Goal: Task Accomplishment & Management: Manage account settings

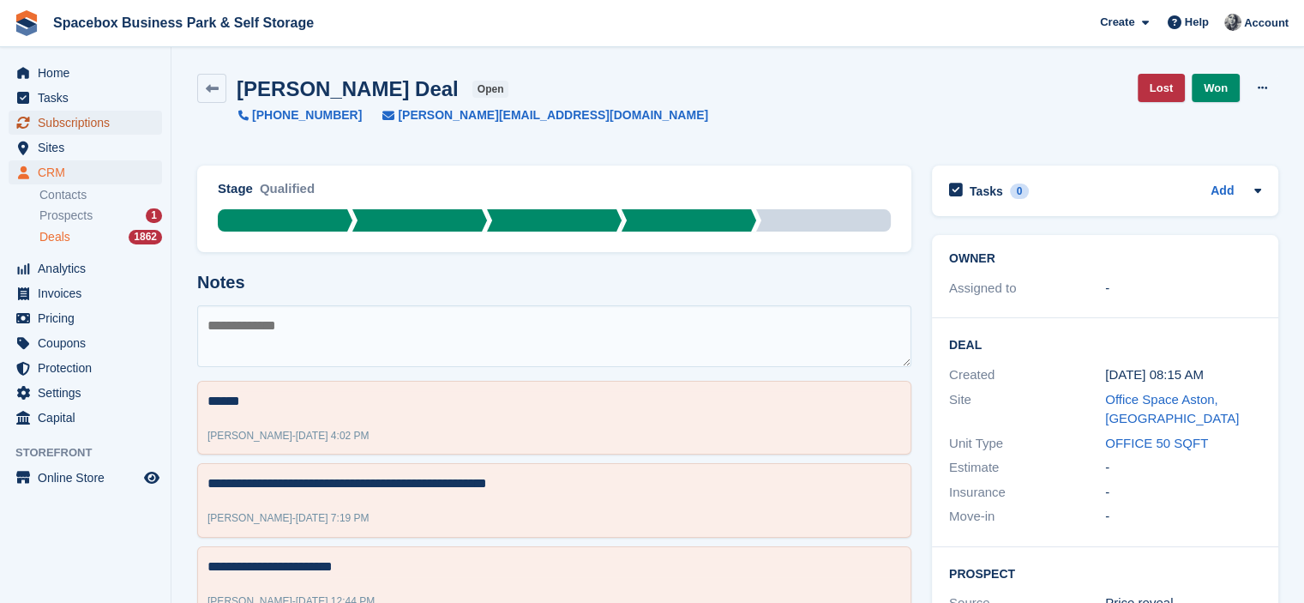
drag, startPoint x: 0, startPoint y: 0, endPoint x: 75, endPoint y: 119, distance: 141.1
click at [75, 119] on span "Subscriptions" at bounding box center [89, 123] width 103 height 24
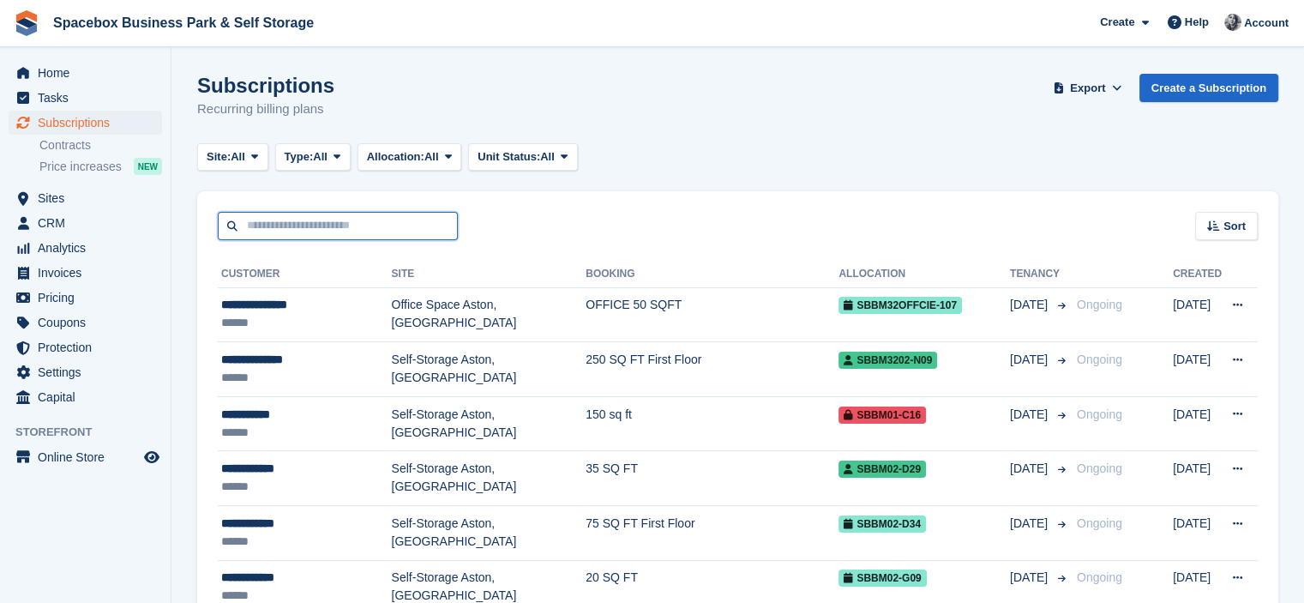
click at [315, 225] on input "text" at bounding box center [338, 226] width 240 height 28
type input "******"
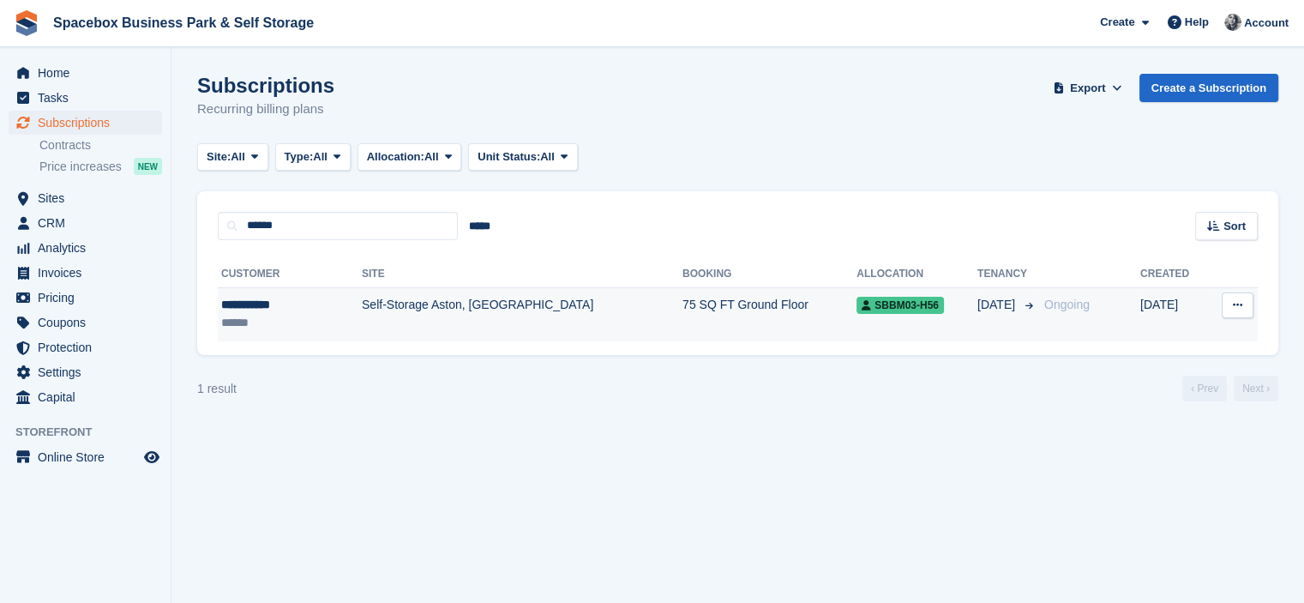
click at [362, 312] on td "Self-Storage Aston, [GEOGRAPHIC_DATA]" at bounding box center [522, 314] width 321 height 54
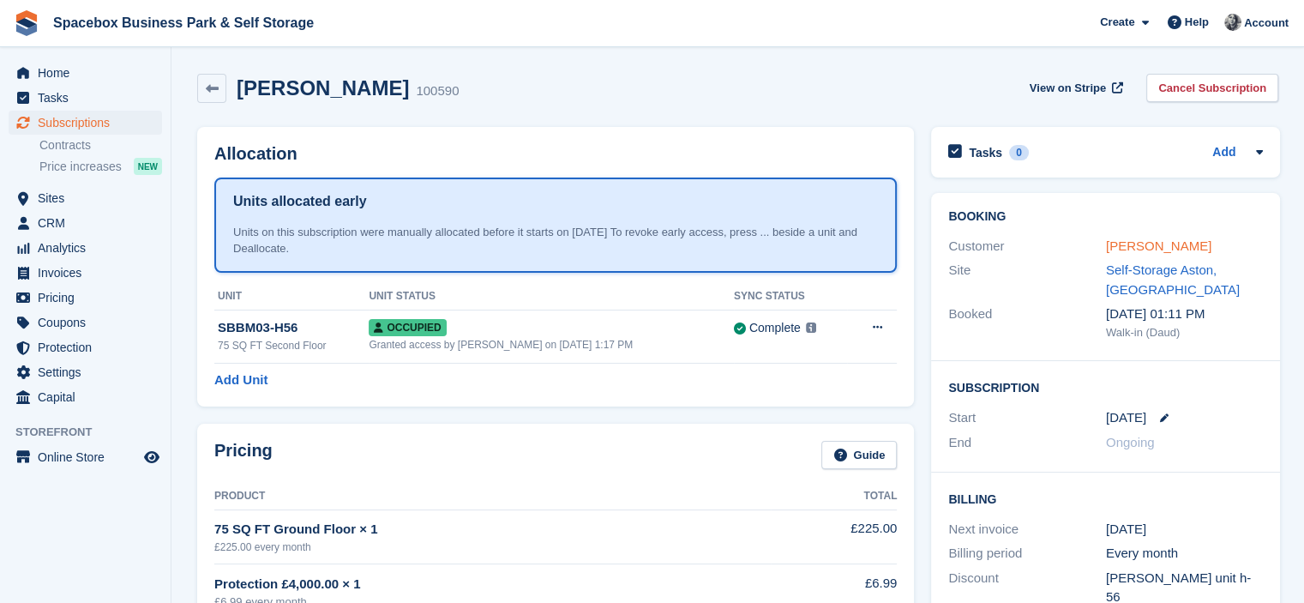
click at [1143, 244] on link "[PERSON_NAME]" at bounding box center [1158, 245] width 105 height 15
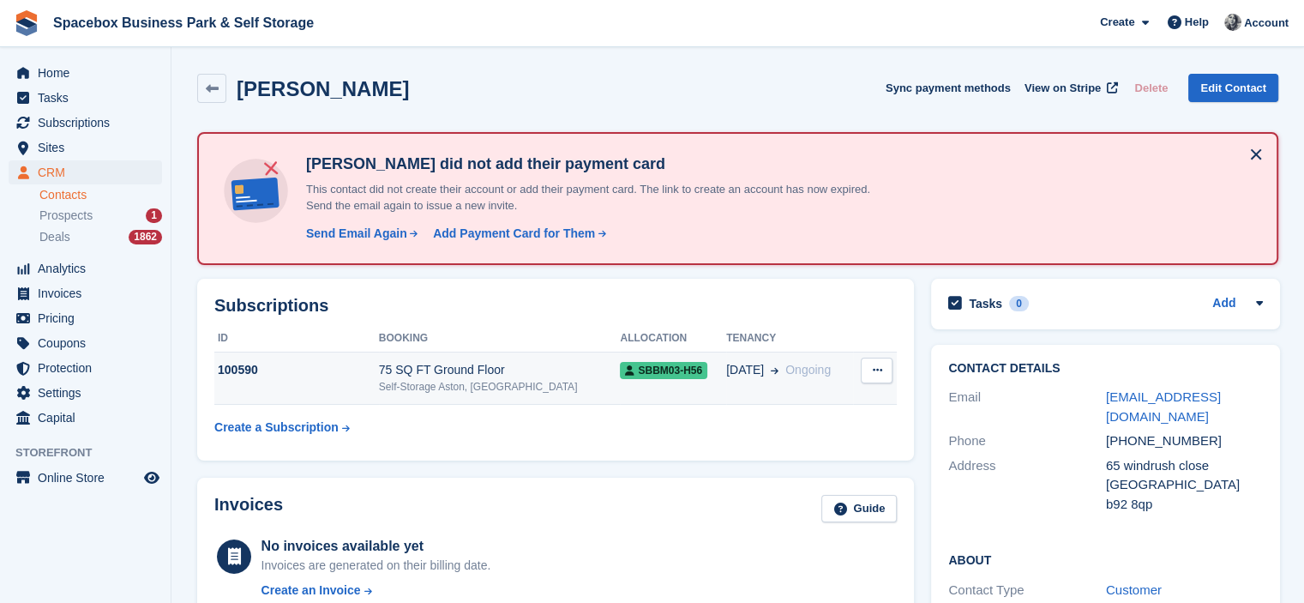
click at [799, 359] on td "23 Aug Ongoing" at bounding box center [789, 378] width 127 height 52
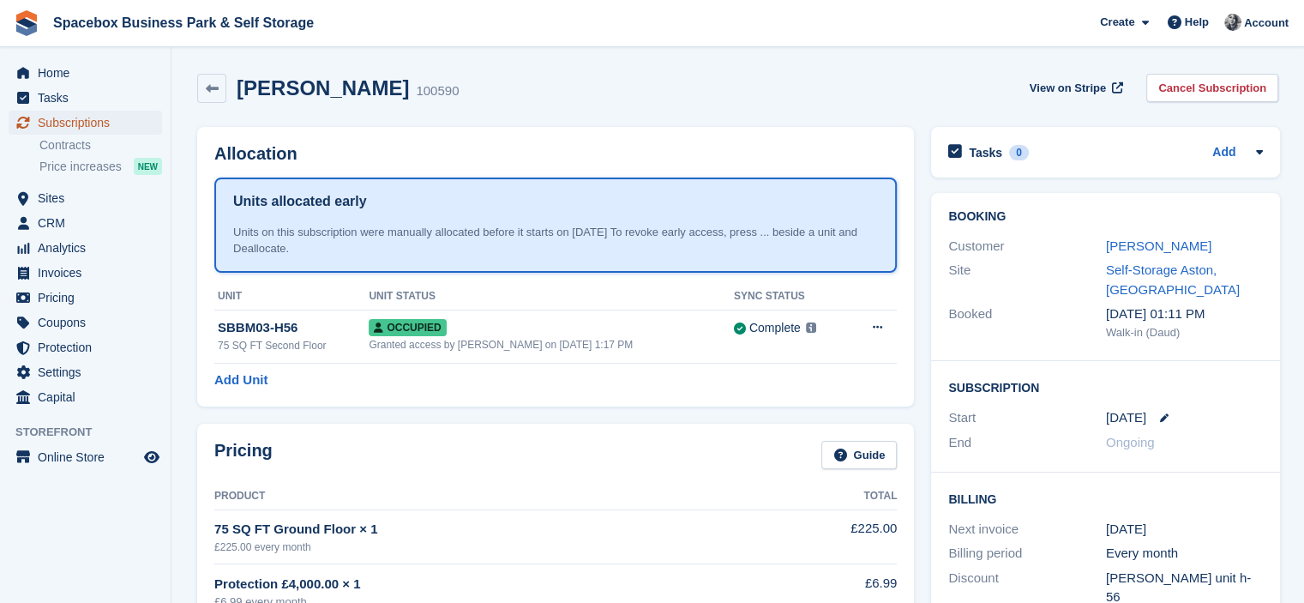
click at [98, 132] on span "Subscriptions" at bounding box center [89, 123] width 103 height 24
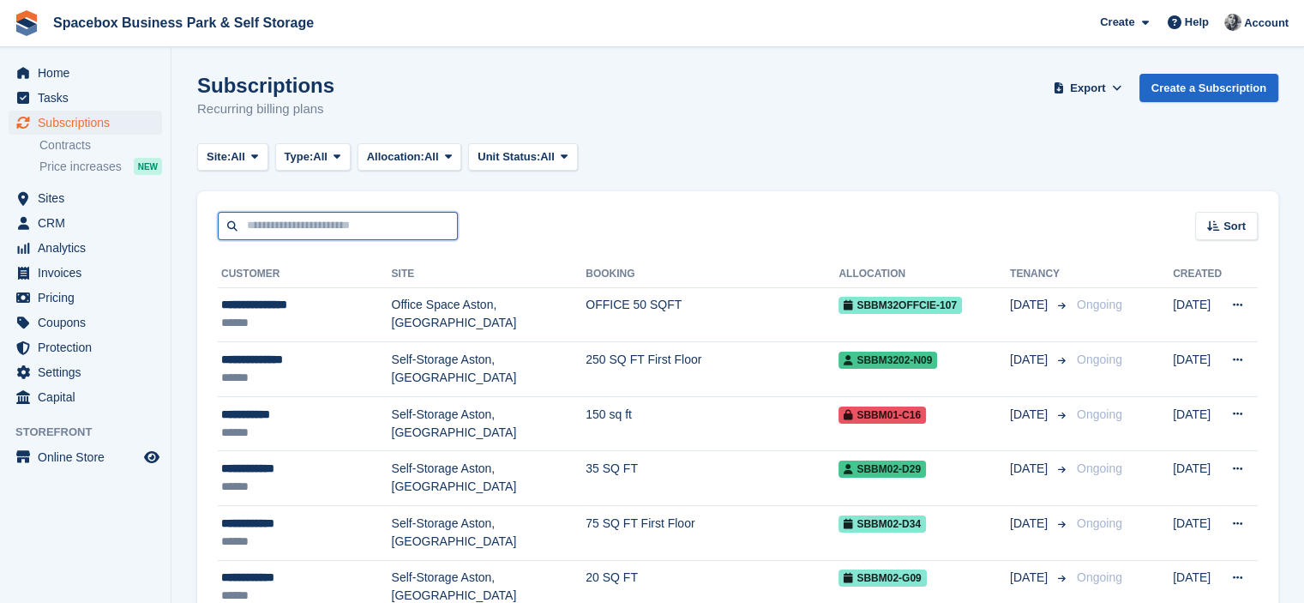
click at [415, 217] on input "text" at bounding box center [338, 226] width 240 height 28
type input "*******"
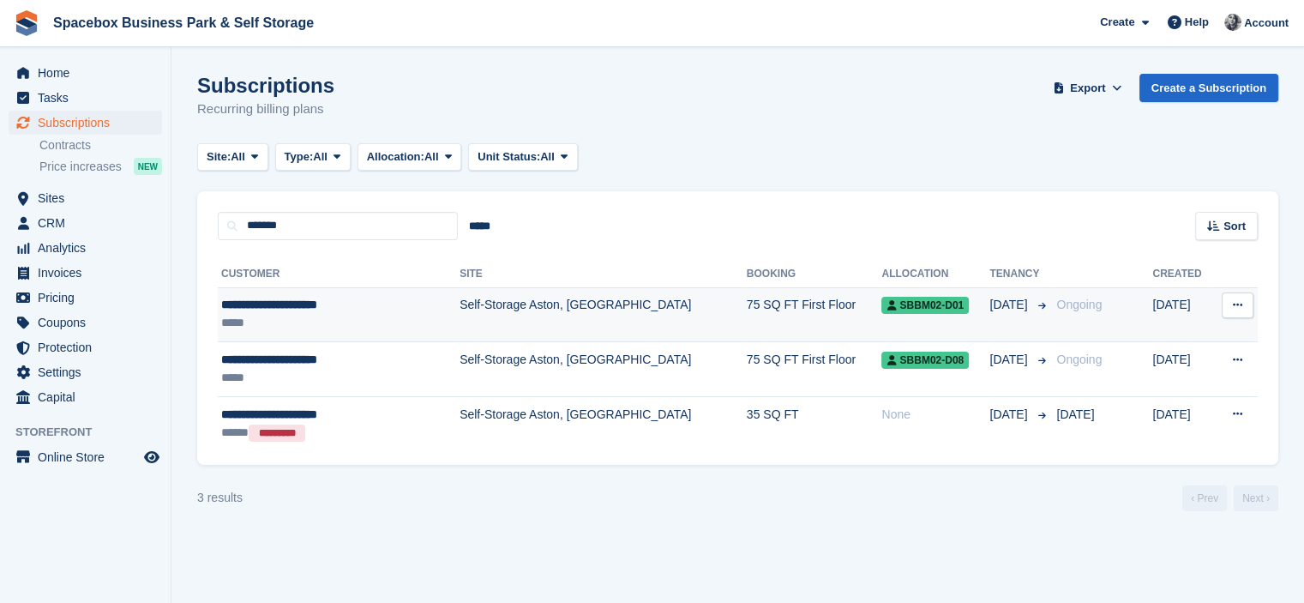
click at [348, 325] on div "*****" at bounding box center [317, 323] width 192 height 18
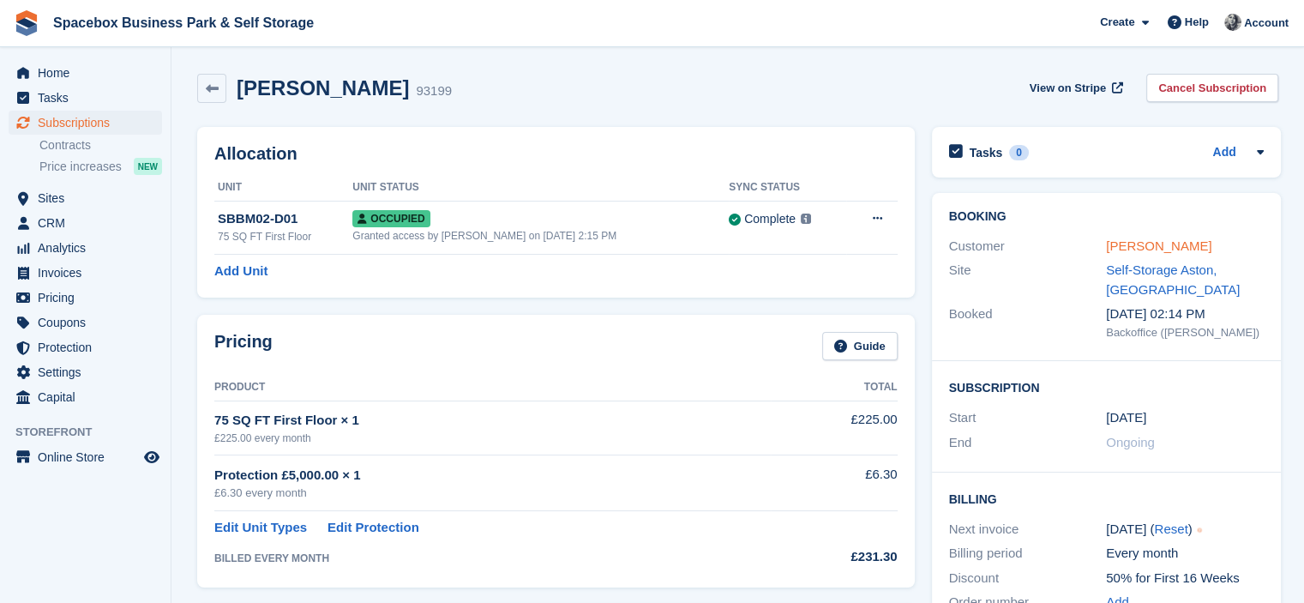
click at [1196, 244] on link "Lynette Marie Halliday" at bounding box center [1158, 245] width 105 height 15
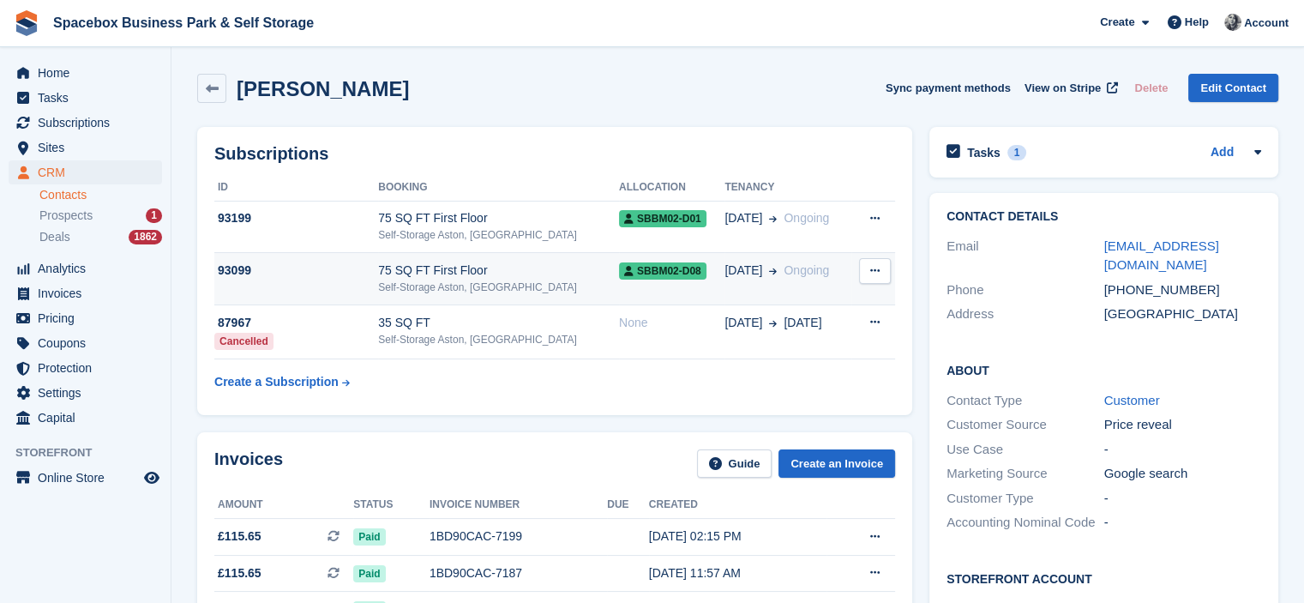
click at [479, 284] on div "Self-Storage Aston, [GEOGRAPHIC_DATA]" at bounding box center [498, 287] width 241 height 15
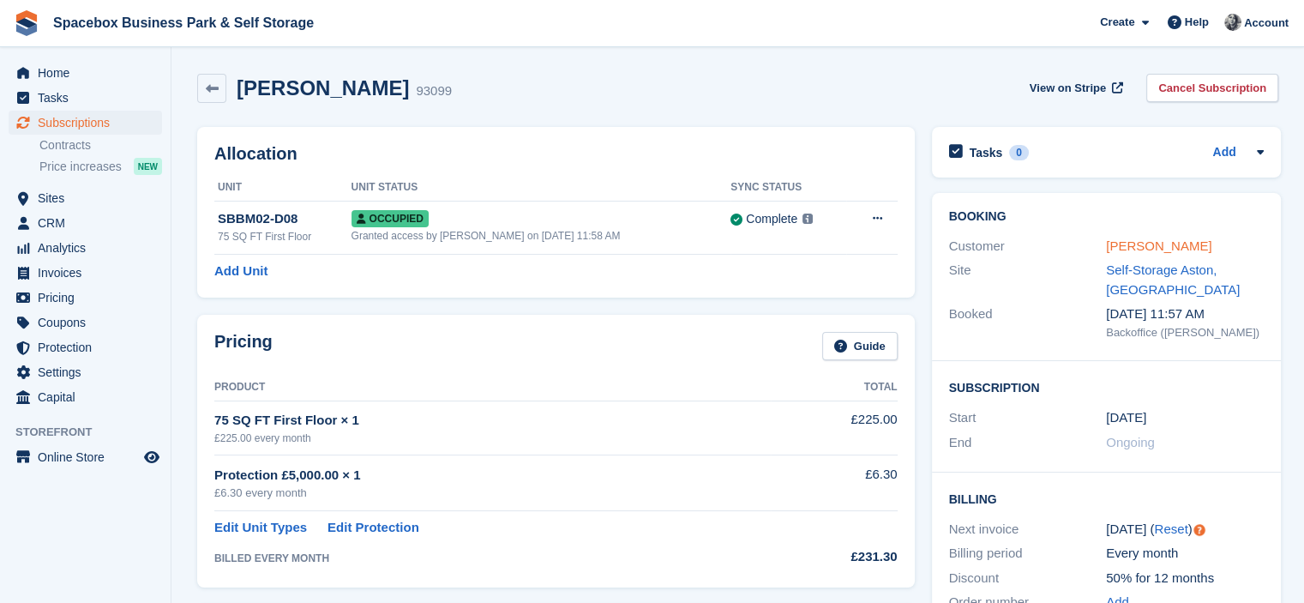
click at [1110, 251] on link "[PERSON_NAME]" at bounding box center [1158, 245] width 105 height 15
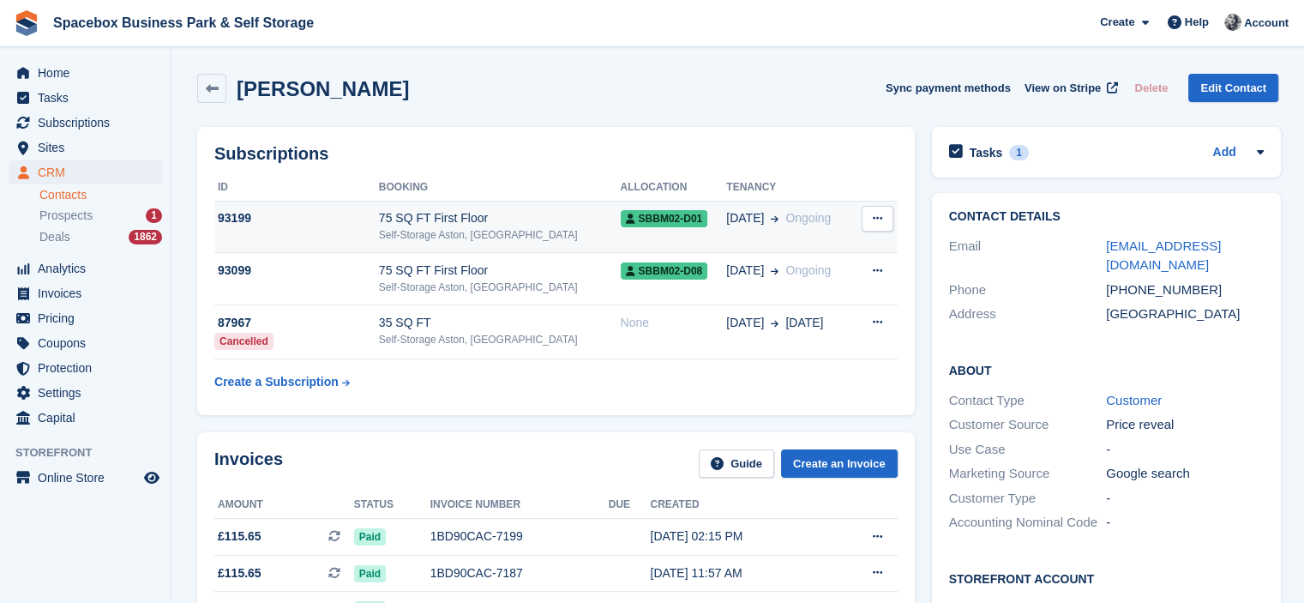
click at [545, 235] on div "Self-Storage Aston, [GEOGRAPHIC_DATA]" at bounding box center [500, 234] width 242 height 15
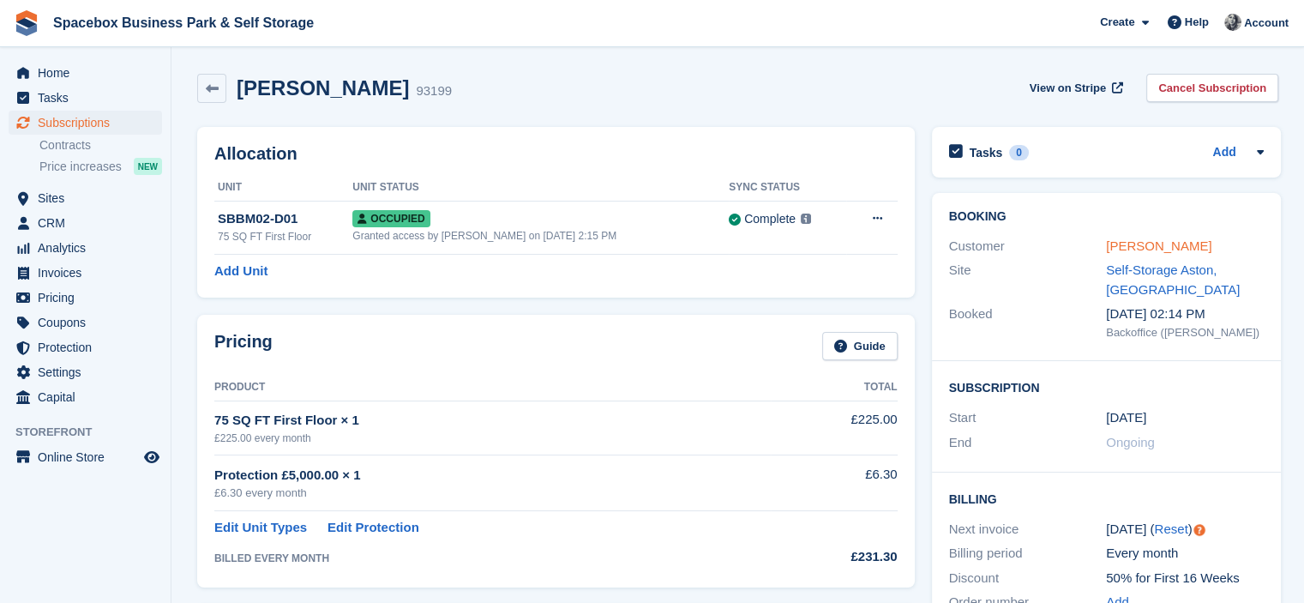
click at [1209, 246] on link "Lynette Marie Halliday" at bounding box center [1158, 245] width 105 height 15
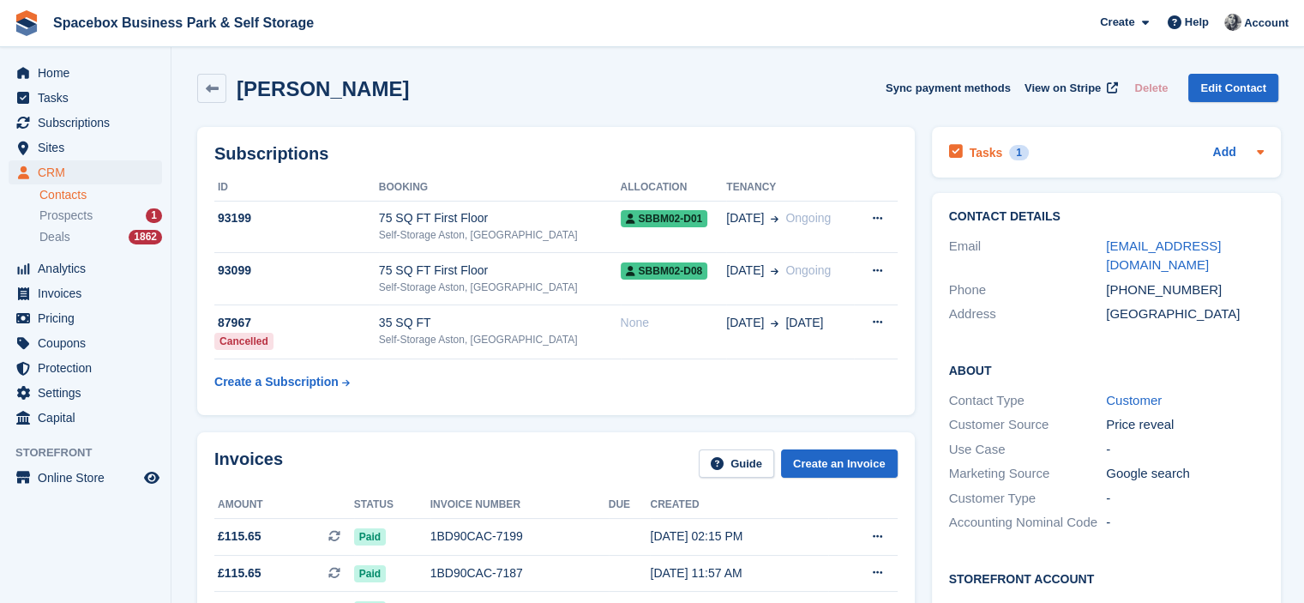
click at [1134, 160] on div "Tasks 1 Add" at bounding box center [1106, 152] width 315 height 23
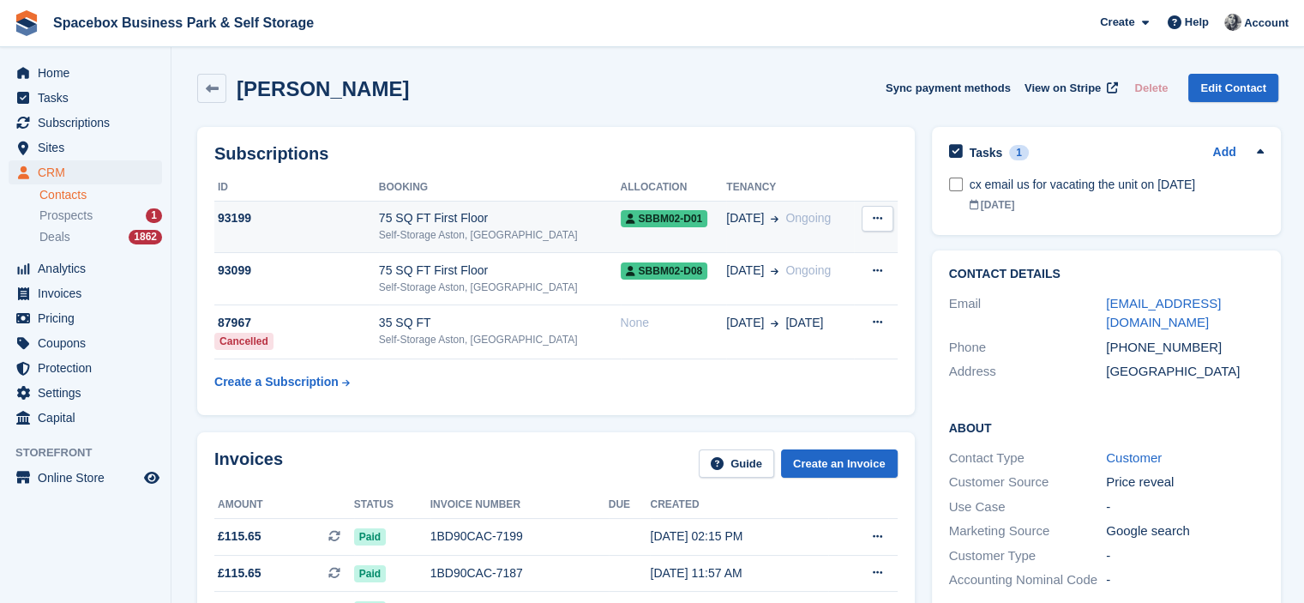
click at [572, 232] on div "Self-Storage Aston, [GEOGRAPHIC_DATA]" at bounding box center [500, 234] width 242 height 15
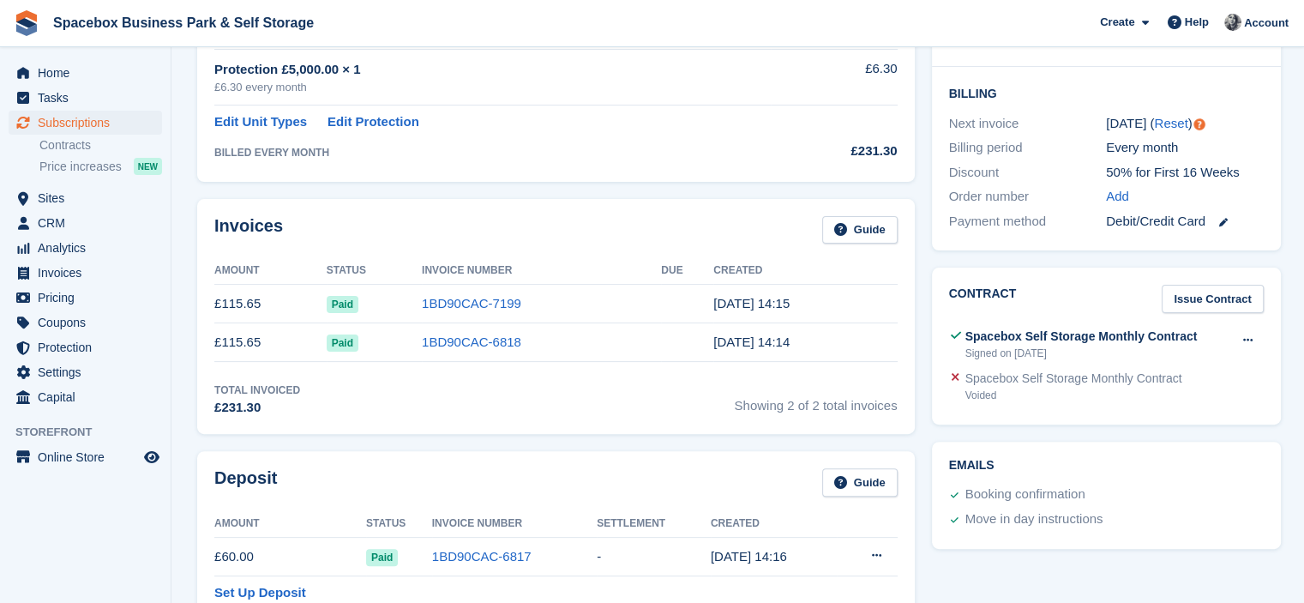
scroll to position [486, 0]
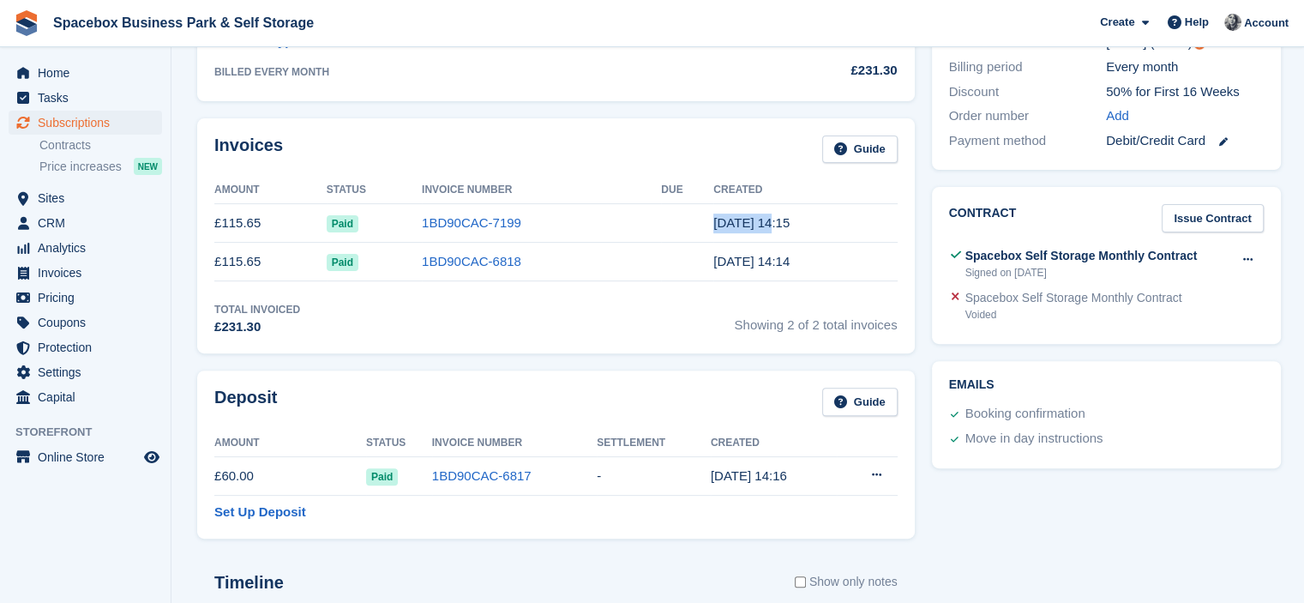
drag, startPoint x: 705, startPoint y: 227, endPoint x: 754, endPoint y: 226, distance: 48.9
click at [754, 226] on tr "£115.65 Paid 1BD90CAC-7199 29 Jul, 14:15" at bounding box center [556, 223] width 684 height 39
click at [710, 286] on div "Invoices Guide Amount Status Invoice Number Due Created £115.65 Paid 1BD90CAC-7…" at bounding box center [556, 236] width 718 height 236
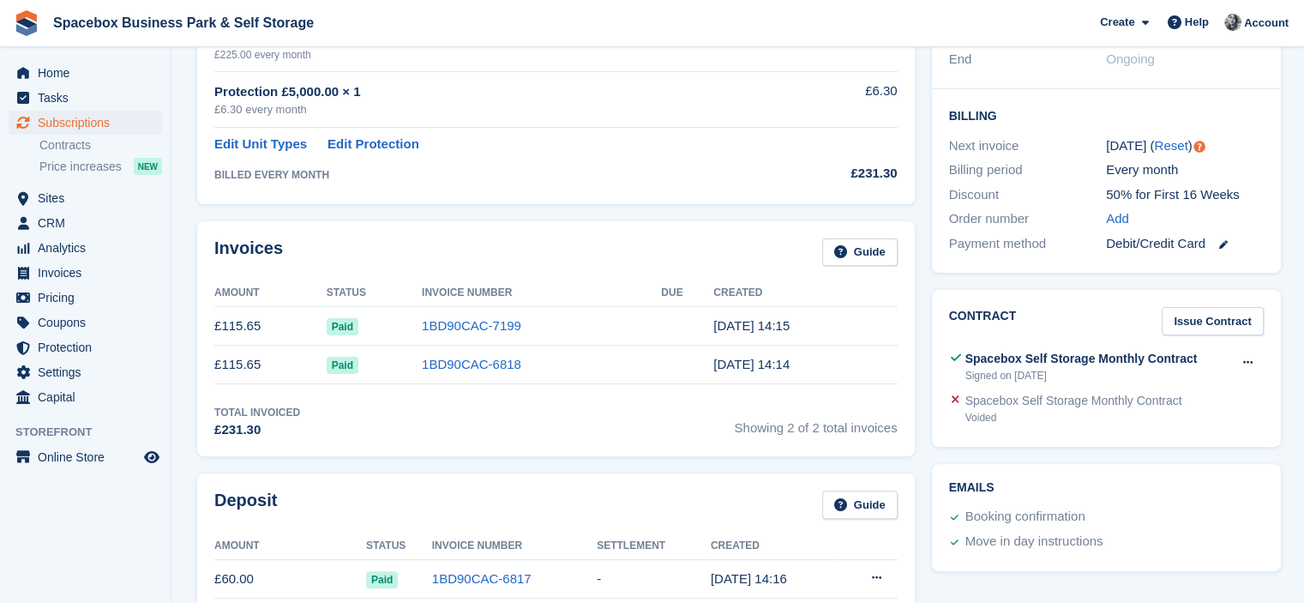
scroll to position [0, 0]
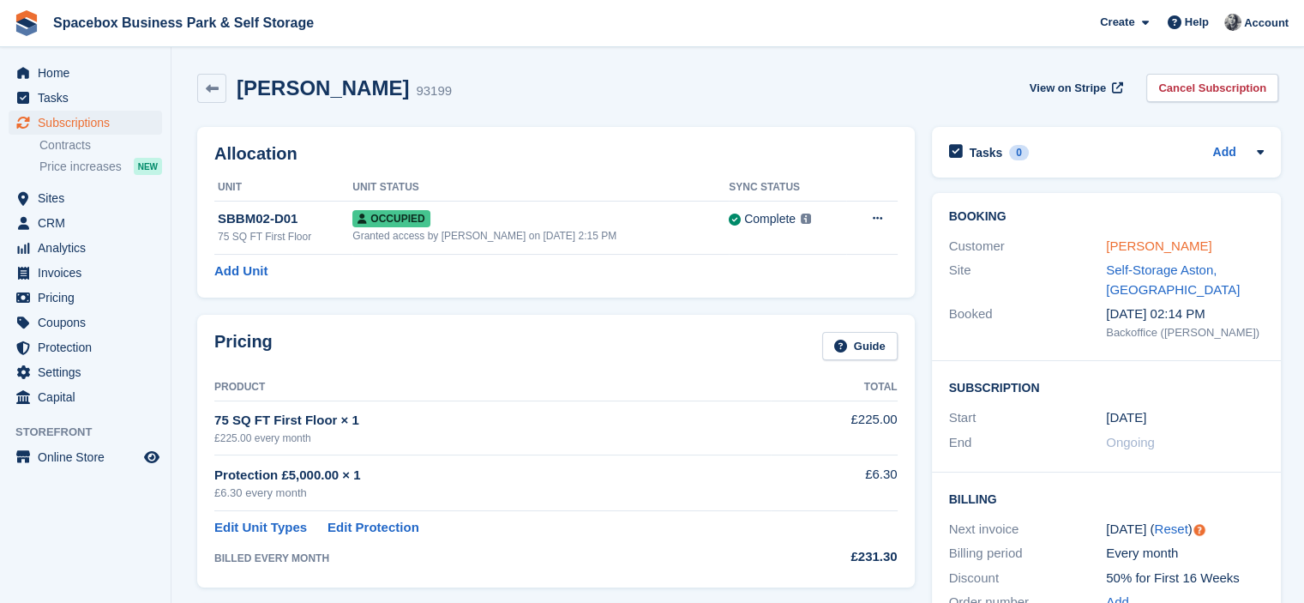
click at [1201, 250] on link "[PERSON_NAME]" at bounding box center [1158, 245] width 105 height 15
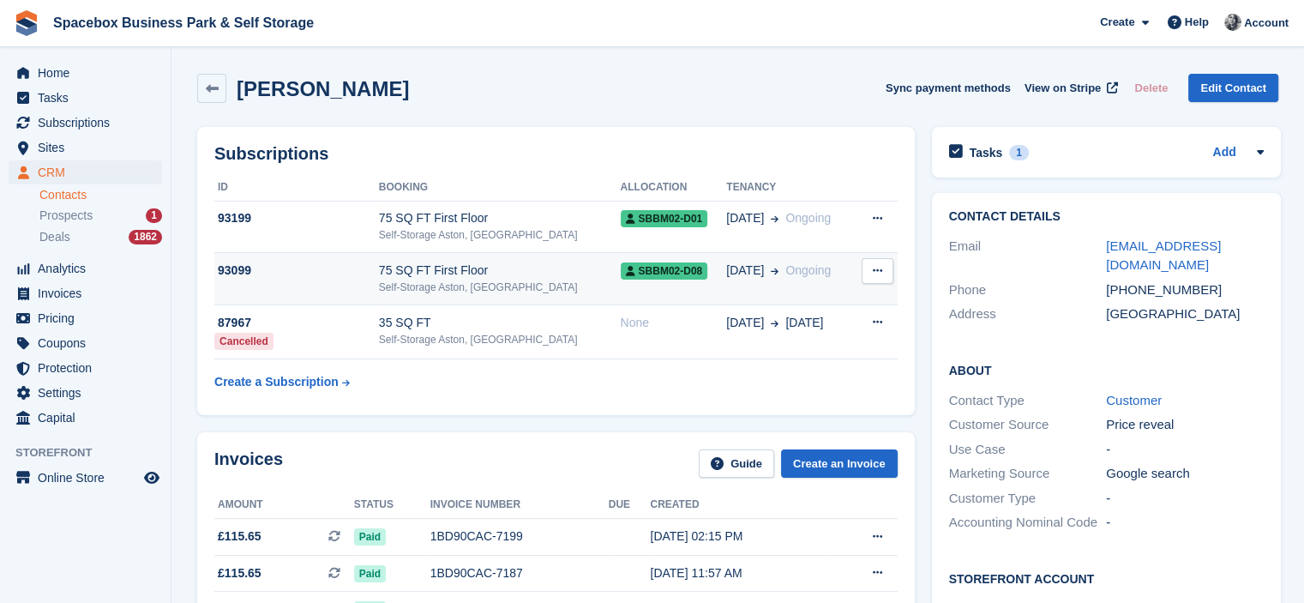
click at [488, 278] on div "75 SQ FT First Floor" at bounding box center [500, 271] width 242 height 18
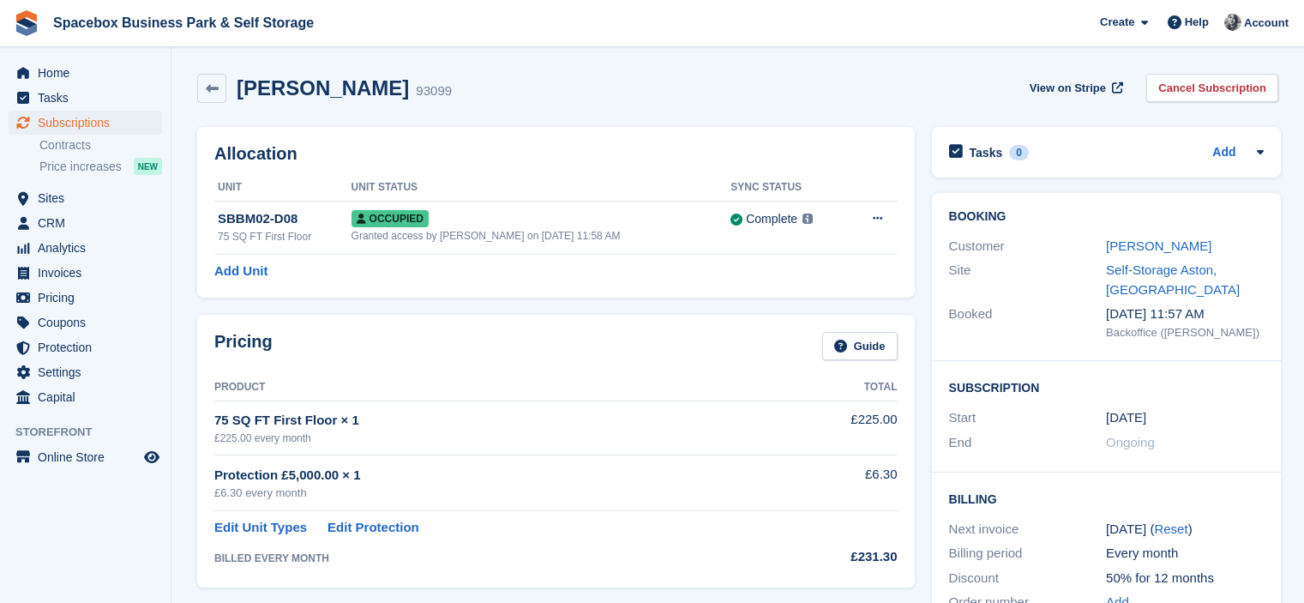
scroll to position [544, 0]
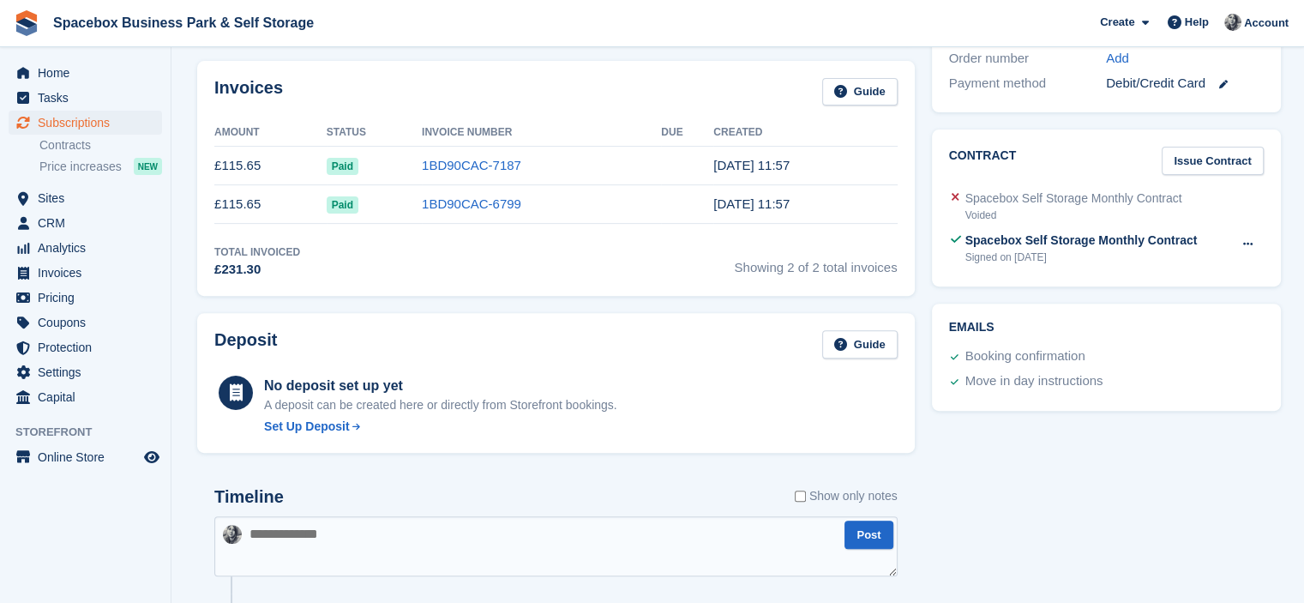
drag, startPoint x: 707, startPoint y: 163, endPoint x: 813, endPoint y: 163, distance: 106.3
click at [813, 163] on tr "£115.65 Paid 1BD90CAC-7187 [DATE] 11:57" at bounding box center [556, 166] width 684 height 39
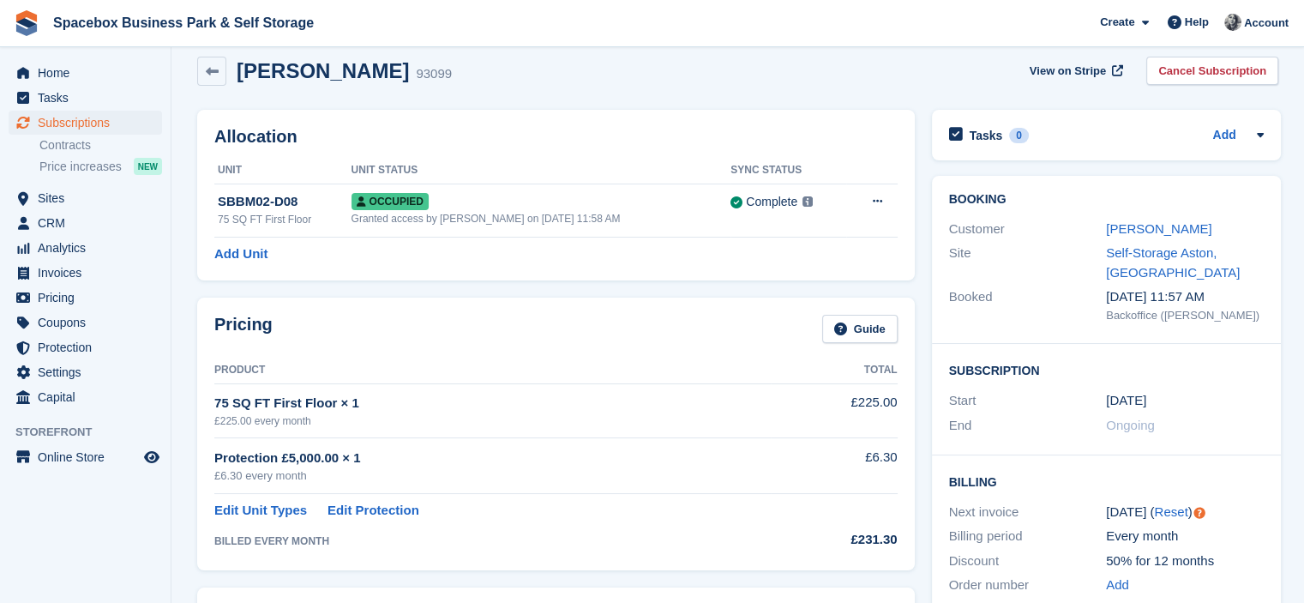
scroll to position [0, 0]
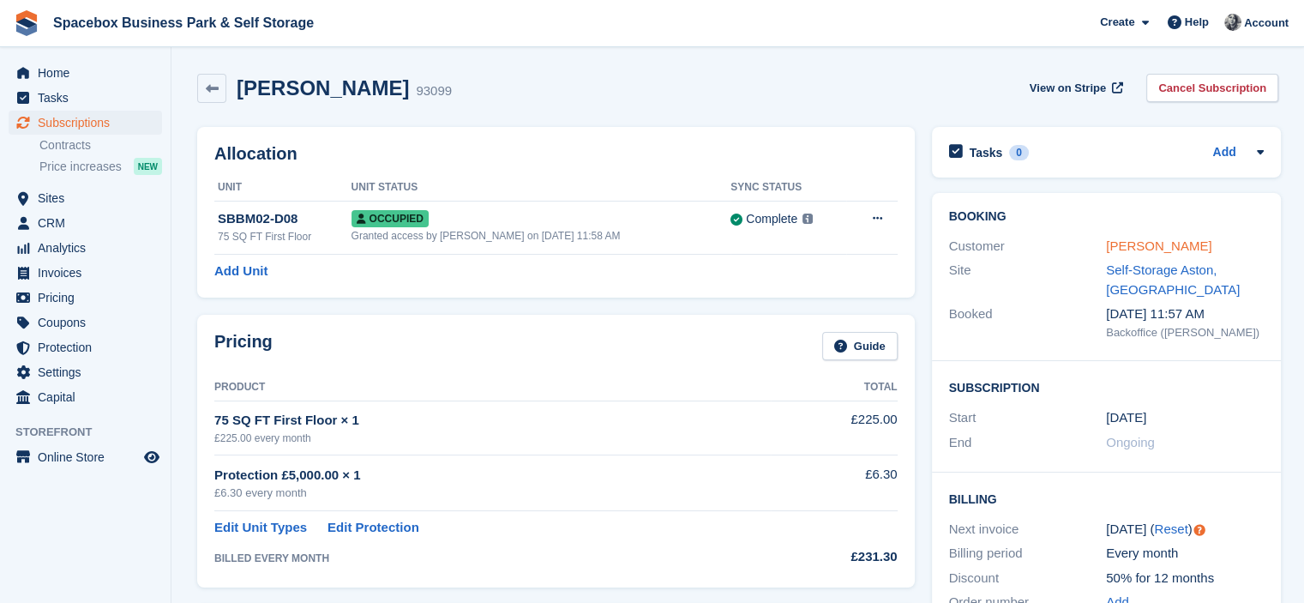
click at [1204, 250] on link "[PERSON_NAME]" at bounding box center [1158, 245] width 105 height 15
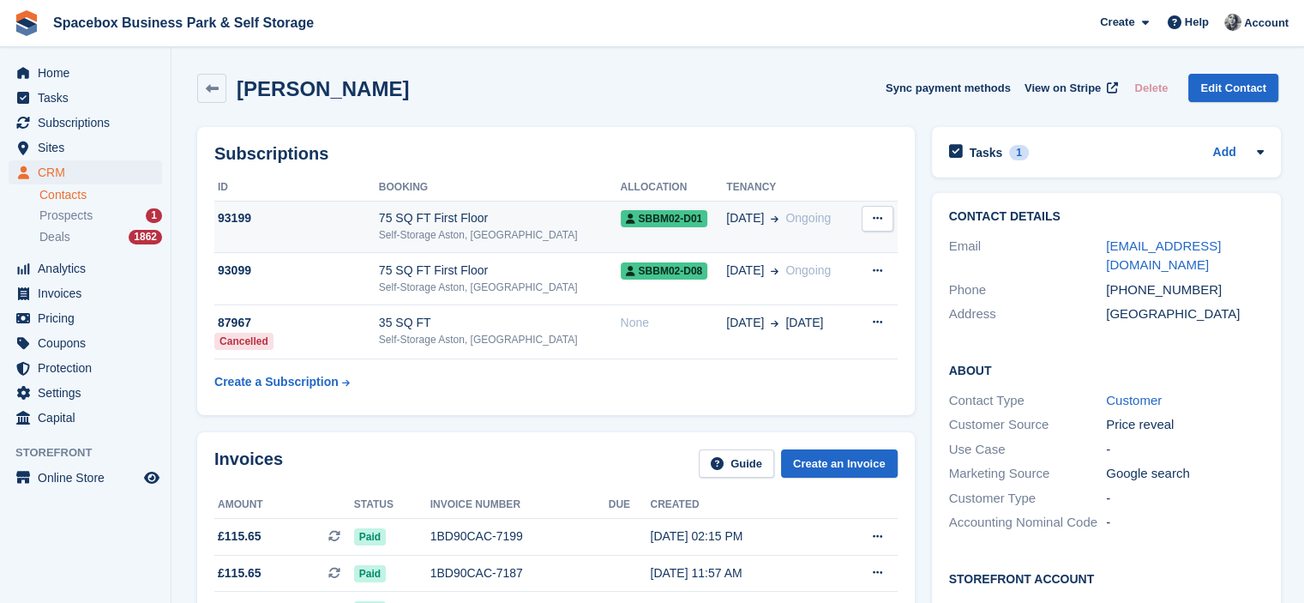
click at [497, 234] on div "Self-Storage Aston, [GEOGRAPHIC_DATA]" at bounding box center [500, 234] width 242 height 15
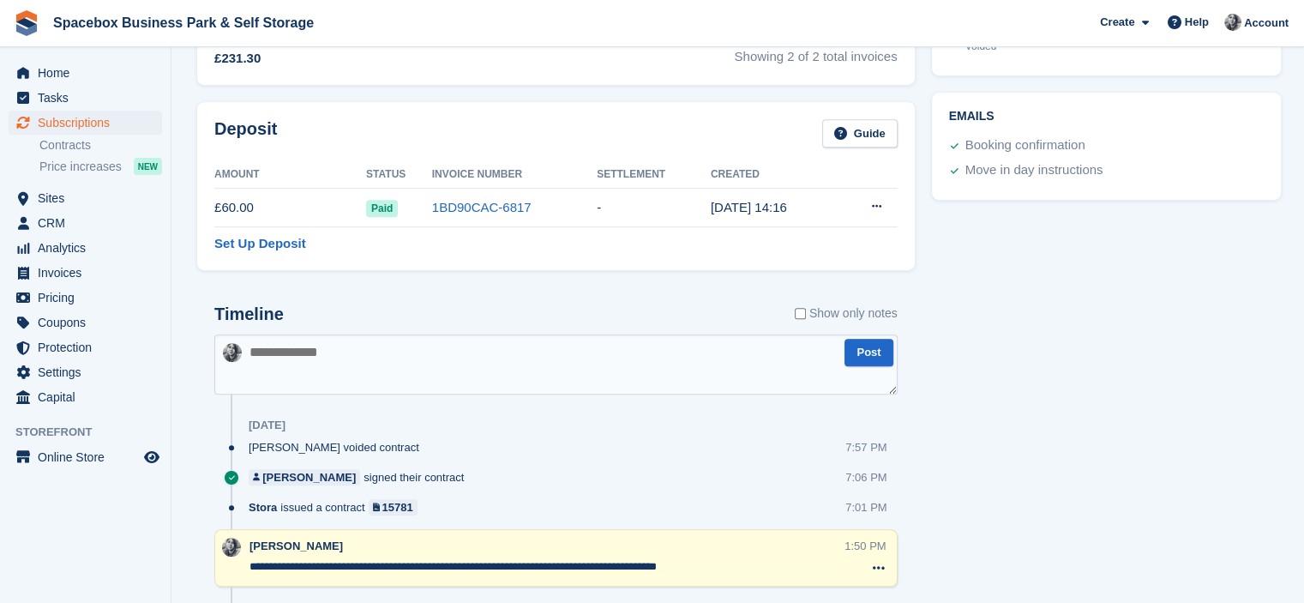
scroll to position [746, 0]
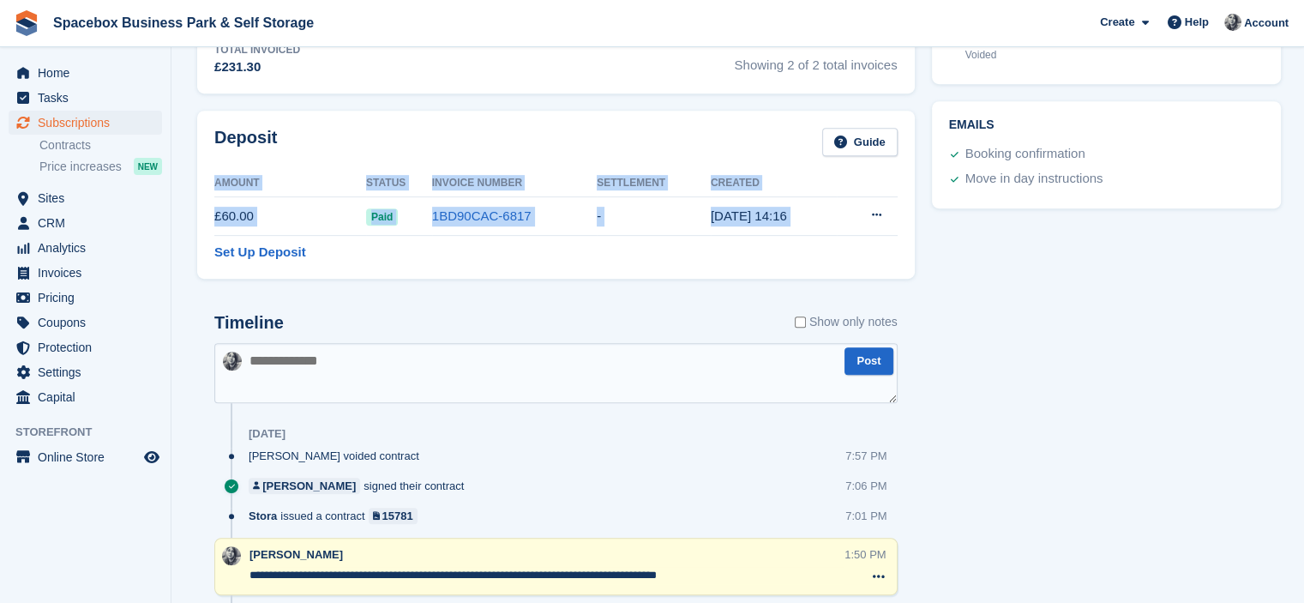
drag, startPoint x: 209, startPoint y: 223, endPoint x: 838, endPoint y: 219, distance: 628.6
click at [838, 219] on div "Deposit Guide Amount Status Invoice Number Settlement Created £60.00 Paid 1BD90…" at bounding box center [556, 195] width 718 height 168
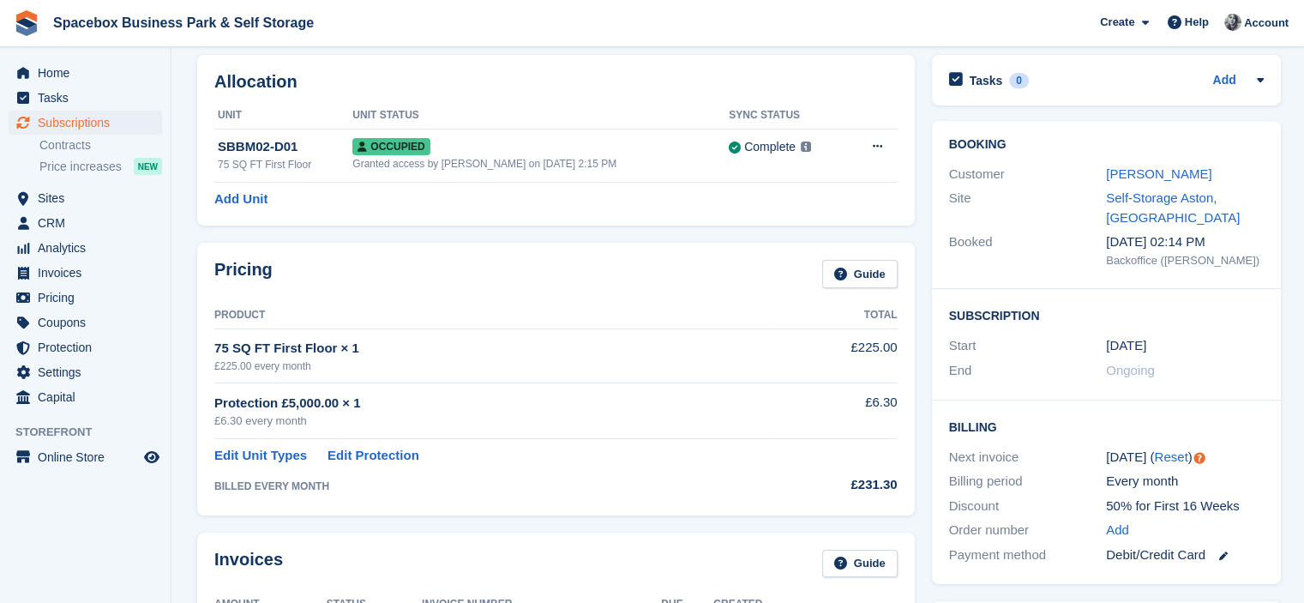
scroll to position [0, 0]
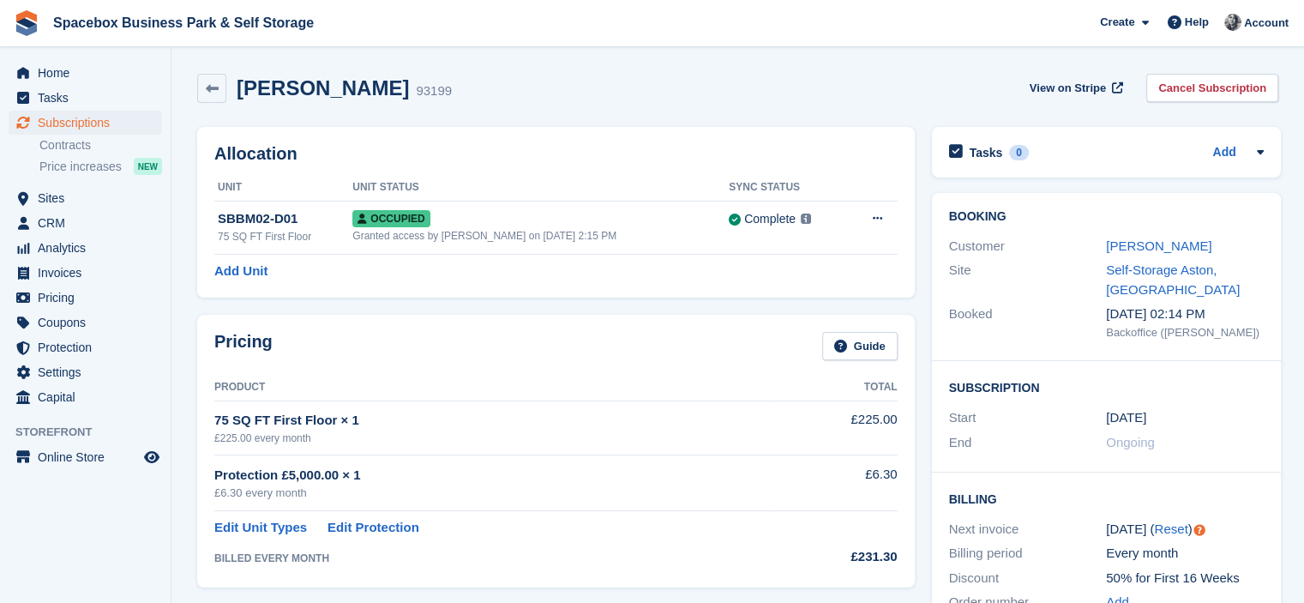
drag, startPoint x: 1115, startPoint y: 334, endPoint x: 1268, endPoint y: 335, distance: 153.5
click at [1268, 335] on div "Booking Customer Lynette Marie Halliday Site Self-Storage Aston, Birmingham Boo…" at bounding box center [1106, 277] width 349 height 168
drag, startPoint x: 521, startPoint y: 108, endPoint x: 239, endPoint y: 85, distance: 283.1
click at [239, 85] on div "Lynette Marie Halliday 93199 View on Stripe Cancel Subscription" at bounding box center [738, 91] width 1099 height 53
click at [551, 104] on div "Lynette Marie Halliday 93199 View on Stripe Cancel Subscription" at bounding box center [738, 91] width 1099 height 53
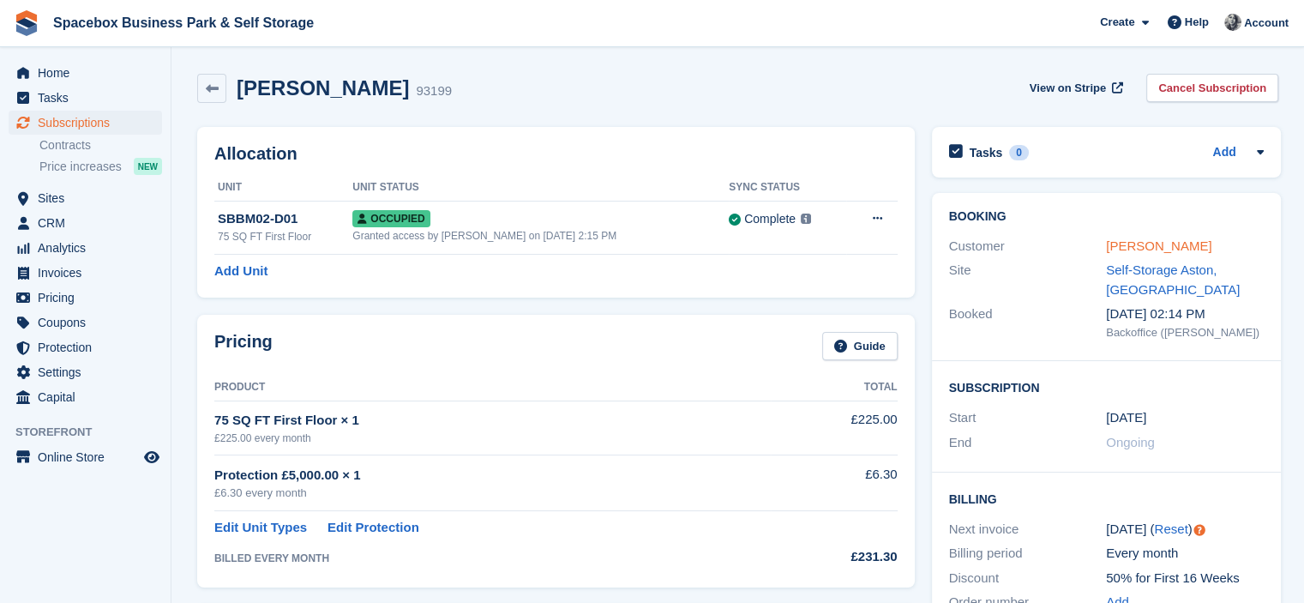
click at [1111, 245] on link "[PERSON_NAME]" at bounding box center [1158, 245] width 105 height 15
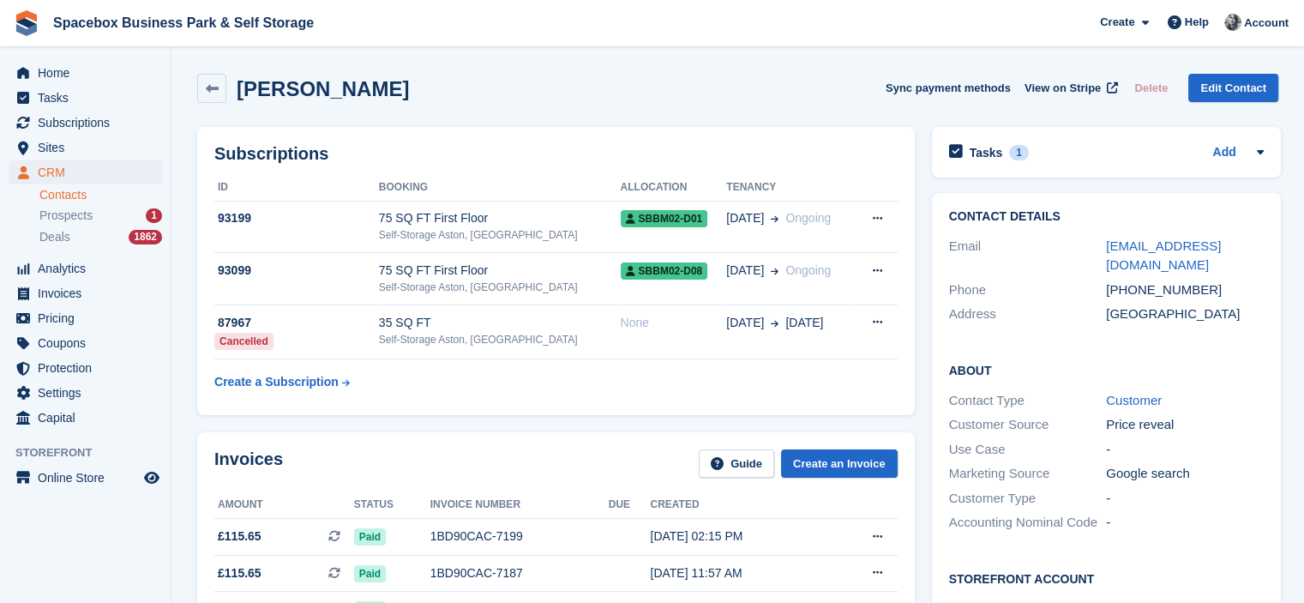
click at [1009, 156] on div "1" at bounding box center [1019, 152] width 20 height 15
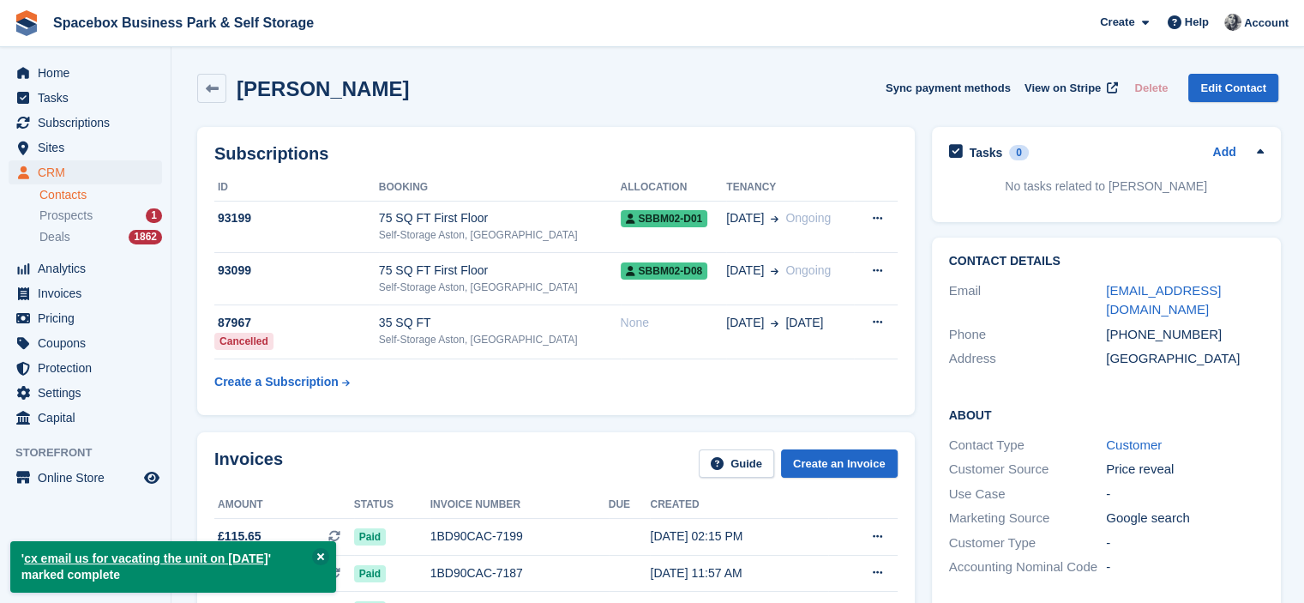
click at [624, 149] on h2 "Subscriptions" at bounding box center [556, 154] width 684 height 20
click at [621, 197] on th "Allocation" at bounding box center [674, 187] width 106 height 27
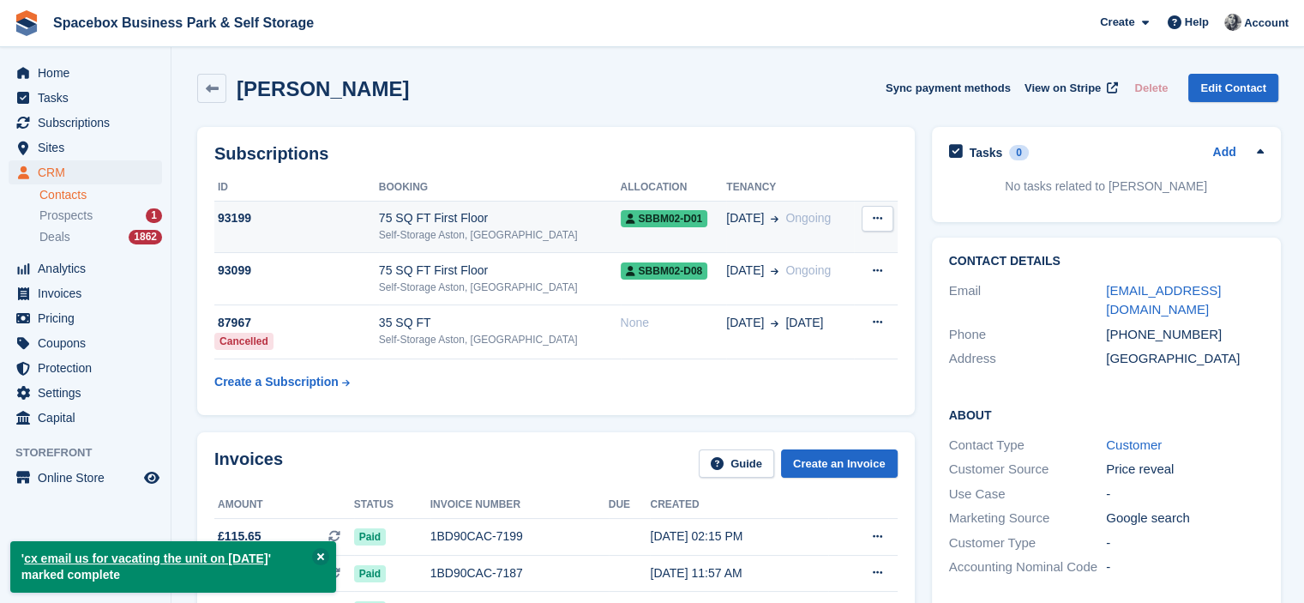
click at [563, 240] on div "Self-Storage Aston, [GEOGRAPHIC_DATA]" at bounding box center [500, 234] width 242 height 15
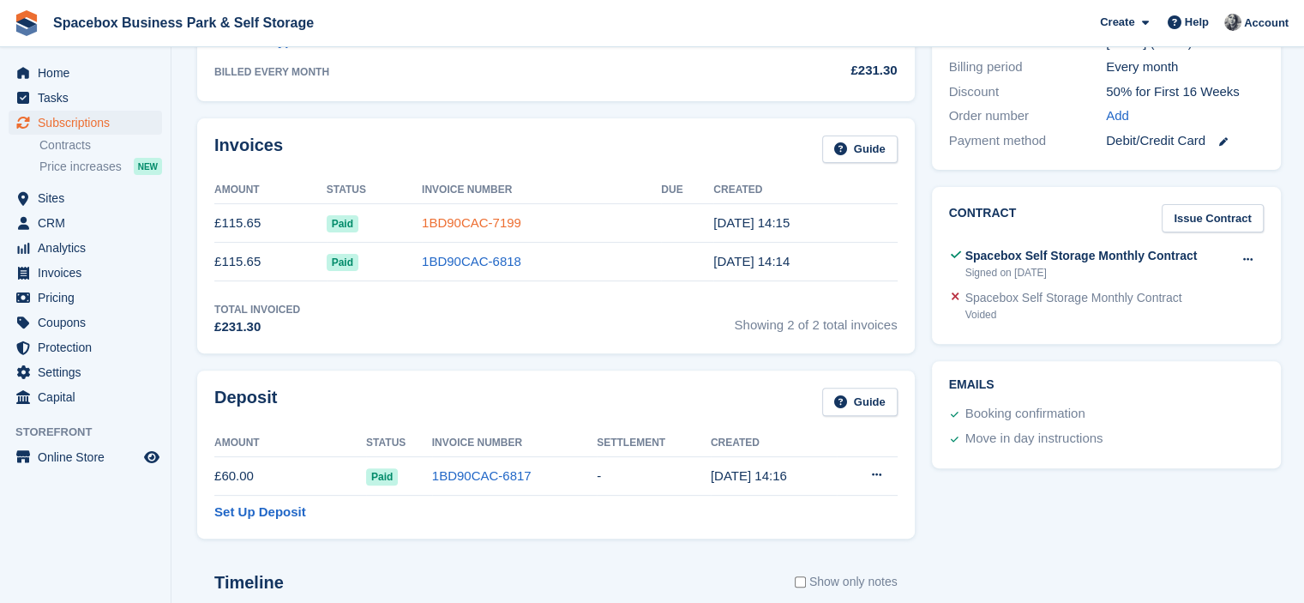
scroll to position [973, 0]
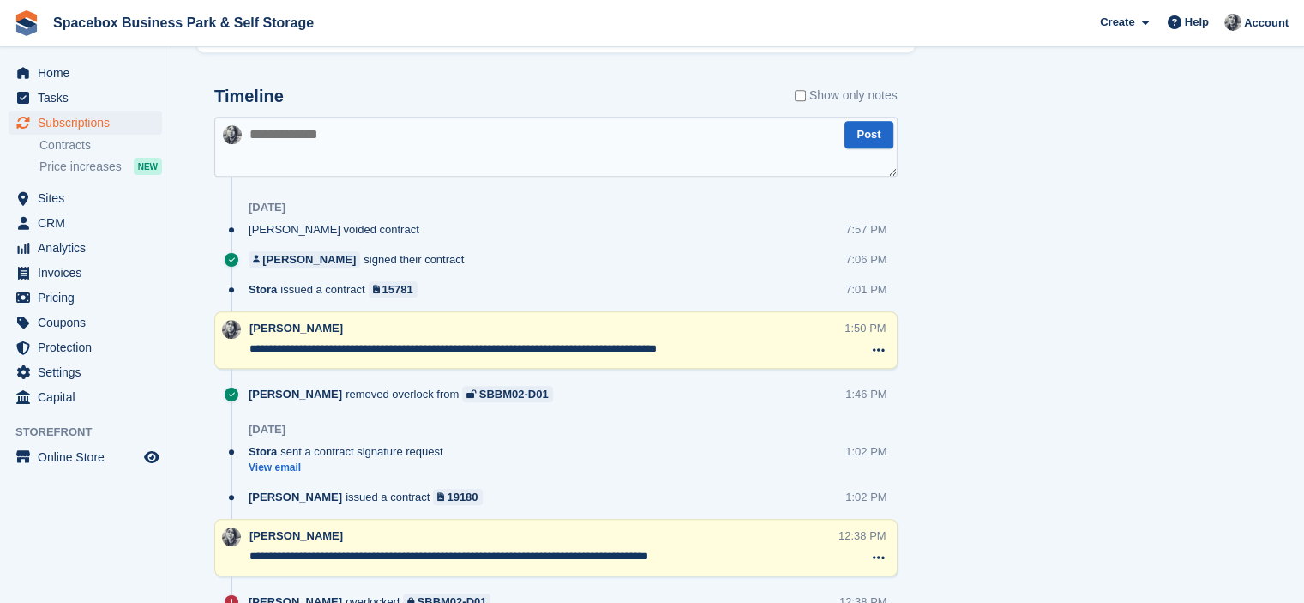
click at [418, 143] on textarea at bounding box center [556, 147] width 684 height 60
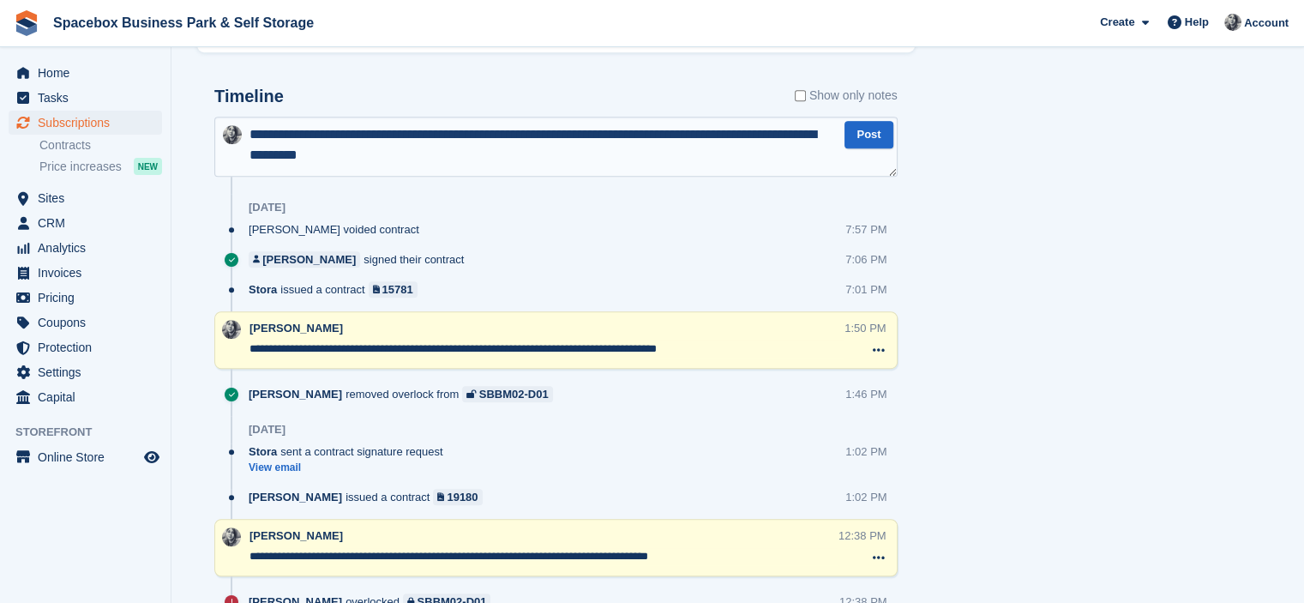
click at [367, 155] on textarea "**********" at bounding box center [556, 147] width 684 height 60
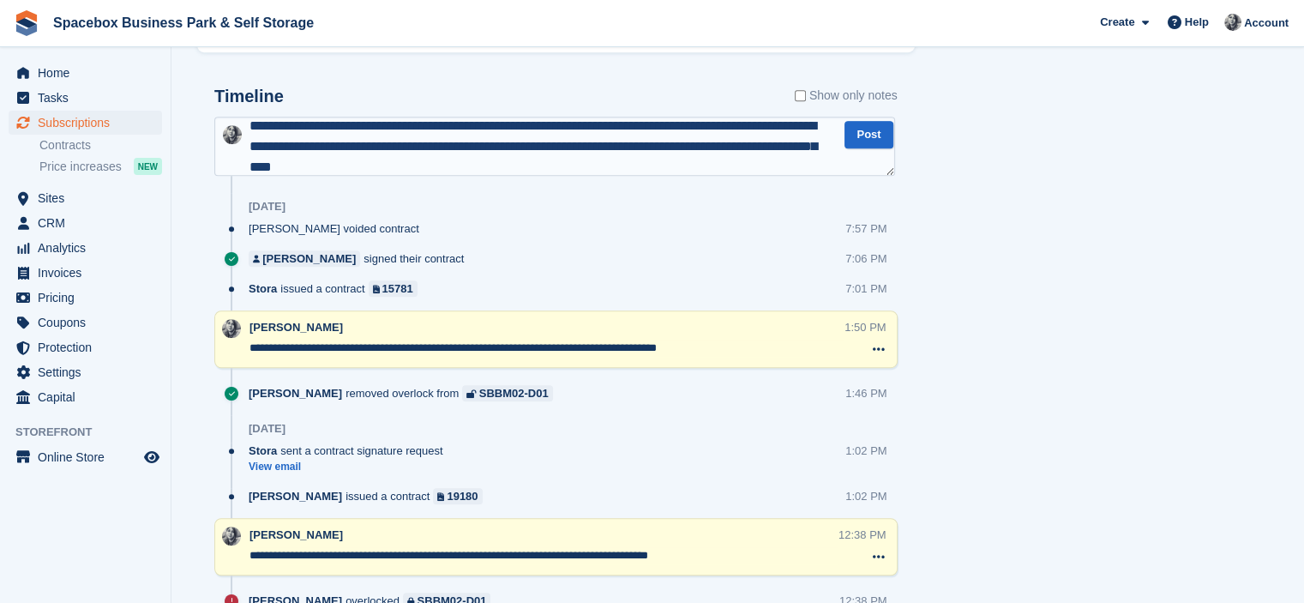
click at [473, 164] on textarea "**********" at bounding box center [554, 147] width 681 height 60
click at [526, 164] on textarea "**********" at bounding box center [554, 147] width 681 height 60
click at [311, 166] on textarea "**********" at bounding box center [554, 147] width 681 height 60
click at [497, 169] on textarea "**********" at bounding box center [554, 147] width 681 height 60
type textarea "**********"
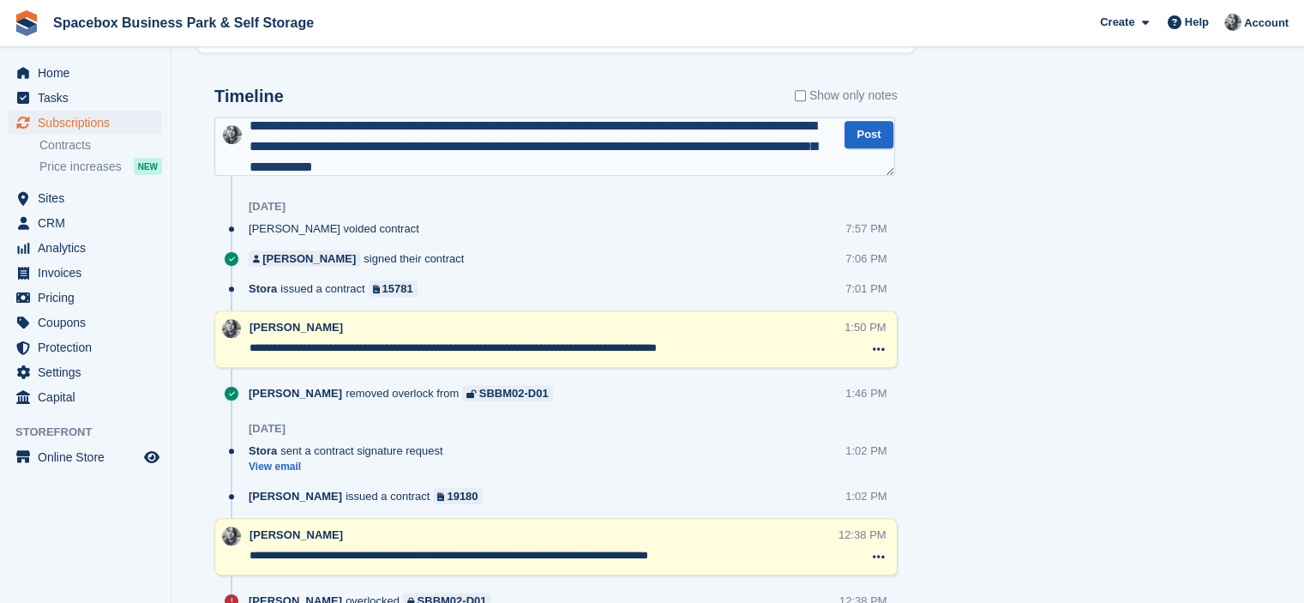
click at [497, 169] on textarea "**********" at bounding box center [554, 147] width 681 height 60
type textarea "**********"
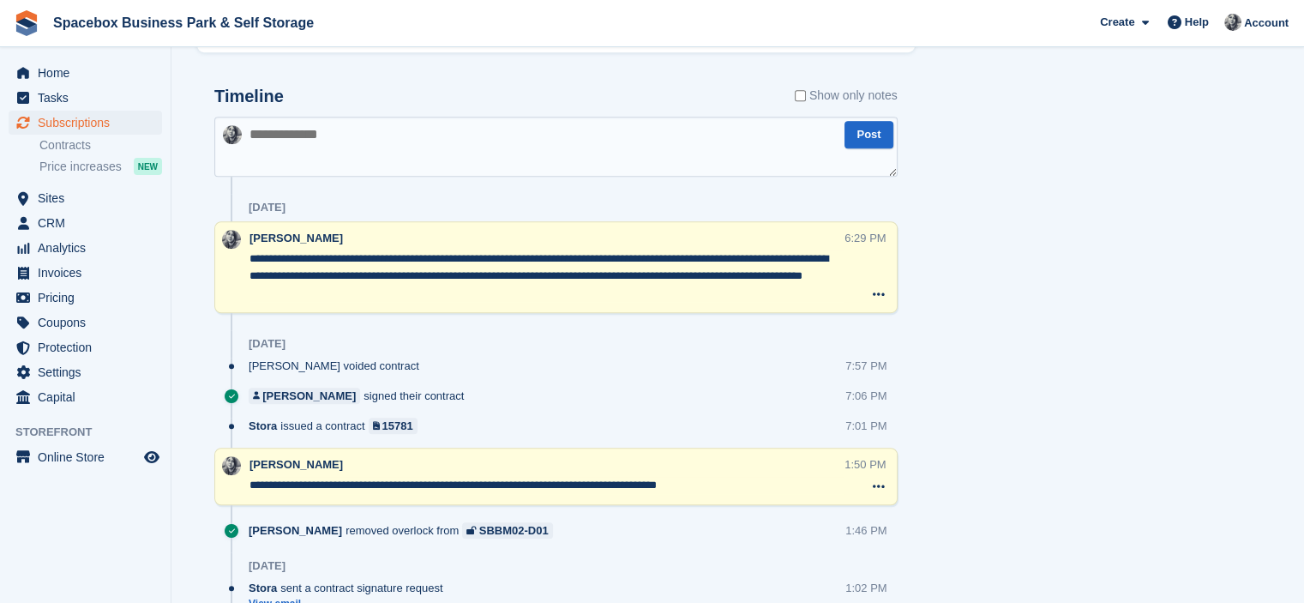
drag, startPoint x: 372, startPoint y: 294, endPoint x: 238, endPoint y: 264, distance: 138.0
click at [238, 264] on div "**********" at bounding box center [556, 267] width 684 height 92
click at [1039, 329] on div "Tasks 0 Add No tasks related to Subscription #93199 Booking Customer Lynette Ma…" at bounding box center [1107, 223] width 366 height 2154
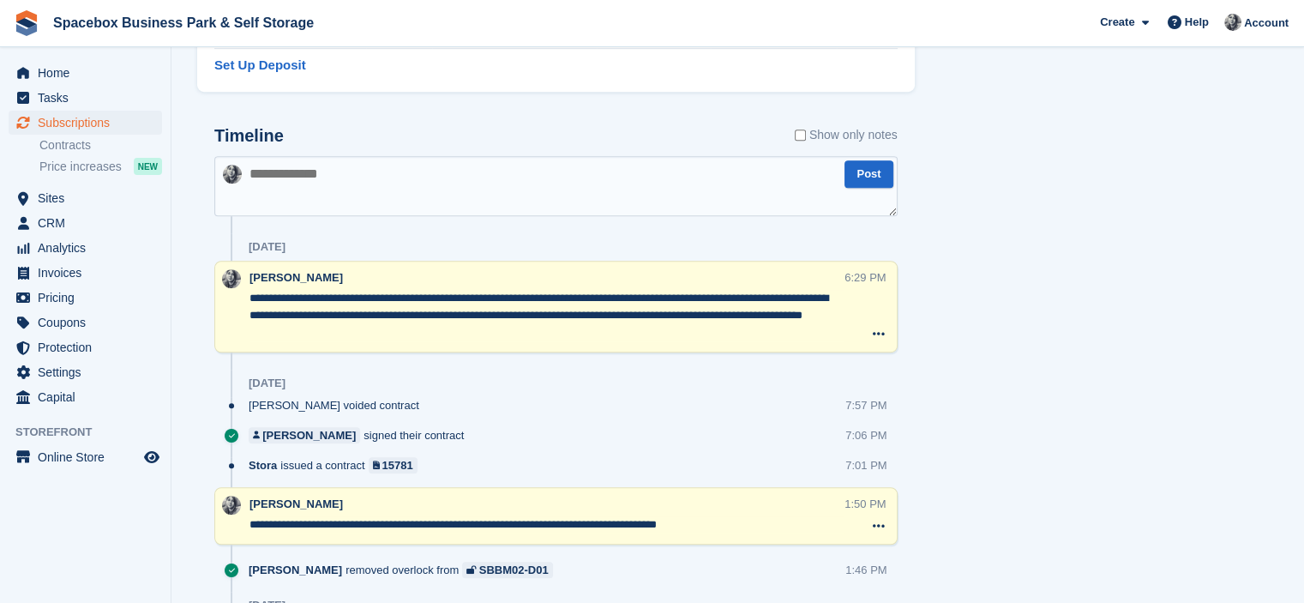
scroll to position [973, 0]
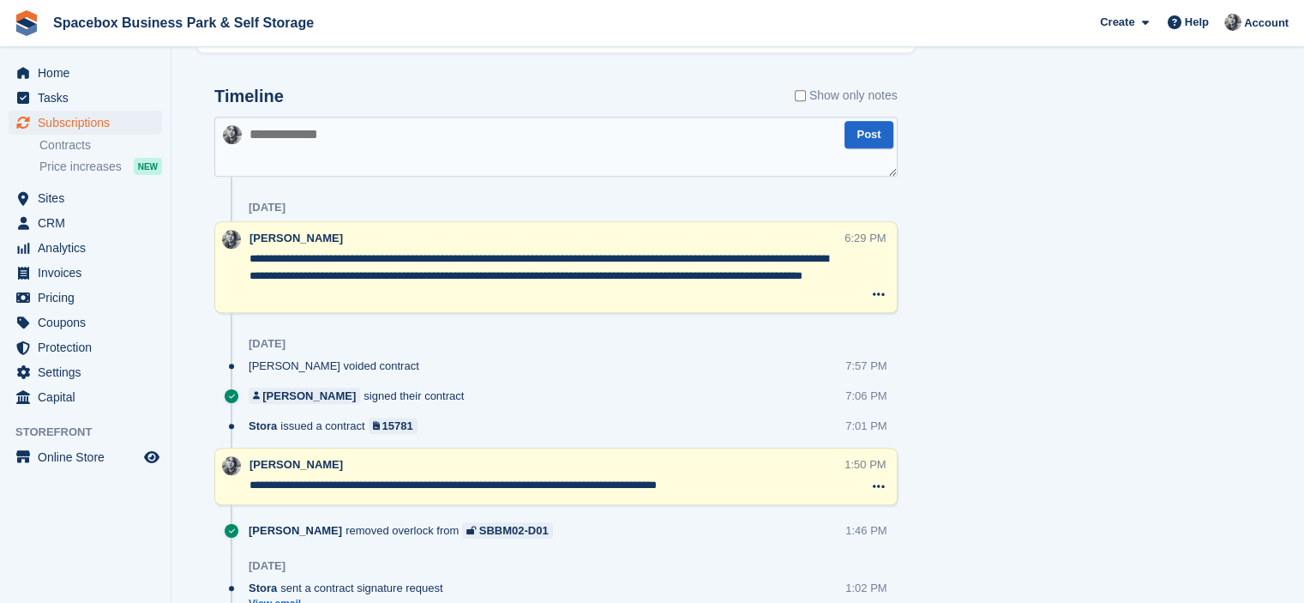
drag, startPoint x: 382, startPoint y: 297, endPoint x: 242, endPoint y: 255, distance: 146.0
click at [242, 255] on div "**********" at bounding box center [556, 267] width 684 height 92
click at [1051, 233] on div "Tasks 0 Add No tasks related to Subscription #93199 Booking Customer Lynette Ma…" at bounding box center [1107, 223] width 366 height 2154
drag, startPoint x: 367, startPoint y: 294, endPoint x: 998, endPoint y: 247, distance: 633.0
click at [998, 247] on div "Allocation Unit Unit Status Sync Status SBBM02-D01 75 SQ FT First Floor Occupie…" at bounding box center [738, 223] width 1099 height 2154
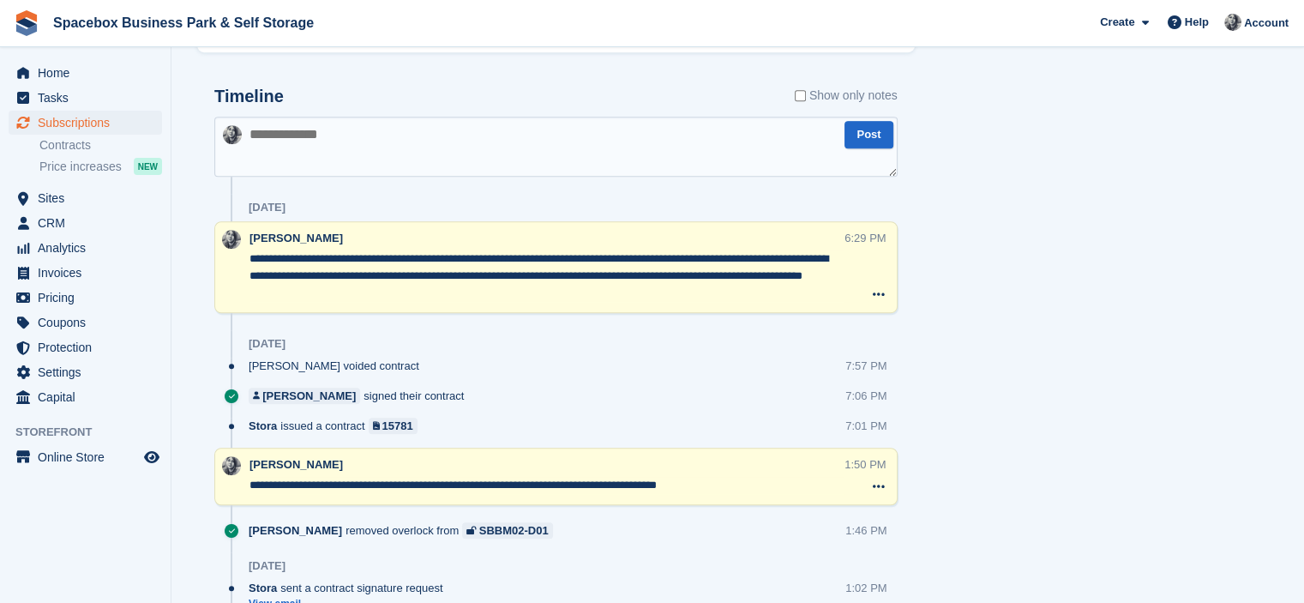
click at [998, 247] on div "Tasks 0 Add No tasks related to Subscription #93199 Booking Customer Lynette Ma…" at bounding box center [1107, 223] width 366 height 2154
drag, startPoint x: 353, startPoint y: 288, endPoint x: 244, endPoint y: 260, distance: 112.5
click at [244, 260] on div "**********" at bounding box center [556, 267] width 684 height 92
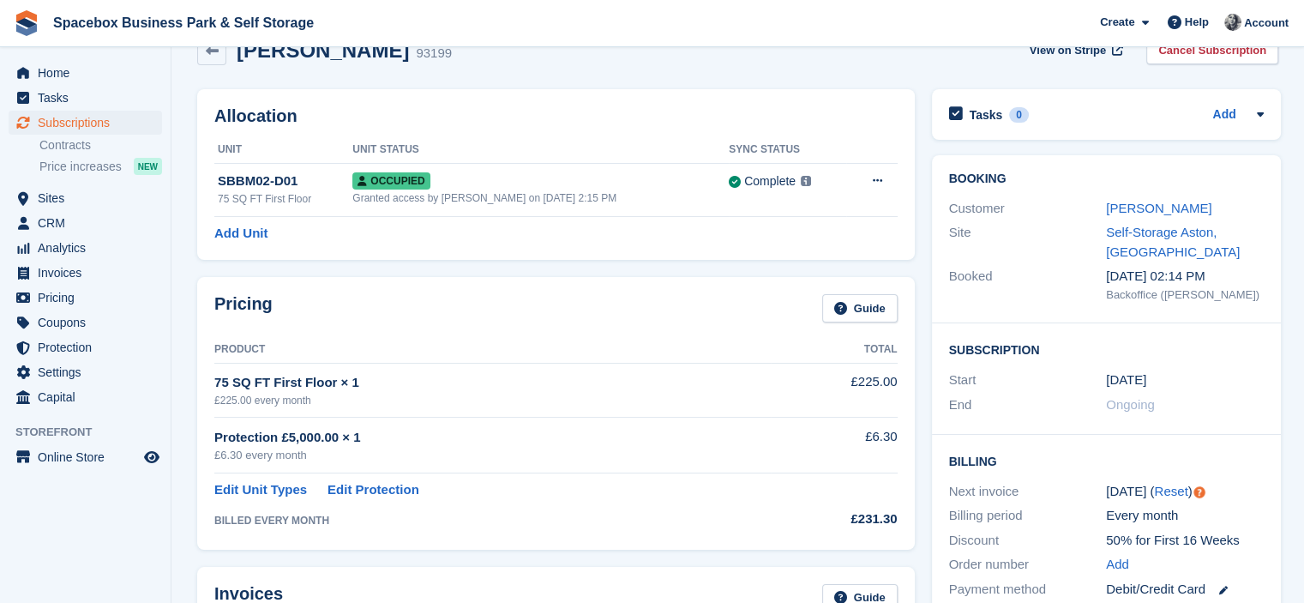
scroll to position [0, 0]
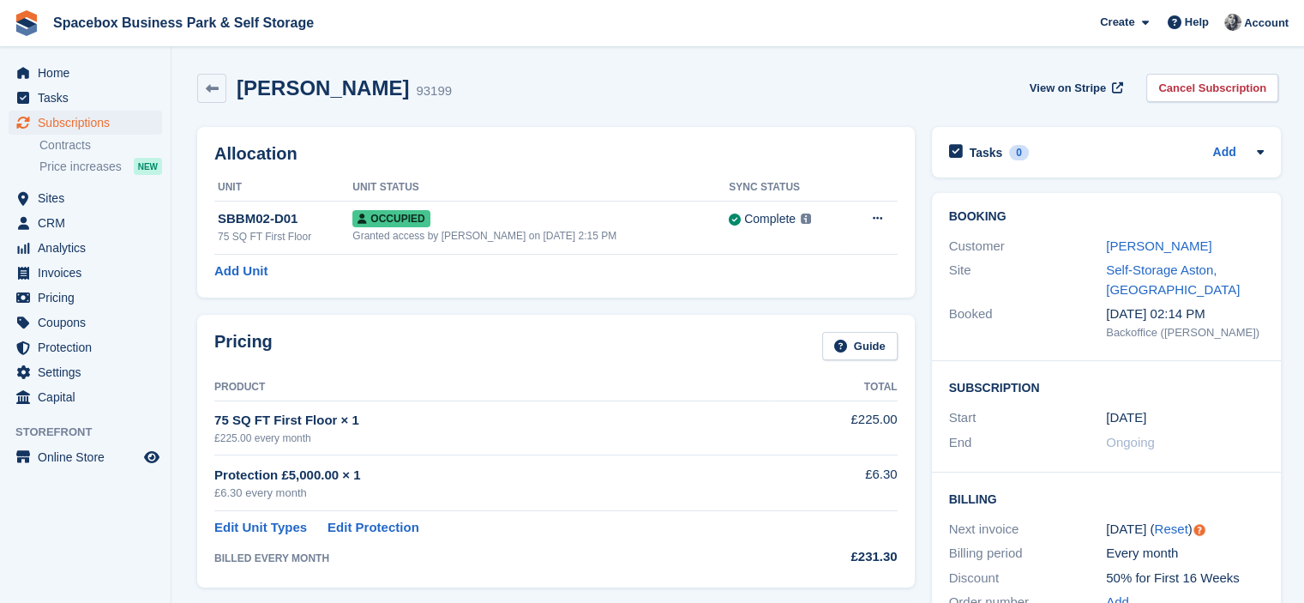
click at [1129, 256] on div "Customer Lynette Marie Halliday" at bounding box center [1106, 246] width 315 height 25
click at [1135, 241] on link "Lynette Marie Halliday" at bounding box center [1158, 245] width 105 height 15
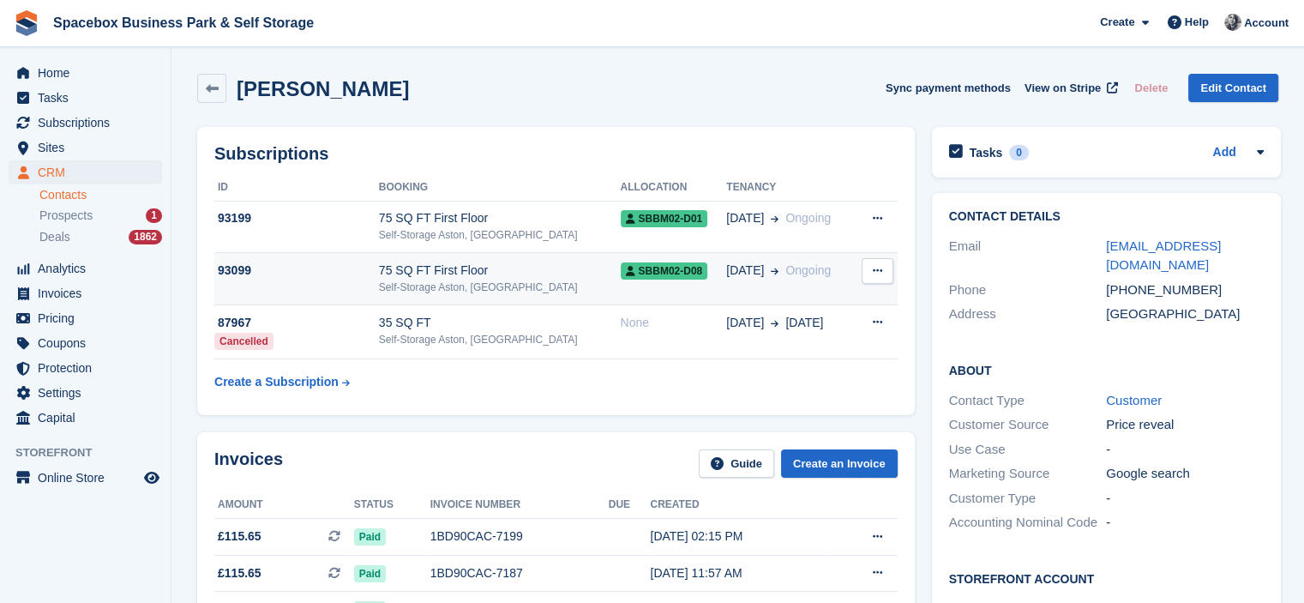
click at [621, 266] on span "SBBM02-D08" at bounding box center [664, 270] width 87 height 17
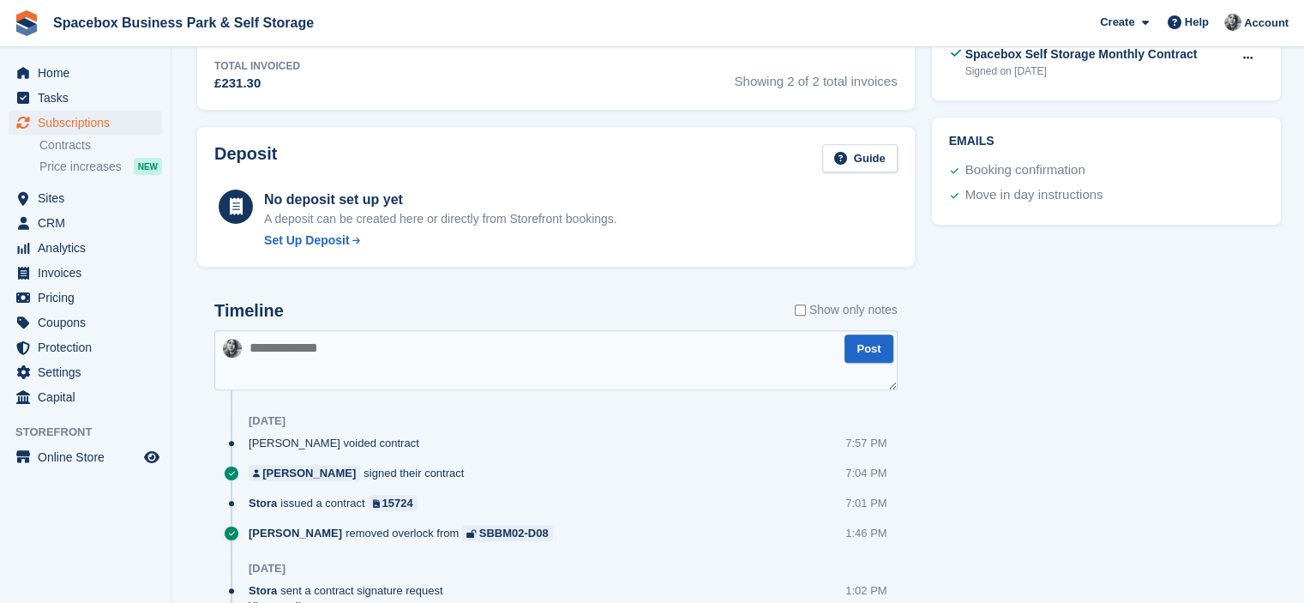
scroll to position [761, 0]
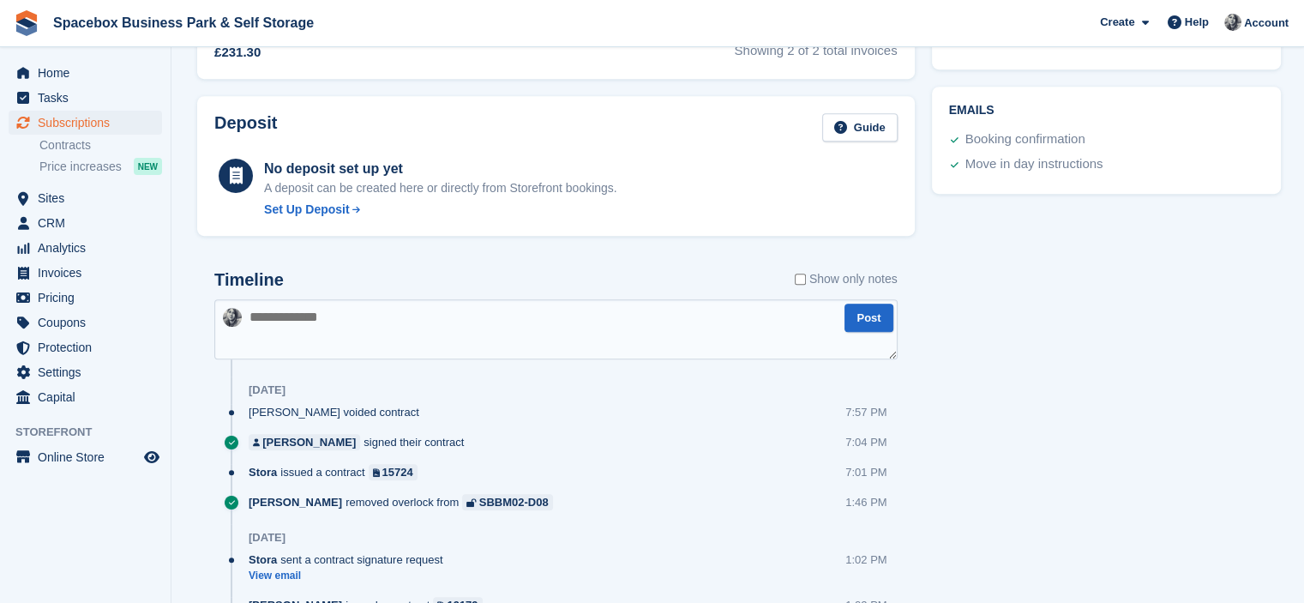
click at [571, 318] on textarea at bounding box center [556, 329] width 684 height 60
paste textarea "**********"
type textarea "**********"
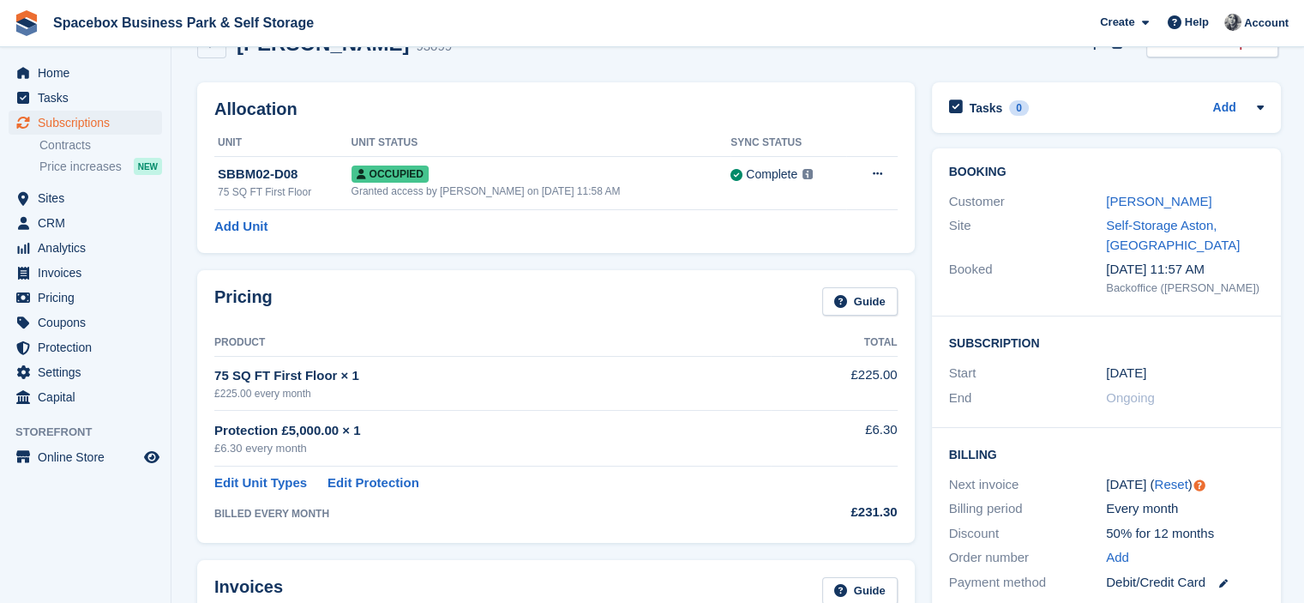
scroll to position [0, 0]
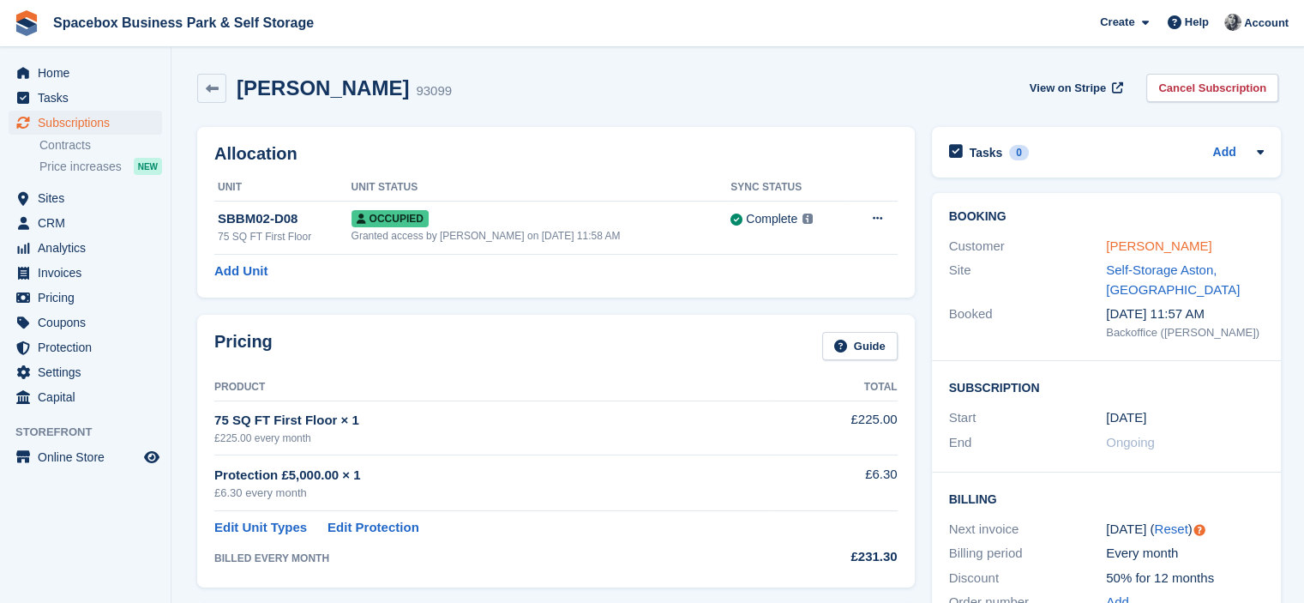
click at [1202, 238] on link "Lynette Marie Halliday" at bounding box center [1158, 245] width 105 height 15
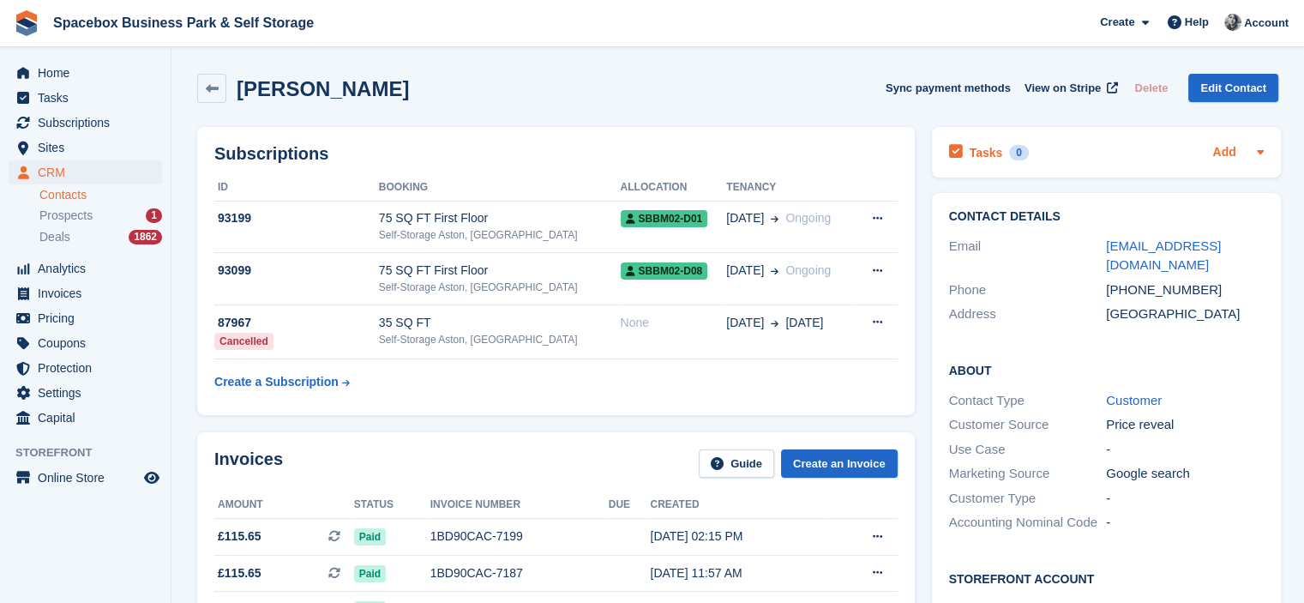
click at [1232, 159] on link "Add" at bounding box center [1224, 153] width 23 height 20
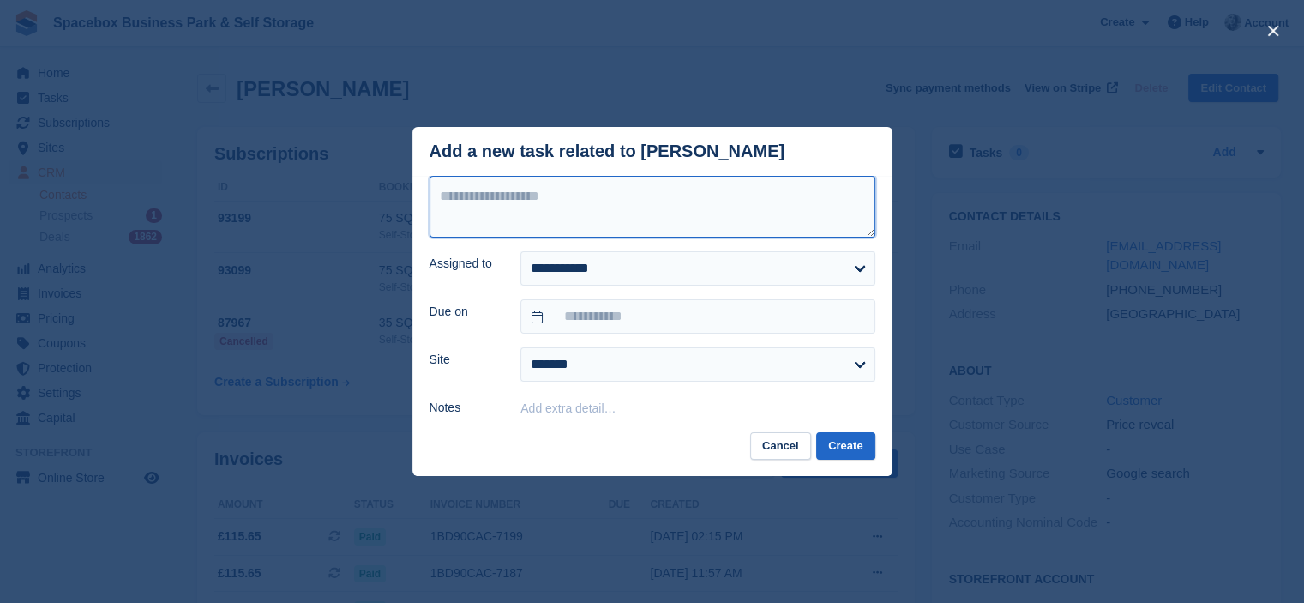
click at [543, 201] on textarea at bounding box center [653, 207] width 446 height 62
type textarea "**********"
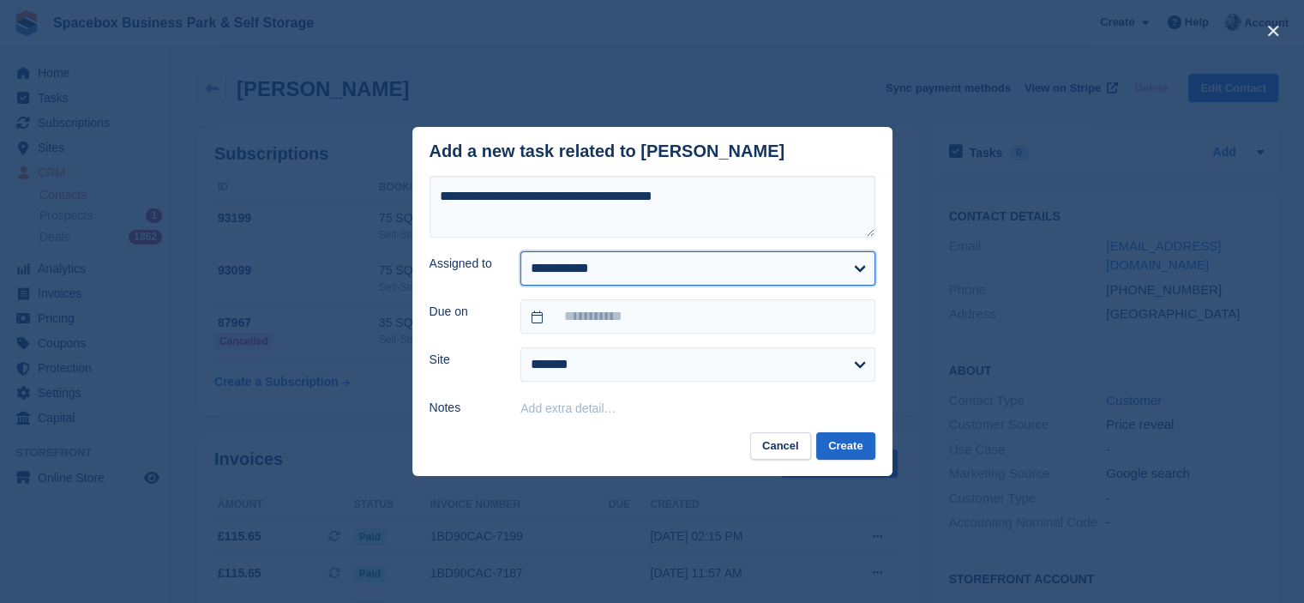
click at [588, 280] on select "**********" at bounding box center [698, 268] width 354 height 34
select select "****"
click at [521, 252] on select "**********" at bounding box center [698, 268] width 354 height 34
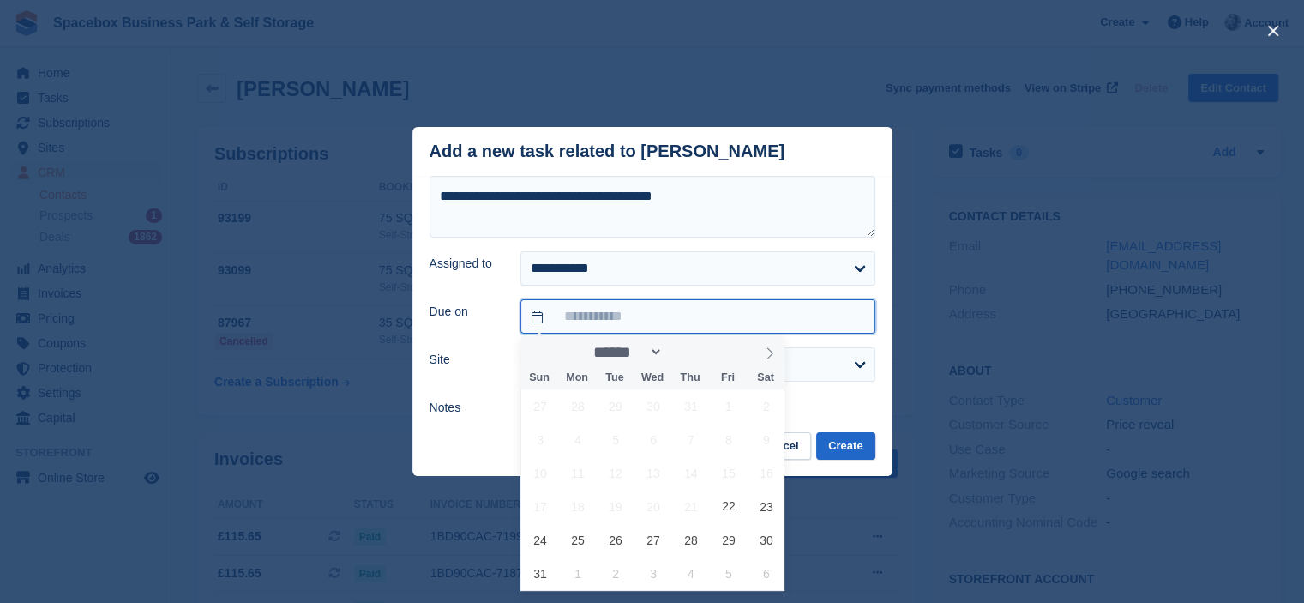
click at [629, 317] on input "text" at bounding box center [698, 316] width 354 height 34
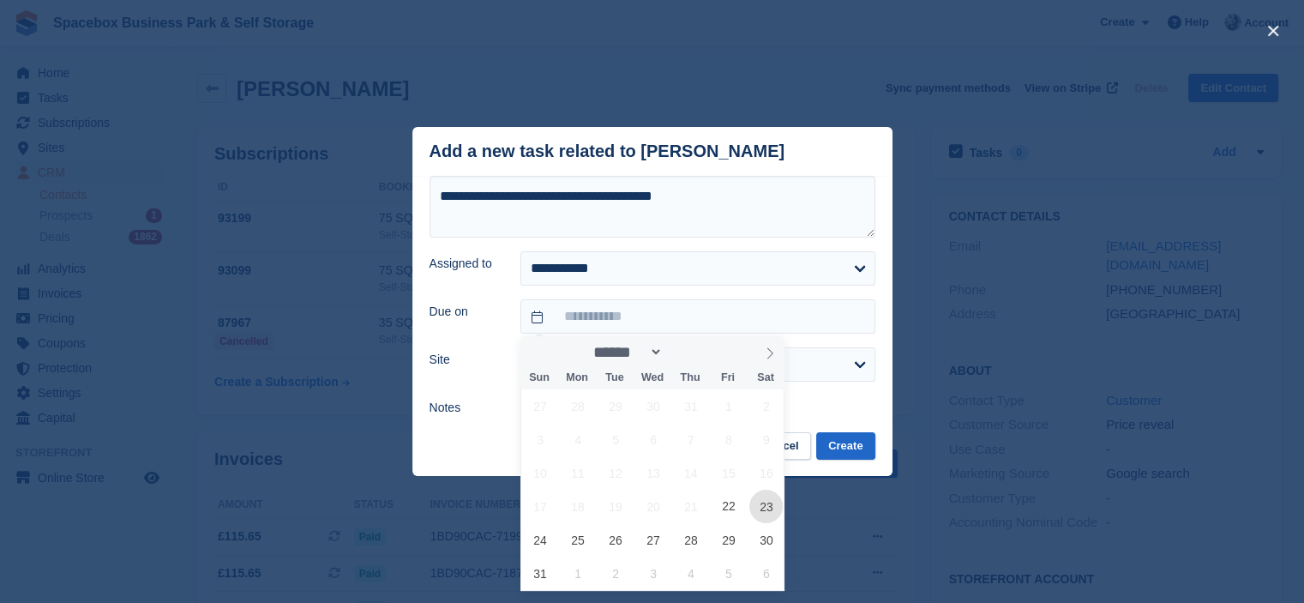
click at [769, 514] on span "23" at bounding box center [766, 506] width 33 height 33
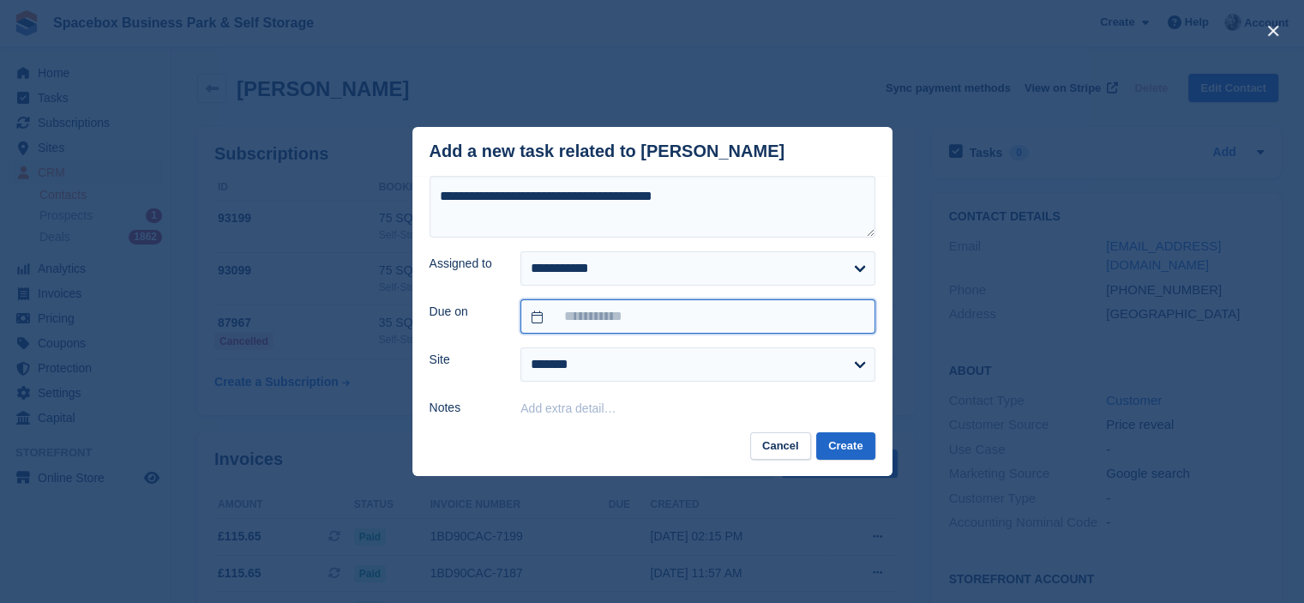
type input "**********"
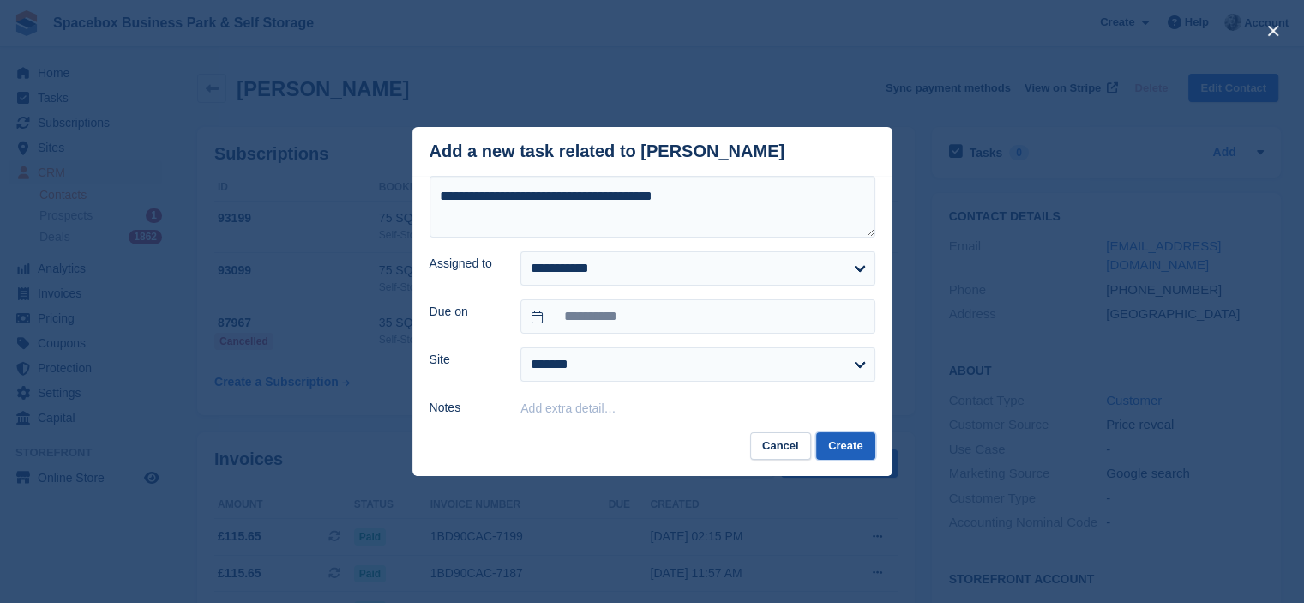
click at [837, 446] on button "Create" at bounding box center [845, 446] width 58 height 28
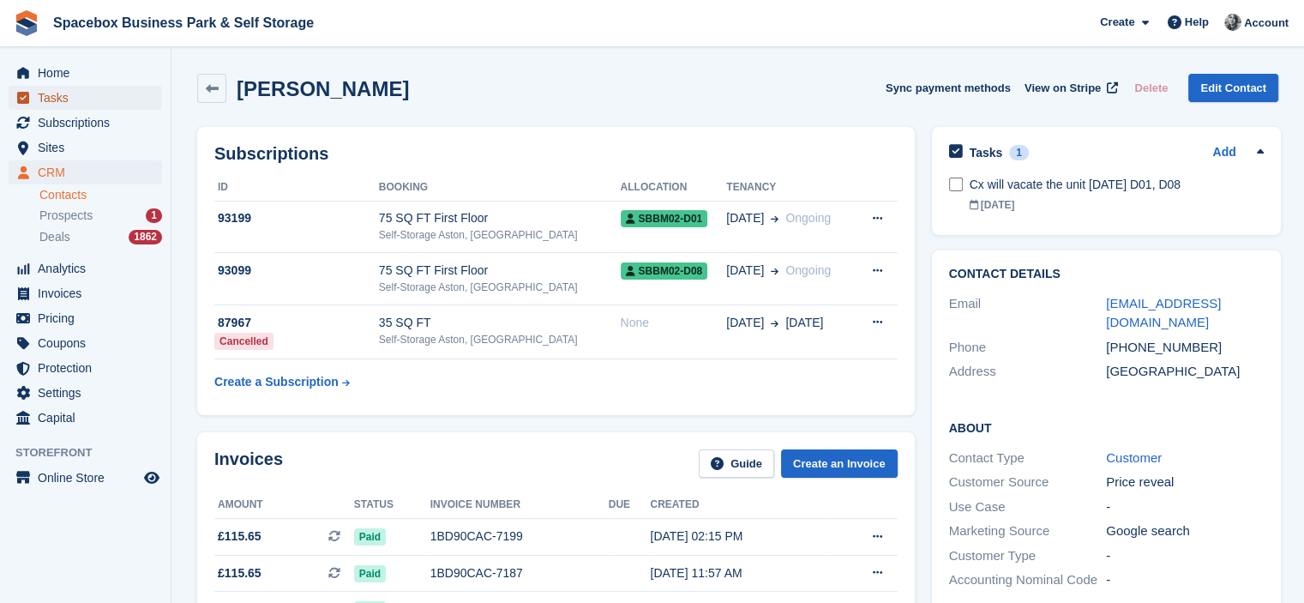
click at [34, 98] on link "Tasks" at bounding box center [86, 98] width 154 height 24
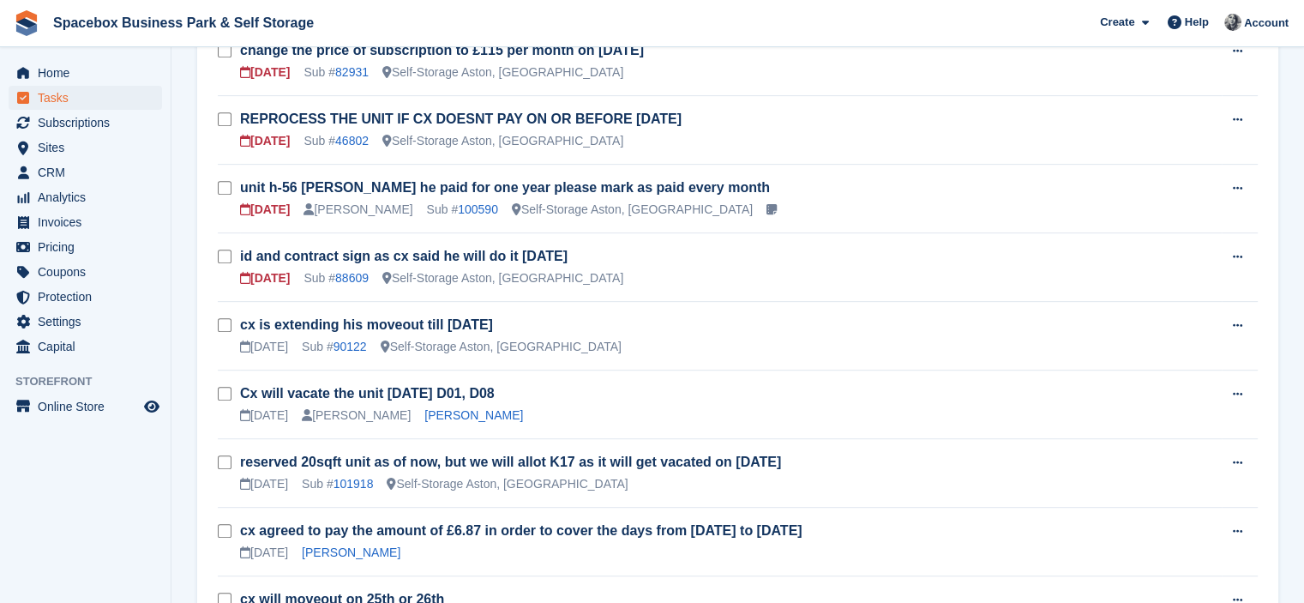
scroll to position [823, 0]
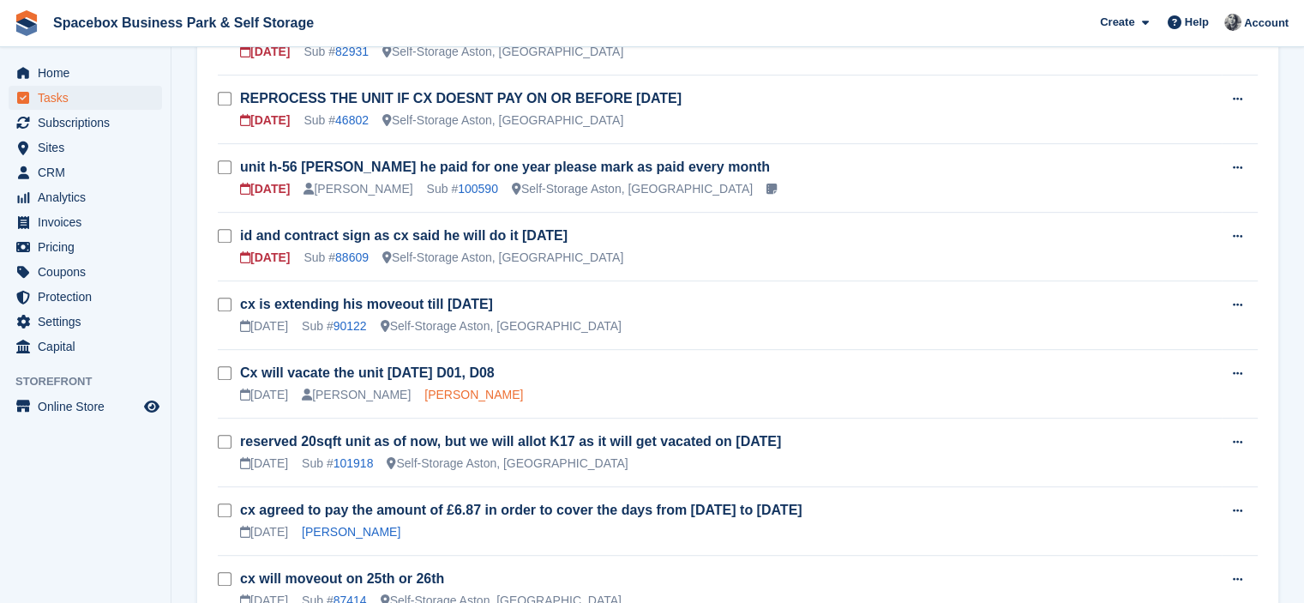
click at [465, 388] on link "Lynette Marie Halliday" at bounding box center [474, 395] width 99 height 14
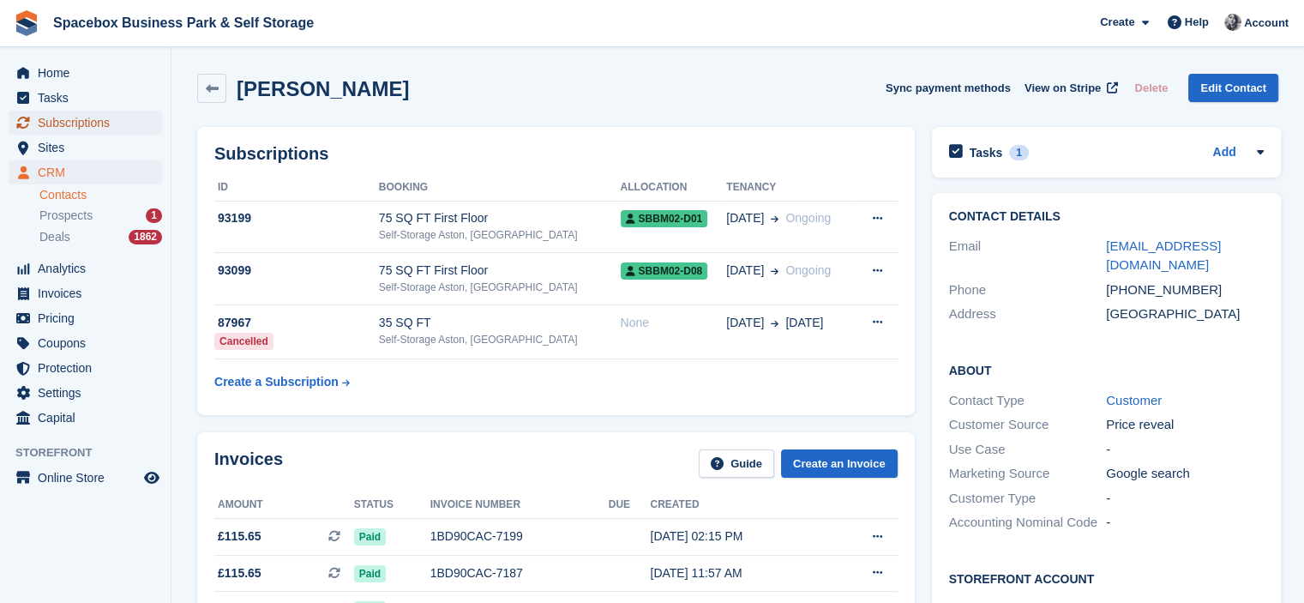
click at [77, 123] on span "Subscriptions" at bounding box center [89, 123] width 103 height 24
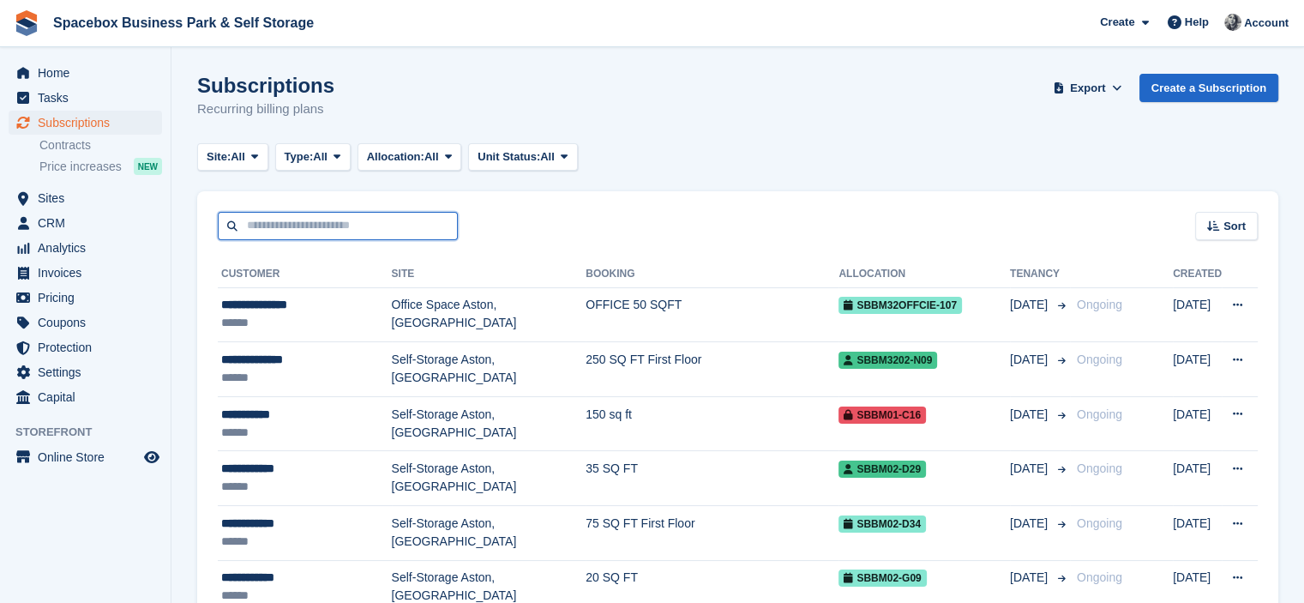
click at [306, 220] on input "text" at bounding box center [338, 226] width 240 height 28
click at [278, 226] on input "text" at bounding box center [338, 226] width 240 height 28
type input "******"
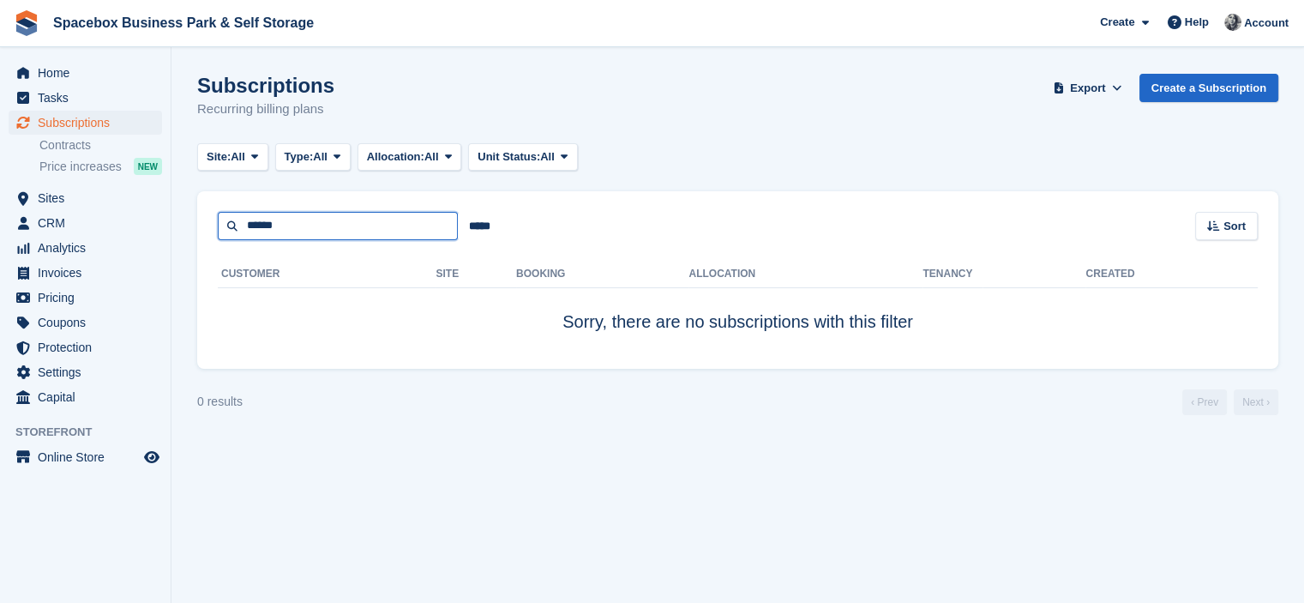
click at [301, 222] on input "******" at bounding box center [338, 226] width 240 height 28
type input "***"
click at [301, 222] on turbo-frame "Subscriptions Recurring billing plans Export Export Subscriptions Export a CSV …" at bounding box center [737, 244] width 1081 height 341
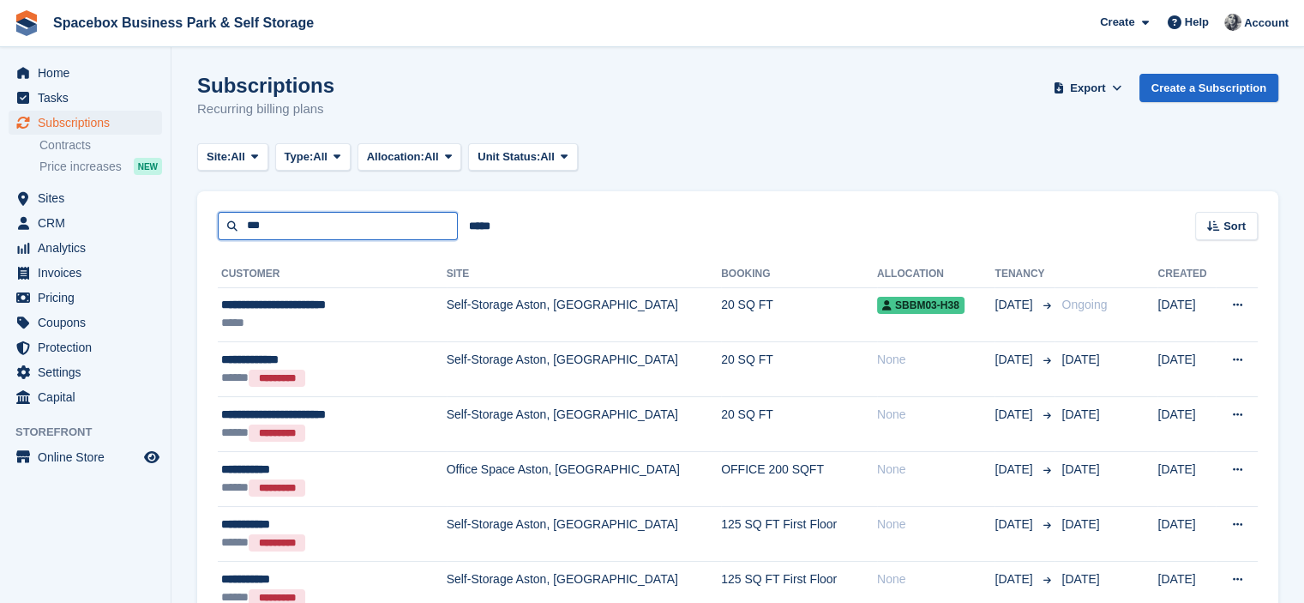
click at [309, 228] on input "***" at bounding box center [338, 226] width 240 height 28
type input "****"
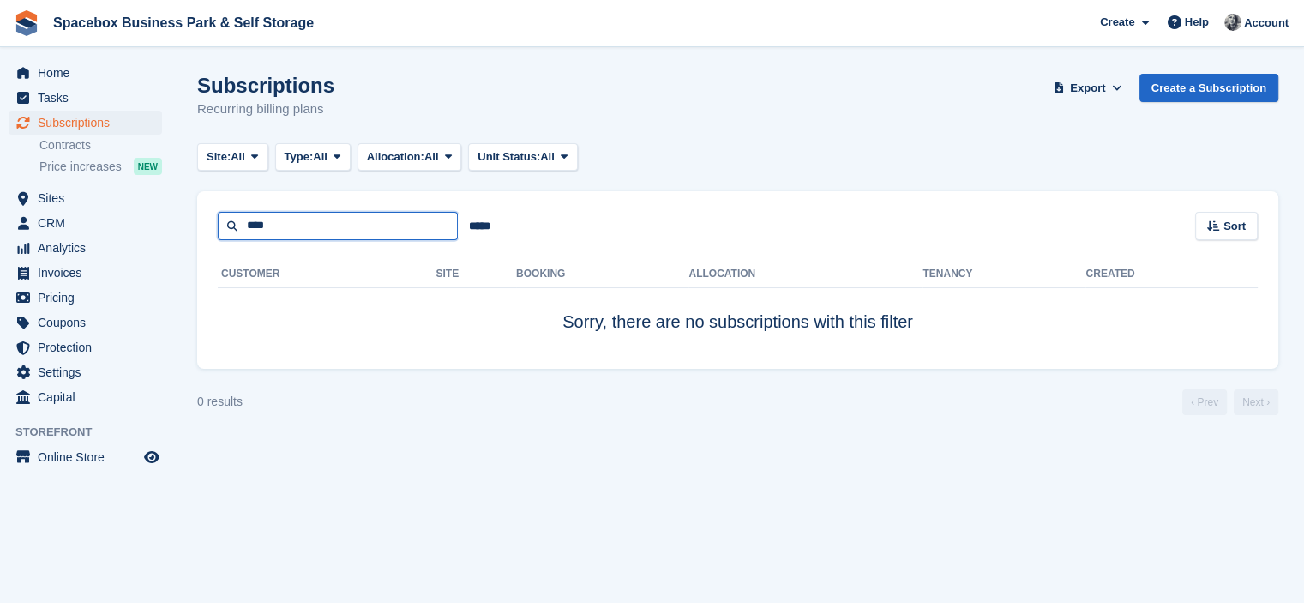
click at [302, 226] on input "****" at bounding box center [338, 226] width 240 height 28
type input "****"
click at [302, 226] on input "****" at bounding box center [338, 226] width 240 height 28
drag, startPoint x: 302, startPoint y: 226, endPoint x: 226, endPoint y: 230, distance: 75.5
click at [226, 230] on input "****" at bounding box center [338, 226] width 240 height 28
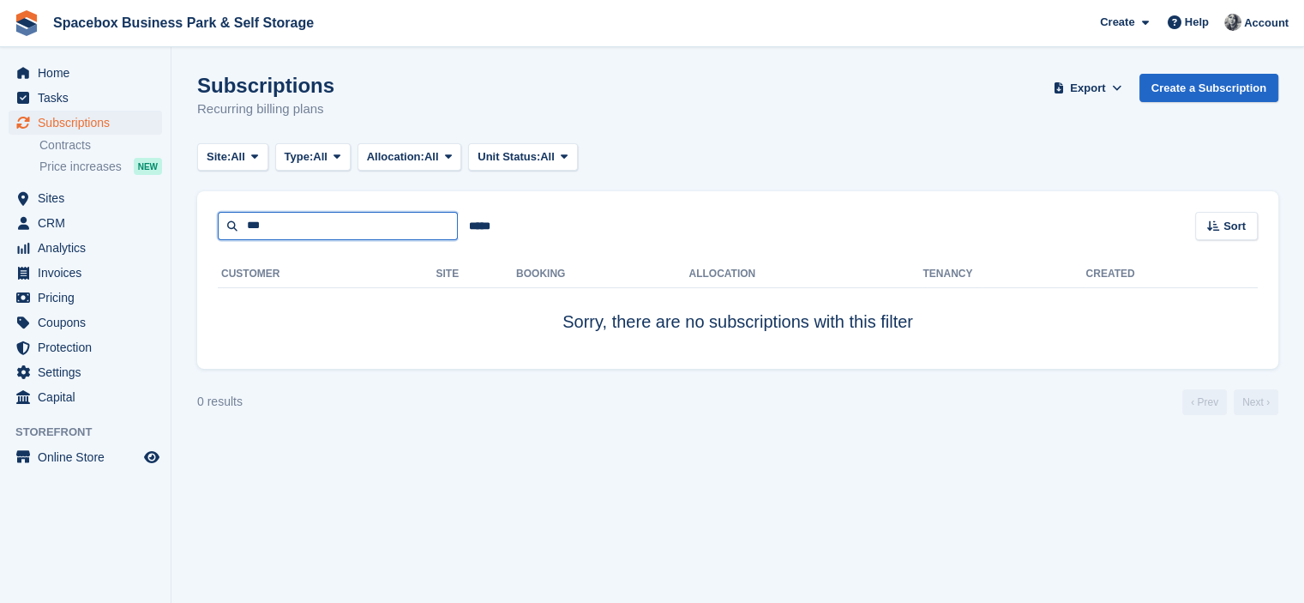
type input "****"
drag, startPoint x: 274, startPoint y: 222, endPoint x: 236, endPoint y: 229, distance: 39.2
click at [236, 229] on input "****" at bounding box center [338, 226] width 240 height 28
click at [82, 123] on span "Subscriptions" at bounding box center [89, 123] width 103 height 24
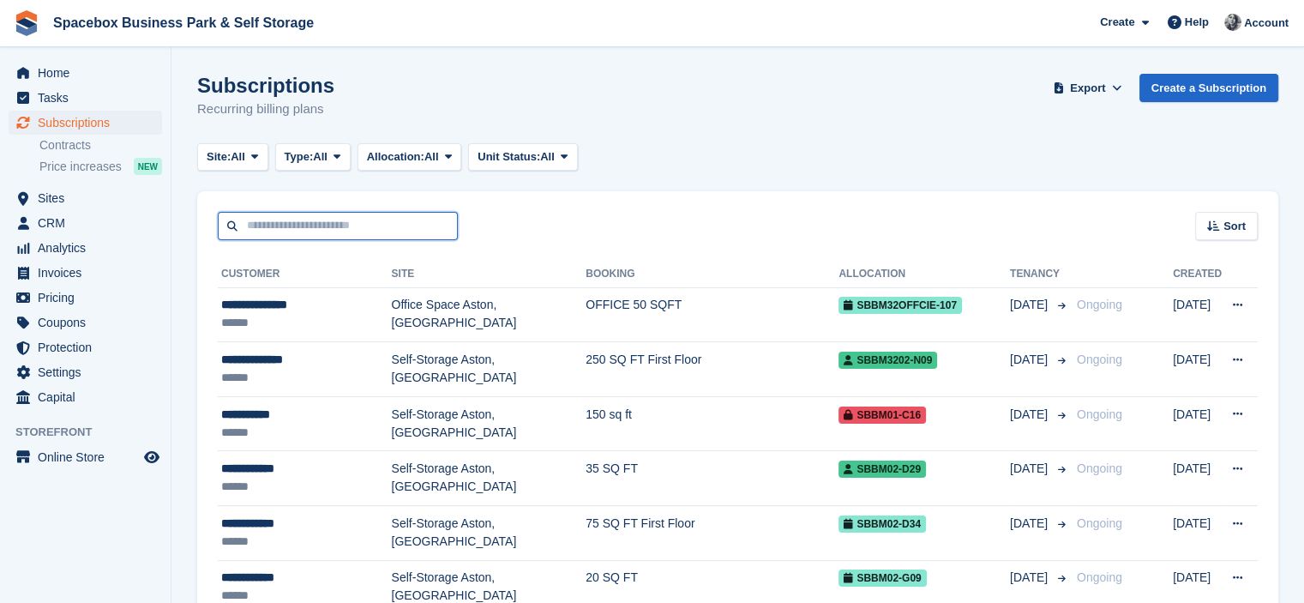
click at [395, 226] on input "text" at bounding box center [338, 226] width 240 height 28
type input "***"
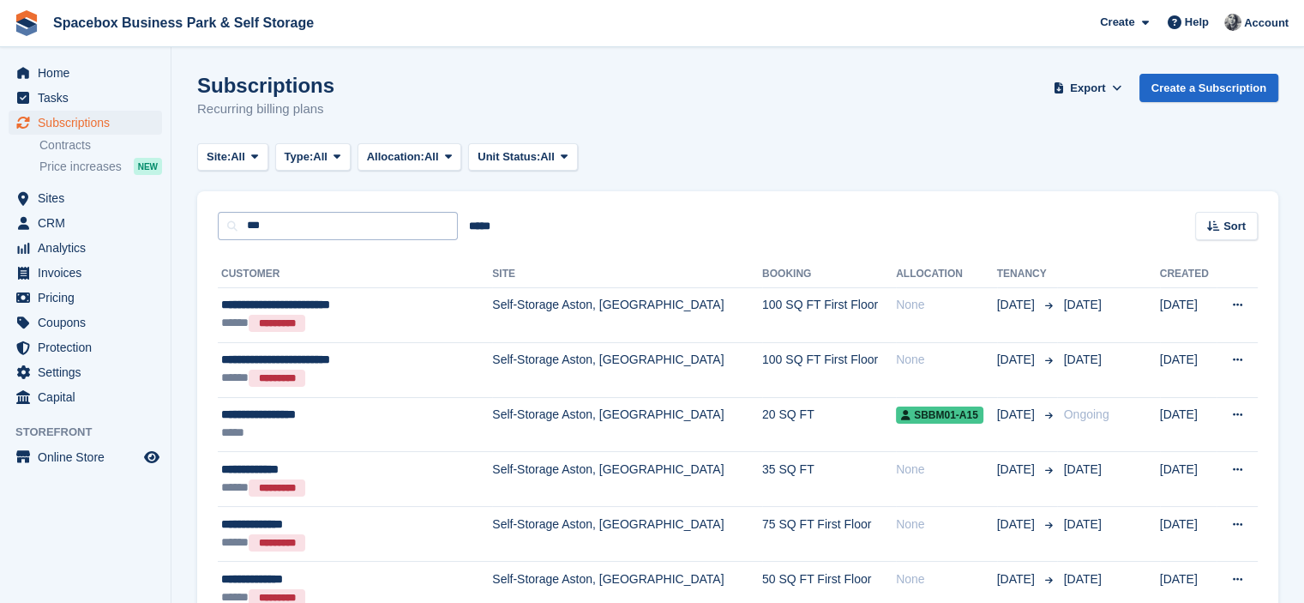
drag, startPoint x: 332, startPoint y: 208, endPoint x: 240, endPoint y: 218, distance: 92.2
click at [240, 218] on div "*** ***** Sort Sort by Customer name Date created Move in date Move out date Cr…" at bounding box center [737, 215] width 1081 height 49
drag, startPoint x: 270, startPoint y: 226, endPoint x: 224, endPoint y: 231, distance: 46.6
click at [224, 231] on input "***" at bounding box center [338, 226] width 240 height 28
type input "**********"
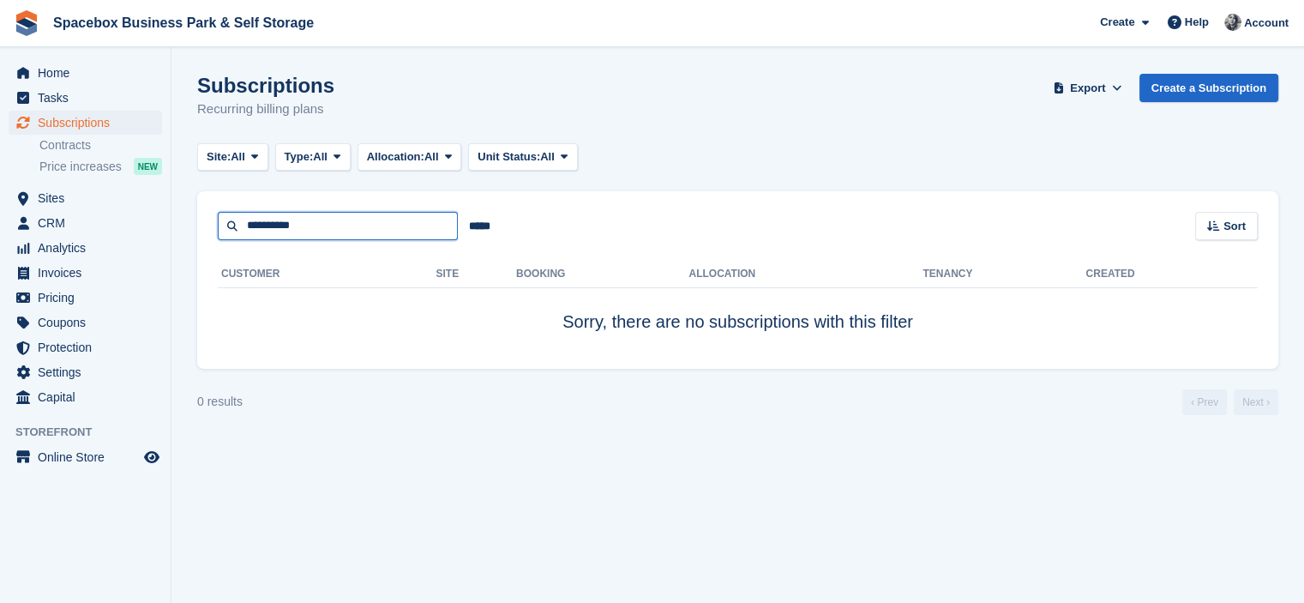
drag, startPoint x: 268, startPoint y: 226, endPoint x: 240, endPoint y: 232, distance: 28.9
click at [240, 232] on input "**********" at bounding box center [338, 226] width 240 height 28
type input "******"
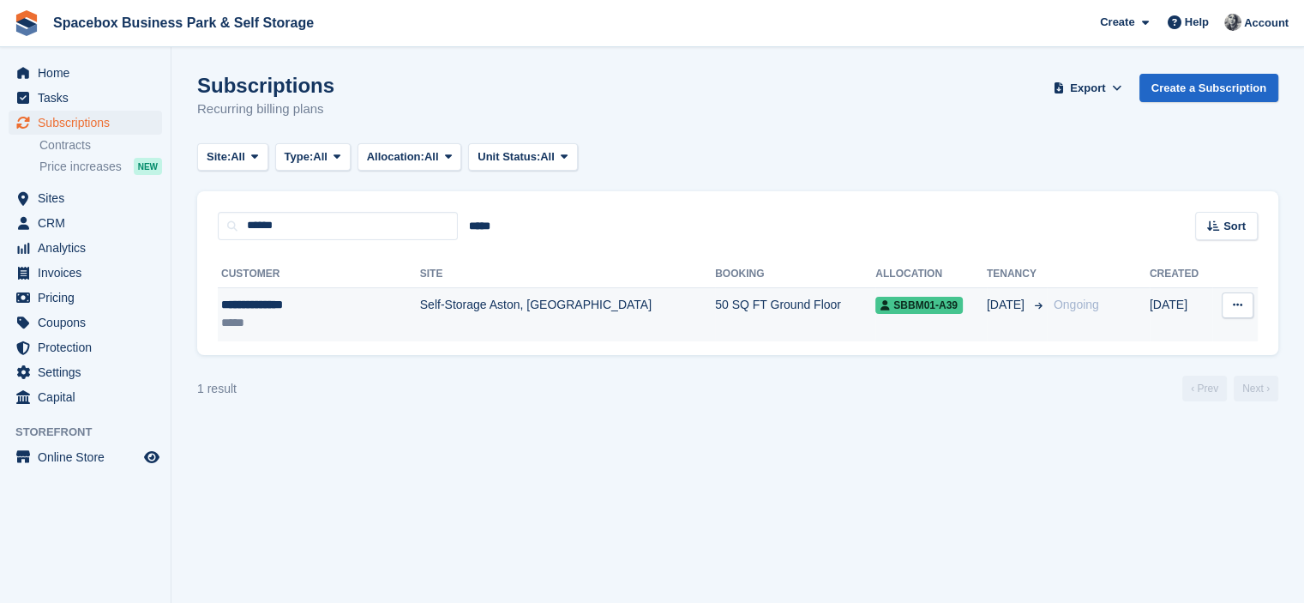
click at [299, 308] on div "**********" at bounding box center [298, 305] width 155 height 18
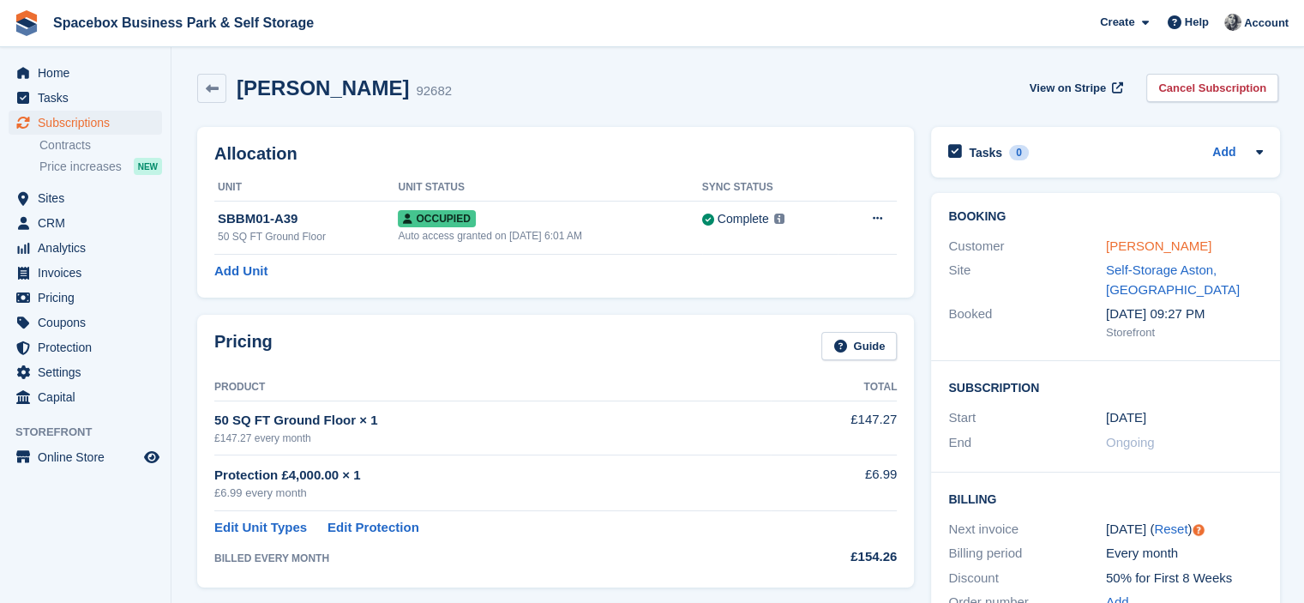
click at [1111, 243] on link "[PERSON_NAME]" at bounding box center [1158, 245] width 105 height 15
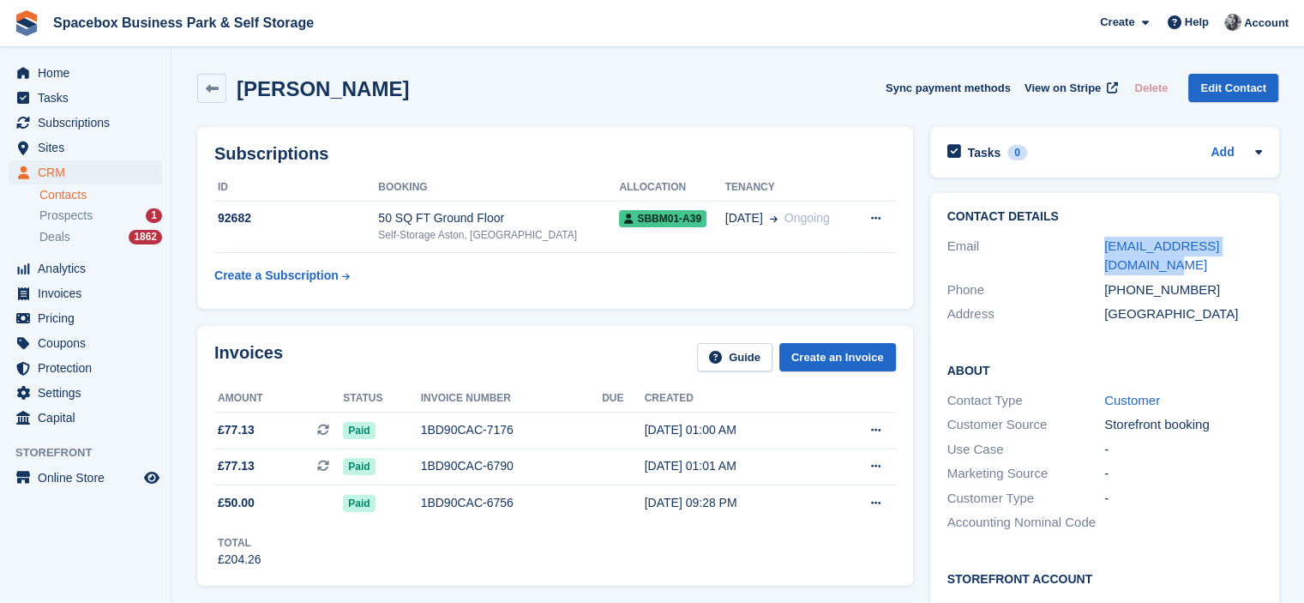
drag, startPoint x: 1143, startPoint y: 267, endPoint x: 1084, endPoint y: 250, distance: 61.6
click at [1084, 250] on div "Email [EMAIL_ADDRESS][DOMAIN_NAME]" at bounding box center [1105, 256] width 315 height 44
copy div "[EMAIL_ADDRESS][DOMAIN_NAME]"
click at [574, 285] on table "ID Booking Allocation Tenancy 92682 50 SQ FT Ground Floor Self-Storage [GEOGRAP…" at bounding box center [555, 233] width 682 height 118
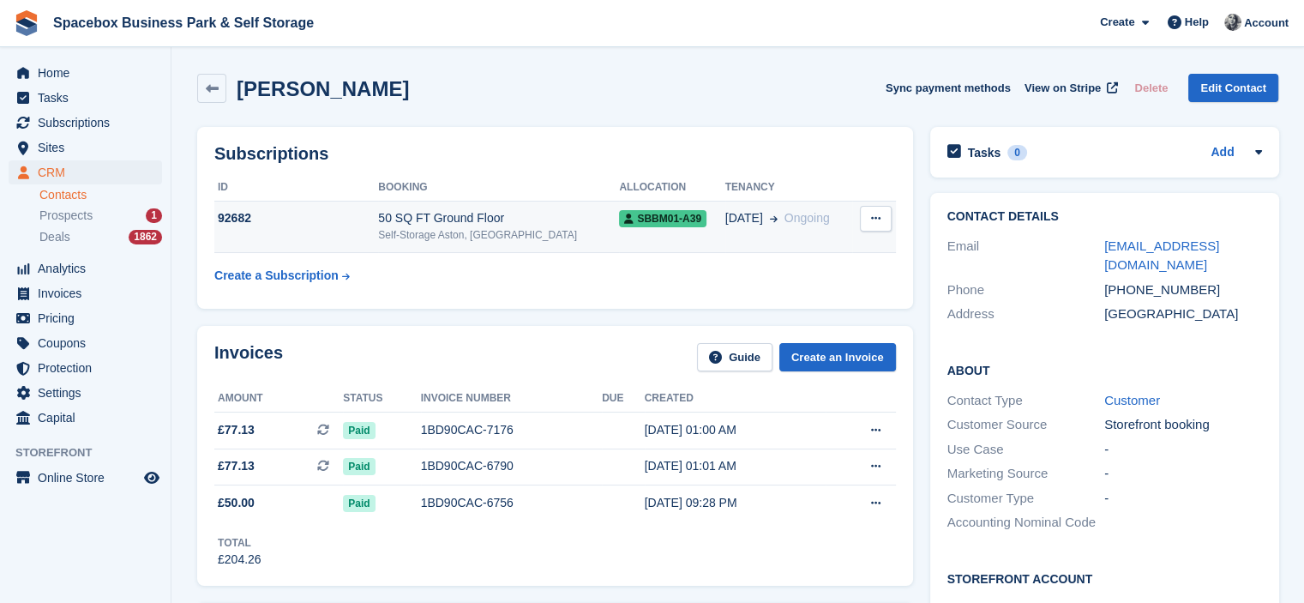
click at [557, 225] on div "50 SQ FT Ground Floor" at bounding box center [498, 218] width 241 height 18
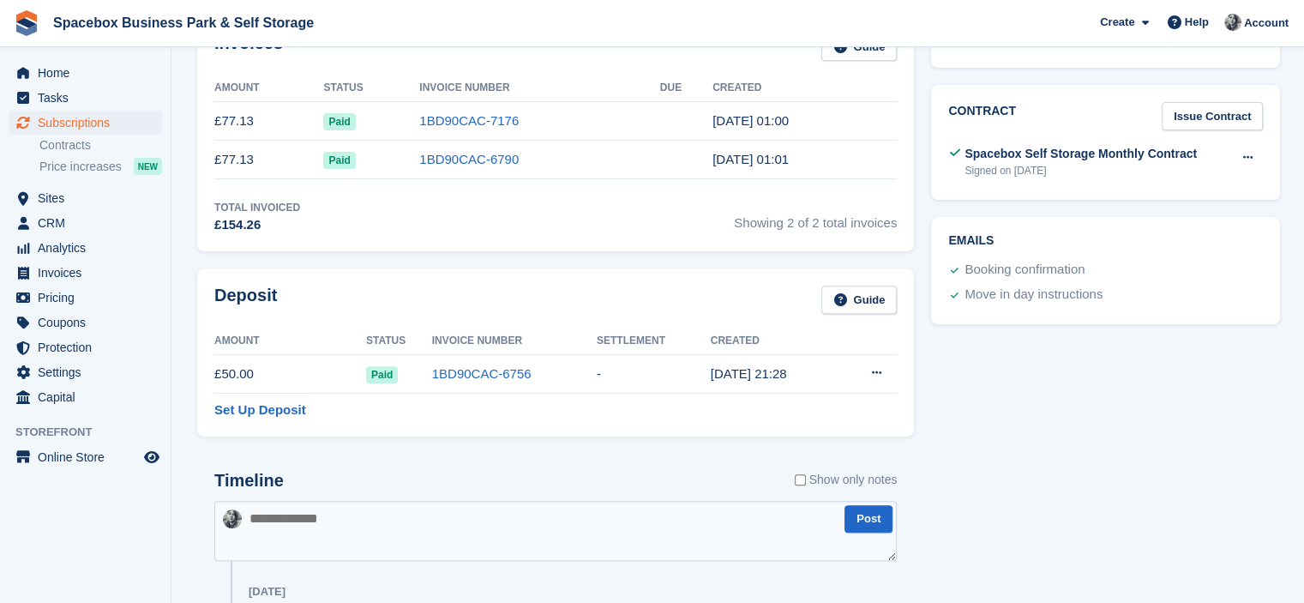
scroll to position [521, 0]
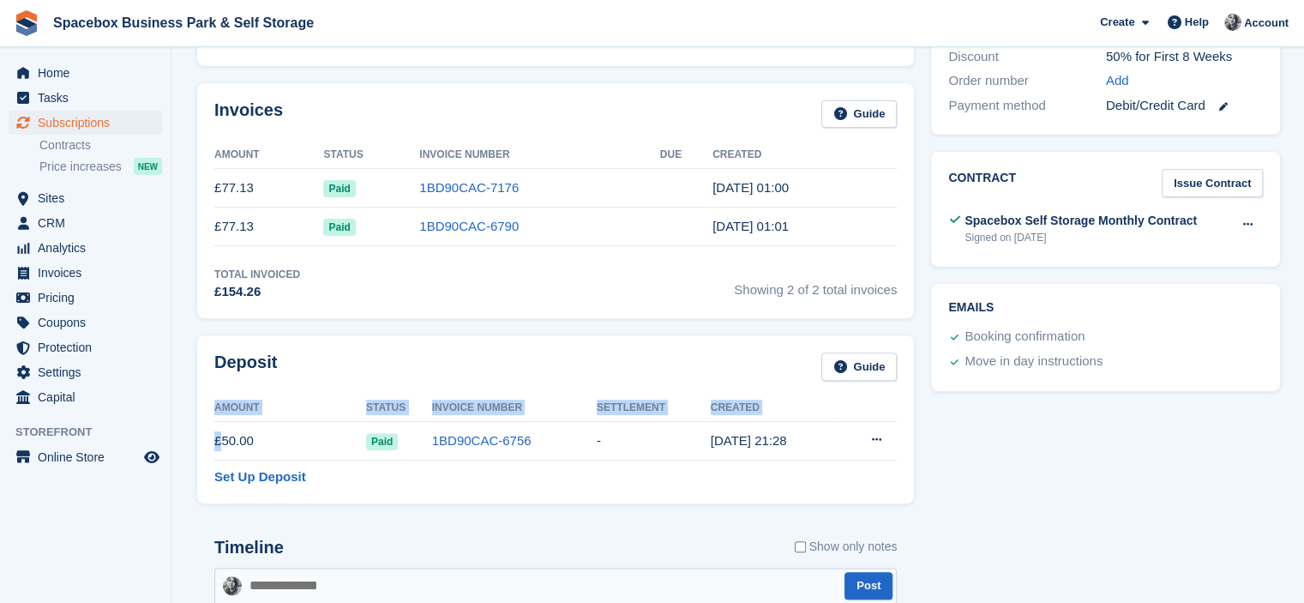
drag, startPoint x: 218, startPoint y: 444, endPoint x: 917, endPoint y: 426, distance: 699.2
click at [917, 426] on div "Deposit Guide Amount Status Invoice Number Settlement Created £50.00 Paid 1BD90…" at bounding box center [556, 419] width 734 height 185
click at [967, 461] on div "Tasks 0 Add No tasks related to Subscription #92682 Booking Customer [PERSON_NA…" at bounding box center [1106, 525] width 366 height 1857
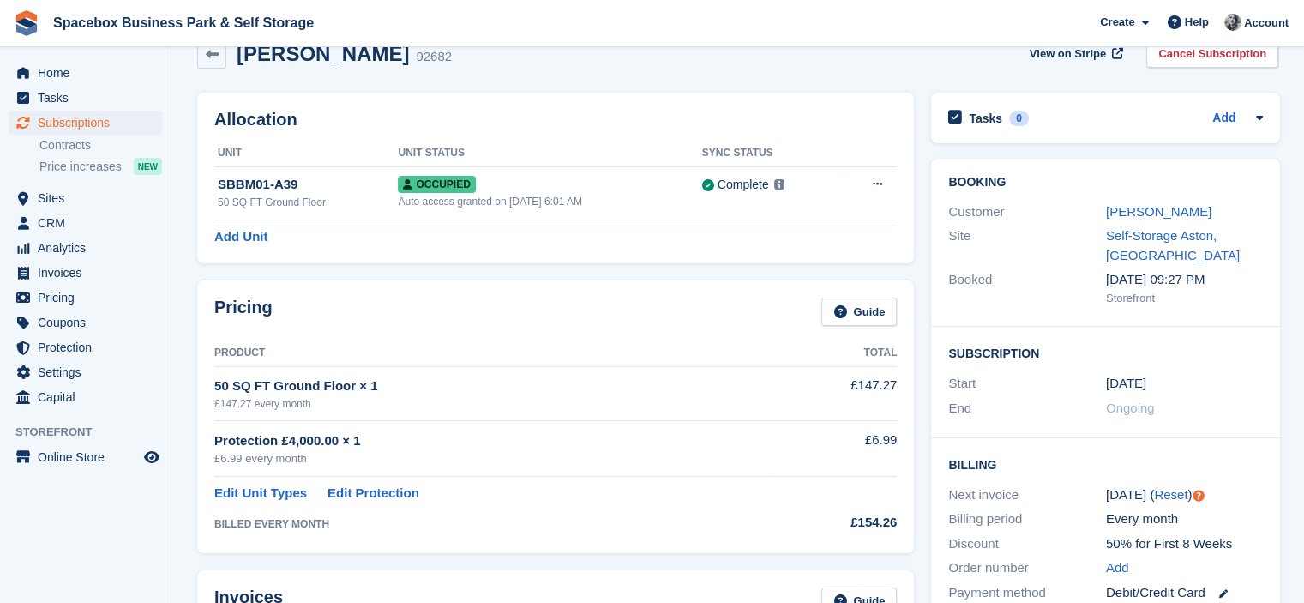
click at [566, 136] on div "Allocation Unit Unit Status Sync Status SBBM01-A39 50 SQ FT Ground Floor Occupi…" at bounding box center [555, 178] width 717 height 171
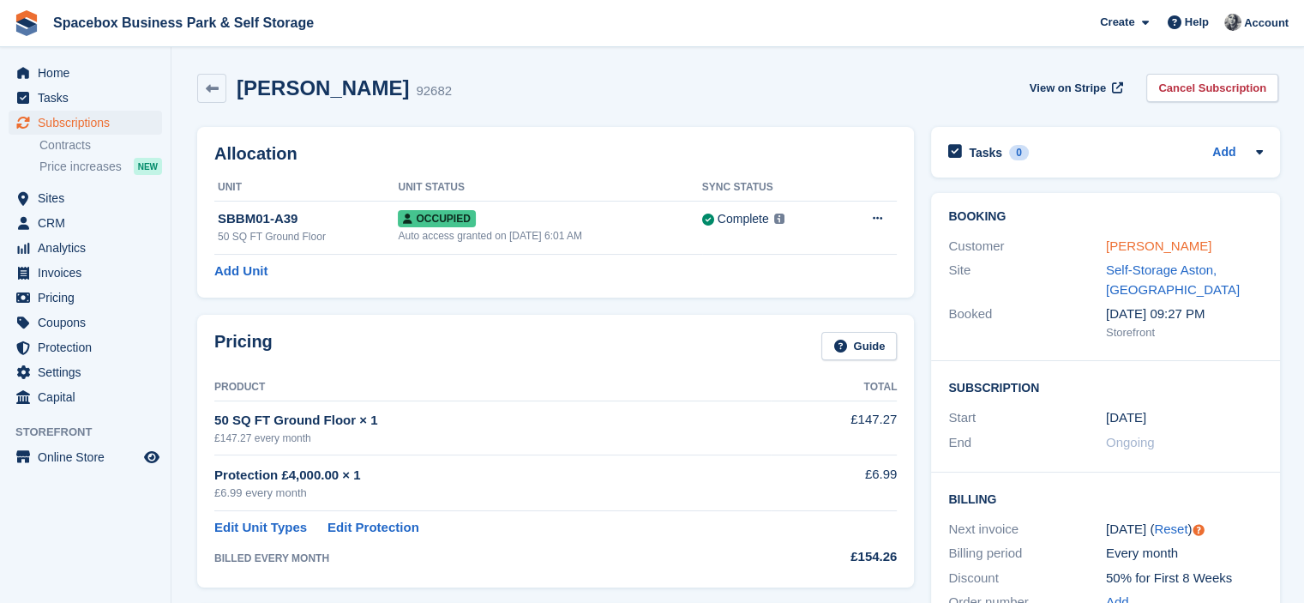
click at [1189, 245] on link "[PERSON_NAME]" at bounding box center [1158, 245] width 105 height 15
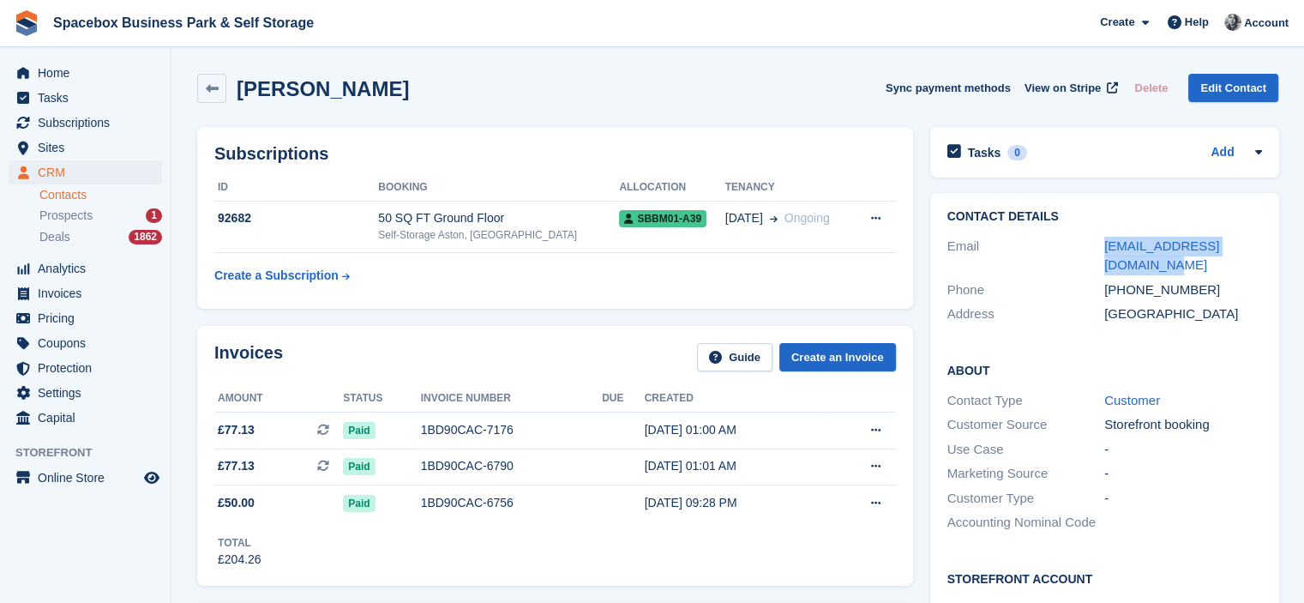
drag, startPoint x: 1135, startPoint y: 271, endPoint x: 1103, endPoint y: 256, distance: 35.7
click at [1103, 256] on div "Email mohamedbairam01@gmail.com" at bounding box center [1105, 256] width 315 height 44
click at [1077, 256] on div "Email" at bounding box center [1027, 256] width 158 height 39
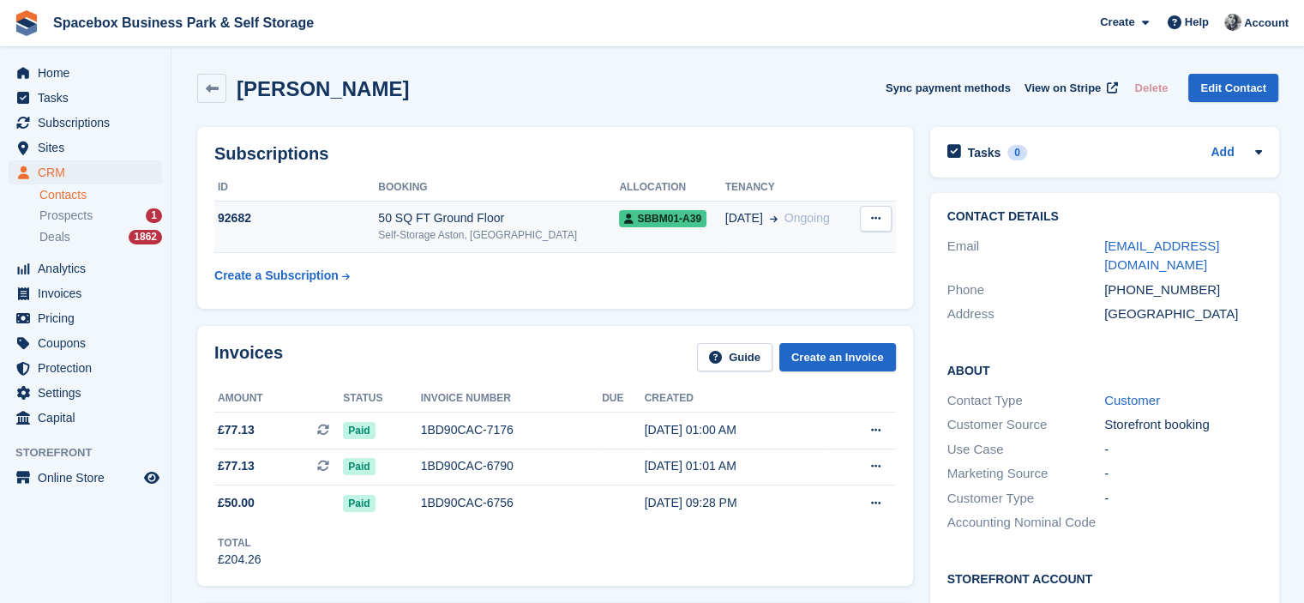
click at [669, 238] on td "SBBM01-A39" at bounding box center [671, 227] width 105 height 52
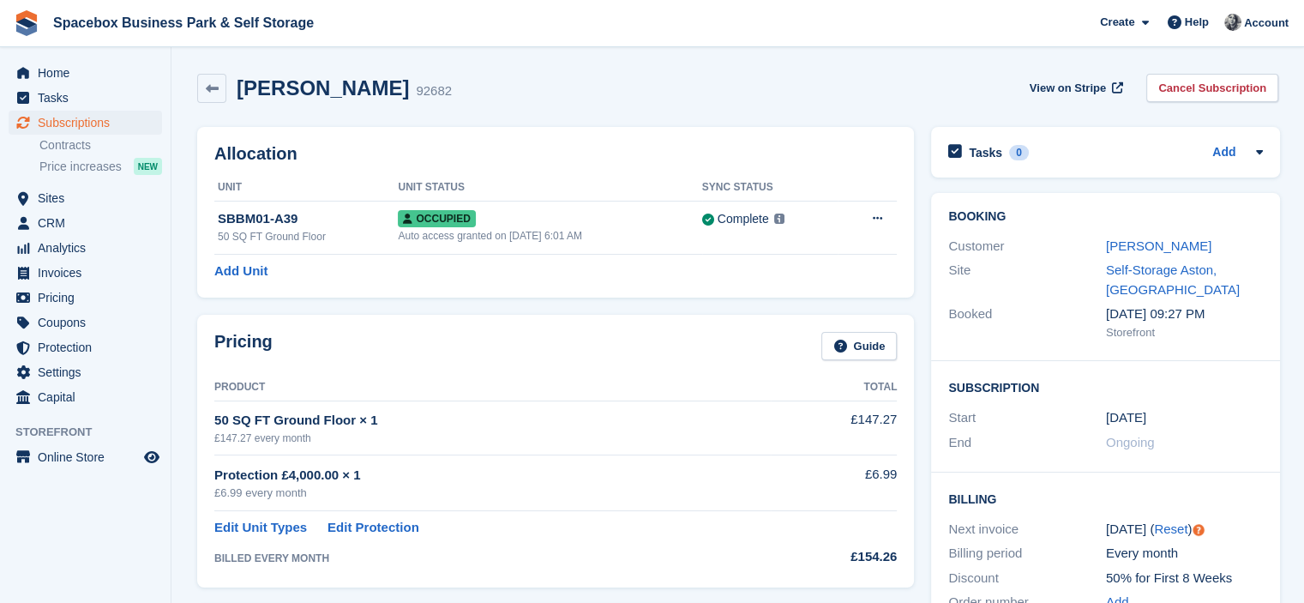
click at [531, 136] on div "Allocation Unit Unit Status Sync Status SBBM01-A39 50 SQ FT Ground Floor Occupi…" at bounding box center [555, 212] width 717 height 171
click at [395, 277] on div "Add Unit" at bounding box center [555, 272] width 683 height 20
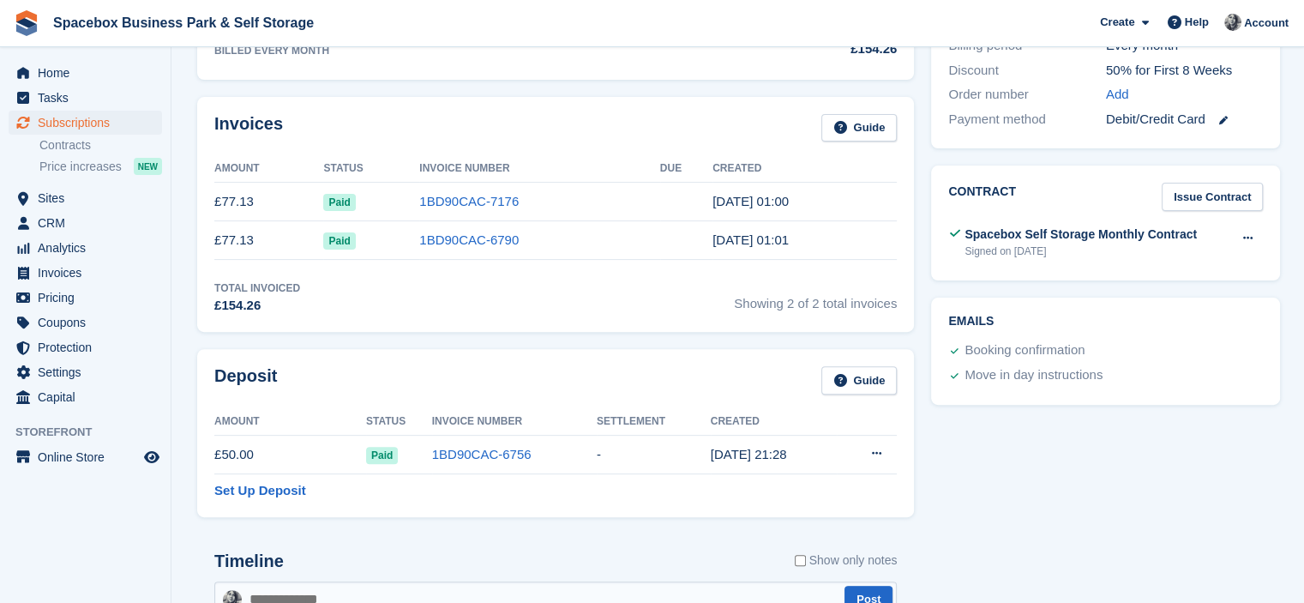
scroll to position [549, 0]
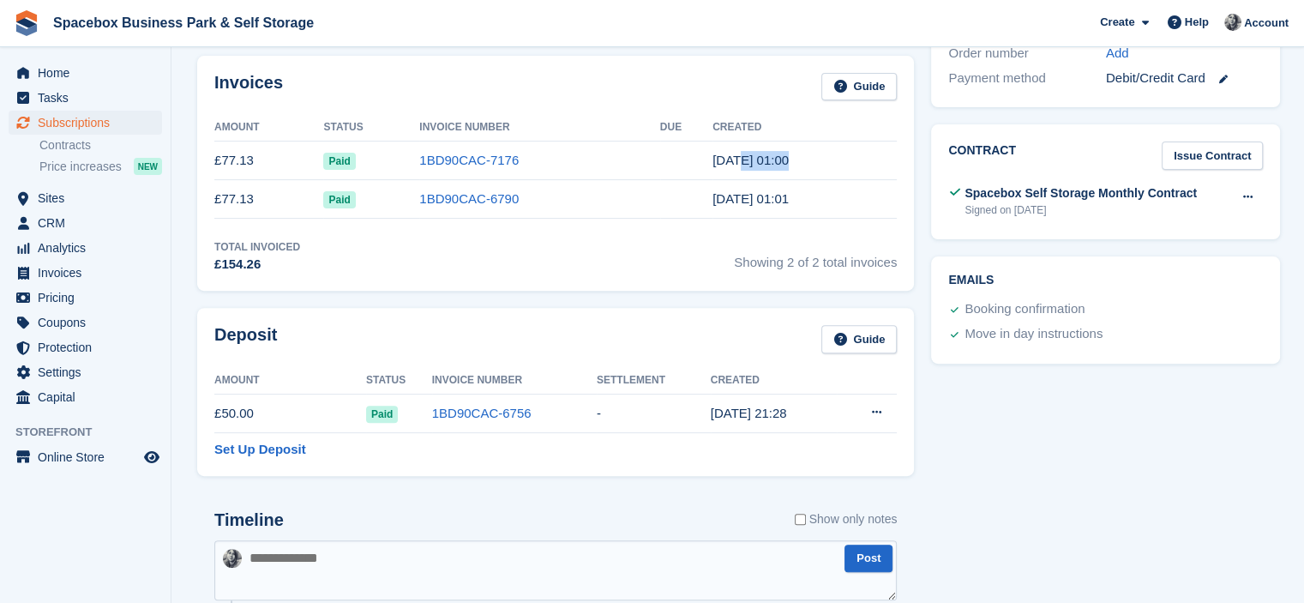
drag, startPoint x: 769, startPoint y: 160, endPoint x: 734, endPoint y: 160, distance: 35.2
click at [734, 160] on time "[DATE] 01:00" at bounding box center [751, 160] width 76 height 15
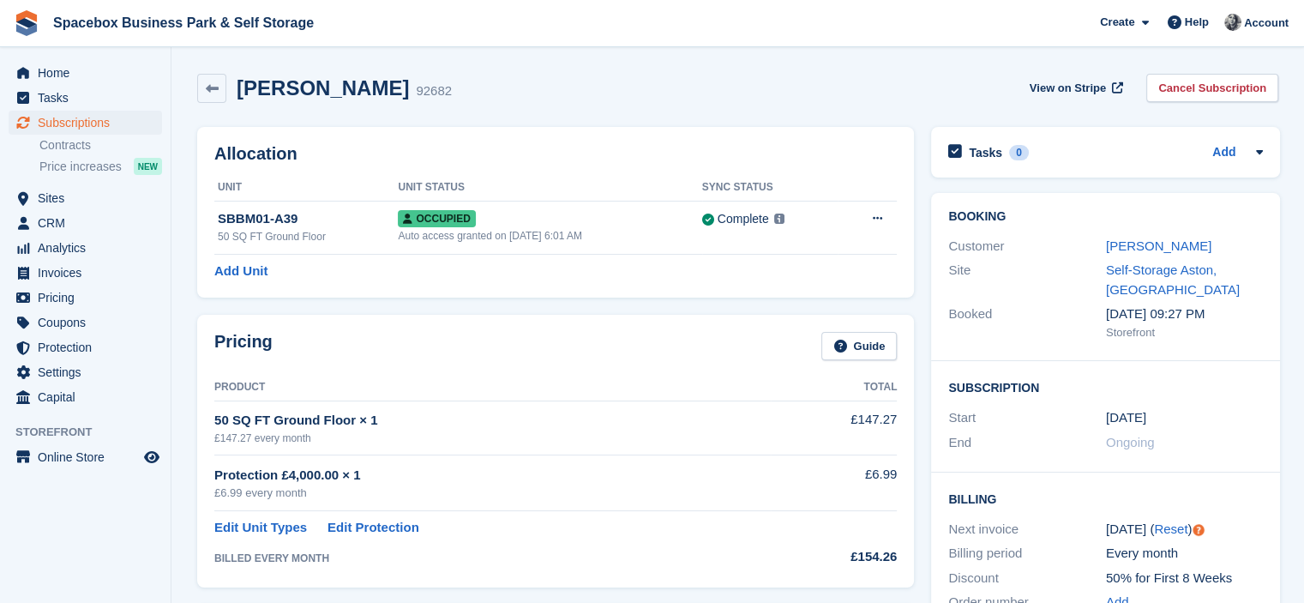
scroll to position [0, 0]
click at [556, 127] on div "Allocation Unit Unit Status Sync Status SBBM01-A39 50 SQ FT Ground Floor Occupi…" at bounding box center [555, 212] width 717 height 171
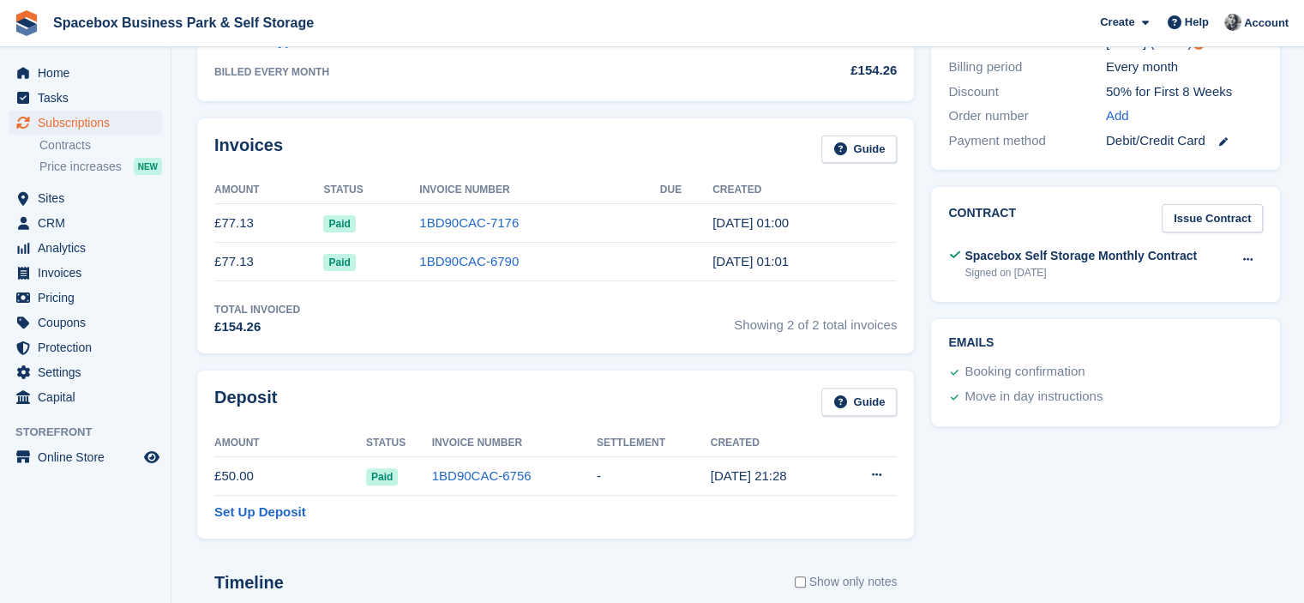
scroll to position [973, 0]
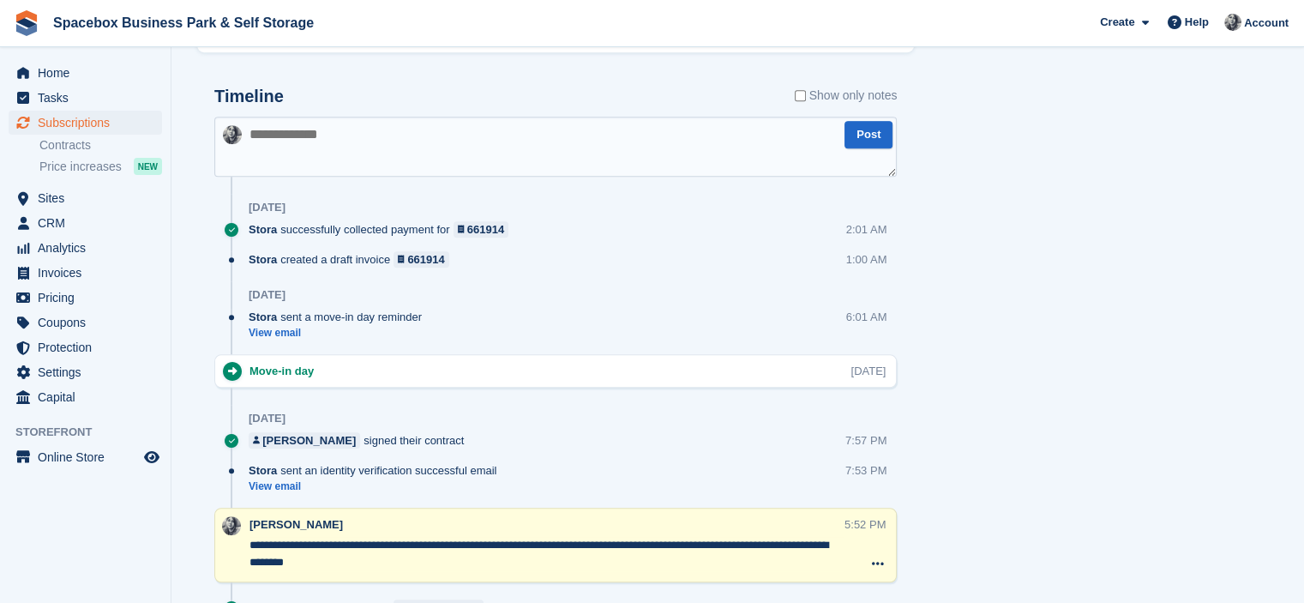
click at [533, 136] on textarea at bounding box center [555, 147] width 683 height 60
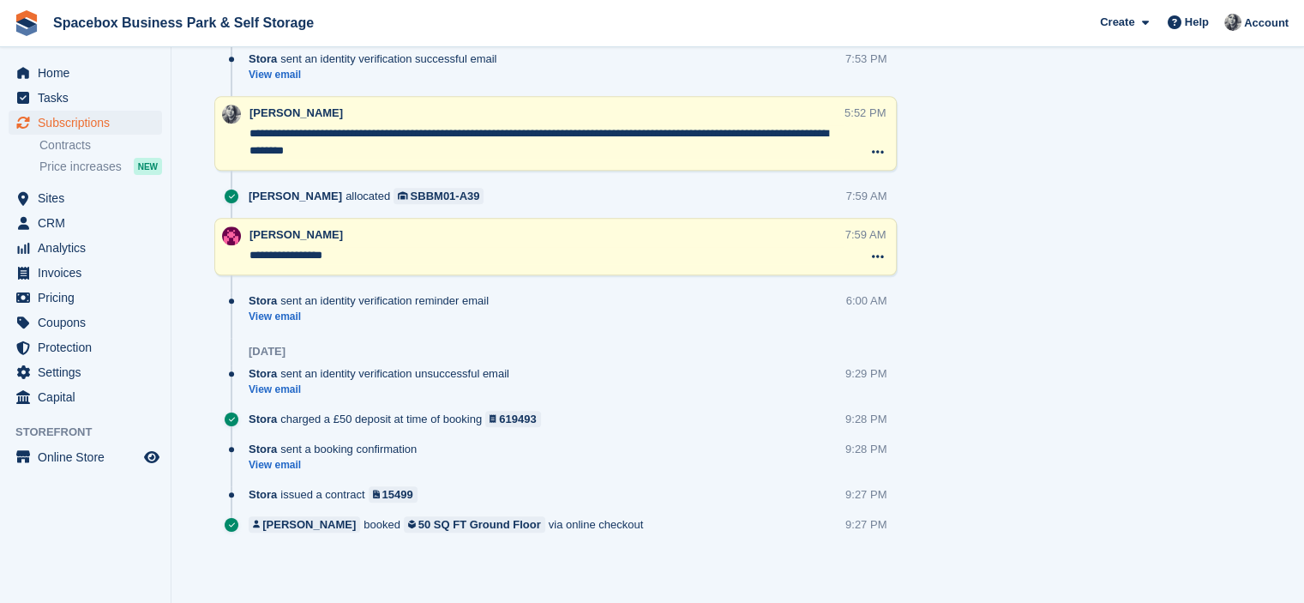
scroll to position [1050, 0]
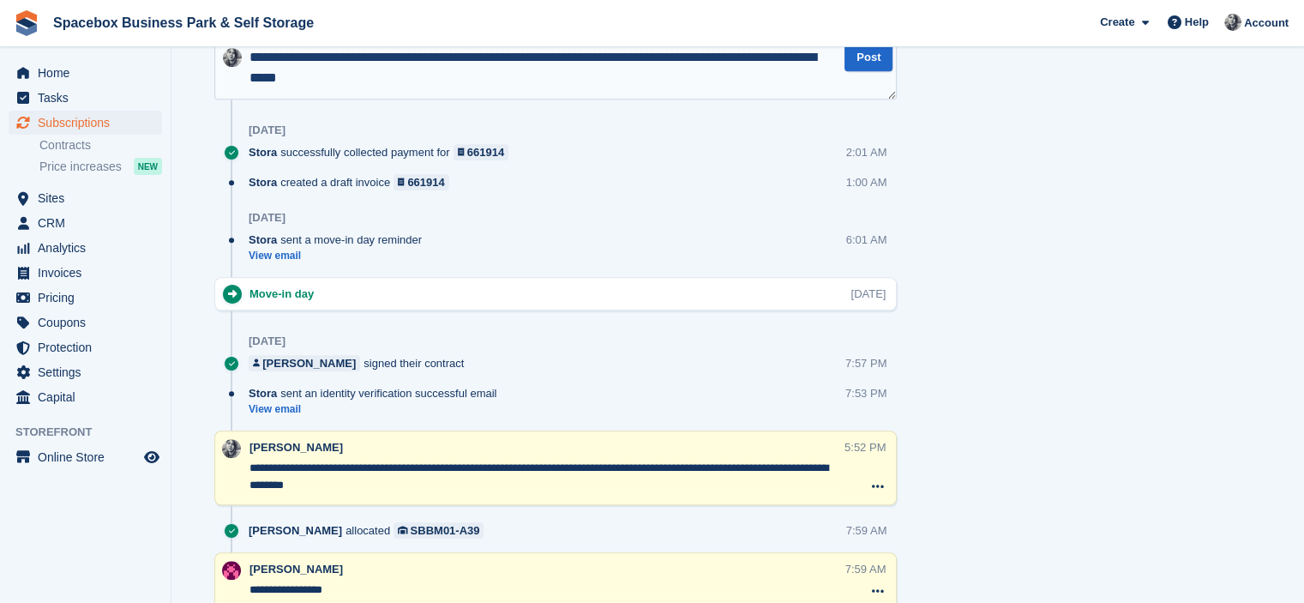
click at [376, 75] on textarea "**********" at bounding box center [555, 69] width 683 height 60
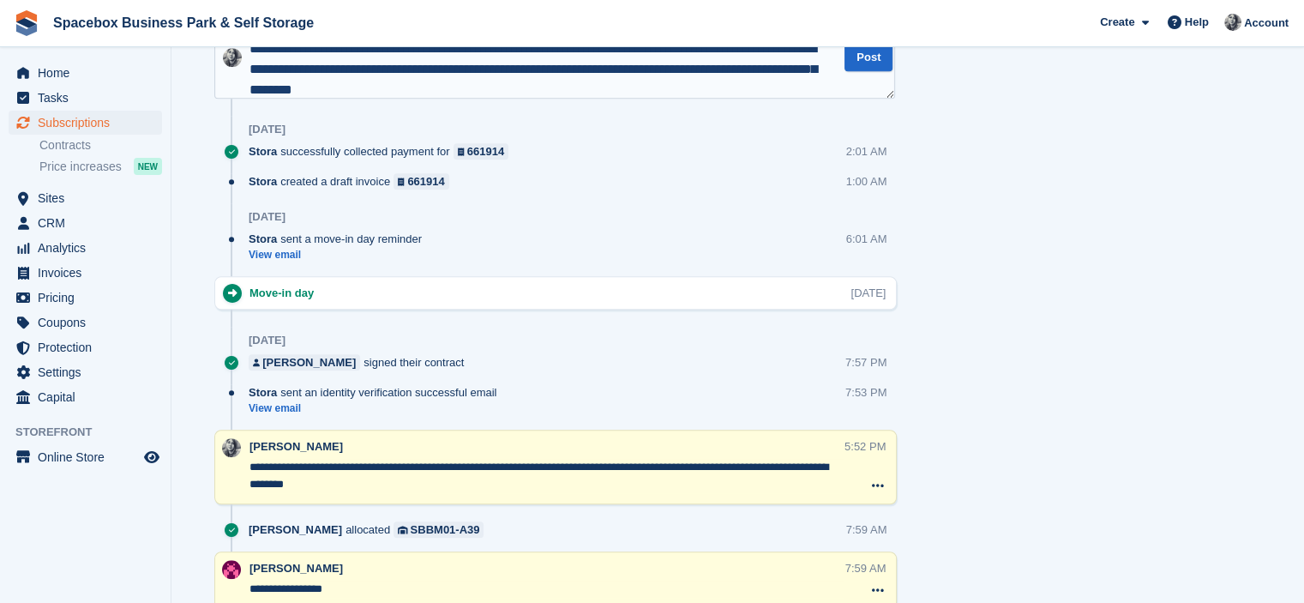
type textarea "**********"
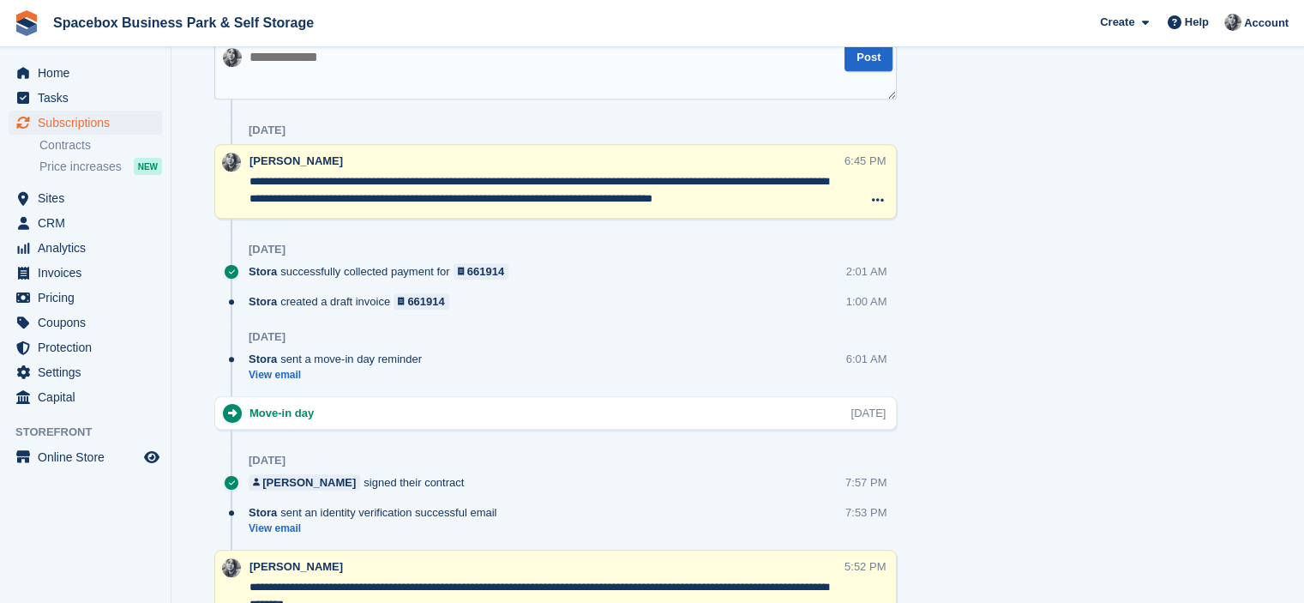
drag, startPoint x: 813, startPoint y: 201, endPoint x: 755, endPoint y: 196, distance: 58.5
click at [755, 196] on textarea "**********" at bounding box center [547, 190] width 595 height 34
click at [1004, 233] on div "Tasks 0 Add No tasks related to Subscription #92682 Booking Customer Mohamed Ba…" at bounding box center [1106, 57] width 366 height 1976
drag, startPoint x: 805, startPoint y: 207, endPoint x: 392, endPoint y: 179, distance: 414.3
click at [392, 179] on div "**********" at bounding box center [547, 182] width 595 height 58
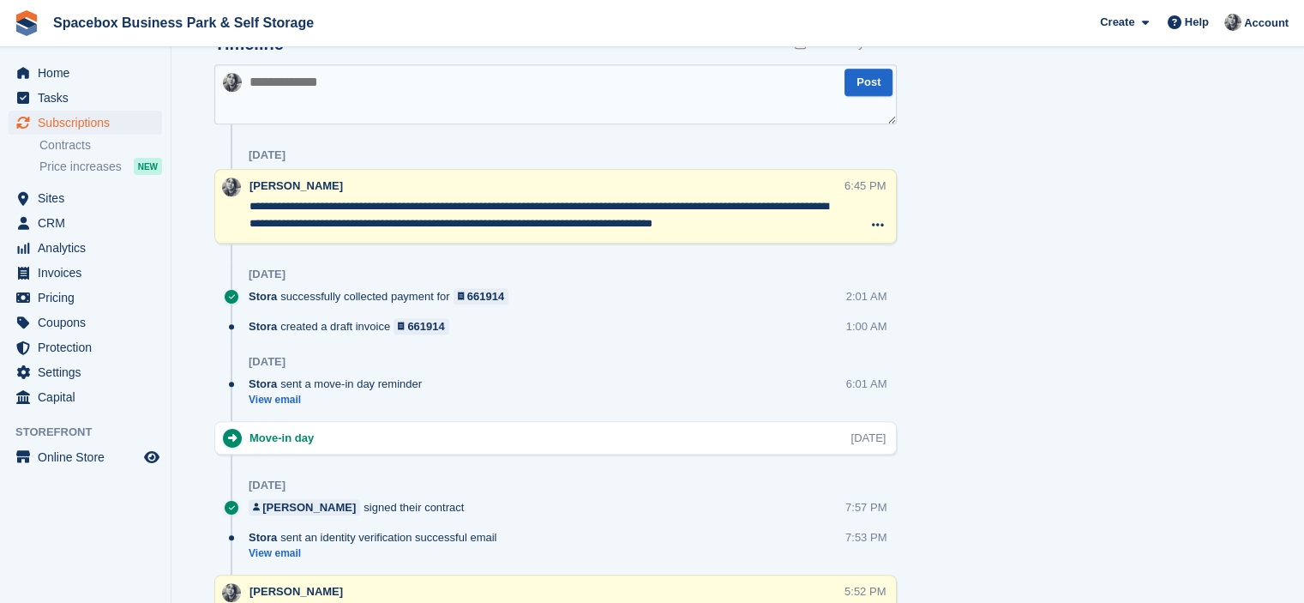
scroll to position [1050, 0]
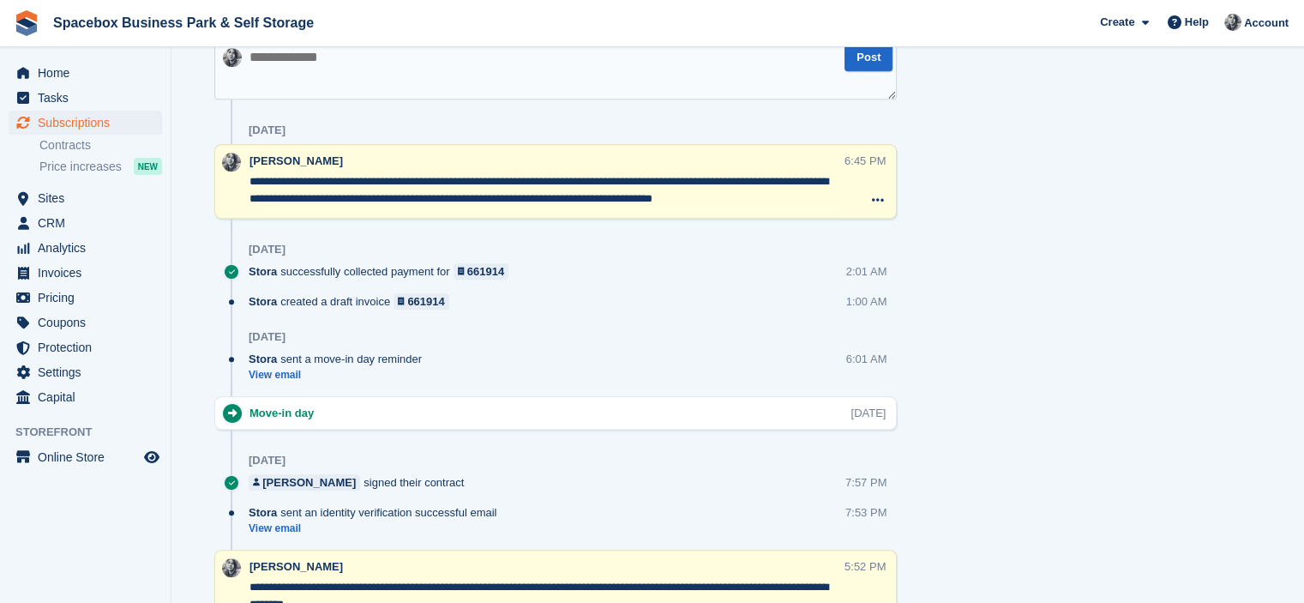
drag, startPoint x: 511, startPoint y: 186, endPoint x: 255, endPoint y: 198, distance: 256.7
click at [255, 198] on textarea "**********" at bounding box center [547, 190] width 595 height 34
click at [340, 204] on div "**********" at bounding box center [555, 504] width 683 height 991
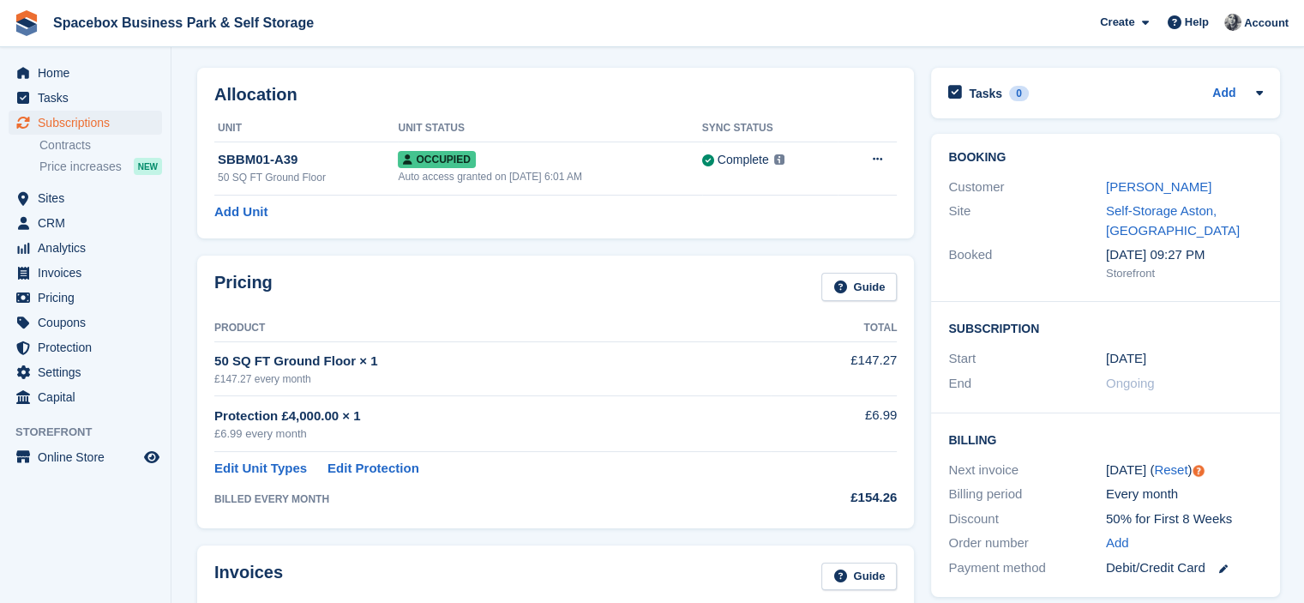
scroll to position [0, 0]
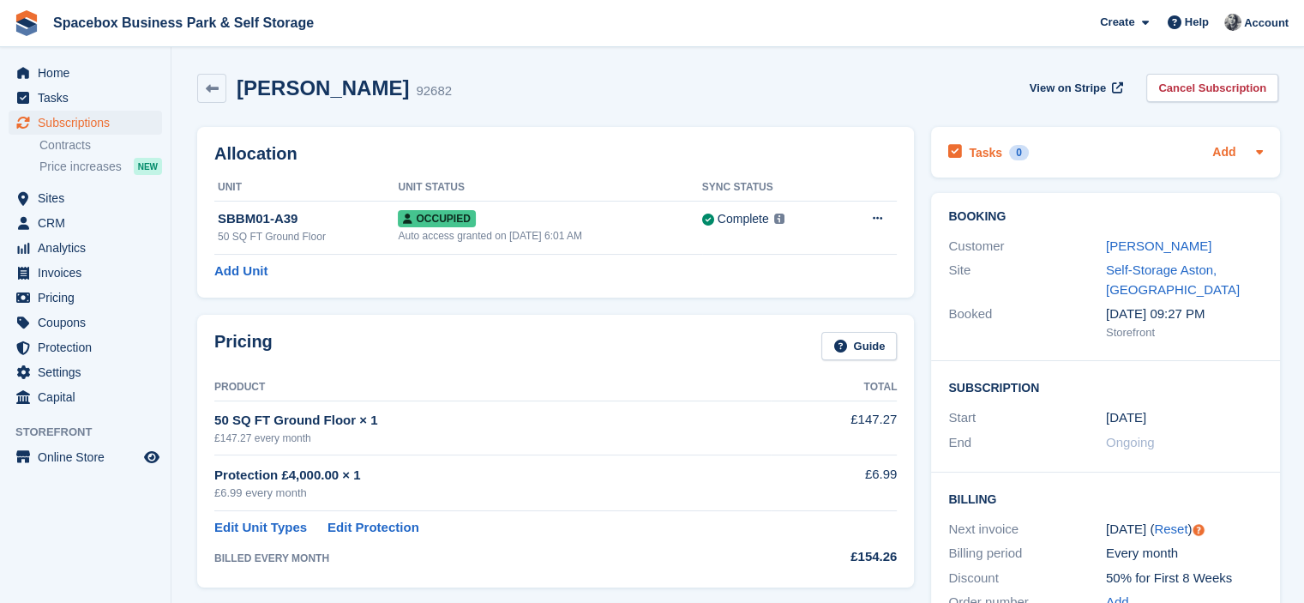
click at [1227, 147] on link "Add" at bounding box center [1224, 153] width 23 height 20
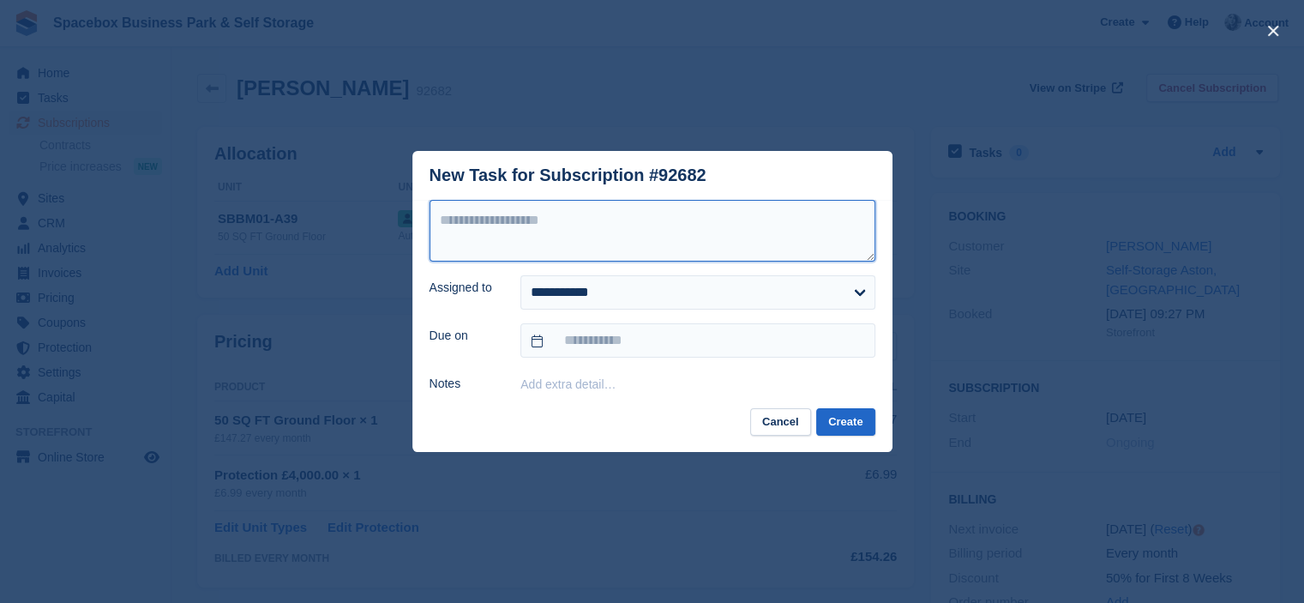
click at [707, 202] on textarea at bounding box center [653, 231] width 446 height 62
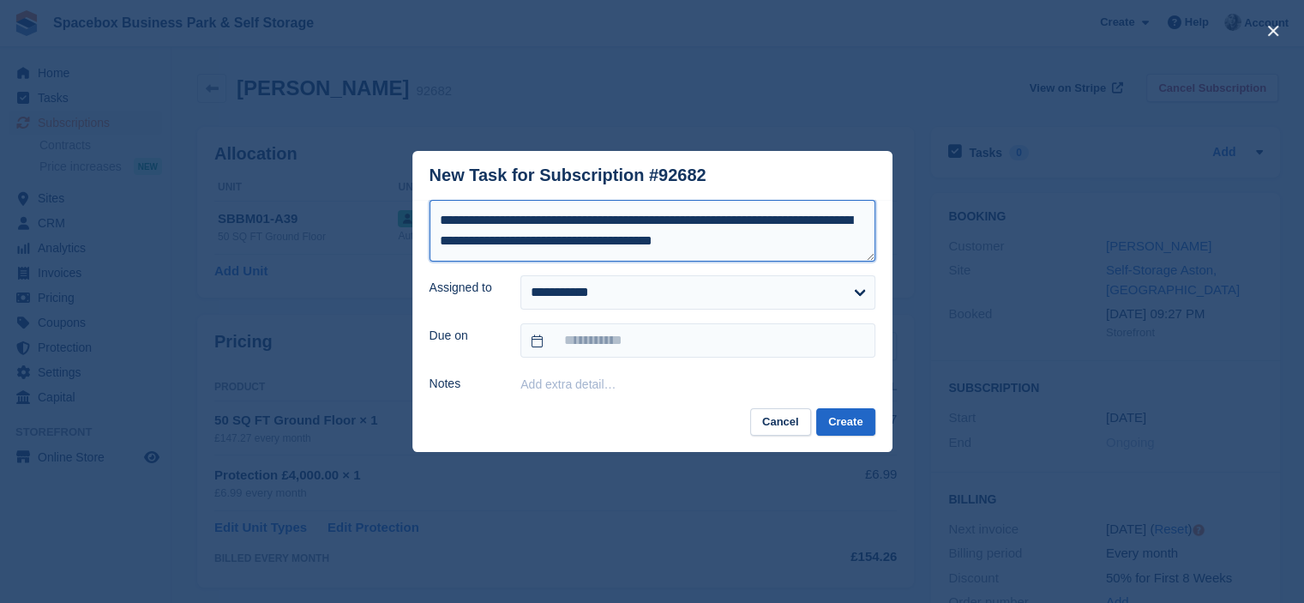
drag, startPoint x: 801, startPoint y: 244, endPoint x: 591, endPoint y: 258, distance: 210.6
click at [591, 258] on textarea "**********" at bounding box center [653, 231] width 446 height 62
type textarea "**********"
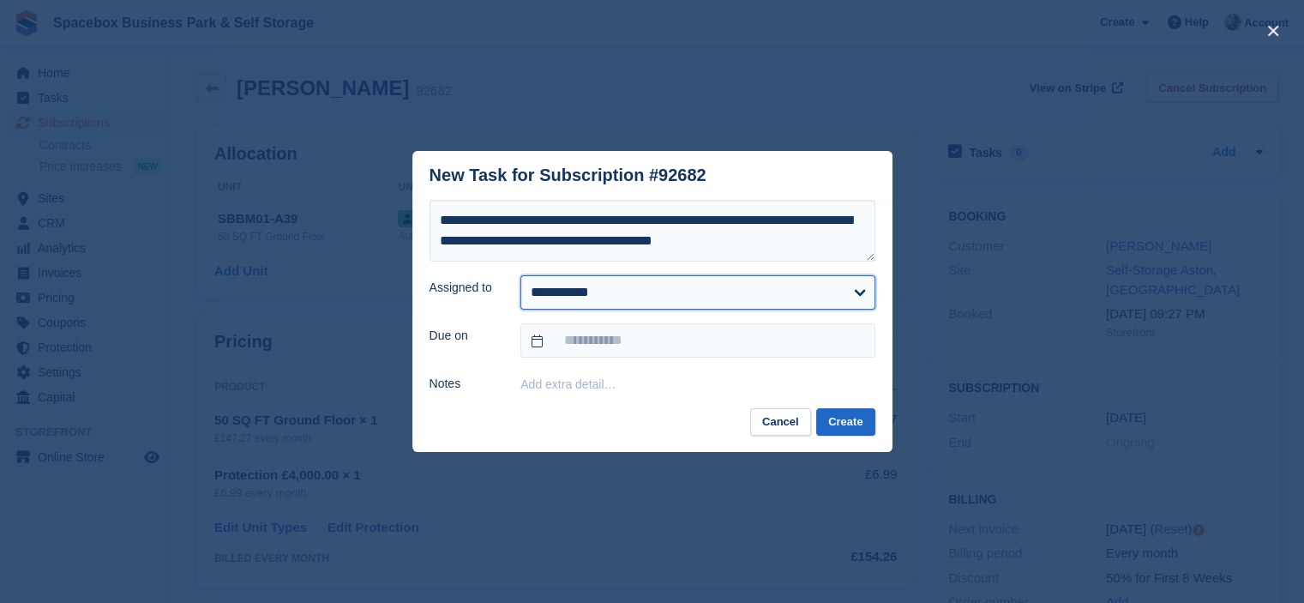
click at [581, 285] on select "**********" at bounding box center [698, 292] width 354 height 34
select select "****"
click at [521, 275] on select "**********" at bounding box center [698, 292] width 354 height 34
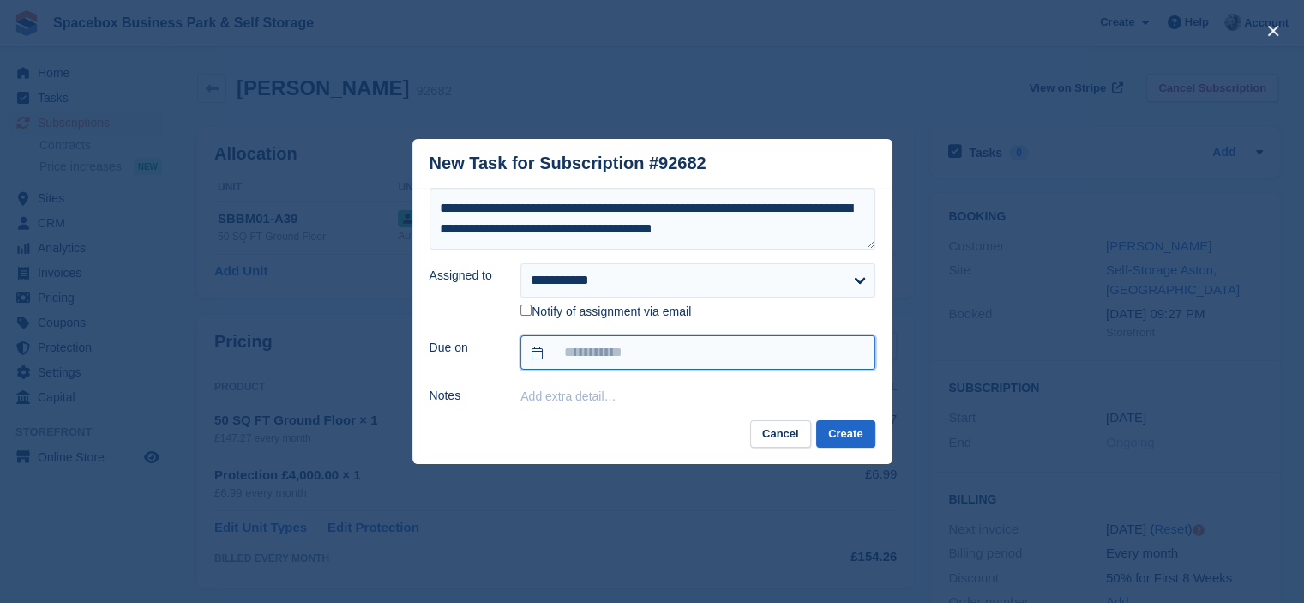
click at [686, 355] on input "text" at bounding box center [698, 352] width 354 height 34
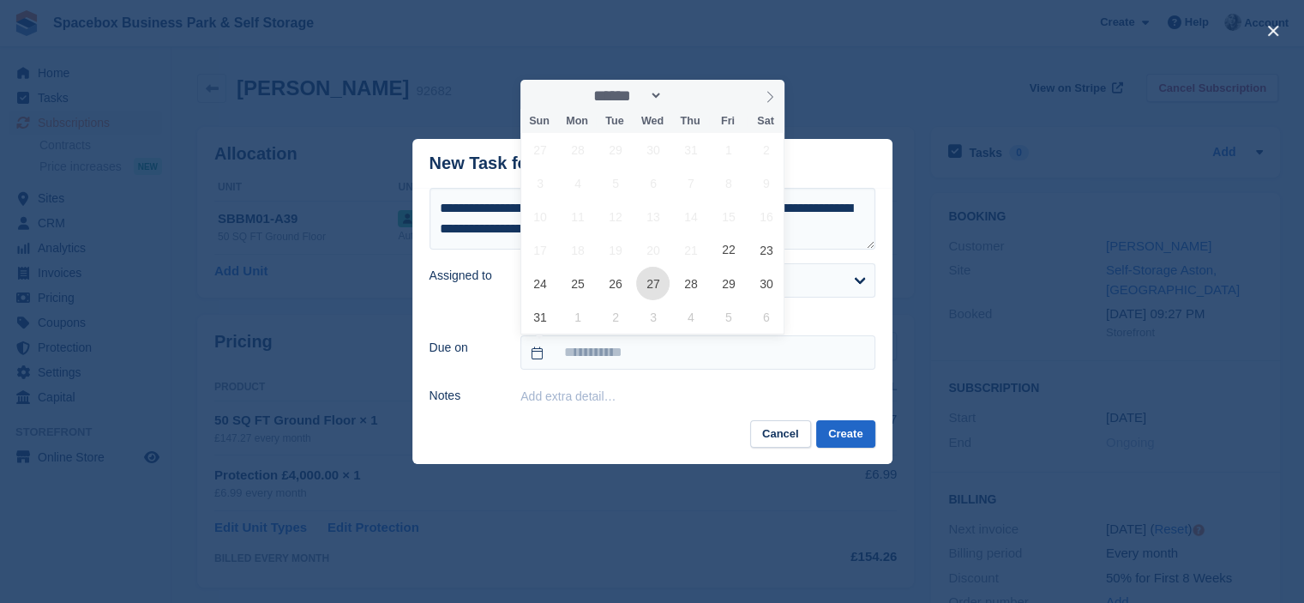
click at [641, 278] on span "27" at bounding box center [652, 283] width 33 height 33
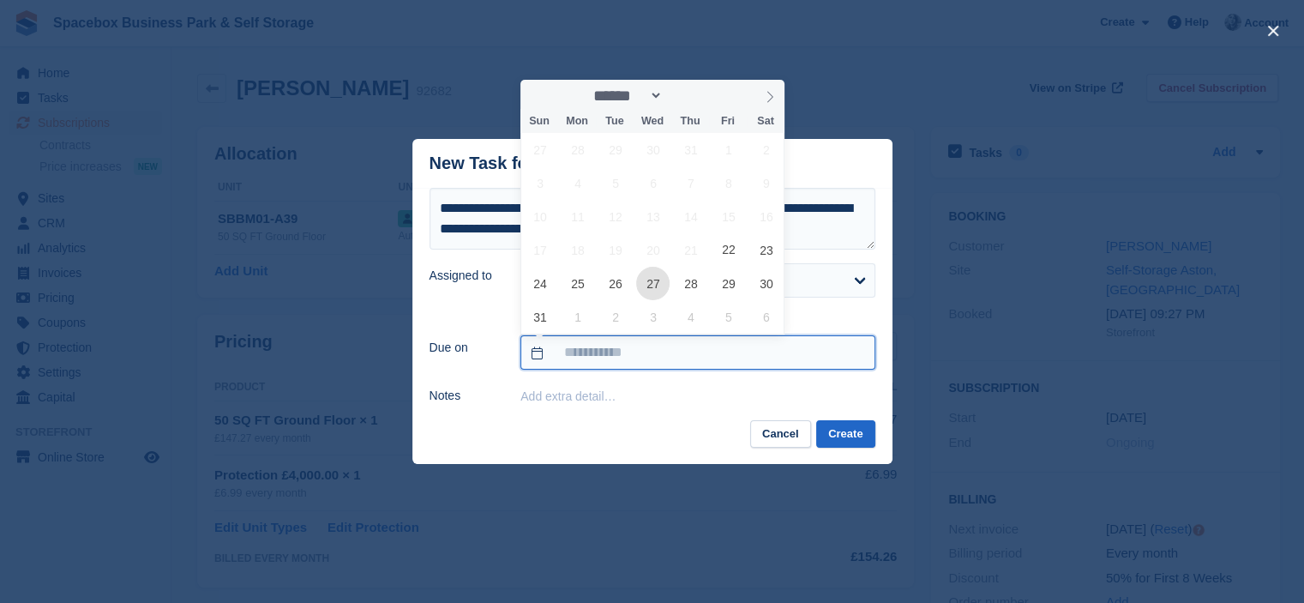
type input "**********"
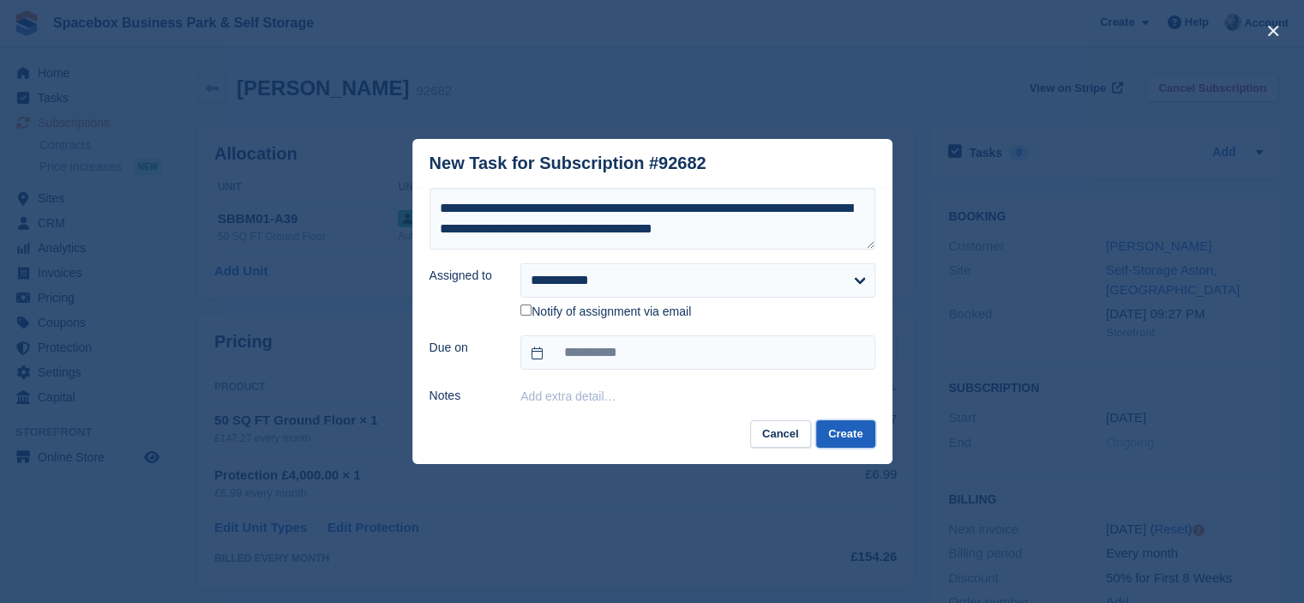
click at [828, 426] on button "Create" at bounding box center [845, 434] width 58 height 28
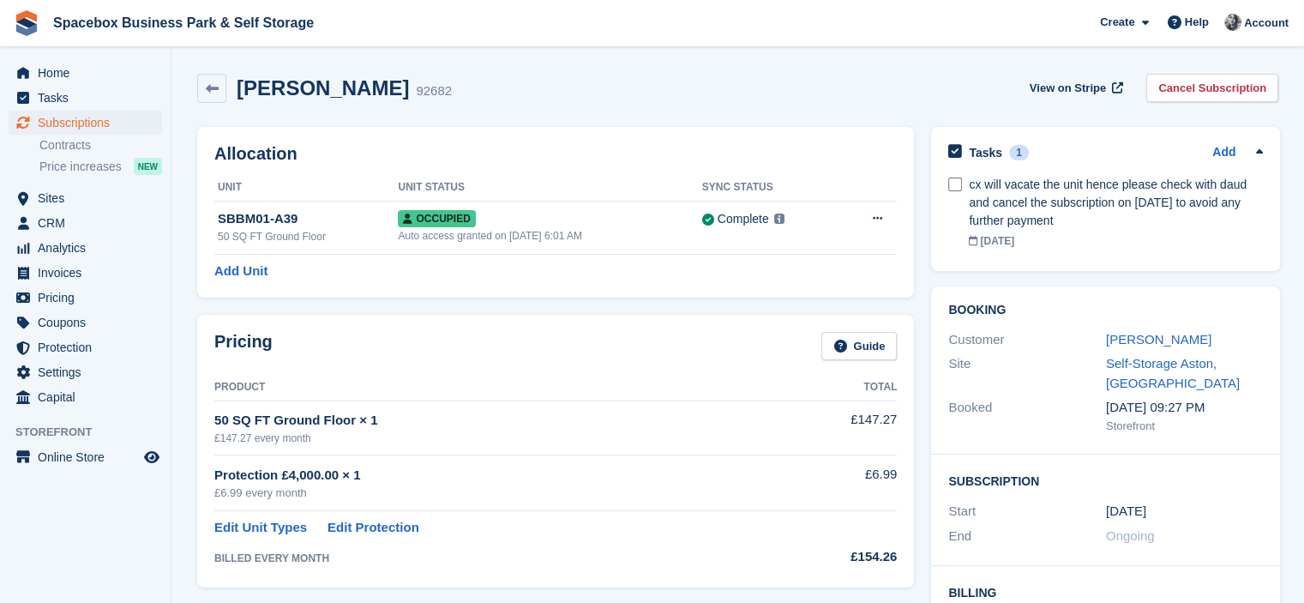
click at [556, 133] on div "Allocation Unit Unit Status Sync Status SBBM01-A39 50 SQ FT Ground Floor Occupi…" at bounding box center [555, 212] width 717 height 171
drag, startPoint x: 396, startPoint y: 85, endPoint x: 310, endPoint y: 90, distance: 86.8
click at [310, 90] on h2 "Mohamed Bairam" at bounding box center [323, 87] width 172 height 23
click at [478, 171] on div "Allocation Unit Unit Status Sync Status SBBM01-A39 50 SQ FT Ground Floor Occupi…" at bounding box center [555, 212] width 717 height 171
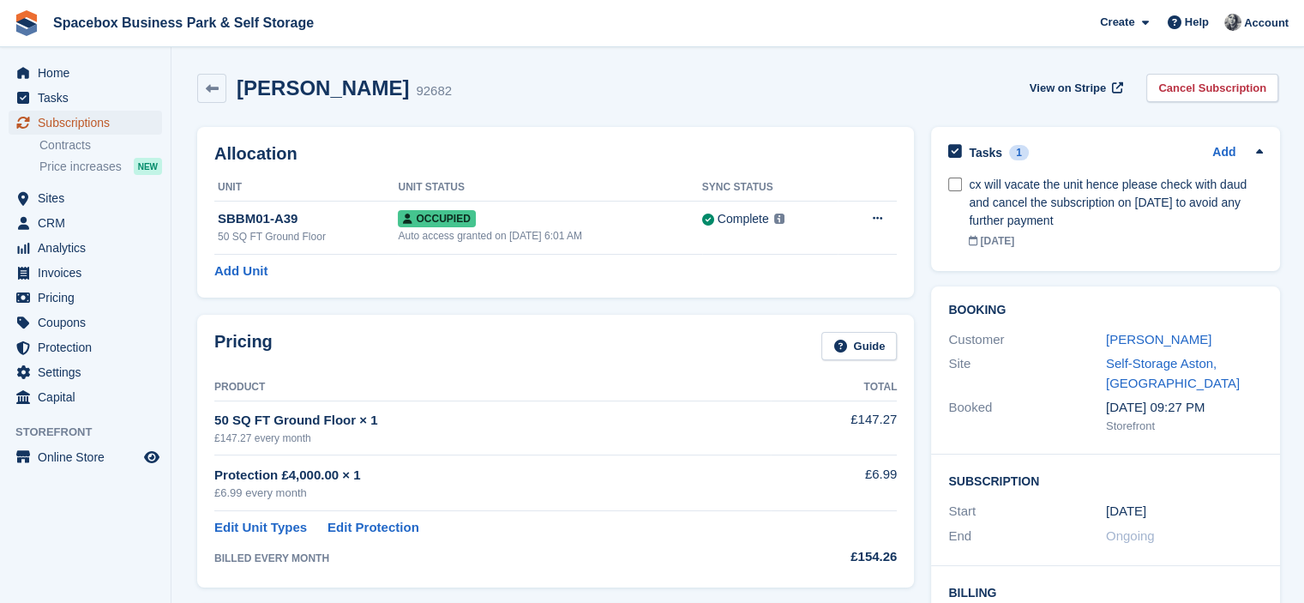
click at [87, 126] on span "Subscriptions" at bounding box center [89, 123] width 103 height 24
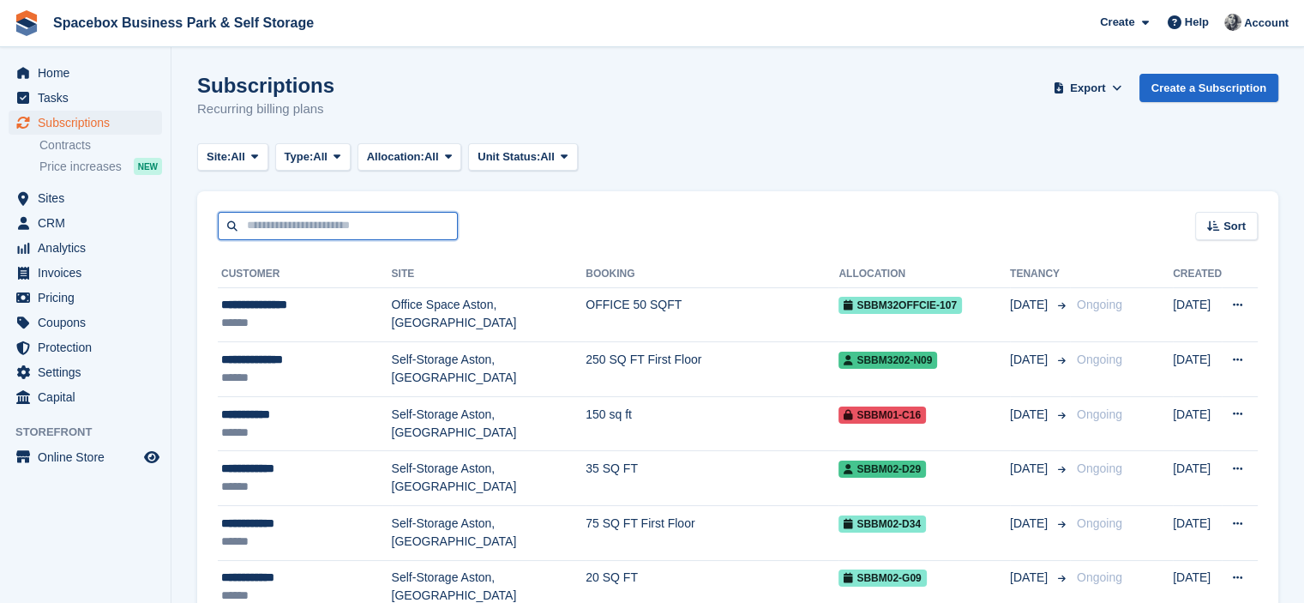
click at [299, 218] on input "text" at bounding box center [338, 226] width 240 height 28
click at [316, 222] on input "text" at bounding box center [338, 226] width 240 height 28
click at [58, 74] on span "Home" at bounding box center [89, 73] width 103 height 24
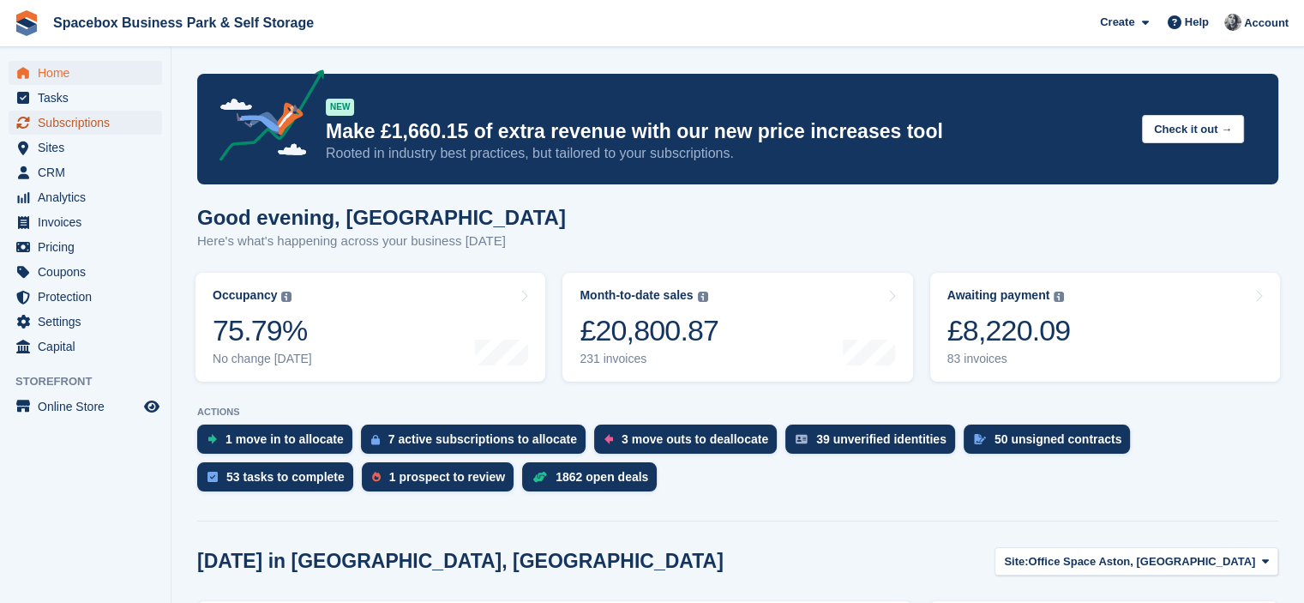
click at [77, 121] on span "Subscriptions" at bounding box center [89, 123] width 103 height 24
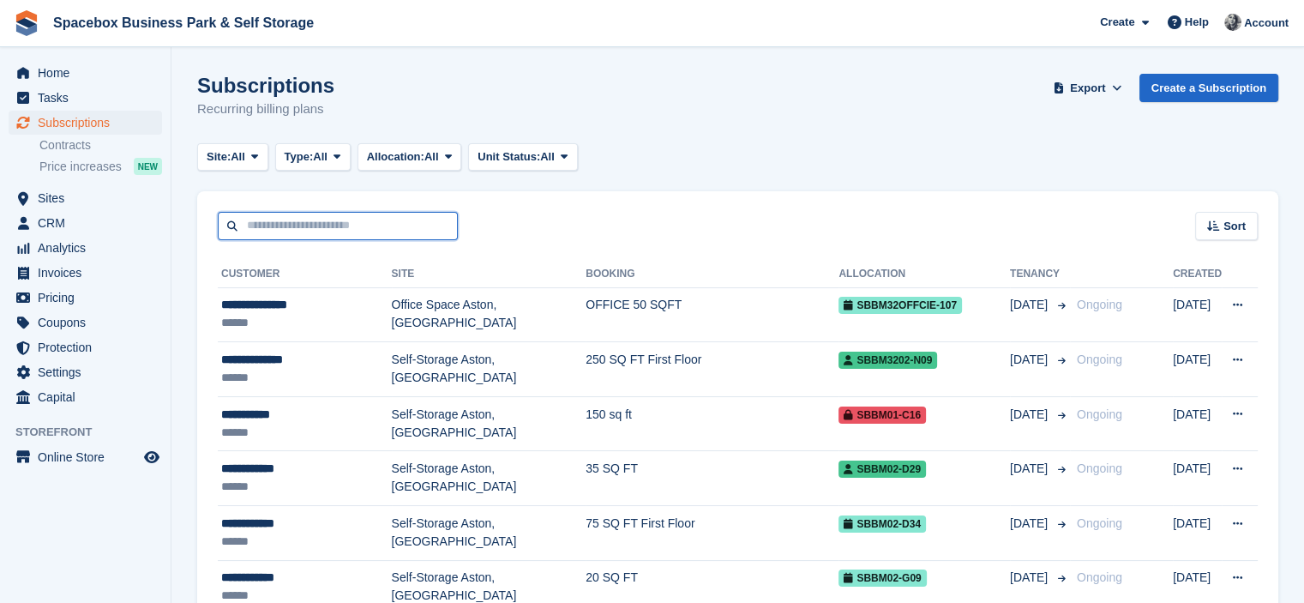
click at [257, 225] on input "text" at bounding box center [338, 226] width 240 height 28
type input "******"
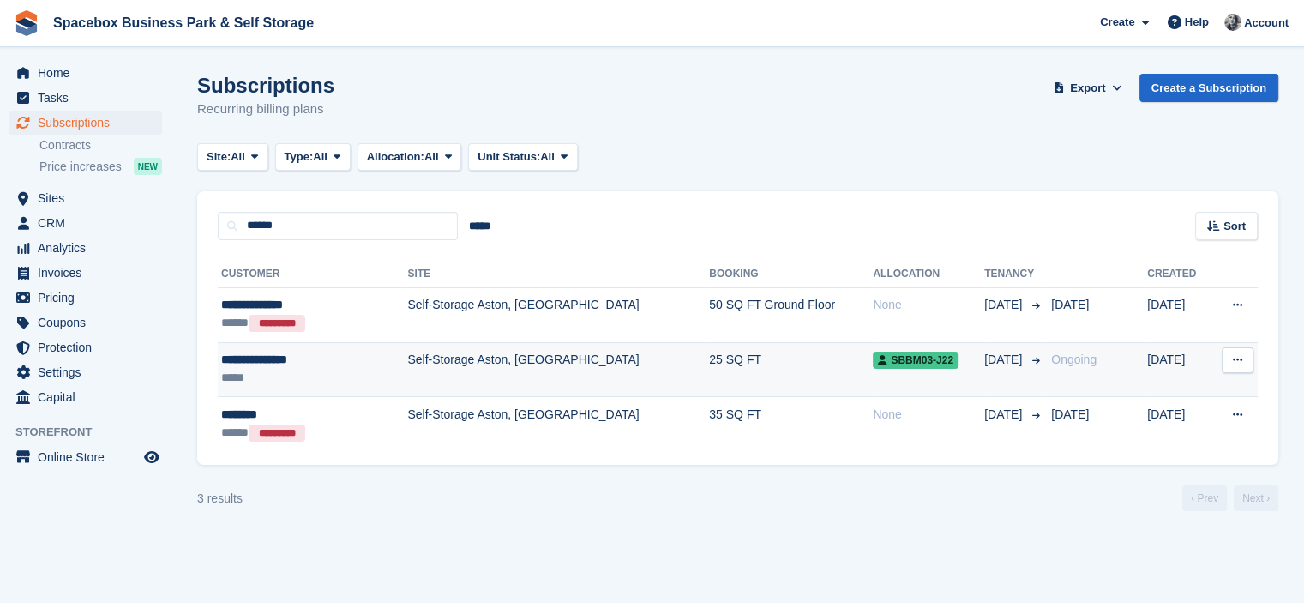
click at [326, 362] on div "**********" at bounding box center [292, 360] width 142 height 18
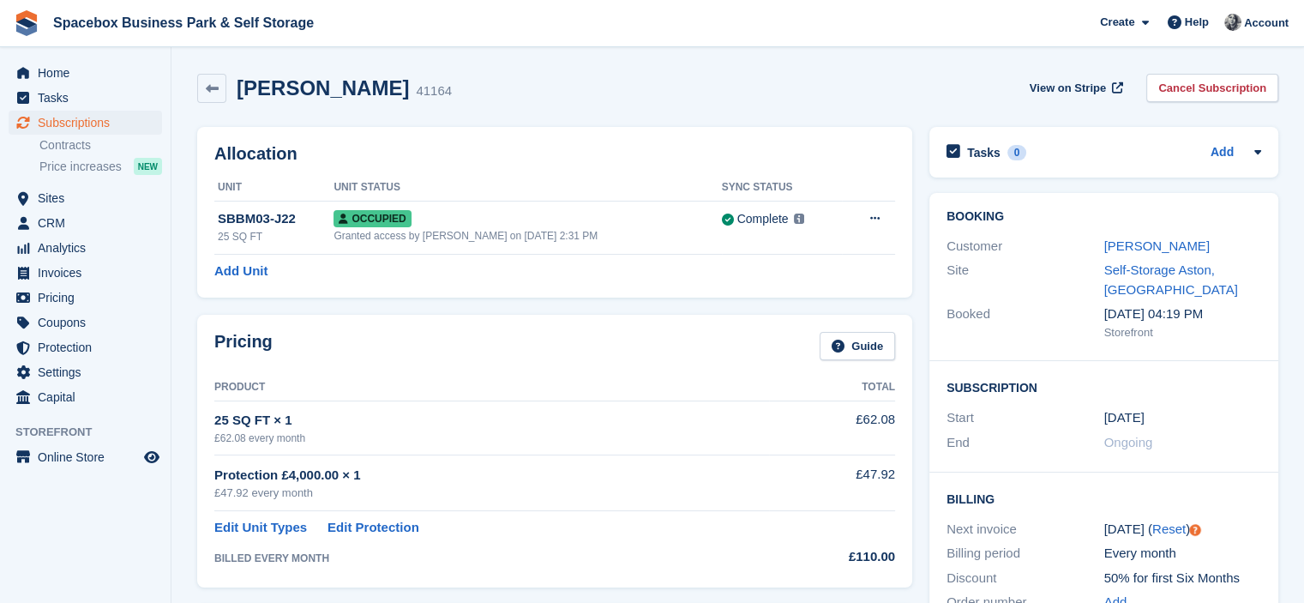
drag, startPoint x: 237, startPoint y: 87, endPoint x: 391, endPoint y: 90, distance: 154.4
click at [391, 90] on div "[PERSON_NAME] 41164" at bounding box center [339, 88] width 226 height 25
drag, startPoint x: 437, startPoint y: 95, endPoint x: 396, endPoint y: 99, distance: 41.3
click at [396, 99] on div "[PERSON_NAME] 41164 View on Stripe Cancel Subscription" at bounding box center [737, 88] width 1081 height 29
click at [394, 97] on div "[PERSON_NAME] 41164" at bounding box center [339, 88] width 226 height 25
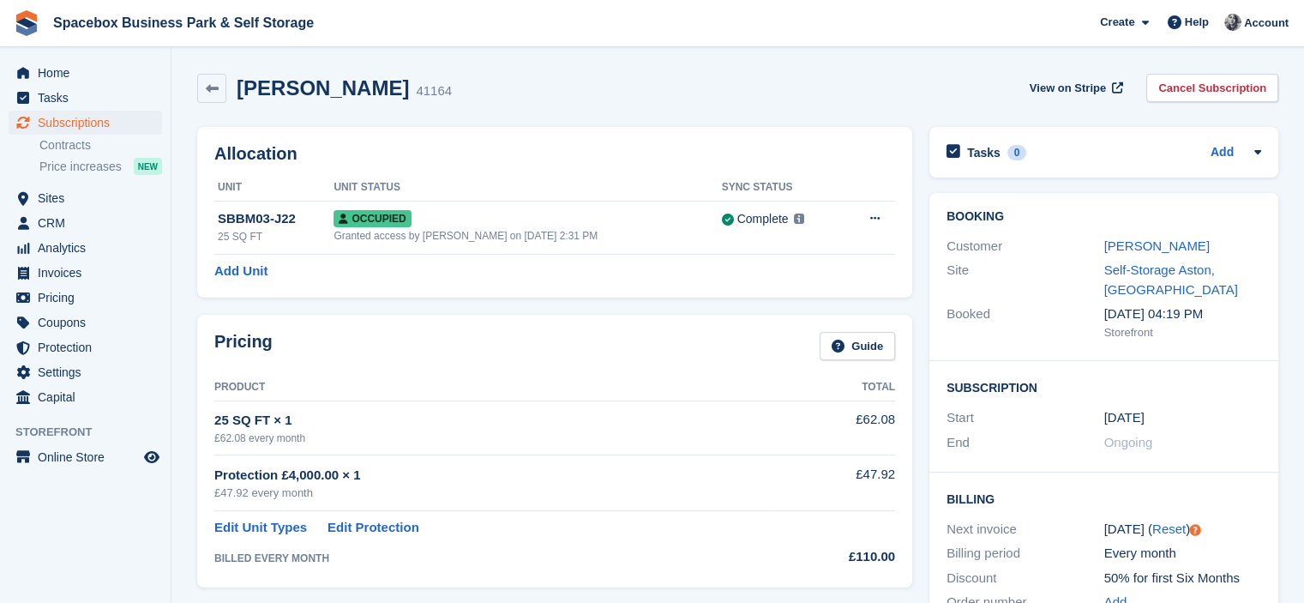
drag, startPoint x: 388, startPoint y: 87, endPoint x: 227, endPoint y: 99, distance: 160.8
click at [227, 99] on div "[PERSON_NAME] 41164" at bounding box center [339, 88] width 226 height 25
click at [417, 88] on div "41164" at bounding box center [434, 91] width 36 height 20
click at [438, 89] on div "[PERSON_NAME] 41164 View on Stripe Cancel Subscription" at bounding box center [737, 88] width 1081 height 29
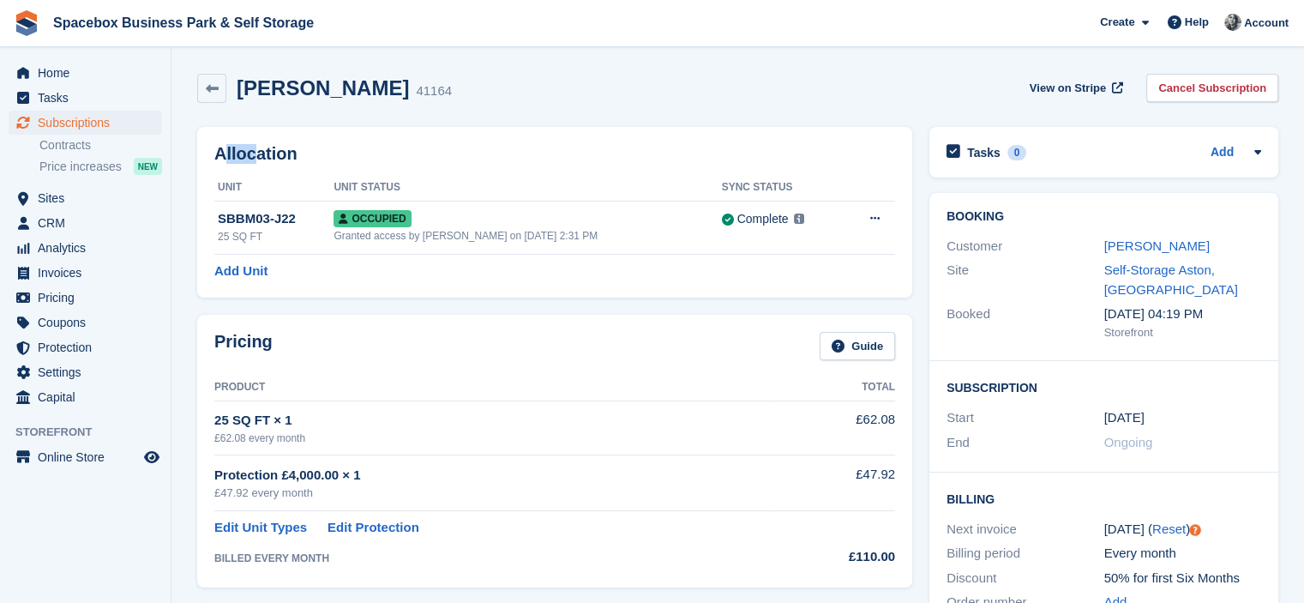
drag, startPoint x: 220, startPoint y: 159, endPoint x: 253, endPoint y: 154, distance: 32.9
click at [253, 154] on h2 "Allocation" at bounding box center [554, 154] width 681 height 20
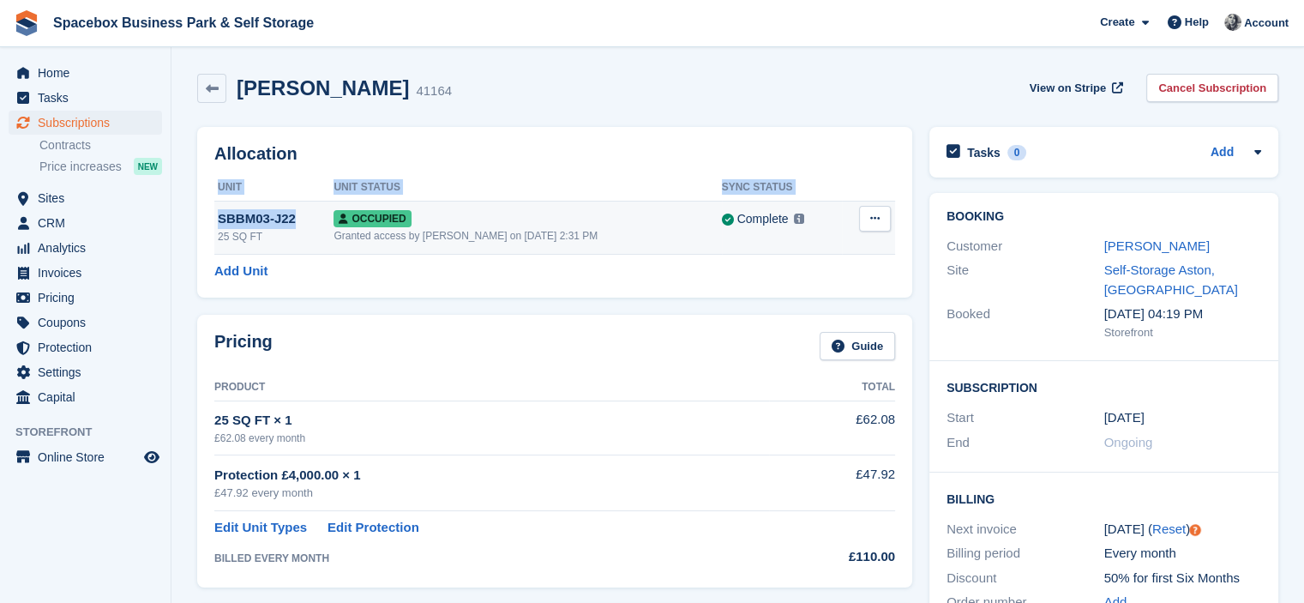
drag, startPoint x: 316, startPoint y: 155, endPoint x: 306, endPoint y: 210, distance: 55.7
click at [306, 210] on div "Allocation Unit Unit Status Sync Status SBBM03-J22 25 SQ FT Occupied Granted ac…" at bounding box center [554, 212] width 715 height 171
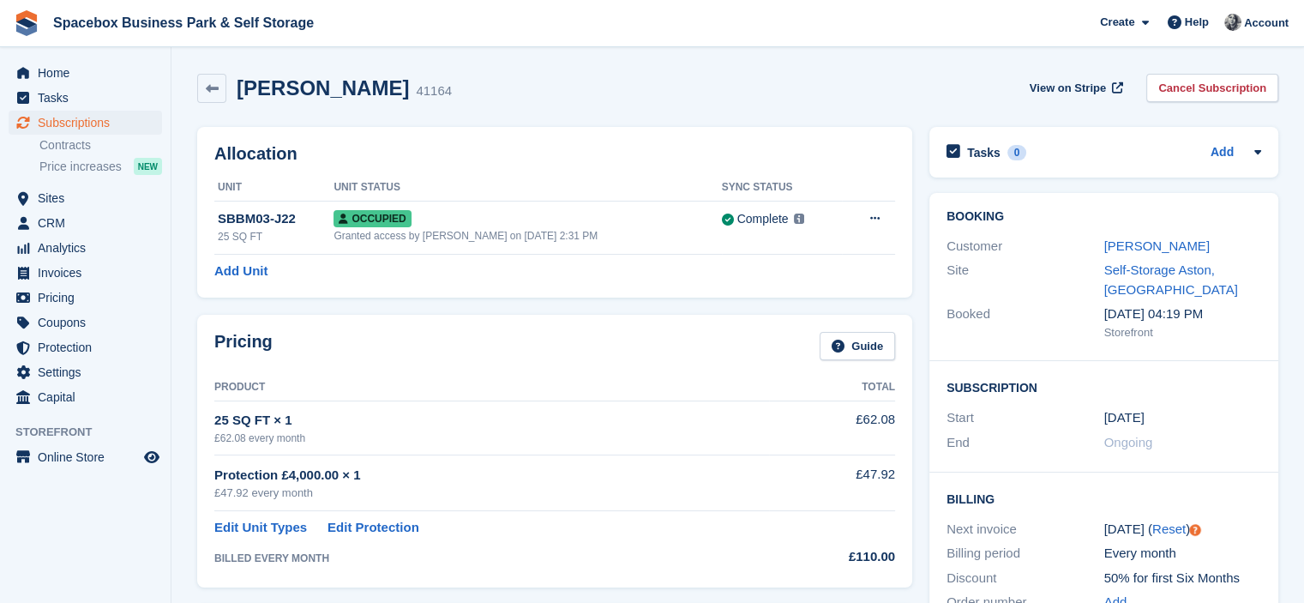
drag, startPoint x: 298, startPoint y: 280, endPoint x: 296, endPoint y: 292, distance: 12.3
click at [296, 292] on div "Allocation Unit Unit Status Sync Status SBBM03-J22 25 SQ FT Occupied Granted ac…" at bounding box center [554, 212] width 715 height 171
drag, startPoint x: 300, startPoint y: 218, endPoint x: 192, endPoint y: 226, distance: 108.4
click at [192, 226] on div "Allocation Unit Unit Status Sync Status SBBM03-J22 25 SQ FT Occupied Granted ac…" at bounding box center [555, 212] width 732 height 188
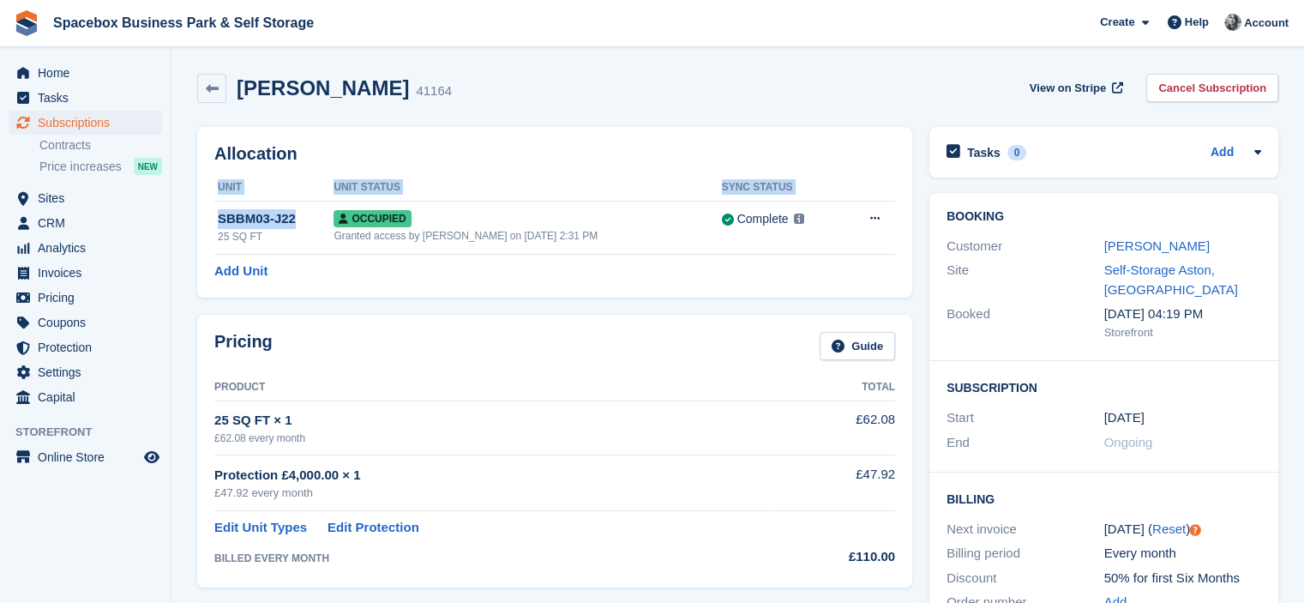
click at [288, 174] on th "Unit" at bounding box center [273, 187] width 119 height 27
drag, startPoint x: 296, startPoint y: 219, endPoint x: 213, endPoint y: 226, distance: 83.5
click at [213, 226] on div "Allocation Unit Unit Status Sync Status SBBM03-J22 25 SQ FT Occupied Granted ac…" at bounding box center [554, 212] width 715 height 171
click at [301, 267] on div "Add Unit" at bounding box center [554, 272] width 681 height 20
click at [354, 277] on div "Add Unit" at bounding box center [554, 272] width 681 height 20
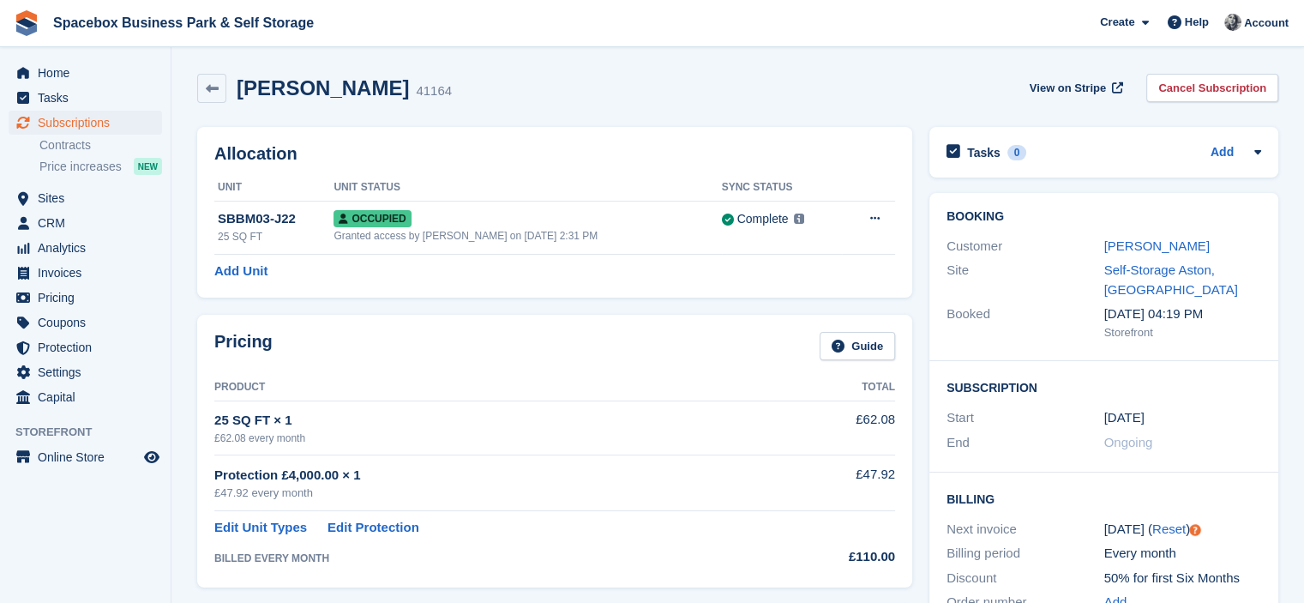
click at [358, 285] on div "Allocation Unit Unit Status Sync Status SBBM03-J22 25 SQ FT Occupied Granted ac…" at bounding box center [554, 212] width 715 height 171
drag, startPoint x: 775, startPoint y: 181, endPoint x: 708, endPoint y: 184, distance: 67.8
click at [722, 184] on th "Sync Status" at bounding box center [782, 187] width 121 height 27
click at [645, 178] on th "Unit Status" at bounding box center [528, 187] width 388 height 27
drag, startPoint x: 792, startPoint y: 182, endPoint x: 711, endPoint y: 183, distance: 80.6
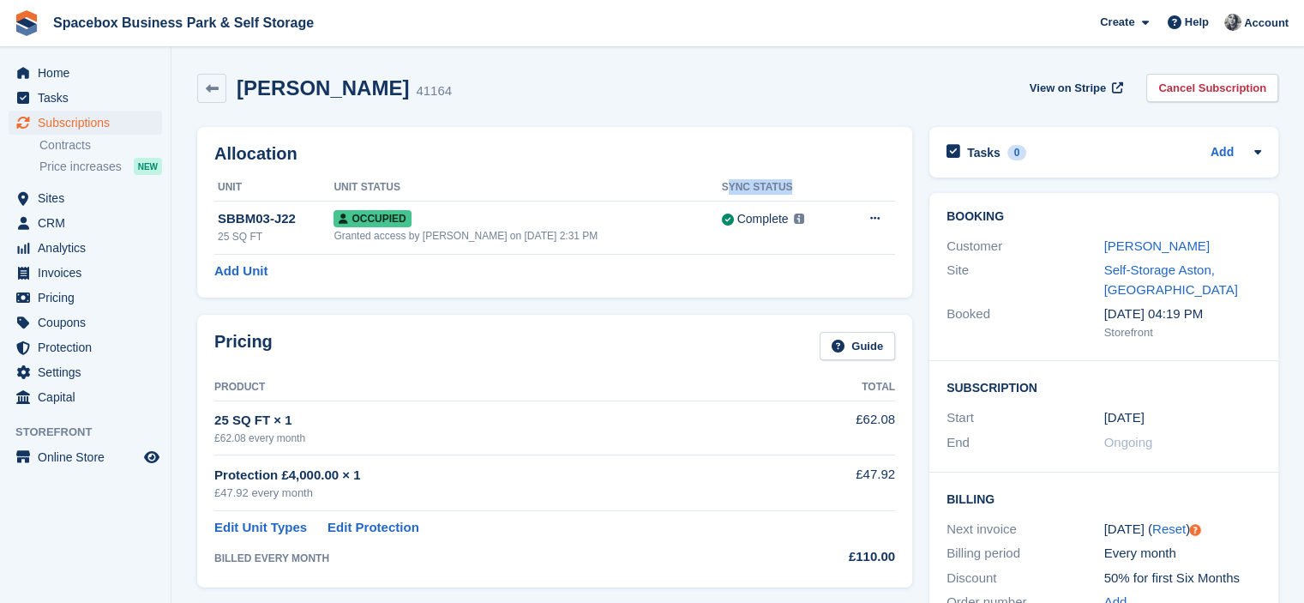
click at [722, 183] on th "Sync Status" at bounding box center [782, 187] width 121 height 27
click at [697, 166] on div "Allocation Unit Unit Status Sync Status SBBM03-J22 25 SQ FT Occupied Granted ac…" at bounding box center [554, 212] width 715 height 171
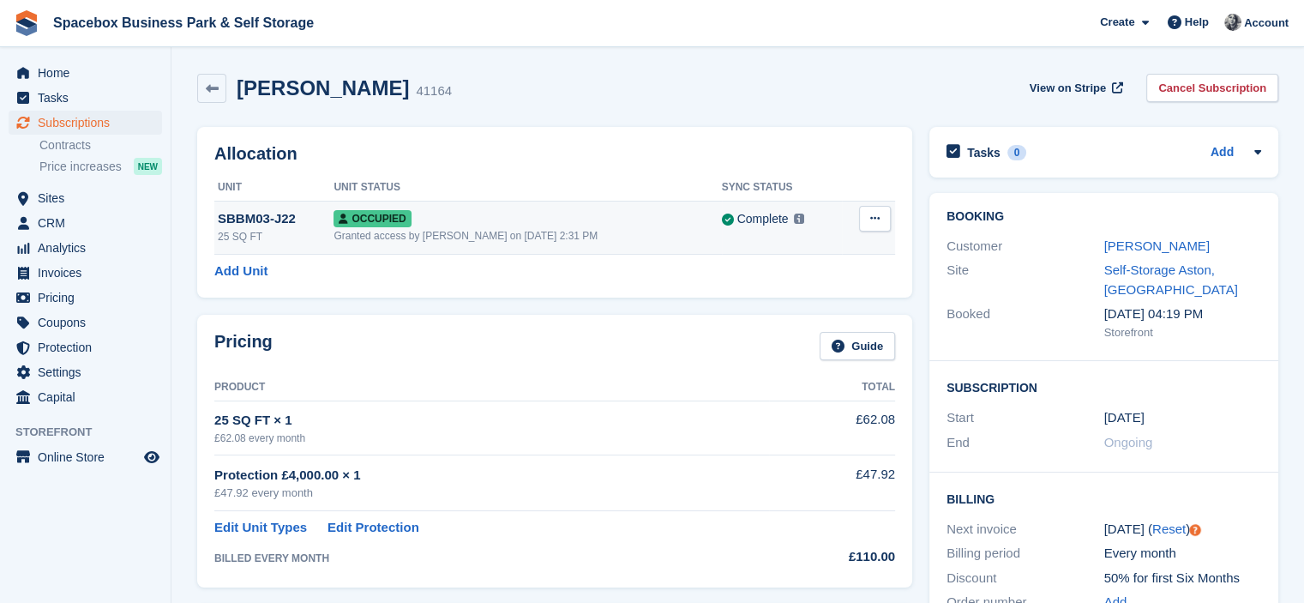
click at [876, 220] on icon at bounding box center [874, 218] width 9 height 11
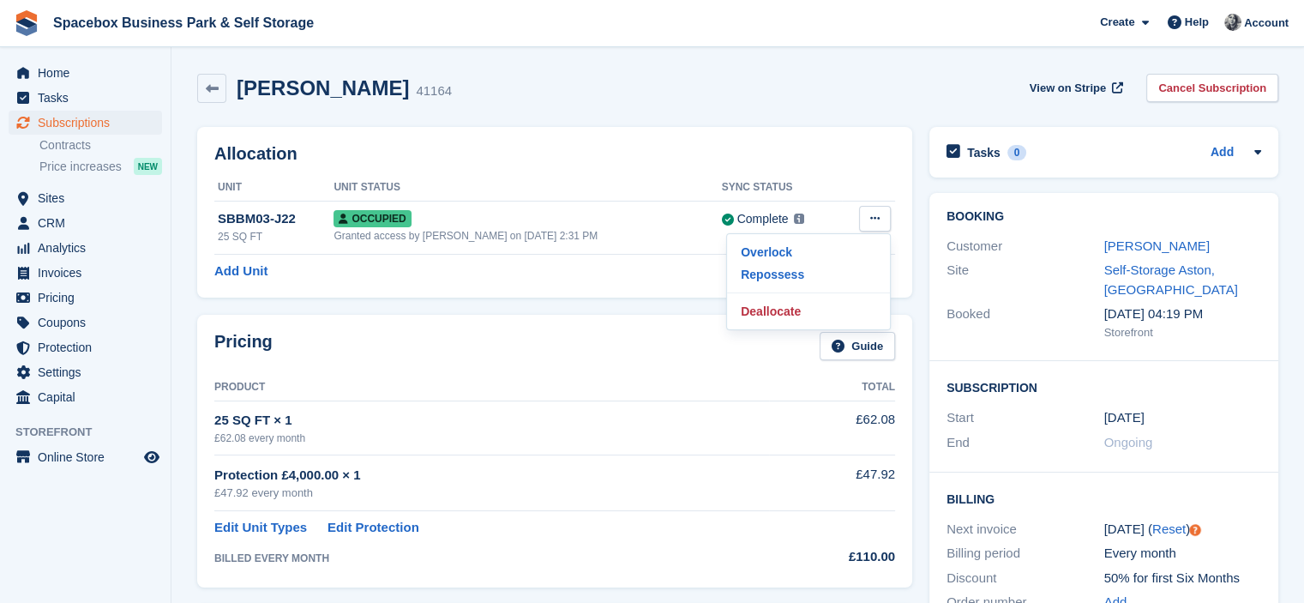
click at [576, 147] on h2 "Allocation" at bounding box center [554, 154] width 681 height 20
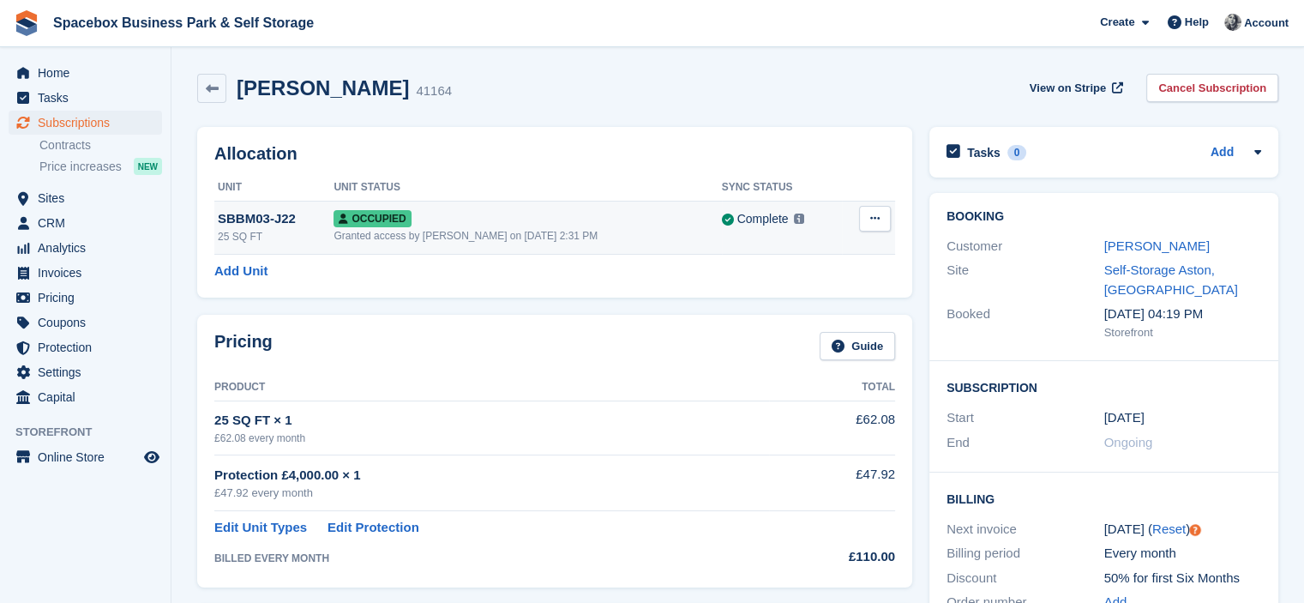
click at [875, 219] on icon at bounding box center [874, 218] width 9 height 11
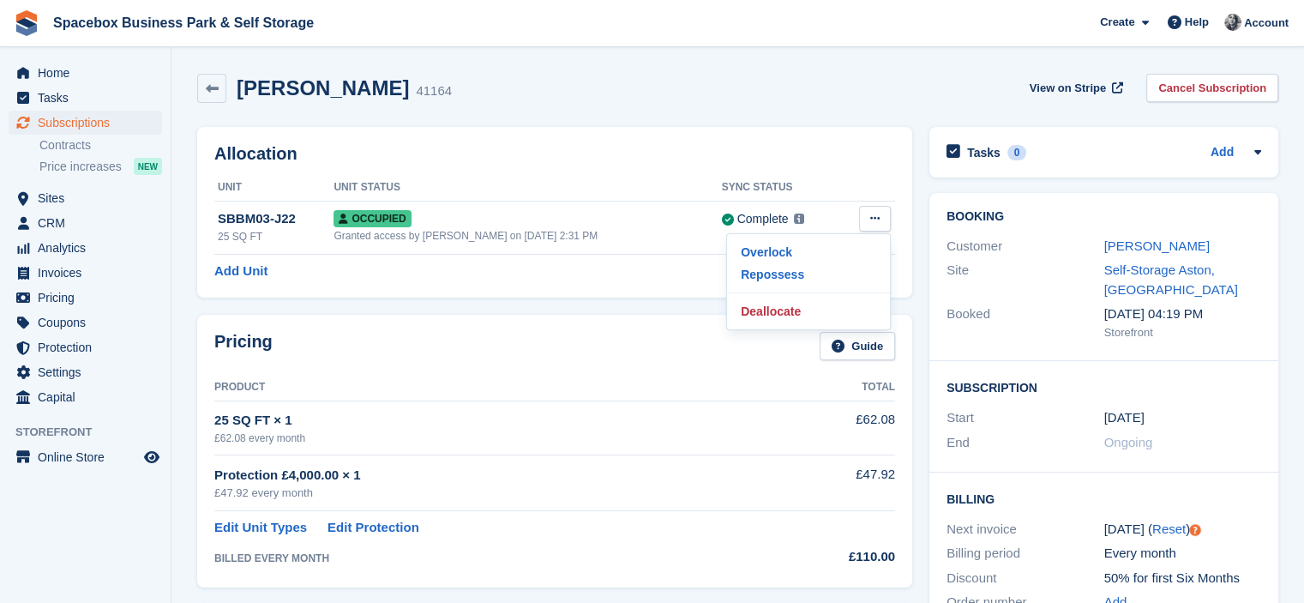
click at [690, 148] on h2 "Allocation" at bounding box center [554, 154] width 681 height 20
click at [55, 274] on span "Invoices" at bounding box center [89, 273] width 103 height 24
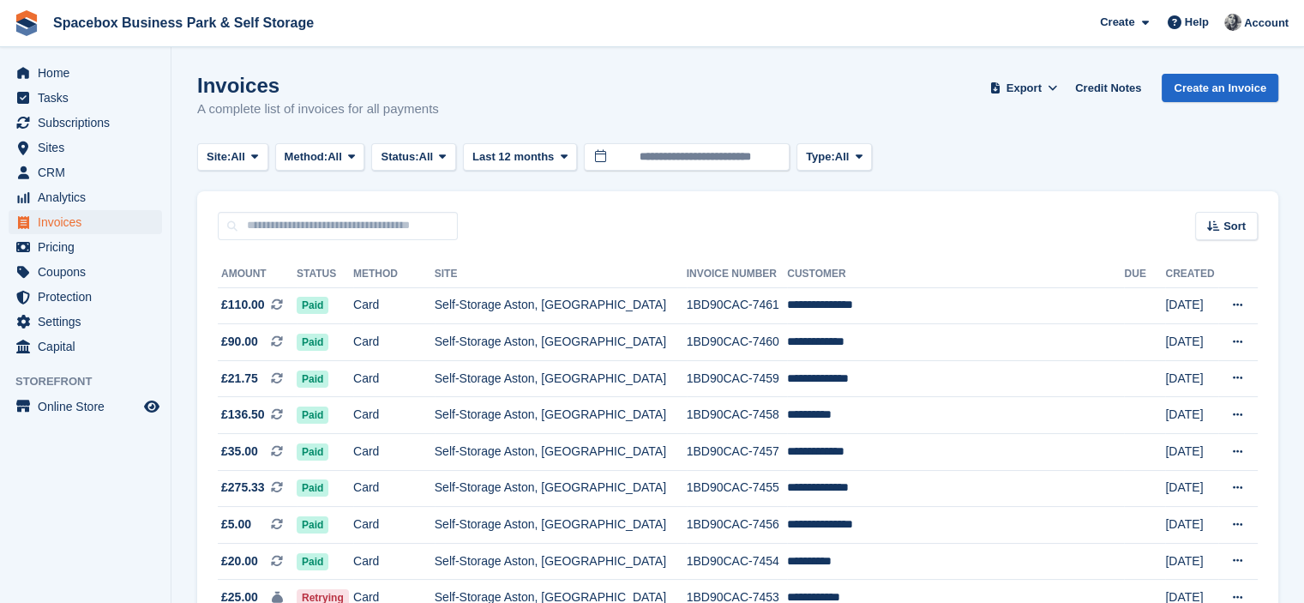
scroll to position [486, 0]
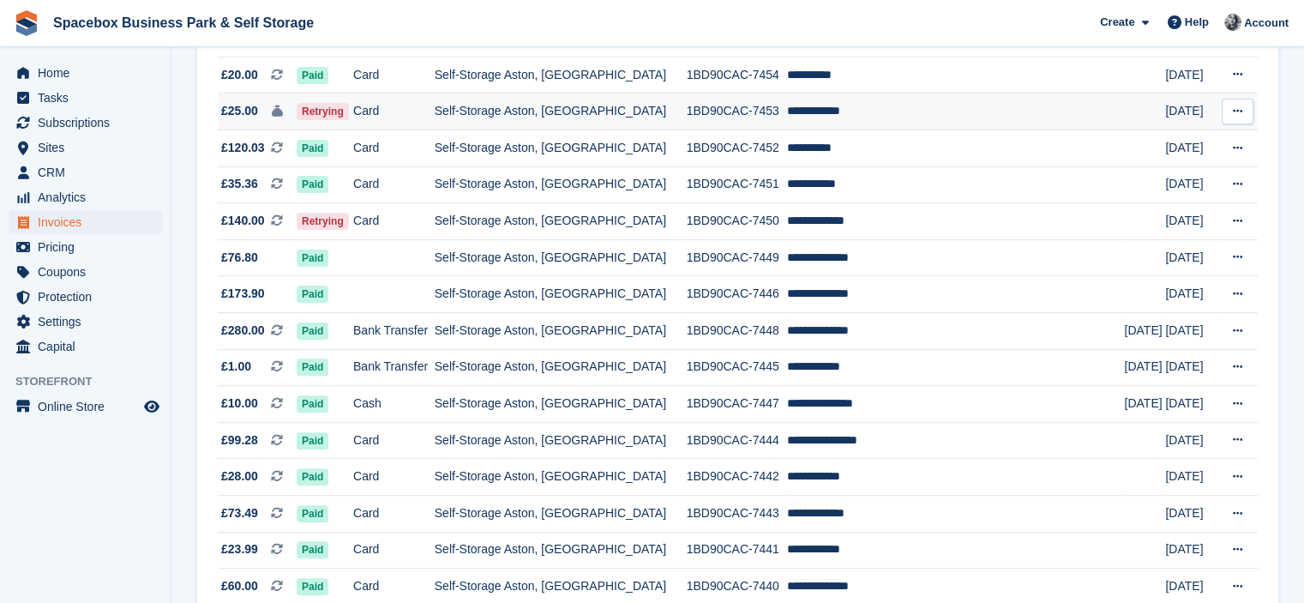
click at [624, 109] on td "Self-Storage Aston, [GEOGRAPHIC_DATA]" at bounding box center [561, 111] width 252 height 37
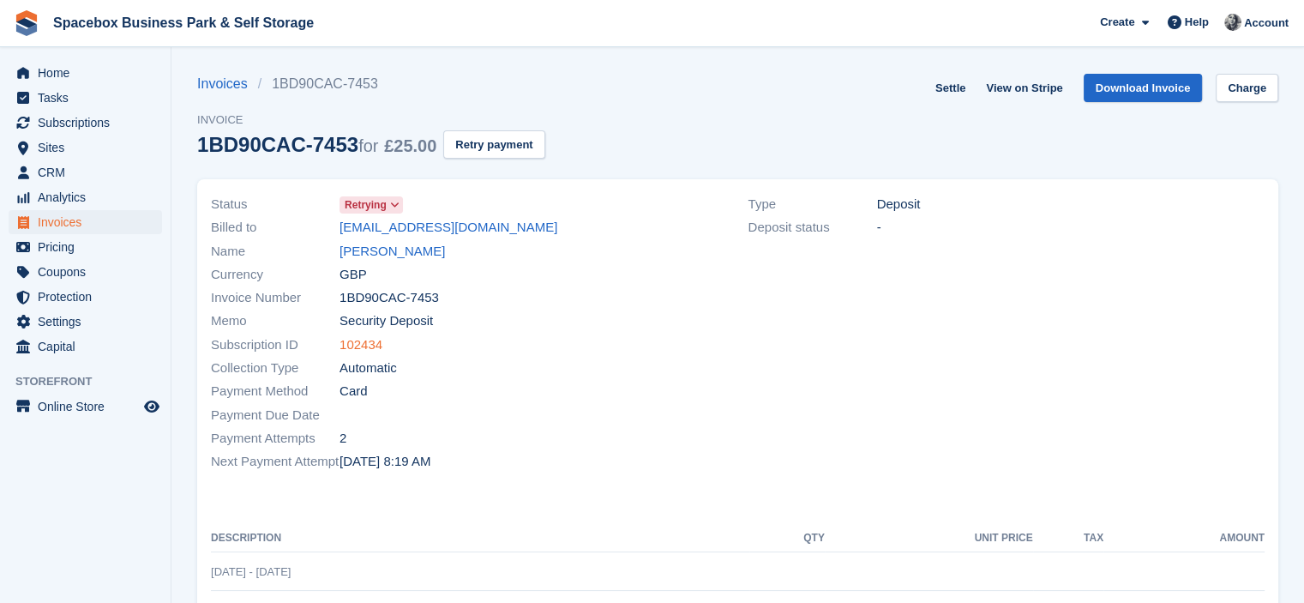
click at [357, 340] on link "102434" at bounding box center [361, 345] width 43 height 20
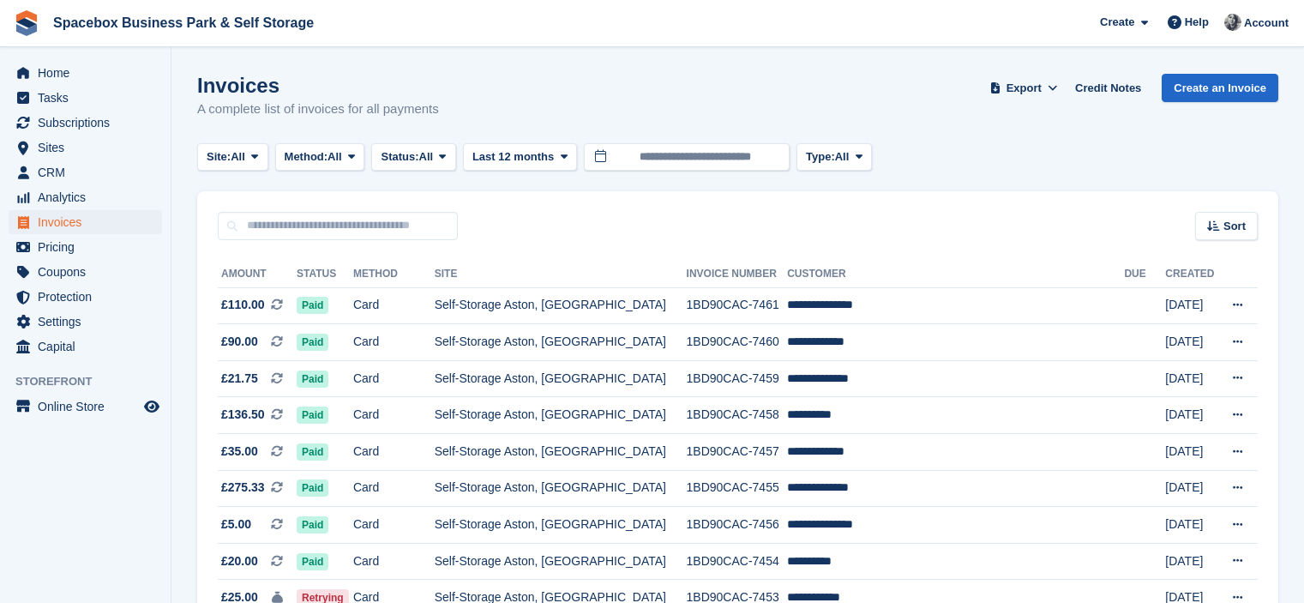
scroll to position [485, 0]
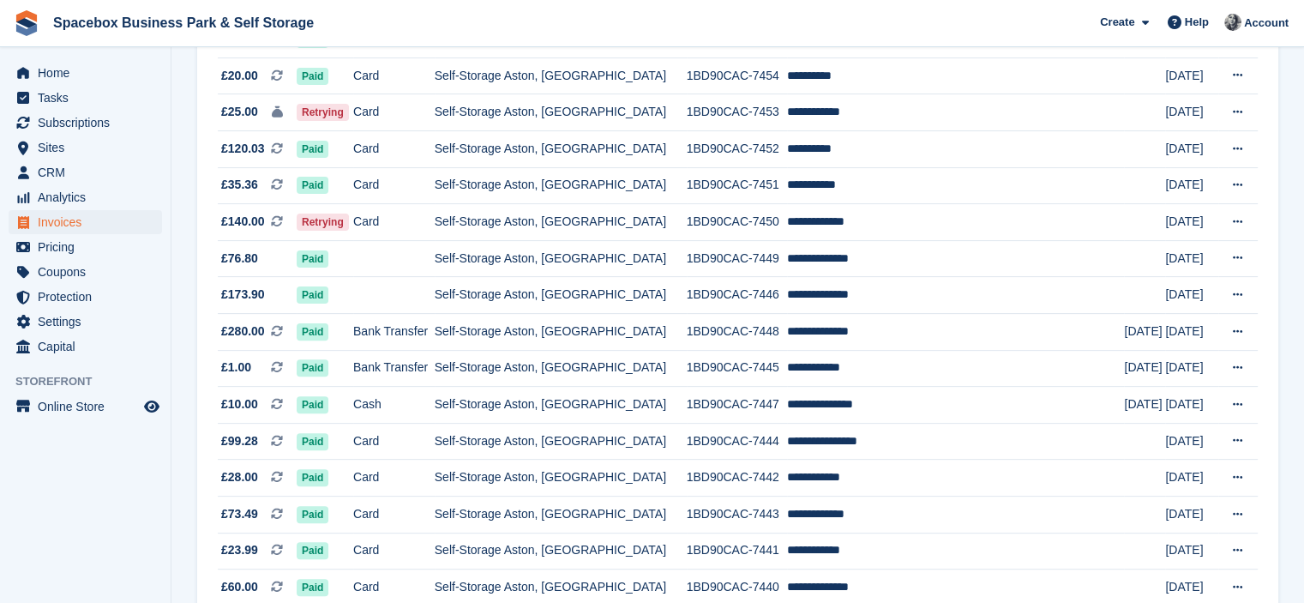
click at [525, 232] on td "Self-Storage Aston, [GEOGRAPHIC_DATA]" at bounding box center [561, 222] width 252 height 37
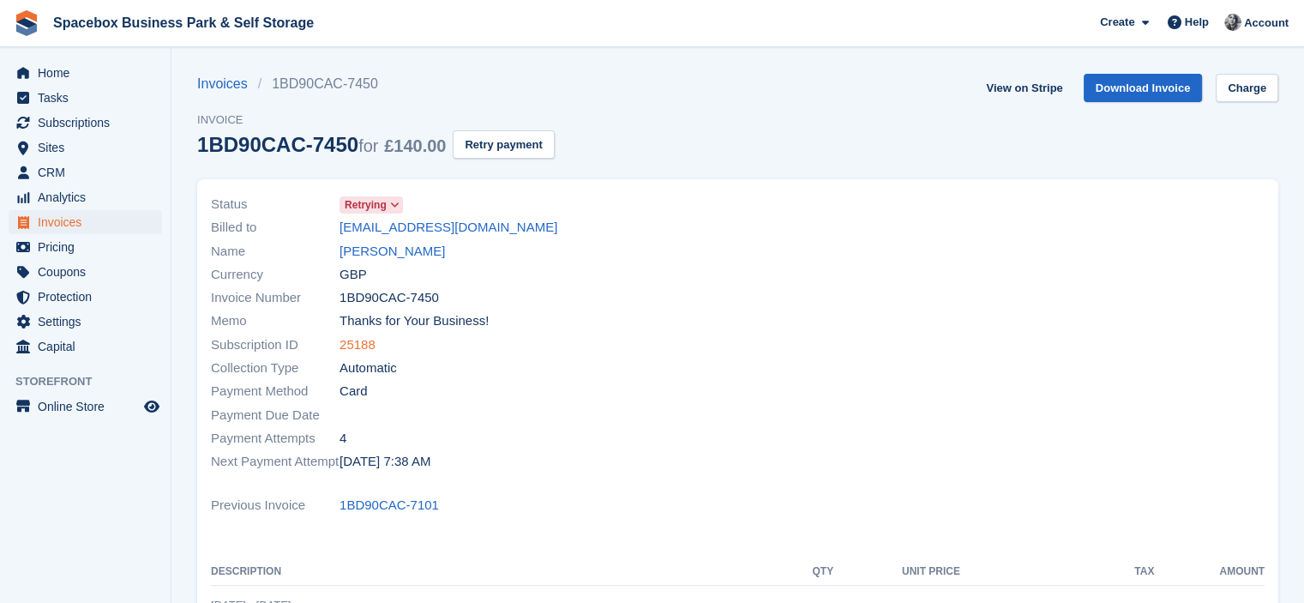
click at [352, 346] on link "25188" at bounding box center [358, 345] width 36 height 20
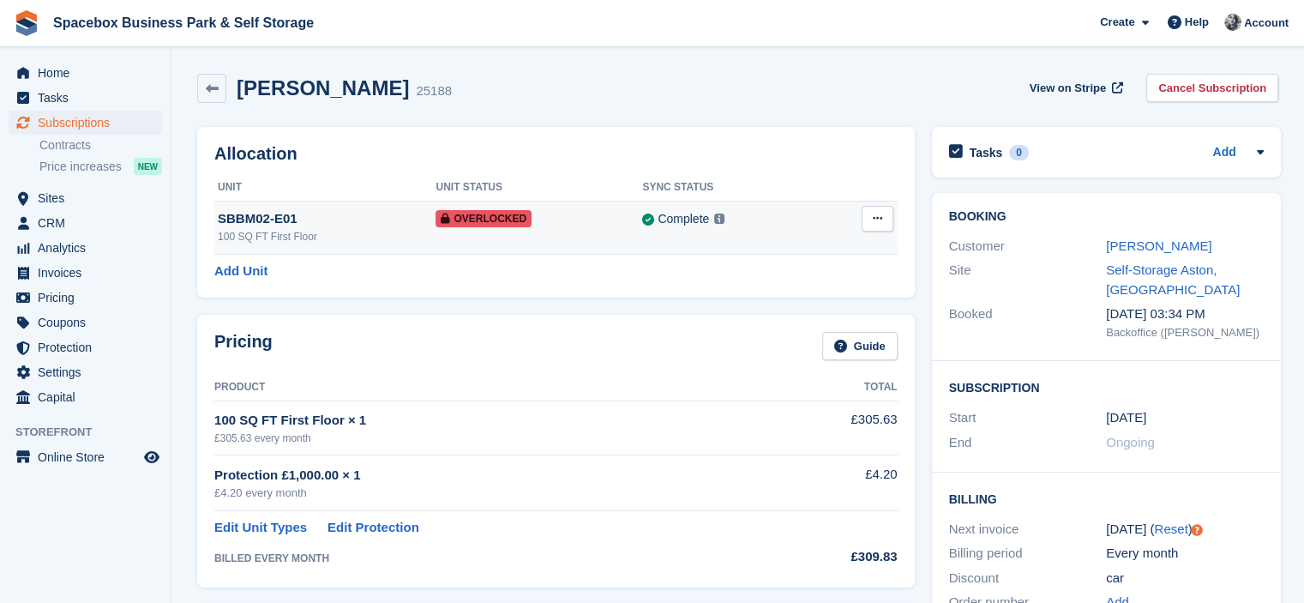
click at [877, 214] on icon at bounding box center [877, 218] width 9 height 11
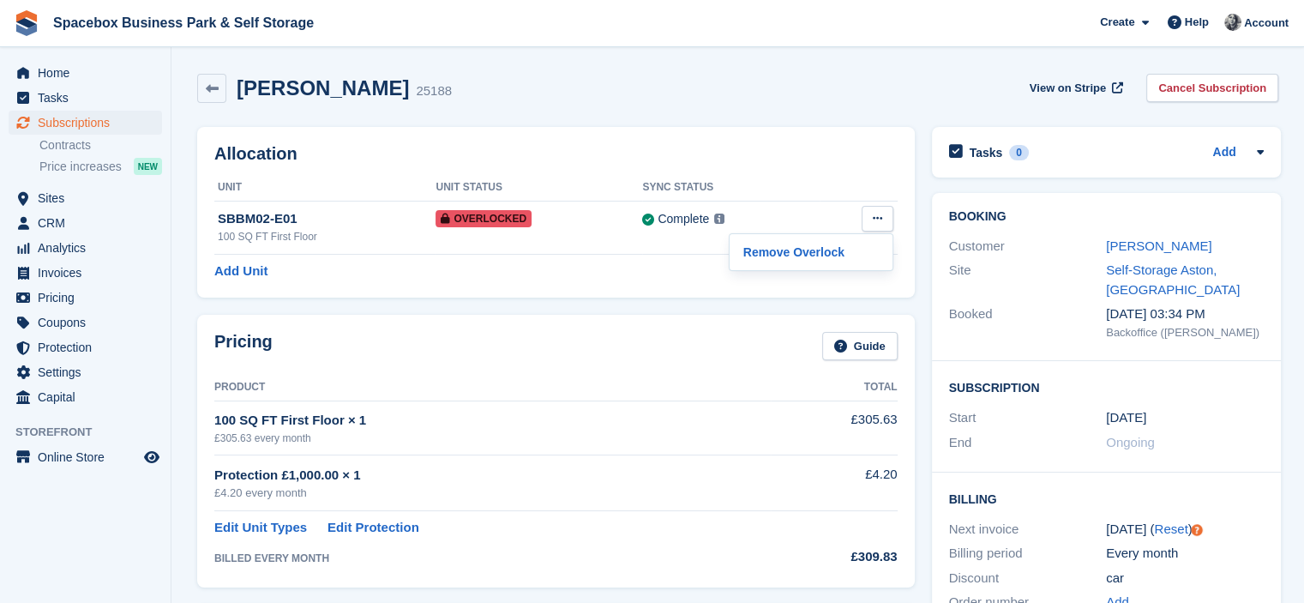
click at [696, 287] on div "Allocation Unit Unit Status Sync Status SBBM02-E01 100 SQ FT First Floor Overlo…" at bounding box center [556, 212] width 718 height 171
click at [85, 122] on span "Subscriptions" at bounding box center [89, 123] width 103 height 24
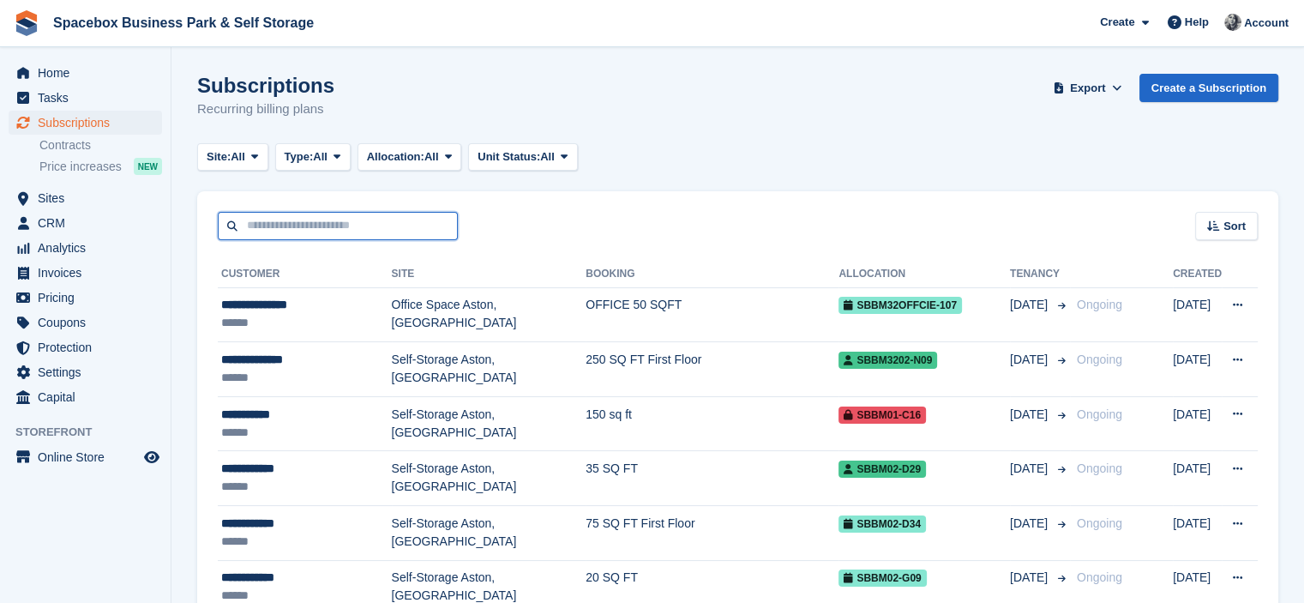
click at [281, 218] on input "text" at bounding box center [338, 226] width 240 height 28
type input "****"
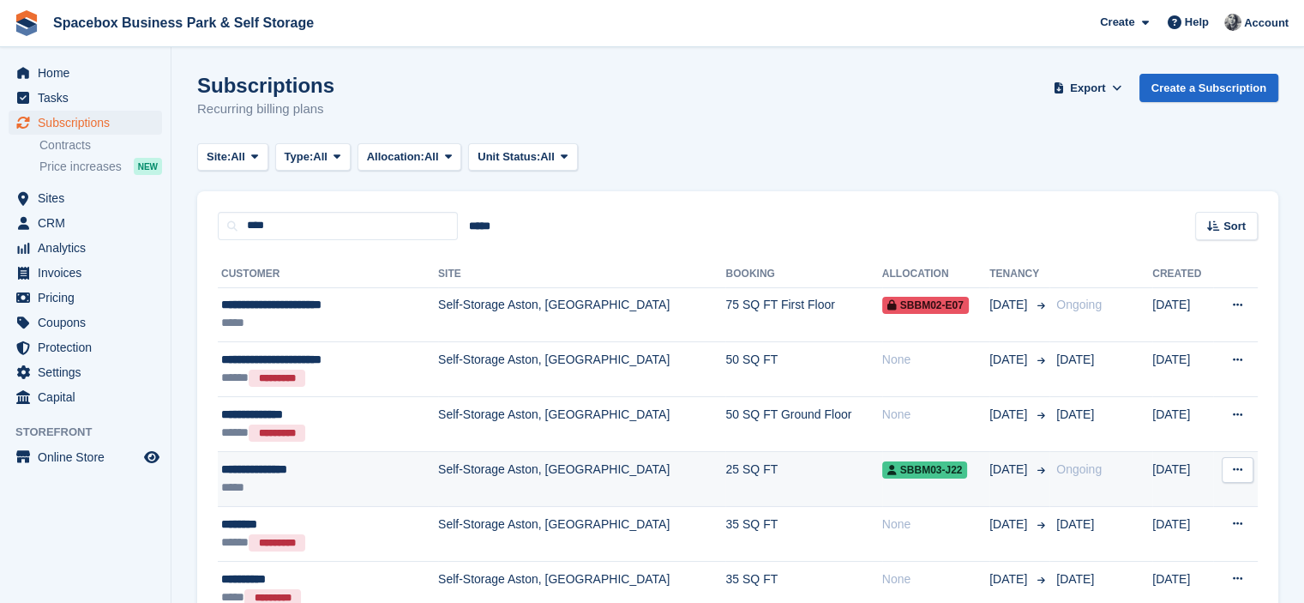
click at [333, 479] on div "*****" at bounding box center [308, 488] width 174 height 18
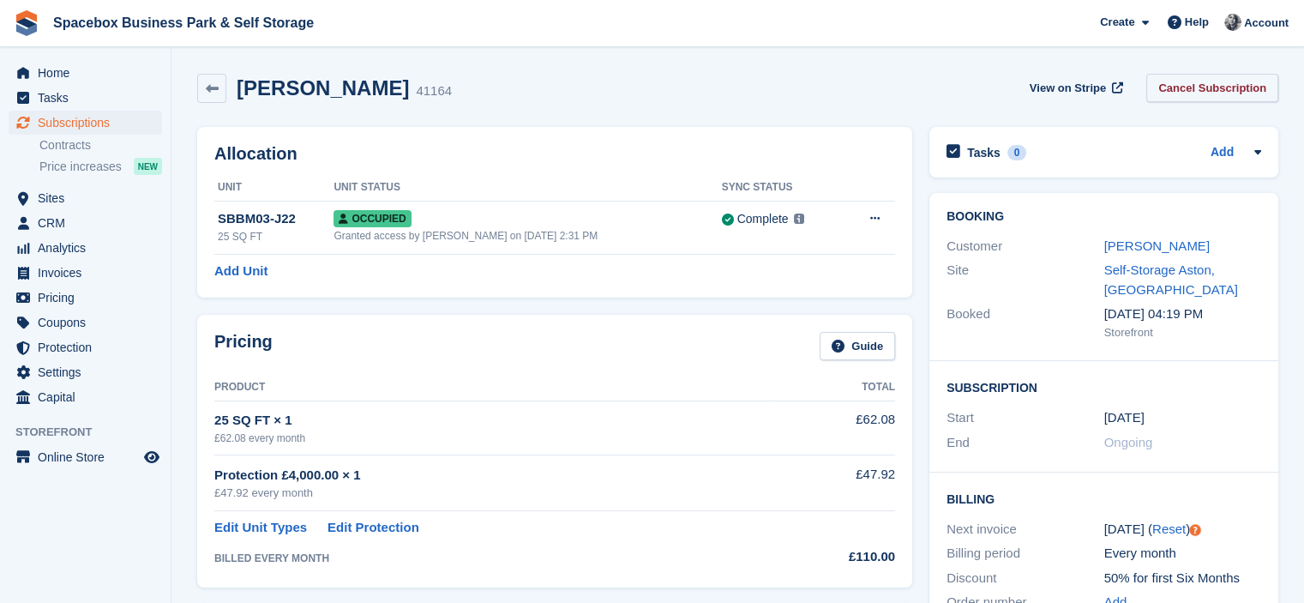
click at [1221, 93] on link "Cancel Subscription" at bounding box center [1213, 88] width 132 height 28
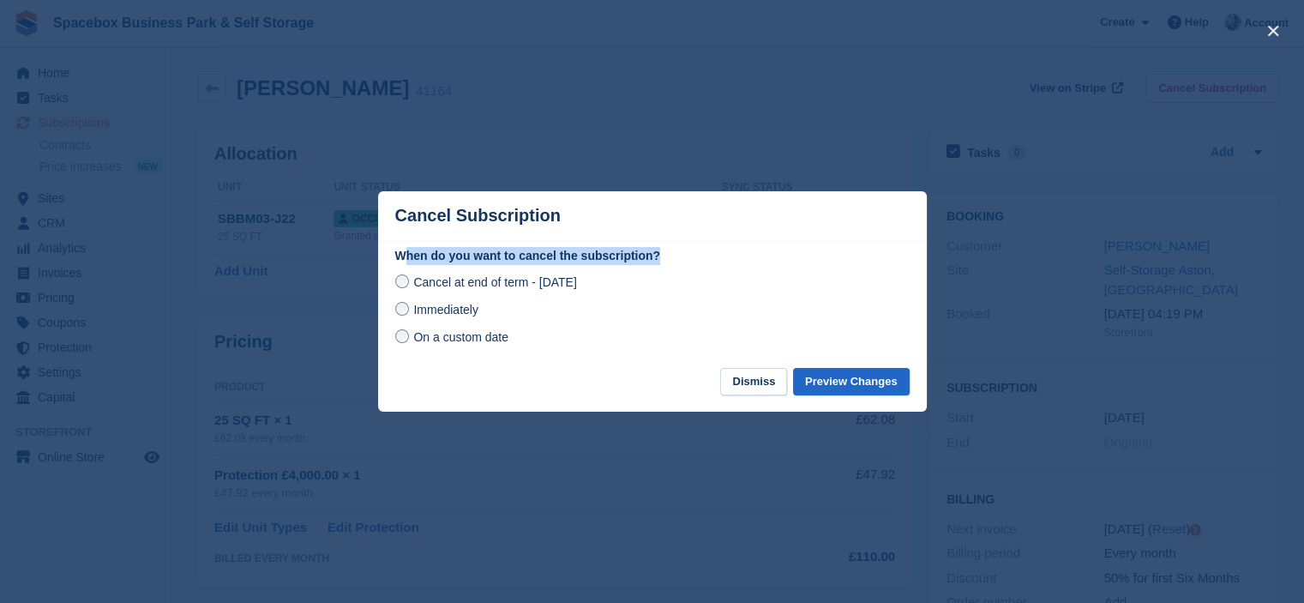
drag, startPoint x: 408, startPoint y: 249, endPoint x: 703, endPoint y: 247, distance: 295.0
click at [703, 247] on section "When do you want to cancel the subscription? Cancel at end of term - [DATE] Imm…" at bounding box center [652, 304] width 549 height 128
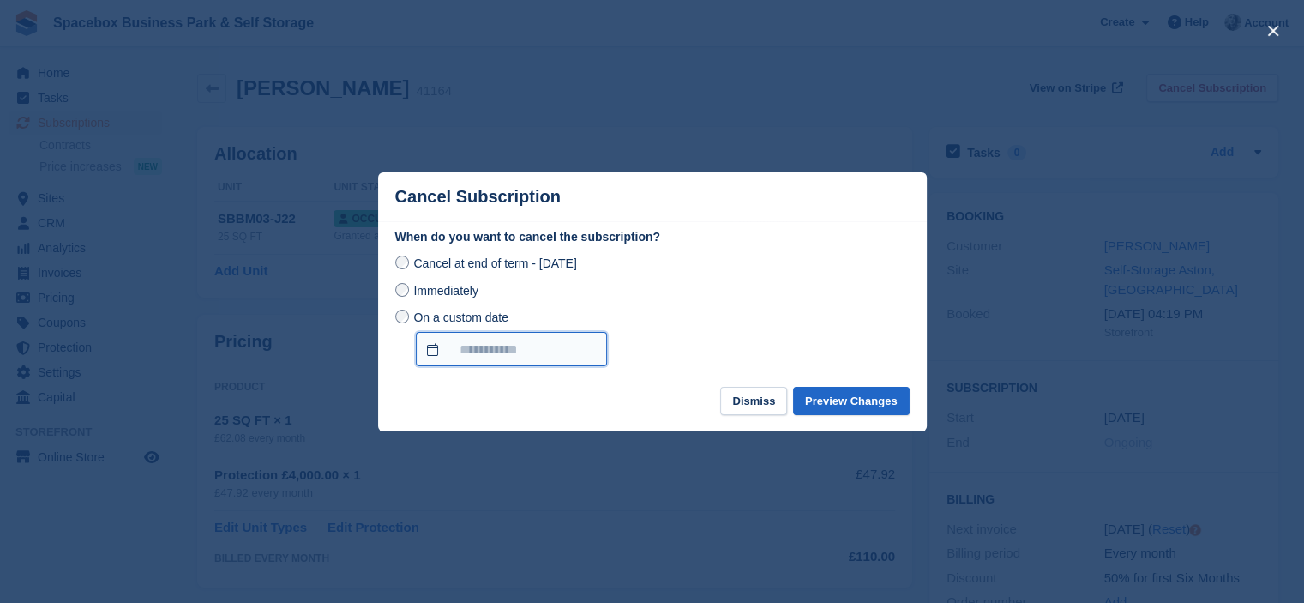
click at [530, 352] on input "On a custom date" at bounding box center [511, 349] width 191 height 34
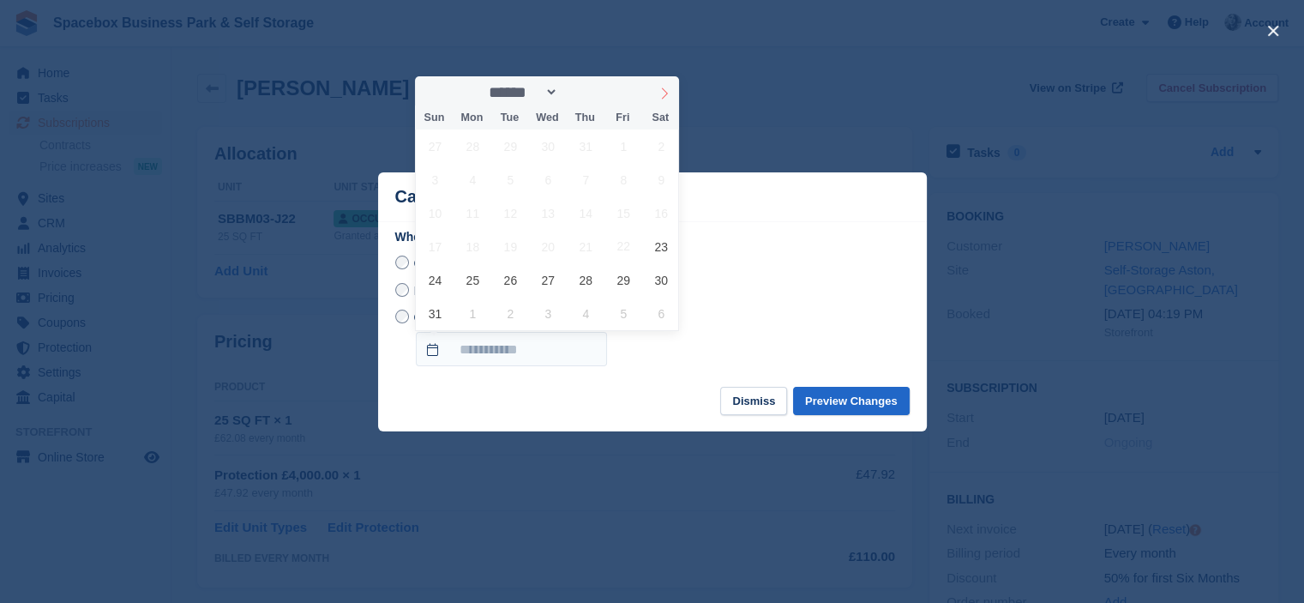
click at [659, 85] on span at bounding box center [664, 90] width 29 height 29
select select "*"
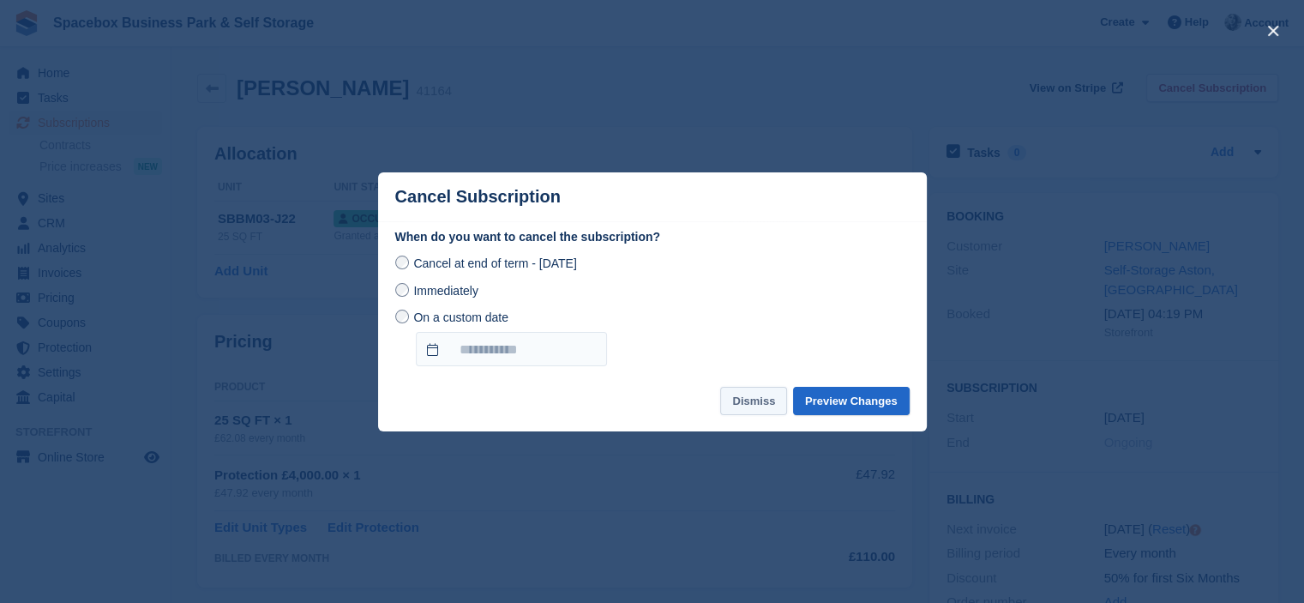
click at [755, 405] on button "Dismiss" at bounding box center [753, 401] width 67 height 28
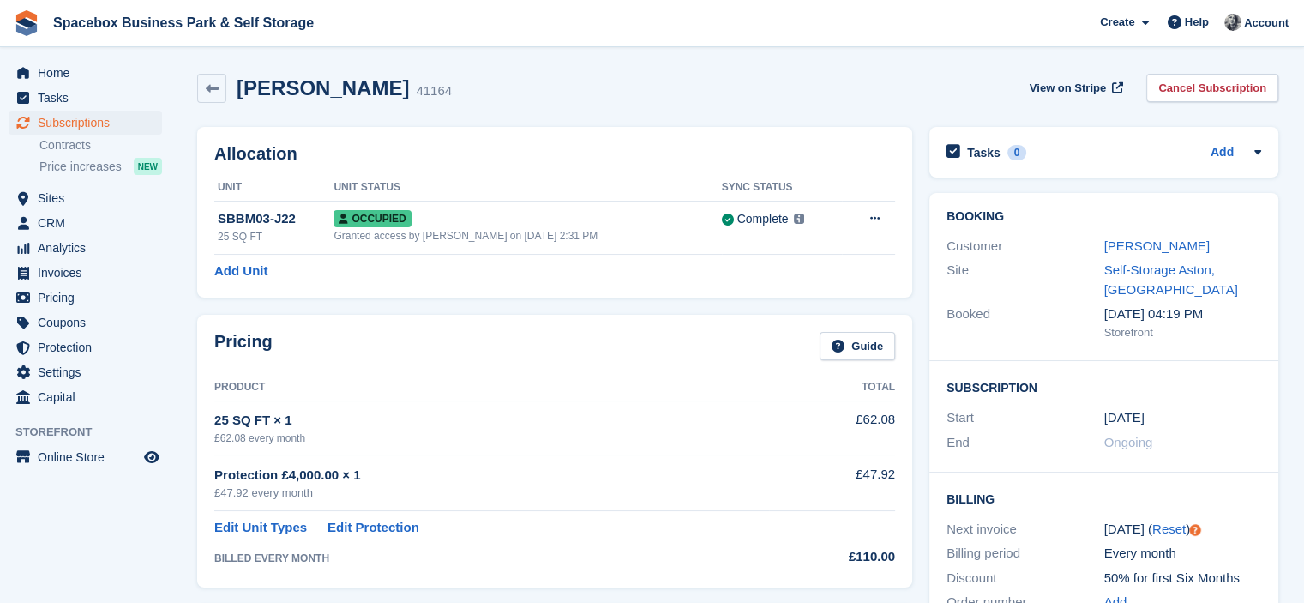
click at [666, 157] on h2 "Allocation" at bounding box center [554, 154] width 681 height 20
click at [654, 161] on h2 "Allocation" at bounding box center [554, 154] width 681 height 20
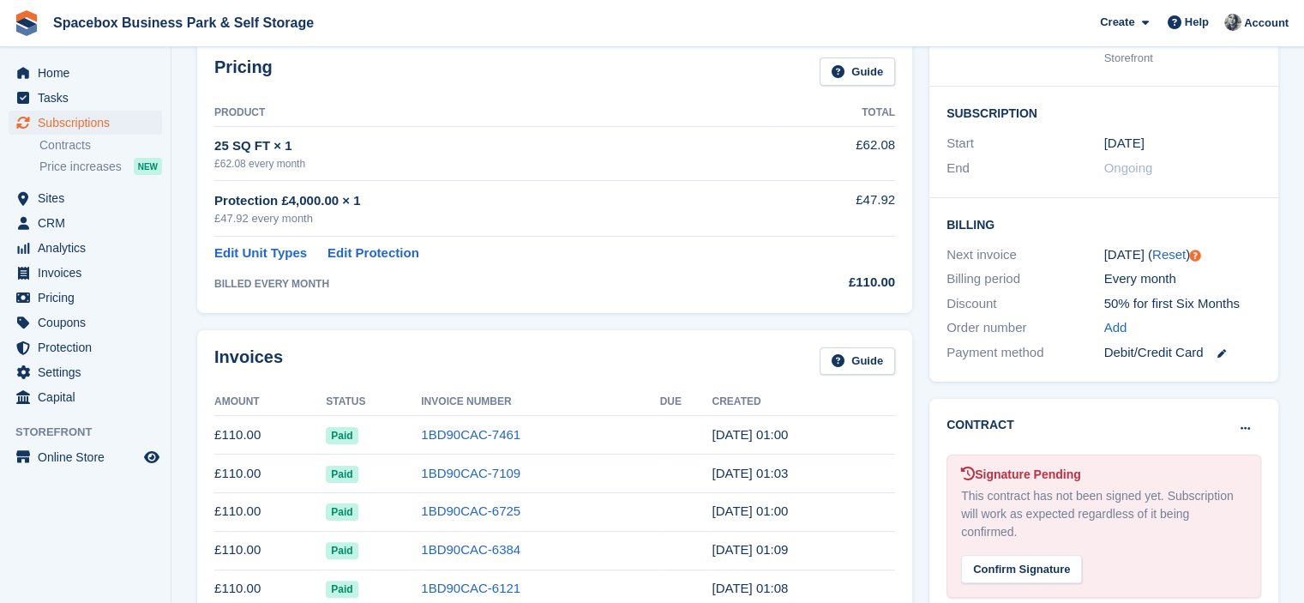
scroll to position [240, 0]
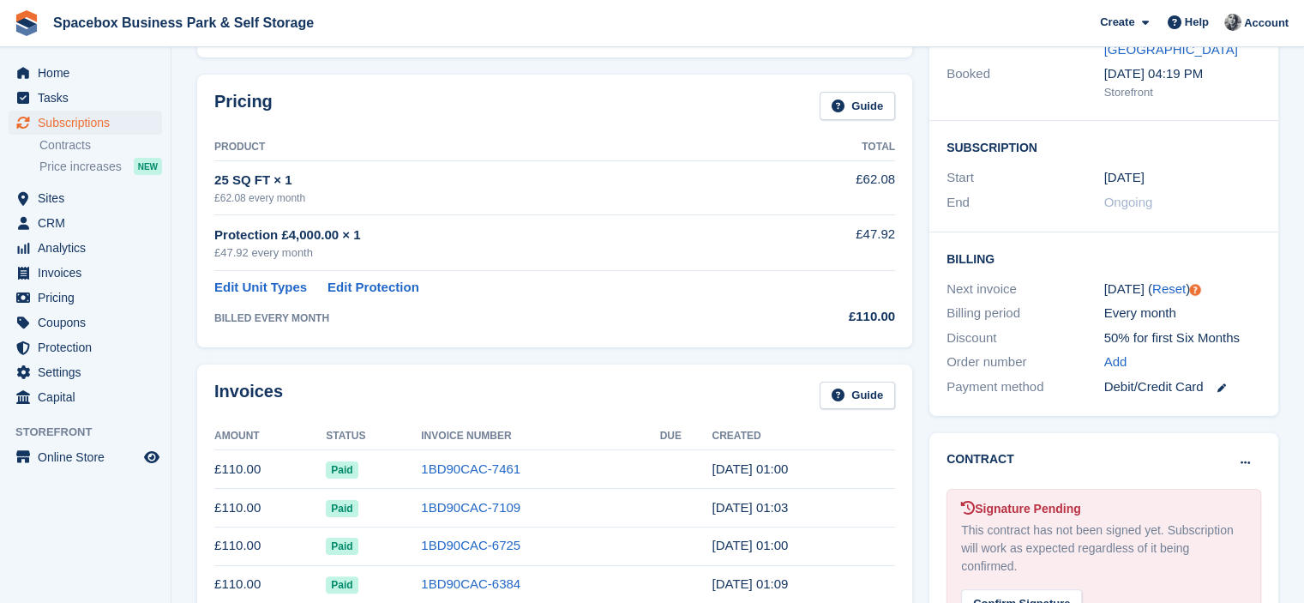
drag, startPoint x: 215, startPoint y: 185, endPoint x: 324, endPoint y: 178, distance: 109.1
click at [324, 178] on div "25 SQ FT × 1" at bounding box center [491, 181] width 555 height 20
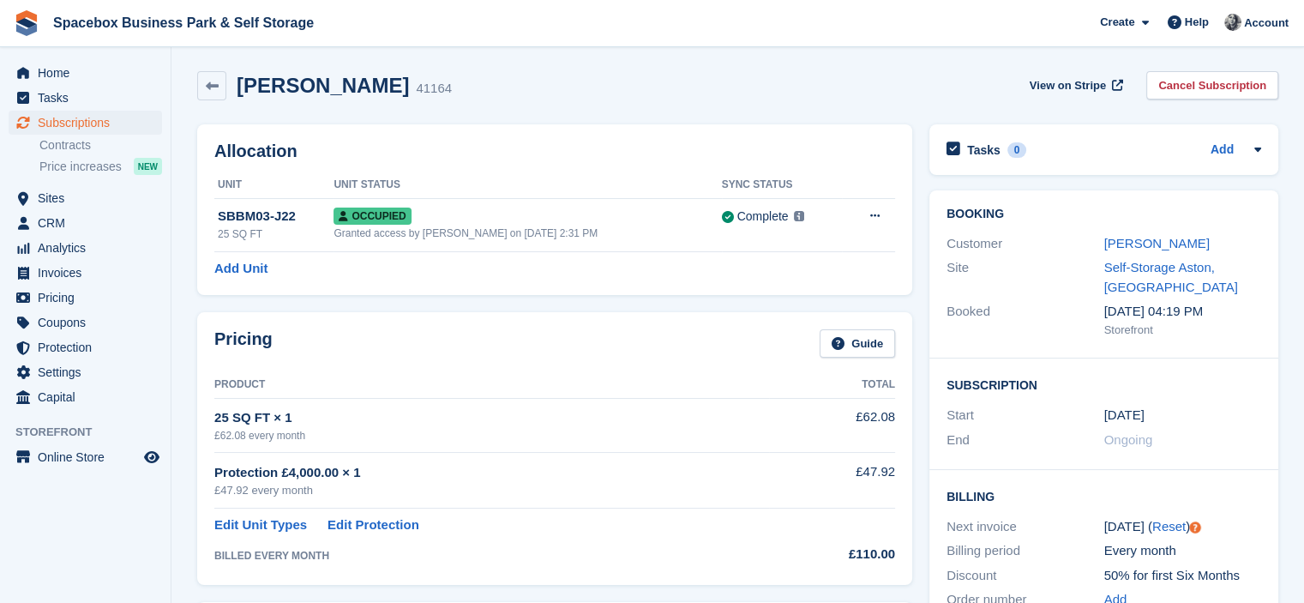
scroll to position [0, 0]
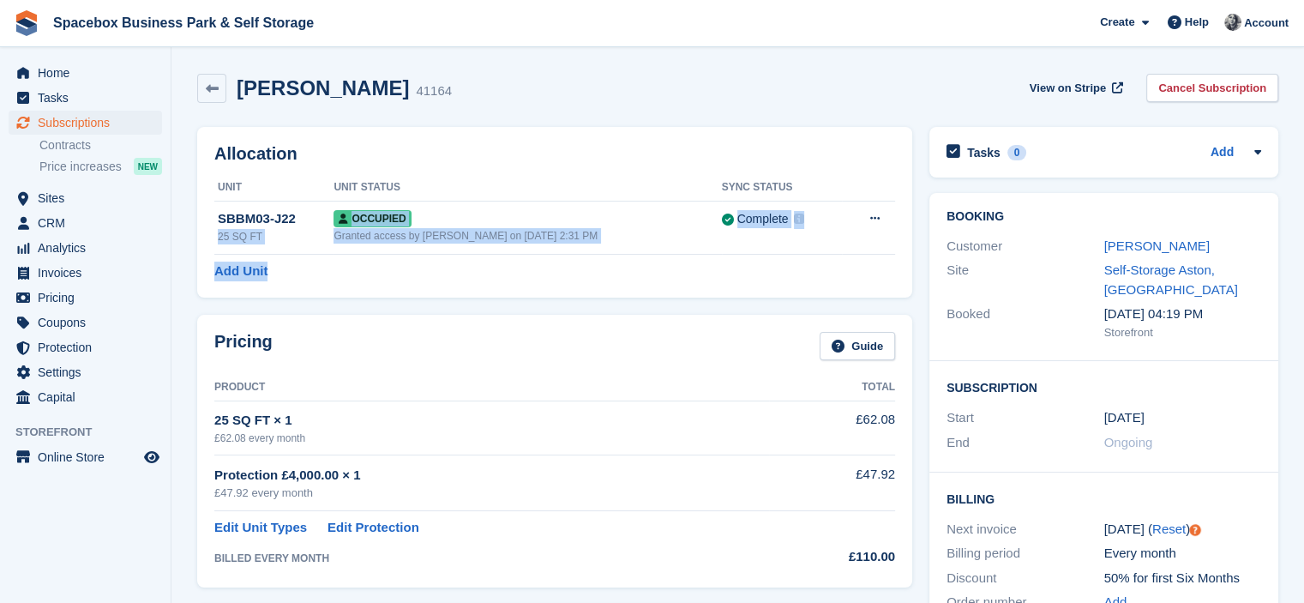
drag, startPoint x: 214, startPoint y: 243, endPoint x: 305, endPoint y: 259, distance: 92.4
click at [305, 259] on div "Allocation Unit Unit Status Sync Status SBBM03-J22 25 SQ FT Occupied Granted ac…" at bounding box center [554, 212] width 715 height 171
click at [324, 271] on div "Add Unit" at bounding box center [554, 272] width 681 height 20
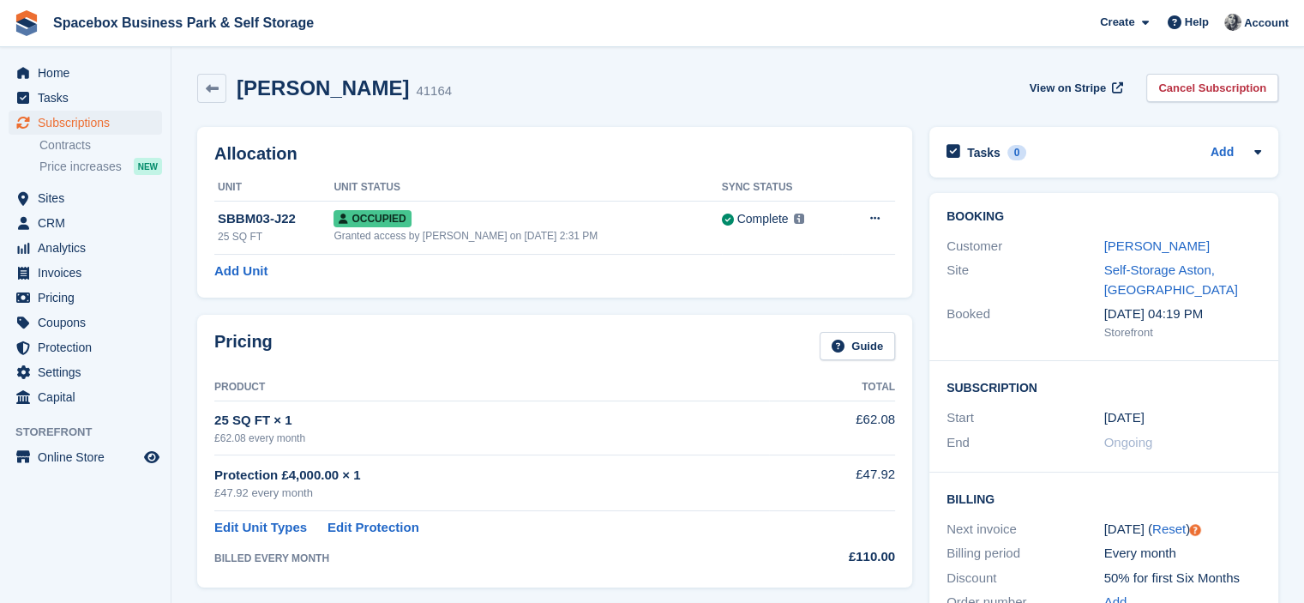
click at [386, 324] on div "Pricing Guide Product Total 25 SQ FT × 1 £62.08 every month £62.08 Protection £…" at bounding box center [554, 451] width 715 height 272
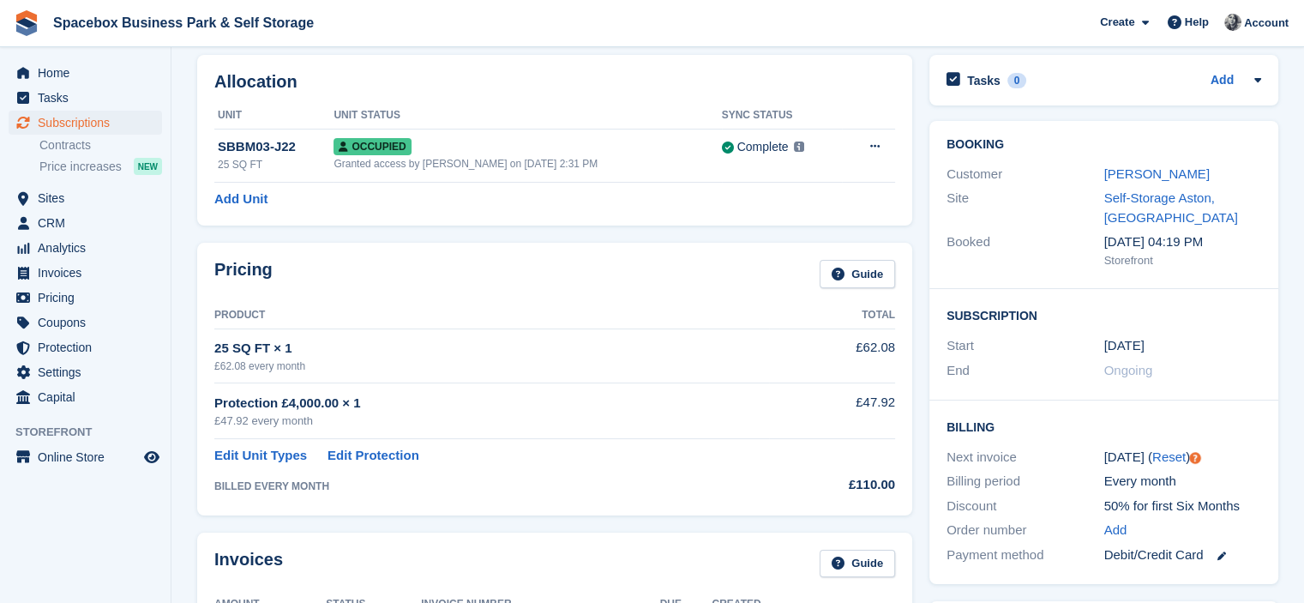
scroll to position [103, 0]
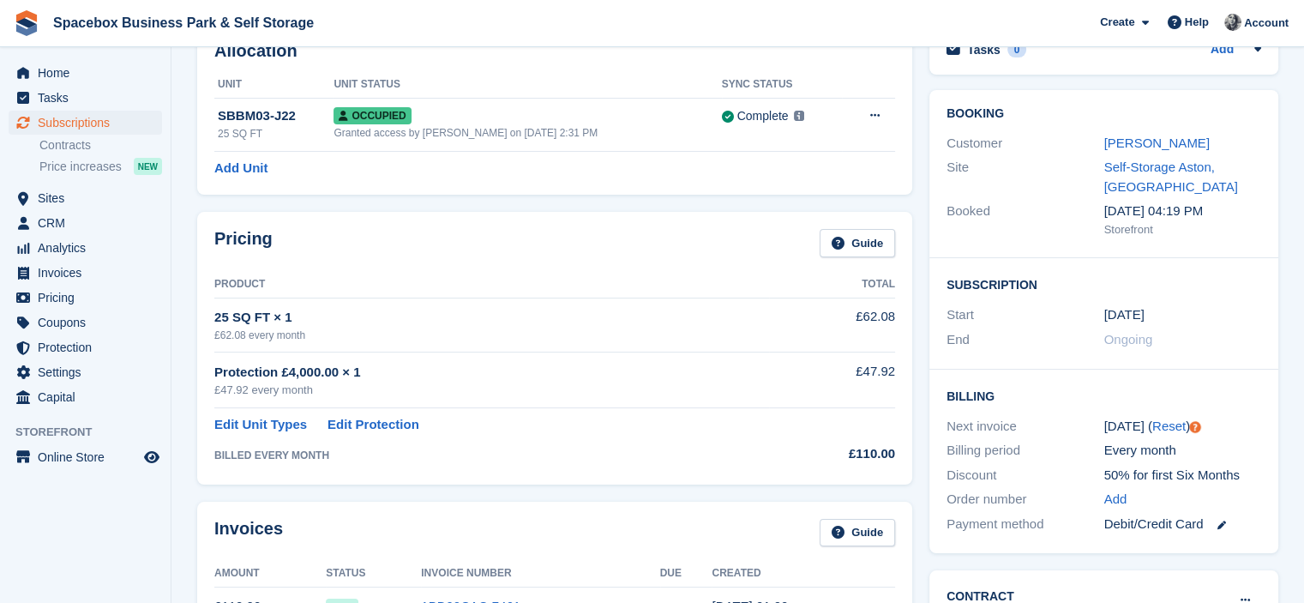
drag, startPoint x: 273, startPoint y: 375, endPoint x: 350, endPoint y: 375, distance: 77.2
click at [350, 375] on div "Protection £4,000.00 × 1" at bounding box center [491, 373] width 555 height 20
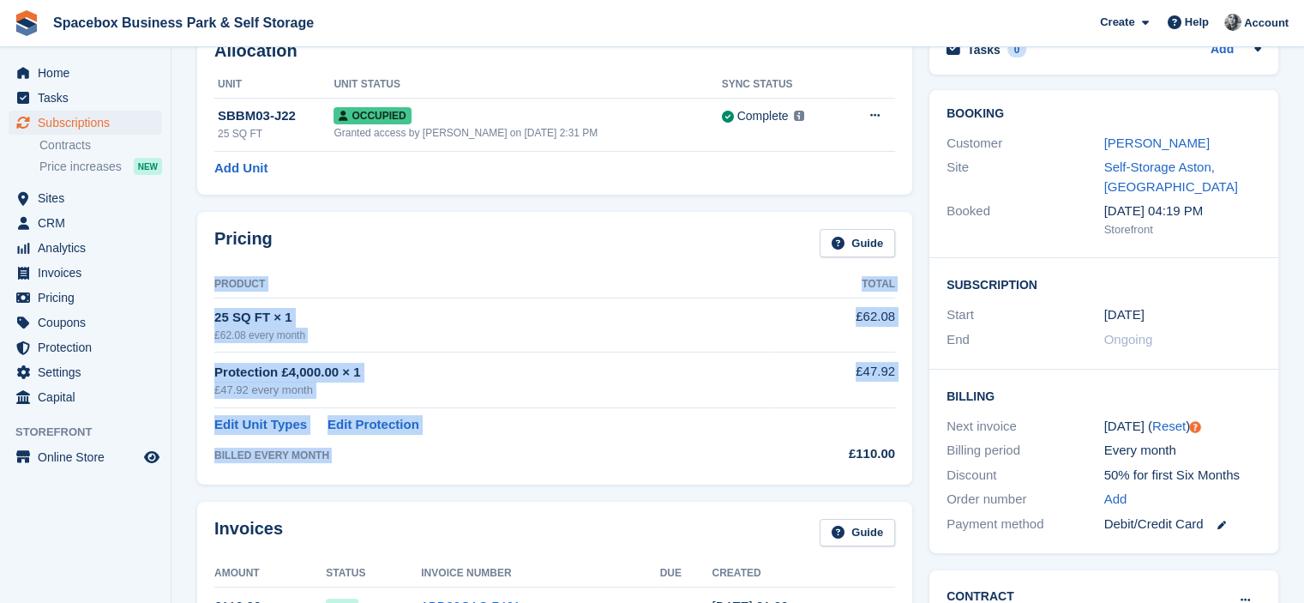
drag, startPoint x: 854, startPoint y: 456, endPoint x: 899, endPoint y: 454, distance: 44.7
click at [899, 454] on div "Pricing Guide Product Total 25 SQ FT × 1 £62.08 every month £62.08 Protection £…" at bounding box center [554, 348] width 715 height 272
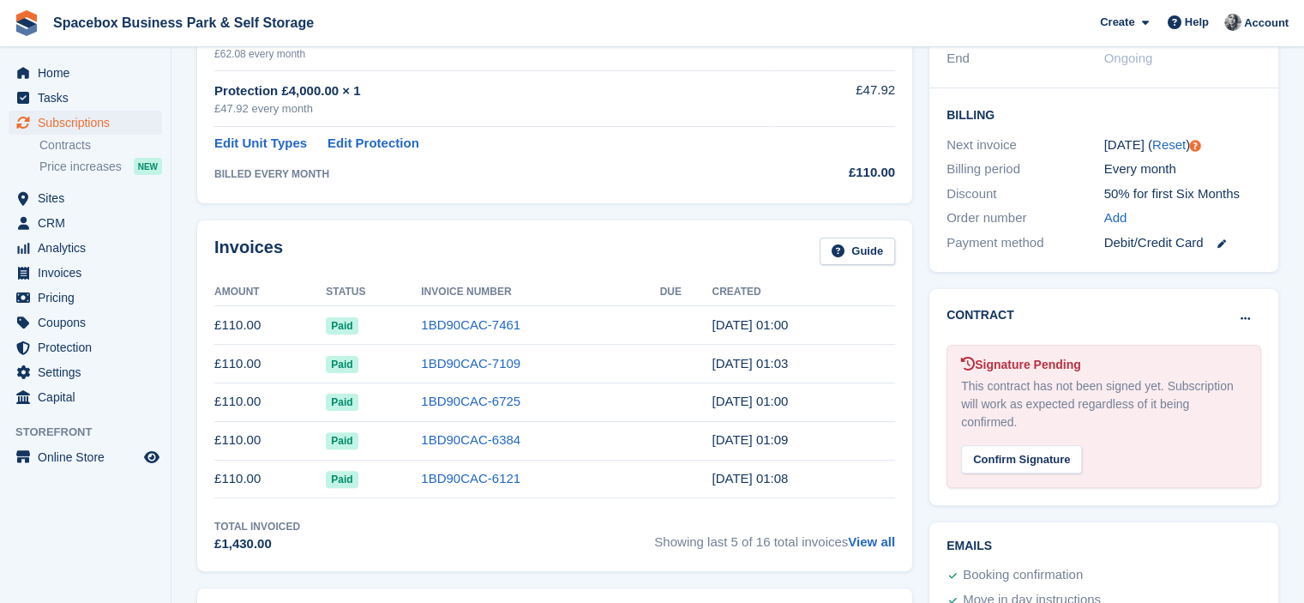
scroll to position [412, 0]
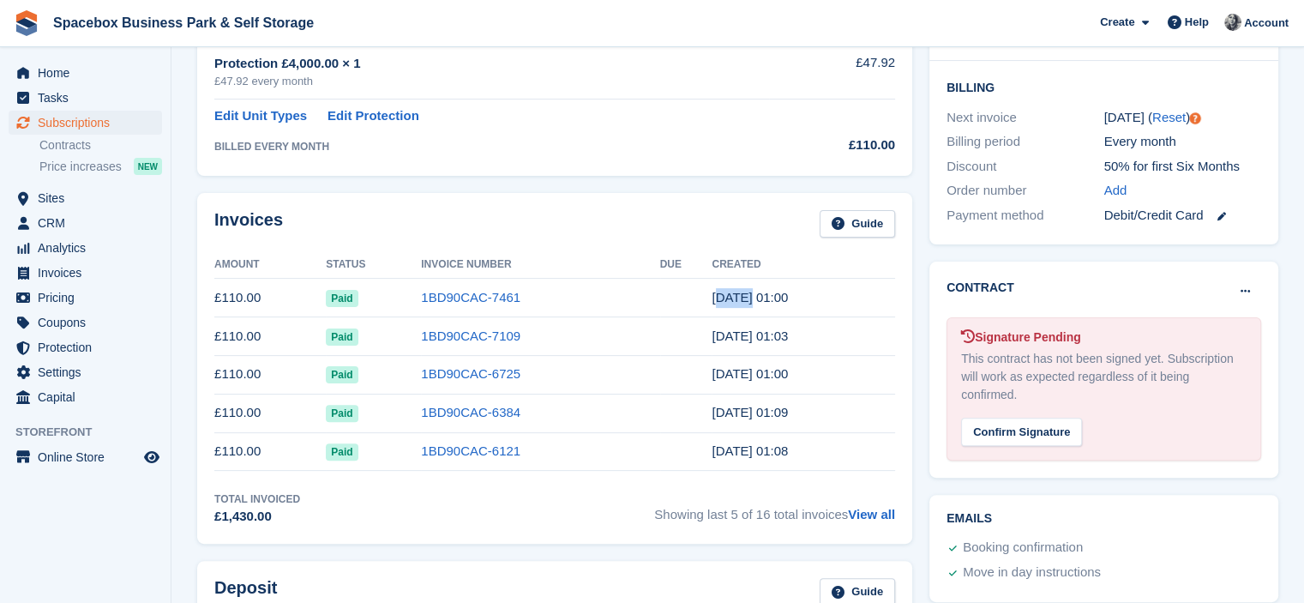
drag, startPoint x: 738, startPoint y: 295, endPoint x: 707, endPoint y: 290, distance: 31.3
click at [712, 290] on time "22 Aug, 01:00" at bounding box center [750, 297] width 76 height 15
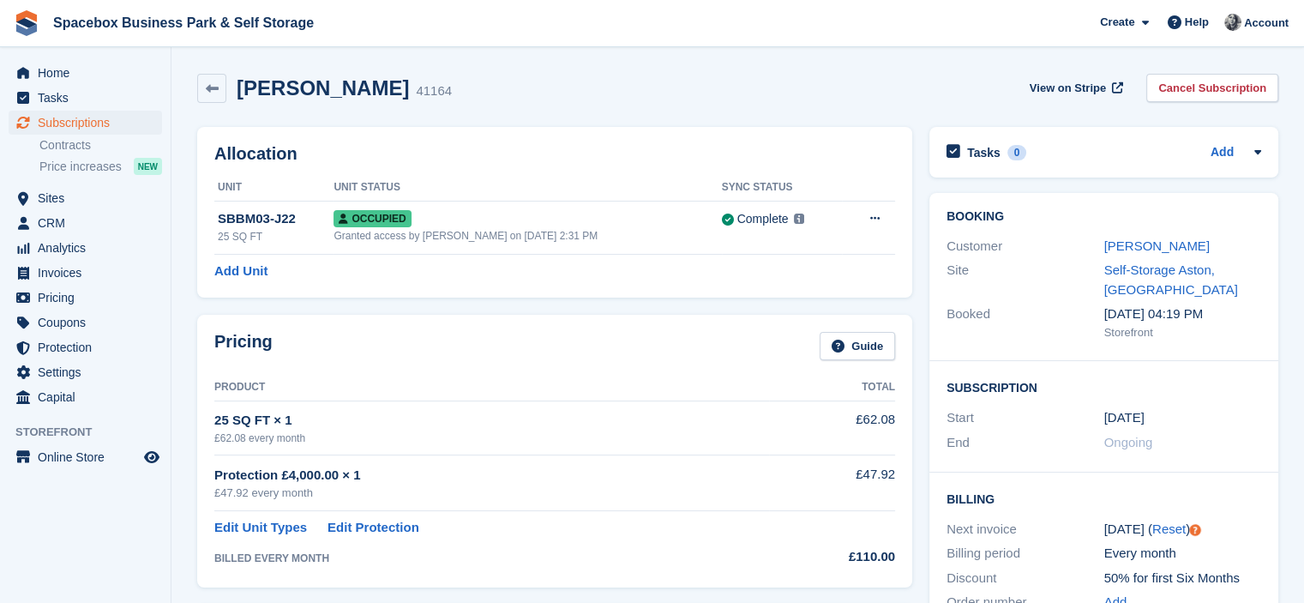
scroll to position [486, 0]
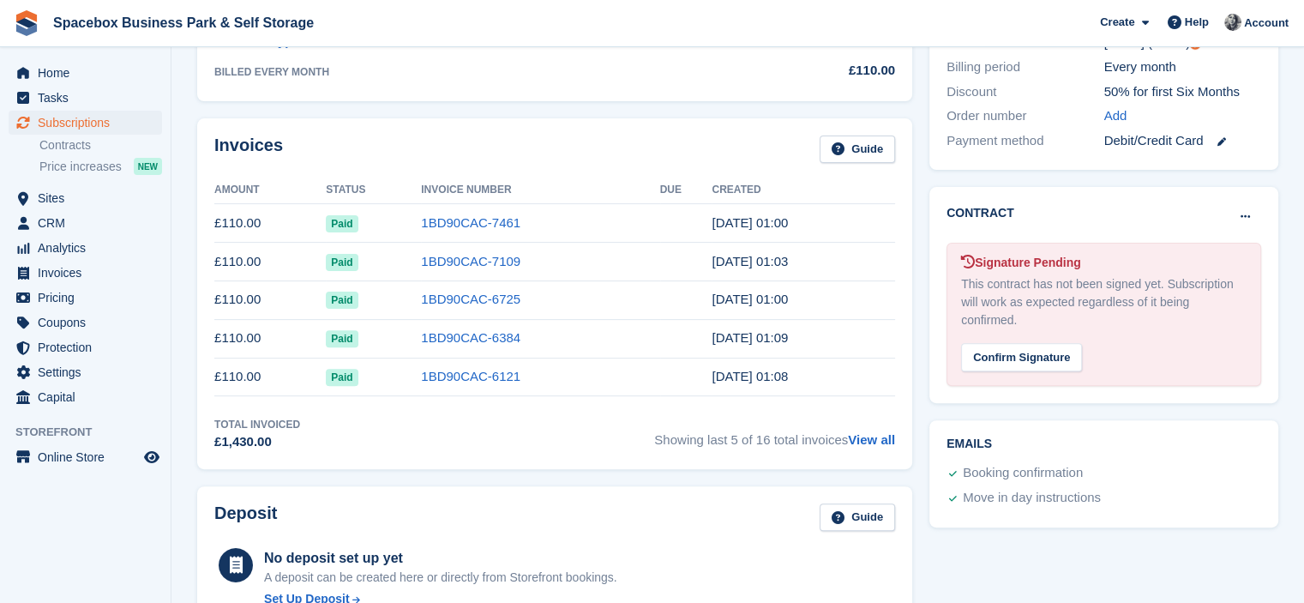
click at [508, 165] on div "Invoices Guide" at bounding box center [554, 155] width 681 height 39
drag, startPoint x: 218, startPoint y: 224, endPoint x: 532, endPoint y: 223, distance: 313.9
click at [532, 223] on tr "£110.00 Paid 1BD90CAC-7461 22 Aug, 01:00" at bounding box center [554, 223] width 681 height 39
click at [575, 136] on div "Invoices Guide" at bounding box center [554, 155] width 681 height 39
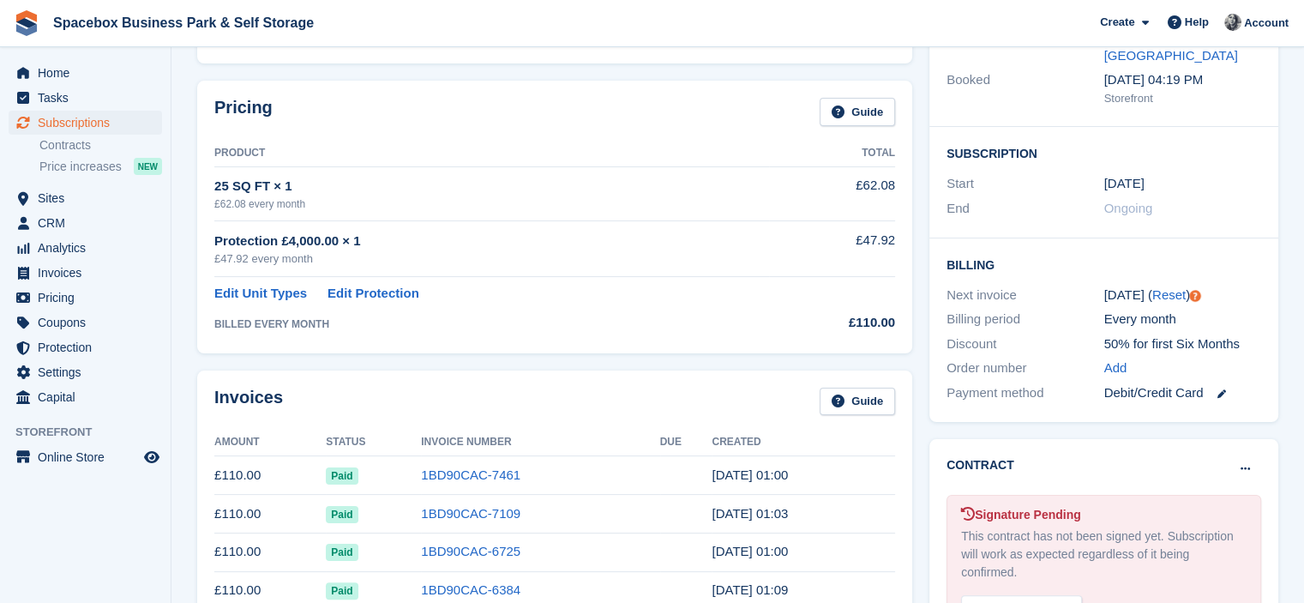
scroll to position [178, 0]
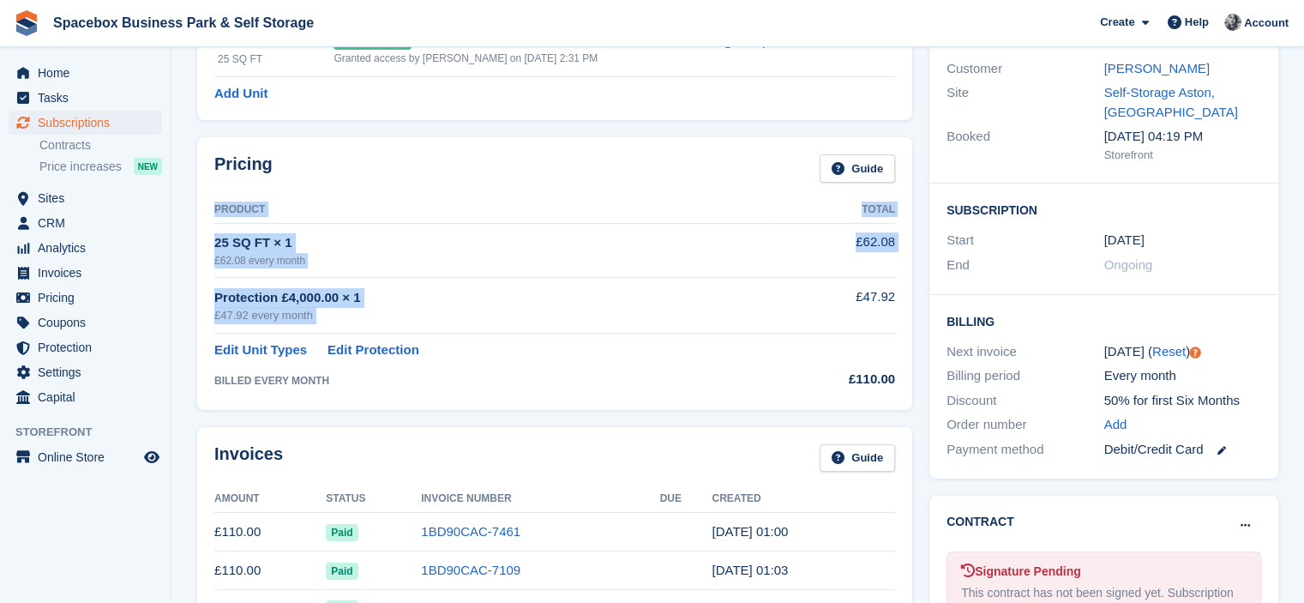
drag, startPoint x: 206, startPoint y: 235, endPoint x: 861, endPoint y: 318, distance: 660.5
click at [861, 318] on div "Pricing Guide Product Total 25 SQ FT × 1 £62.08 every month £62.08 Protection £…" at bounding box center [554, 273] width 715 height 272
click at [861, 318] on td "£47.92" at bounding box center [832, 306] width 126 height 56
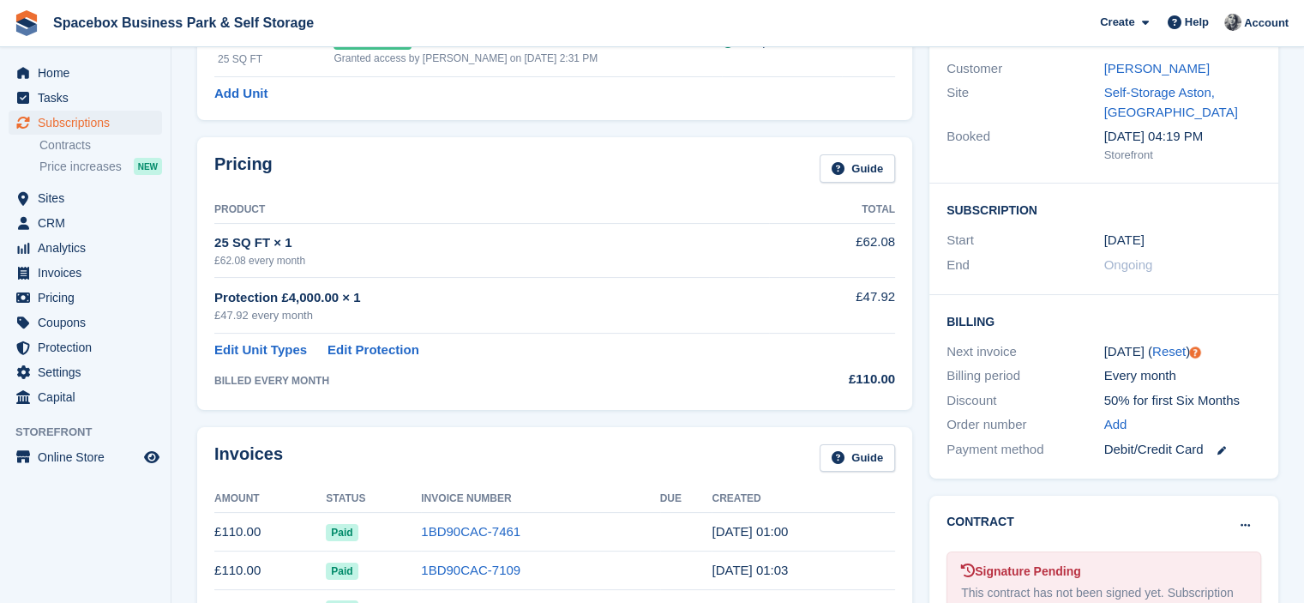
click at [869, 376] on div "£110.00" at bounding box center [832, 380] width 126 height 20
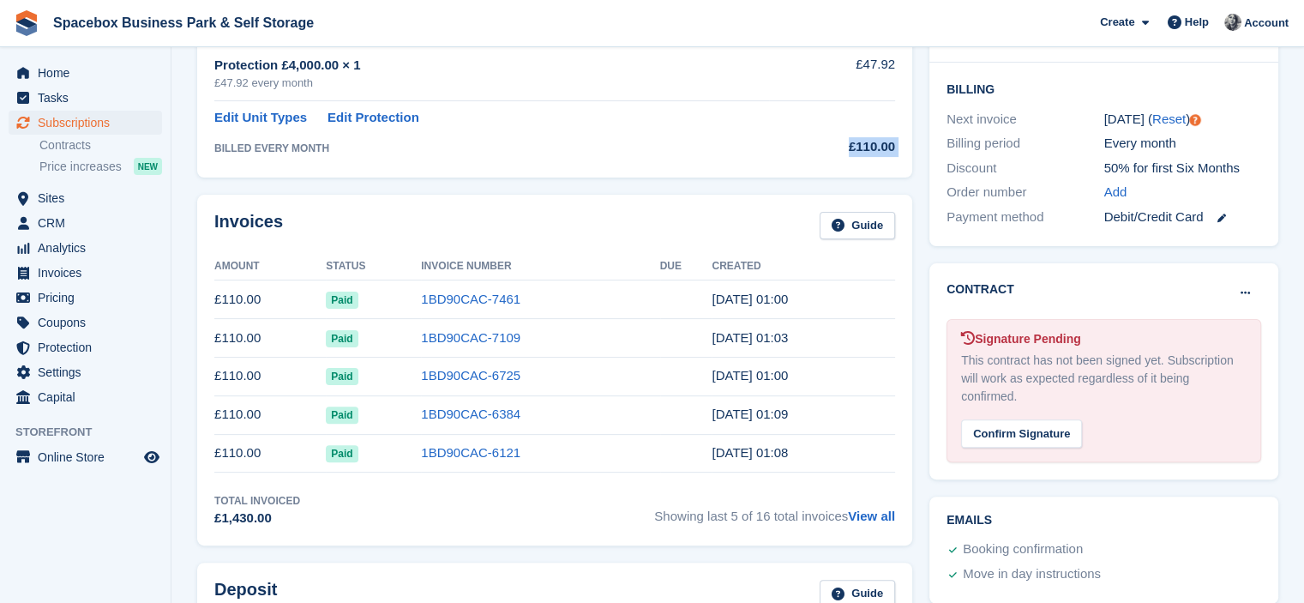
scroll to position [486, 0]
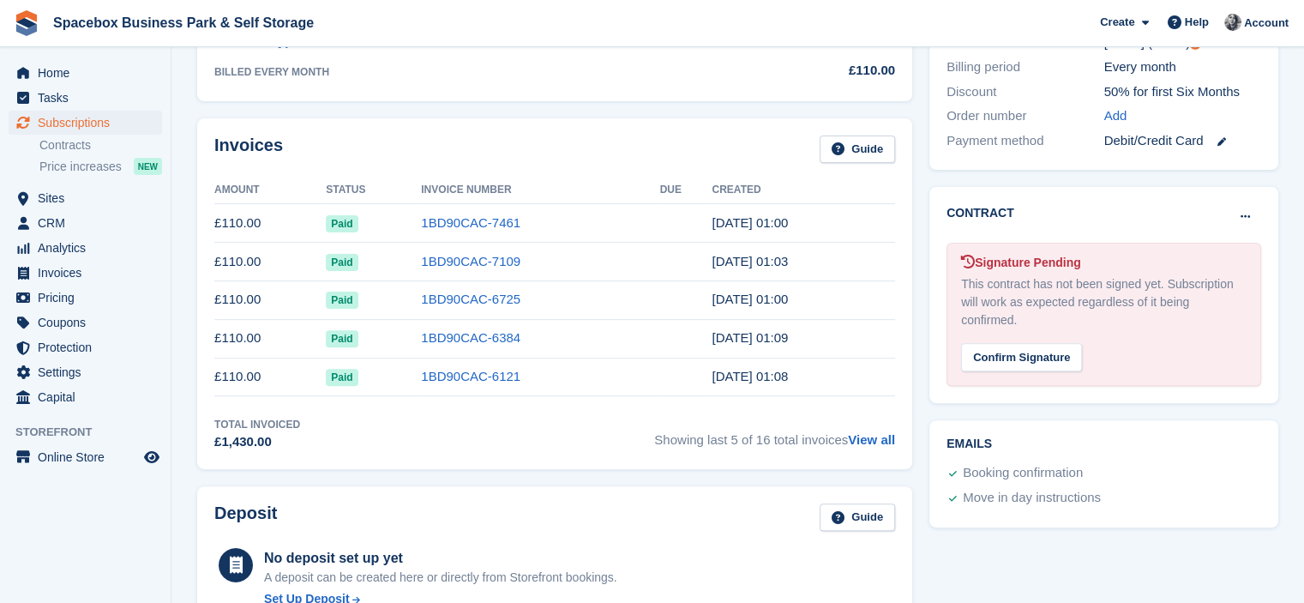
click at [183, 200] on section "Philippa Semper 41164 View on Stripe Cancel Subscription Allocation Unit Unit S…" at bounding box center [738, 258] width 1133 height 1488
click at [461, 215] on link "1BD90CAC-7461" at bounding box center [470, 222] width 99 height 15
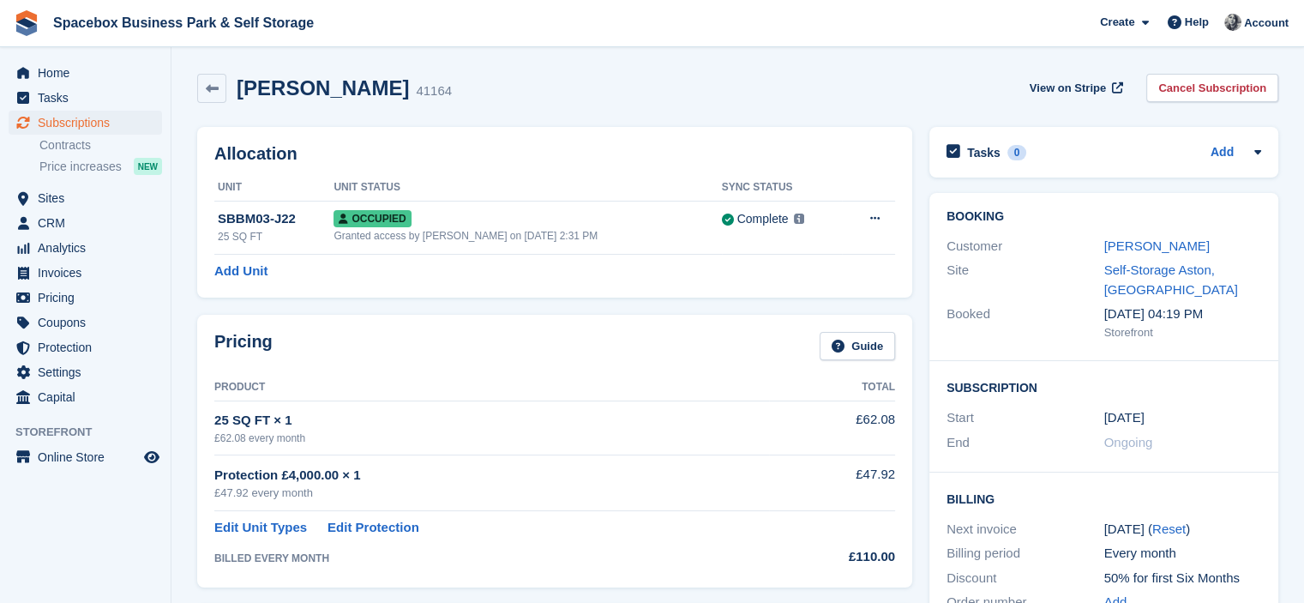
scroll to position [486, 0]
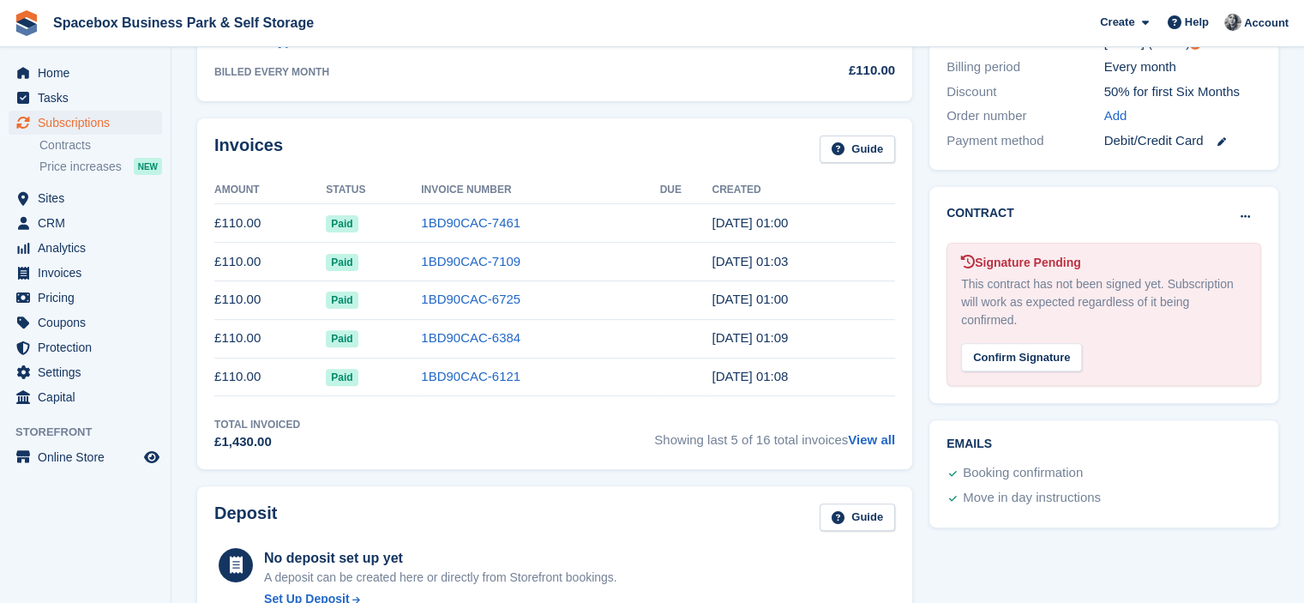
click at [421, 428] on div "Total Invoiced £1,430.00 Showing last 5 of 16 total invoices View all" at bounding box center [554, 434] width 681 height 35
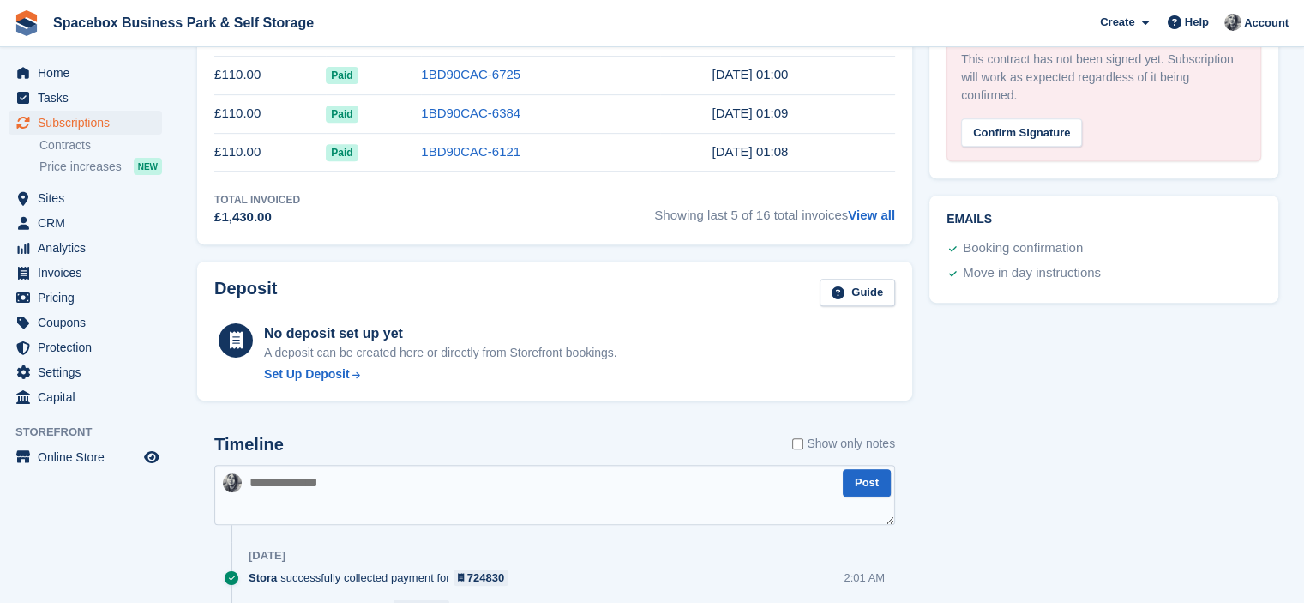
scroll to position [726, 0]
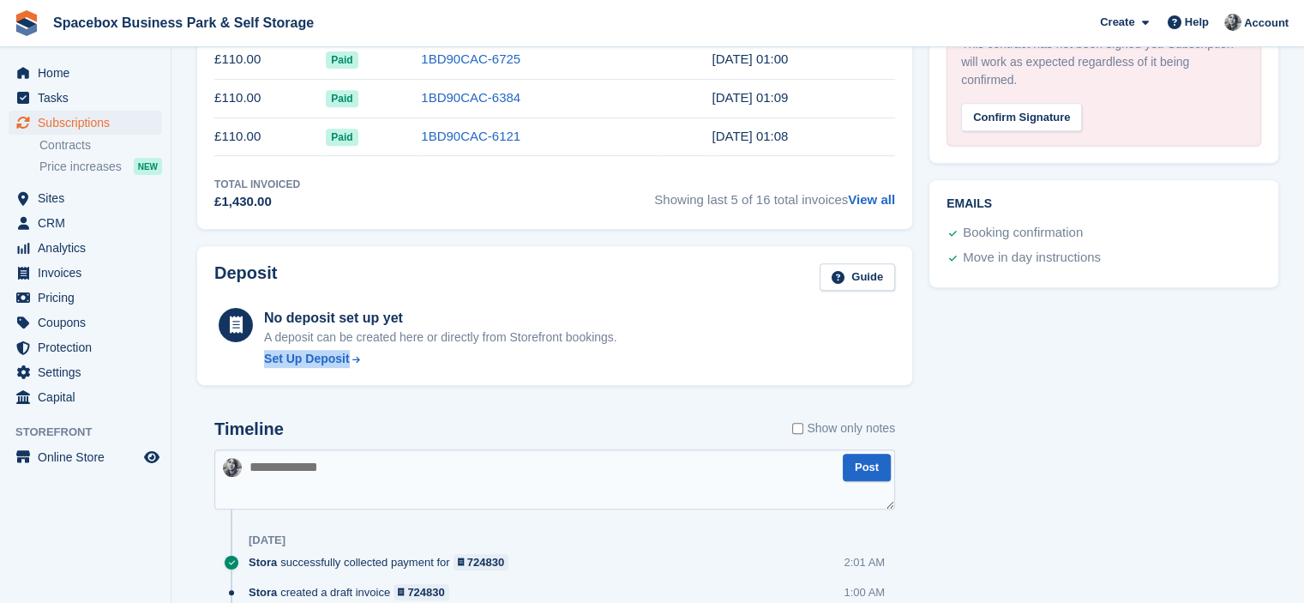
drag, startPoint x: 262, startPoint y: 358, endPoint x: 405, endPoint y: 367, distance: 143.5
click at [405, 367] on div "Deposit Guide No deposit set up yet A deposit can be created here or directly f…" at bounding box center [554, 316] width 715 height 140
click at [428, 413] on div "Timeline Show only notes Post Today Stora successfully collected payment for 72…" at bounding box center [554, 570] width 715 height 337
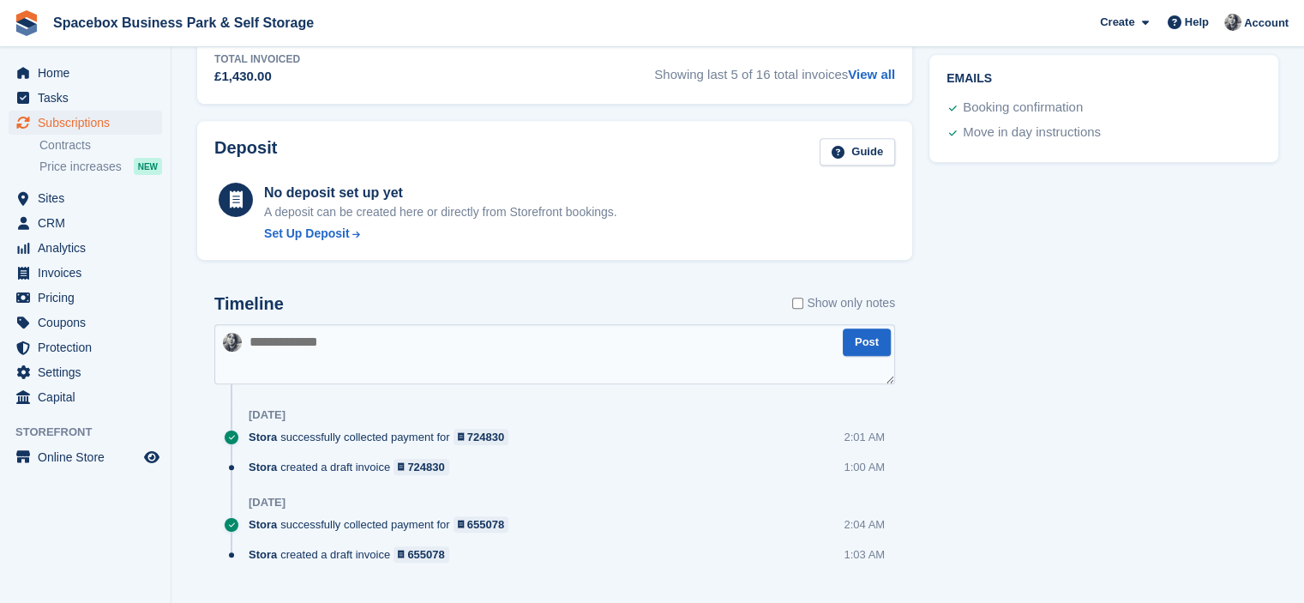
scroll to position [847, 0]
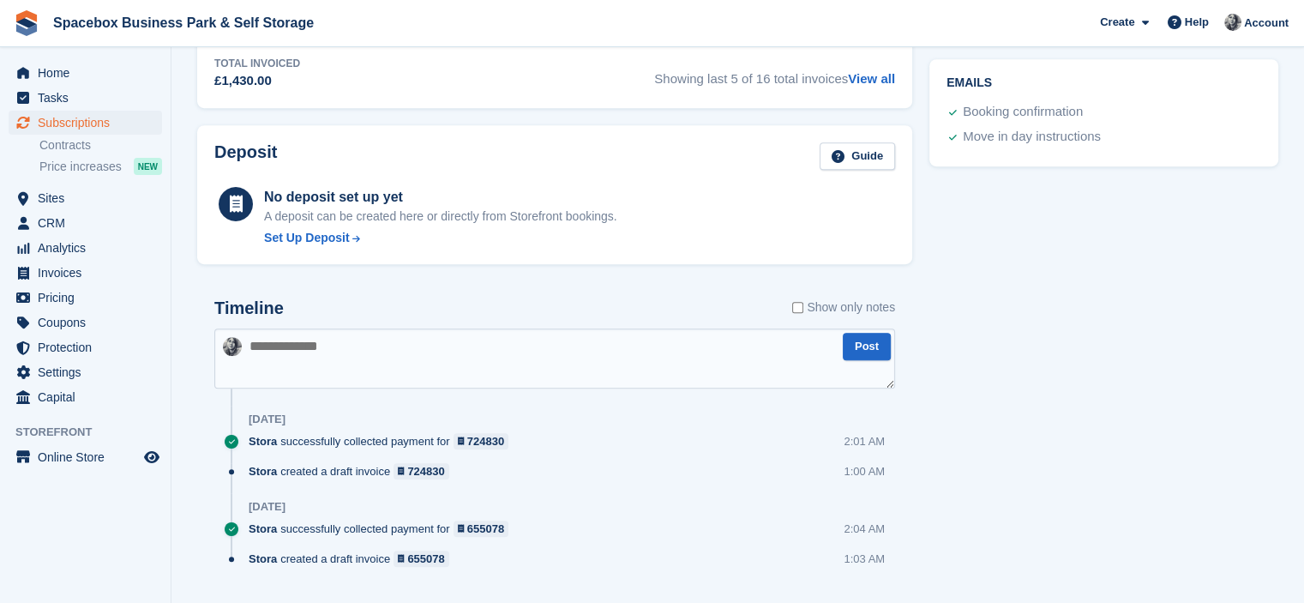
click at [417, 328] on textarea at bounding box center [554, 358] width 681 height 60
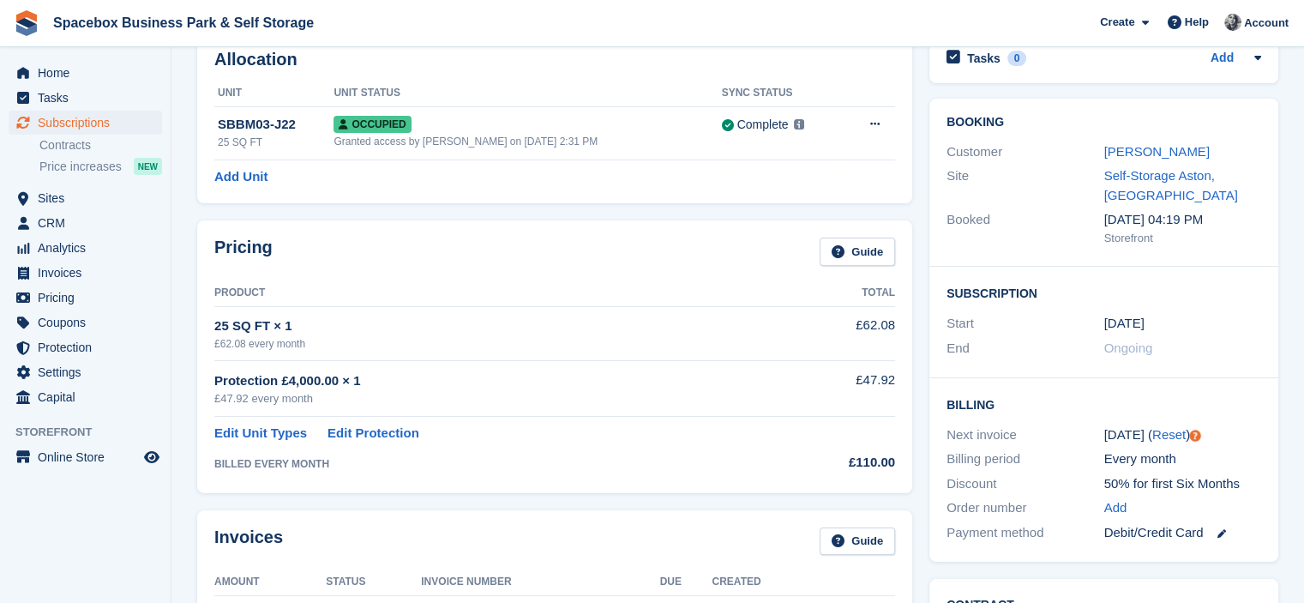
scroll to position [96, 0]
drag, startPoint x: 1106, startPoint y: 226, endPoint x: 1147, endPoint y: 223, distance: 41.3
click at [1147, 223] on div "20 May, 04:19 PM Storefront" at bounding box center [1184, 226] width 158 height 36
drag, startPoint x: 1147, startPoint y: 223, endPoint x: 1087, endPoint y: 215, distance: 60.5
click at [1087, 215] on div "Booked 20 May, 04:19 PM Storefront" at bounding box center [1104, 226] width 315 height 41
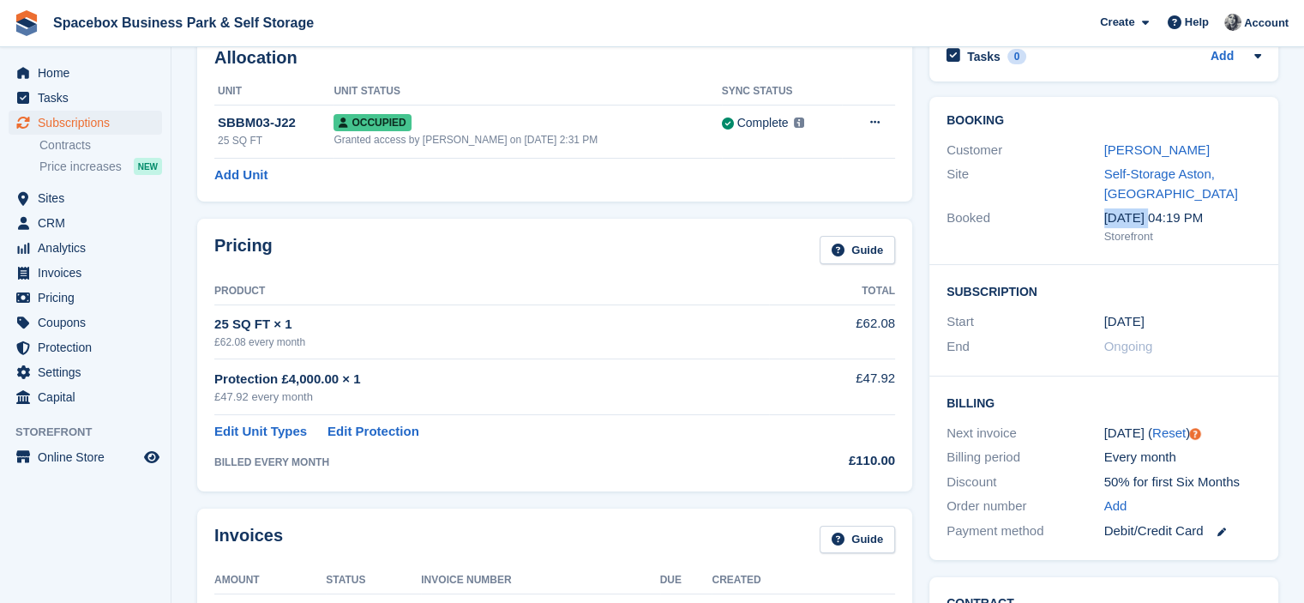
drag, startPoint x: 1151, startPoint y: 318, endPoint x: 1181, endPoint y: 308, distance: 31.7
click at [1181, 310] on div "Start 22 May, 2024" at bounding box center [1104, 322] width 315 height 25
click at [1133, 236] on div "Storefront" at bounding box center [1184, 236] width 158 height 17
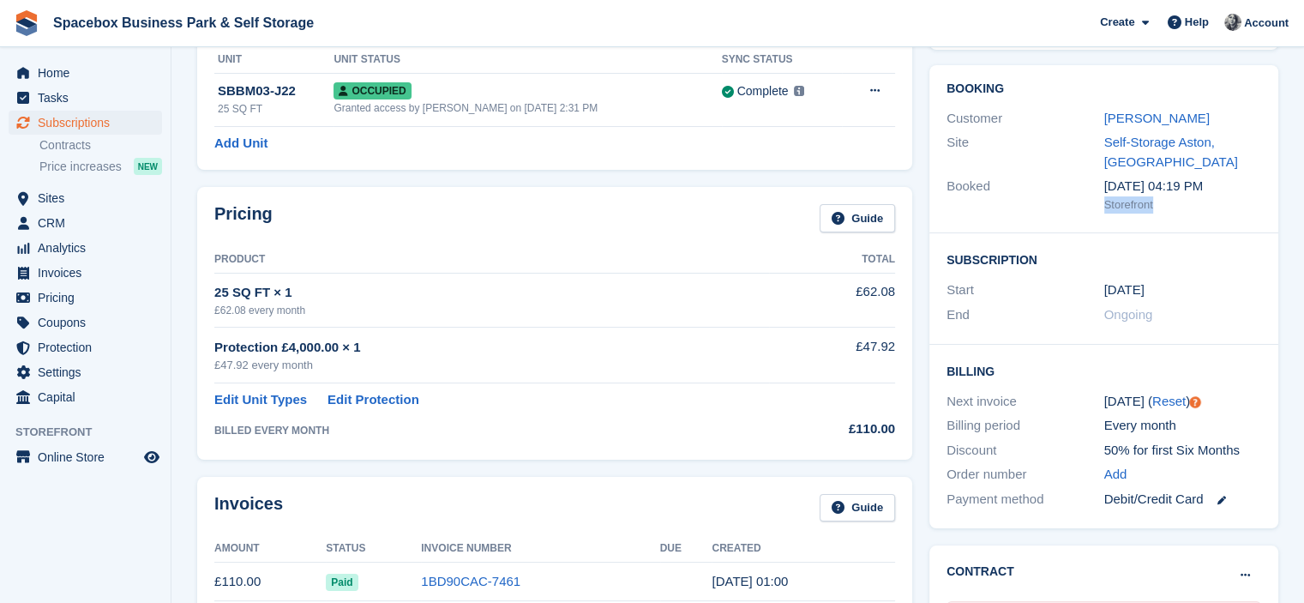
scroll to position [130, 0]
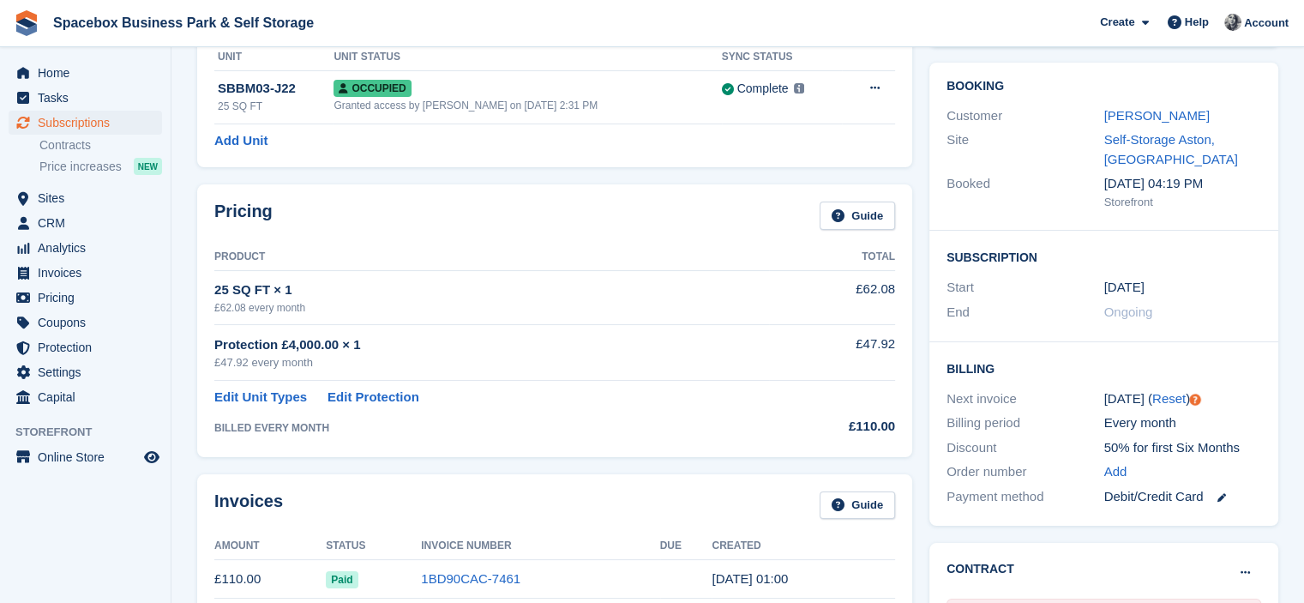
click at [1120, 184] on div "[DATE] 04:19 PM" at bounding box center [1184, 184] width 158 height 20
drag, startPoint x: 1091, startPoint y: 288, endPoint x: 1172, endPoint y: 294, distance: 80.8
click at [1172, 294] on div "Start 22 May, 2024" at bounding box center [1104, 287] width 315 height 25
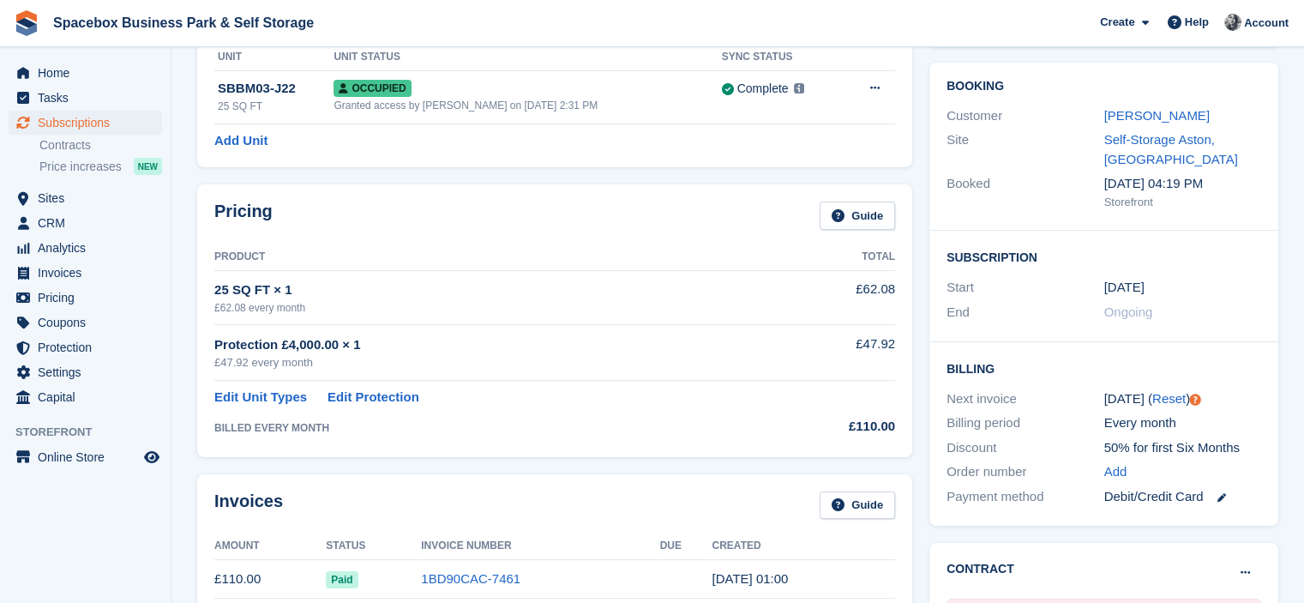
click at [1140, 314] on span "Ongoing" at bounding box center [1129, 311] width 49 height 15
click at [1199, 316] on div "Ongoing" at bounding box center [1184, 313] width 158 height 20
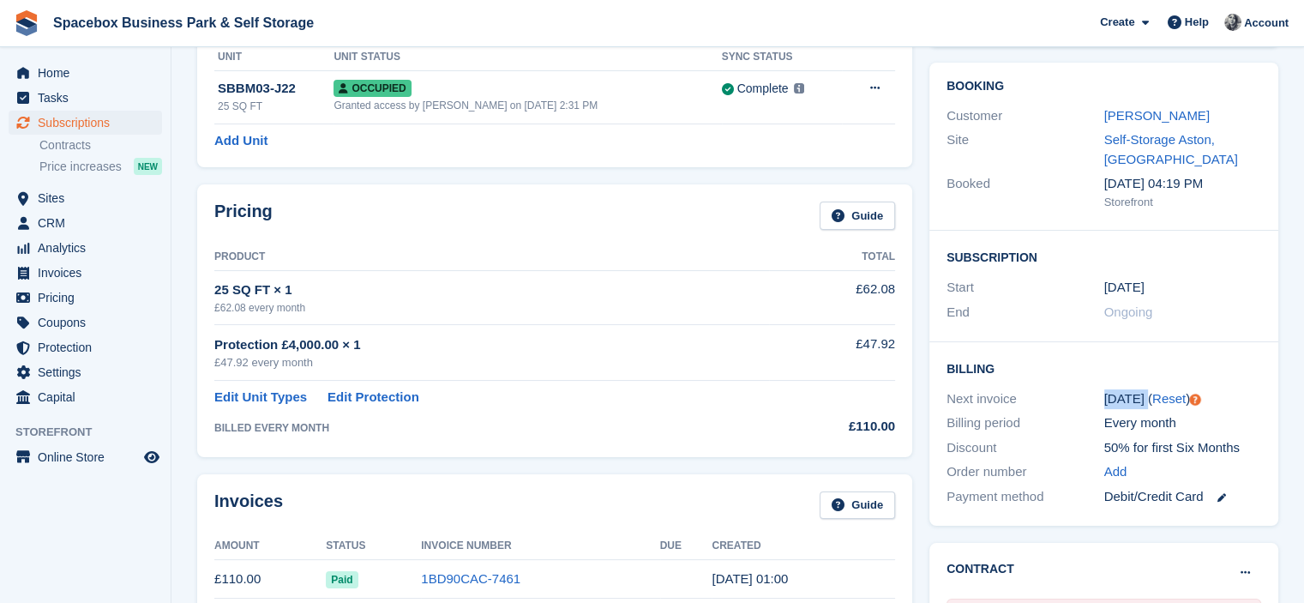
drag, startPoint x: 1142, startPoint y: 397, endPoint x: 1076, endPoint y: 404, distance: 66.4
click at [1076, 404] on div "Next invoice 22 Sep ( Reset )" at bounding box center [1104, 399] width 315 height 25
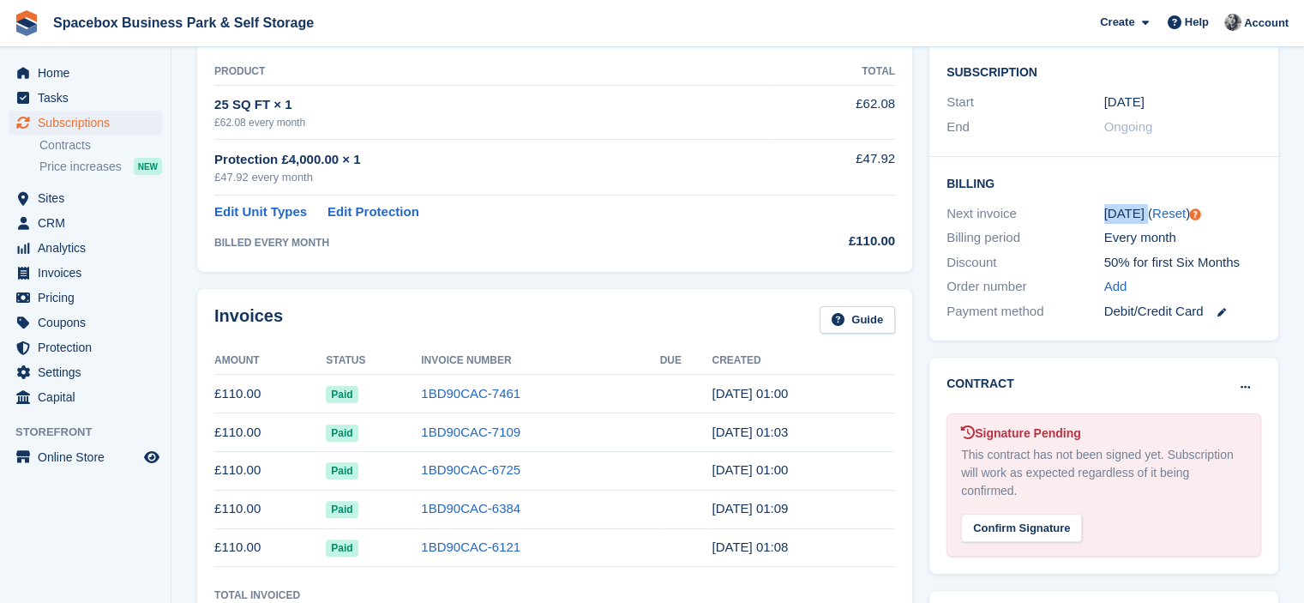
scroll to position [405, 0]
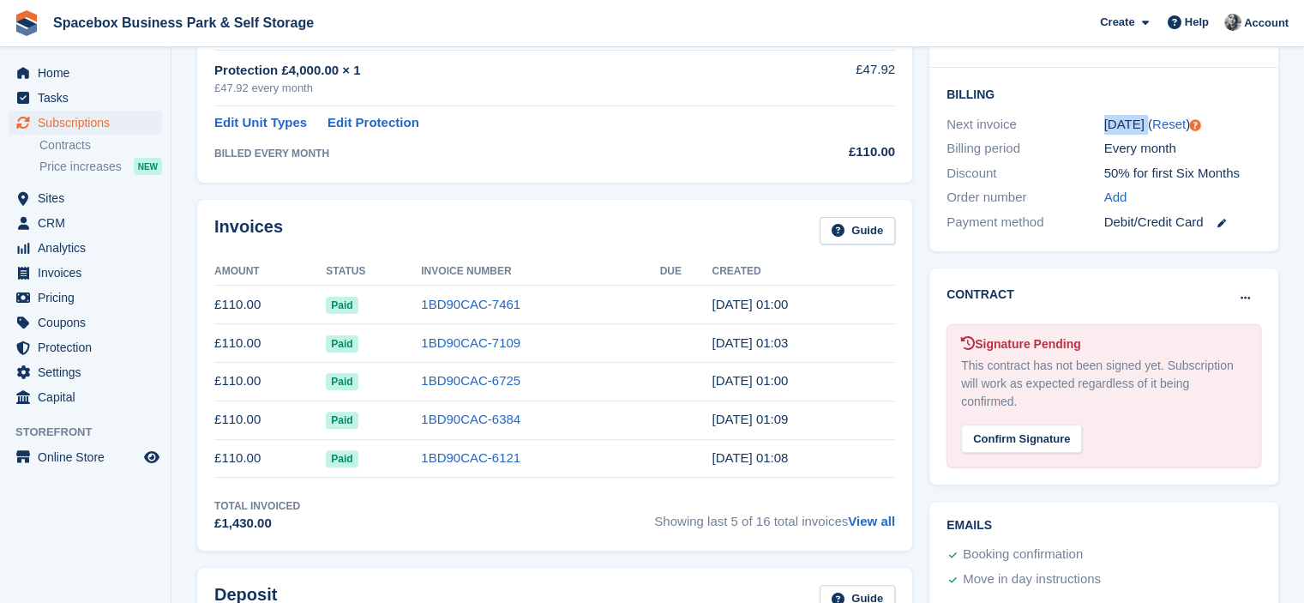
click at [1081, 132] on div "Next invoice" at bounding box center [1026, 125] width 158 height 20
click at [1005, 154] on div "Billing period" at bounding box center [1026, 149] width 158 height 20
drag, startPoint x: 1186, startPoint y: 153, endPoint x: 1102, endPoint y: 150, distance: 84.1
click at [1102, 150] on div "Billing period Every month" at bounding box center [1104, 148] width 315 height 25
drag, startPoint x: 954, startPoint y: 222, endPoint x: 1056, endPoint y: 238, distance: 103.2
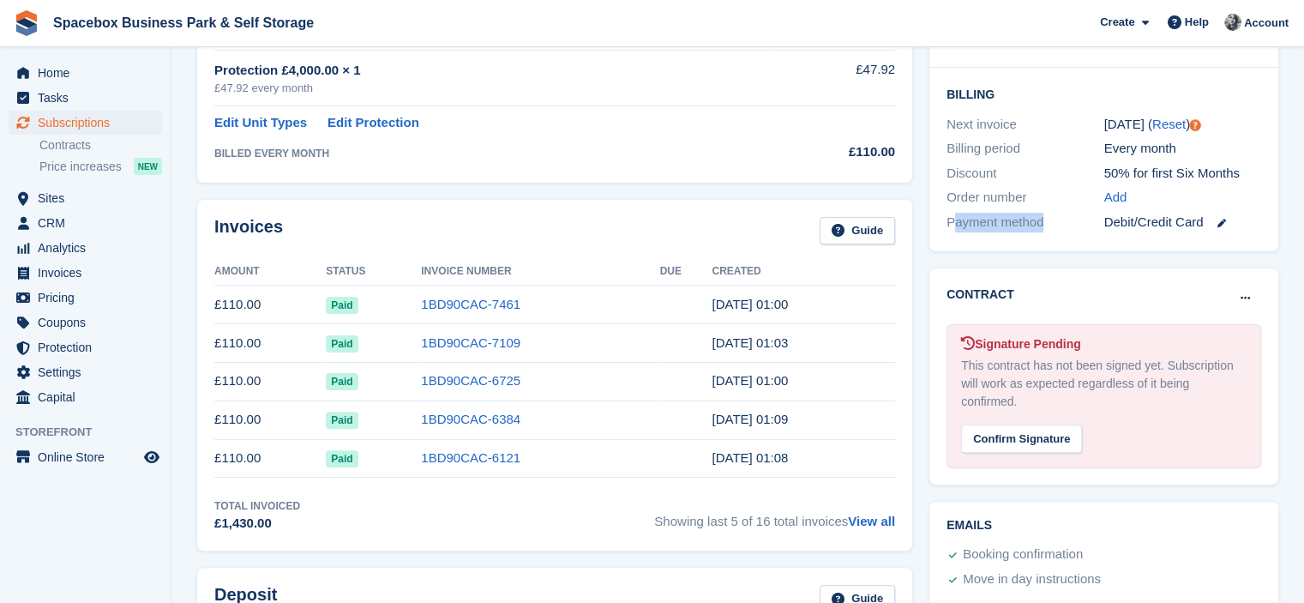
click at [1056, 238] on div "Billing Next invoice 22 Sep ( Reset ) Billing period Every month Discount 50% f…" at bounding box center [1104, 160] width 349 height 184
drag, startPoint x: 1109, startPoint y: 222, endPoint x: 1251, endPoint y: 226, distance: 142.4
click at [1251, 226] on div "Debit/Credit Card" at bounding box center [1184, 223] width 158 height 20
click at [528, 222] on div "Invoices Guide" at bounding box center [554, 236] width 681 height 39
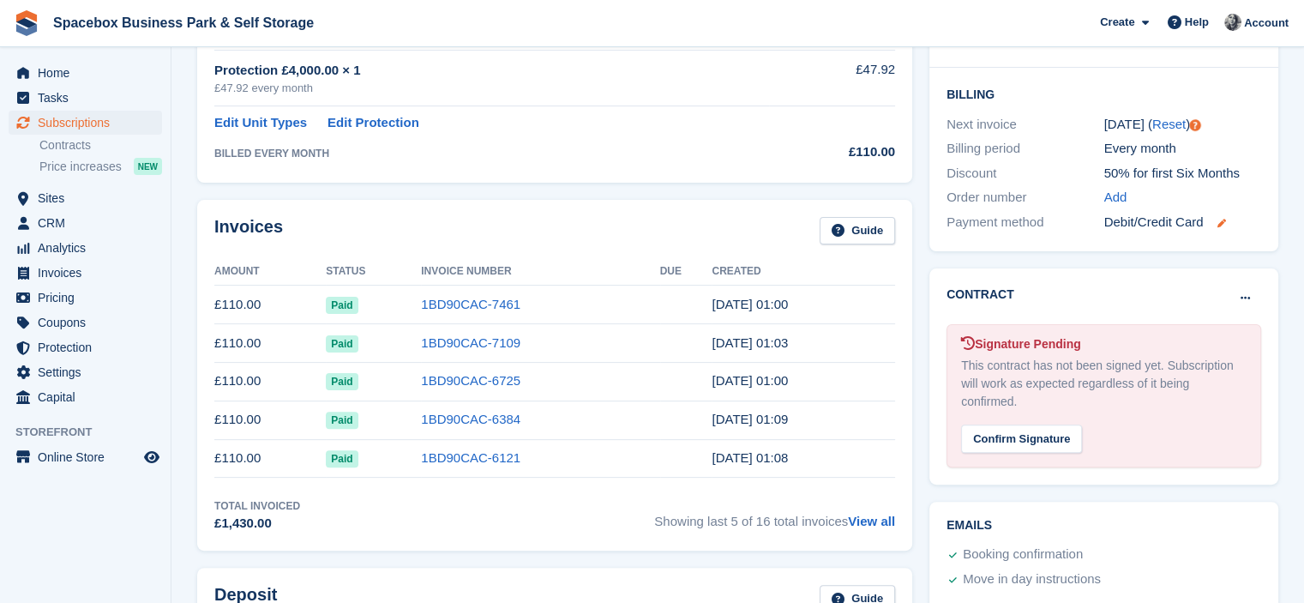
click at [1221, 223] on icon at bounding box center [1221, 223] width 9 height 9
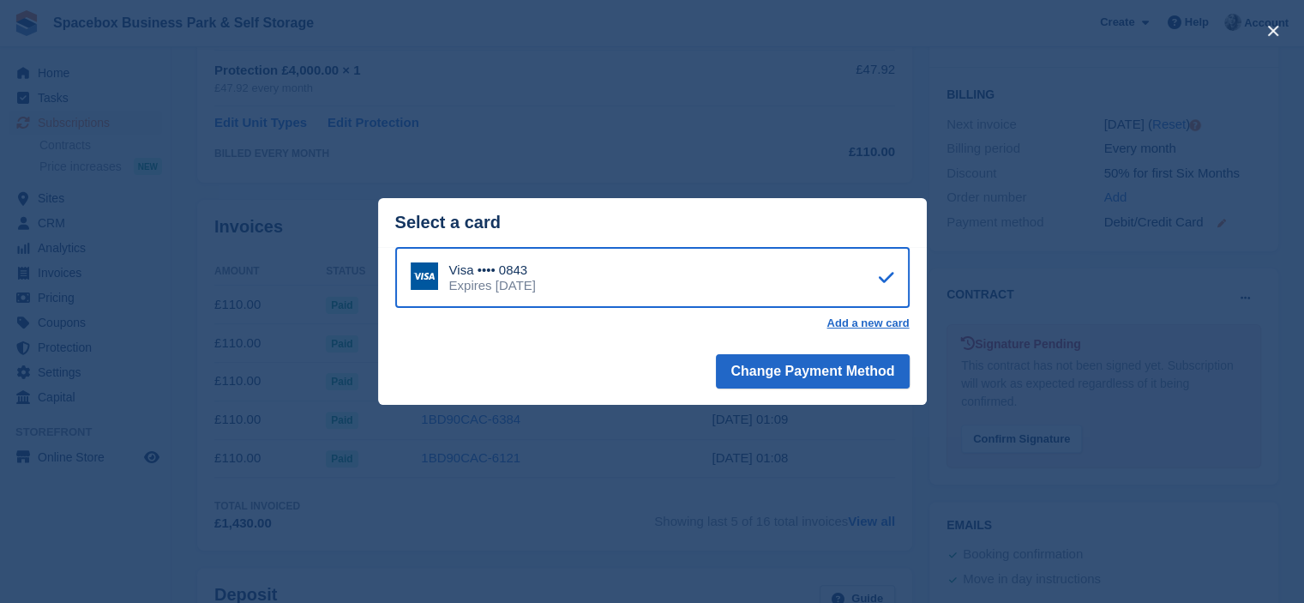
click at [1223, 218] on div "close" at bounding box center [652, 301] width 1304 height 603
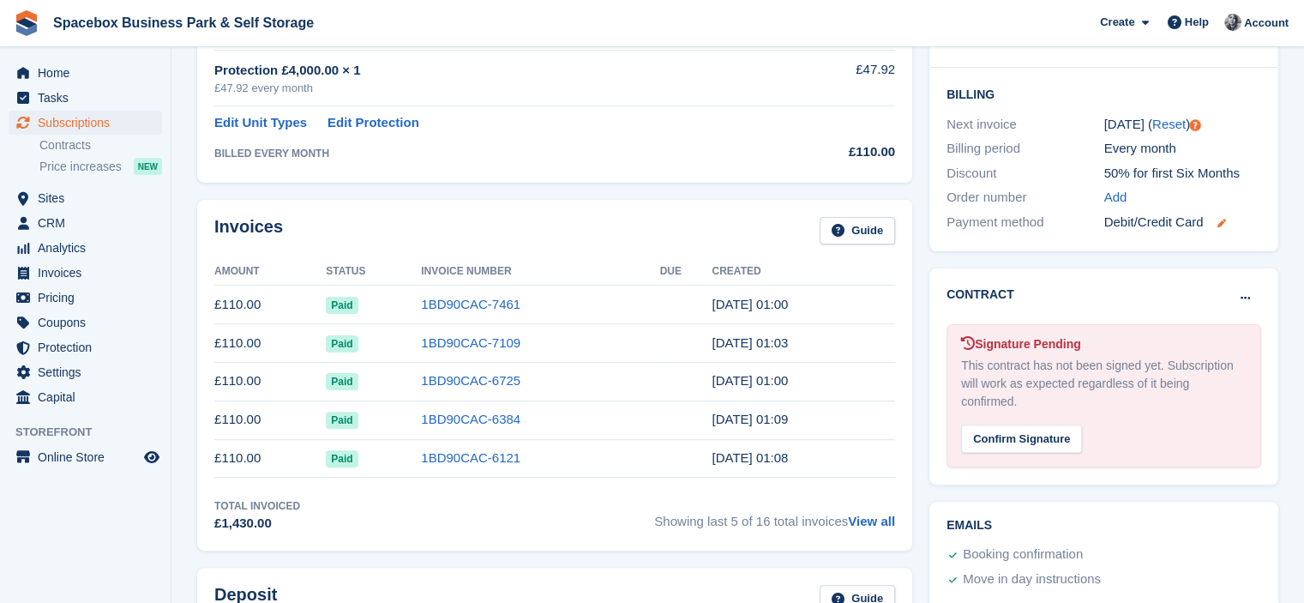
click at [1223, 219] on icon at bounding box center [1221, 223] width 9 height 9
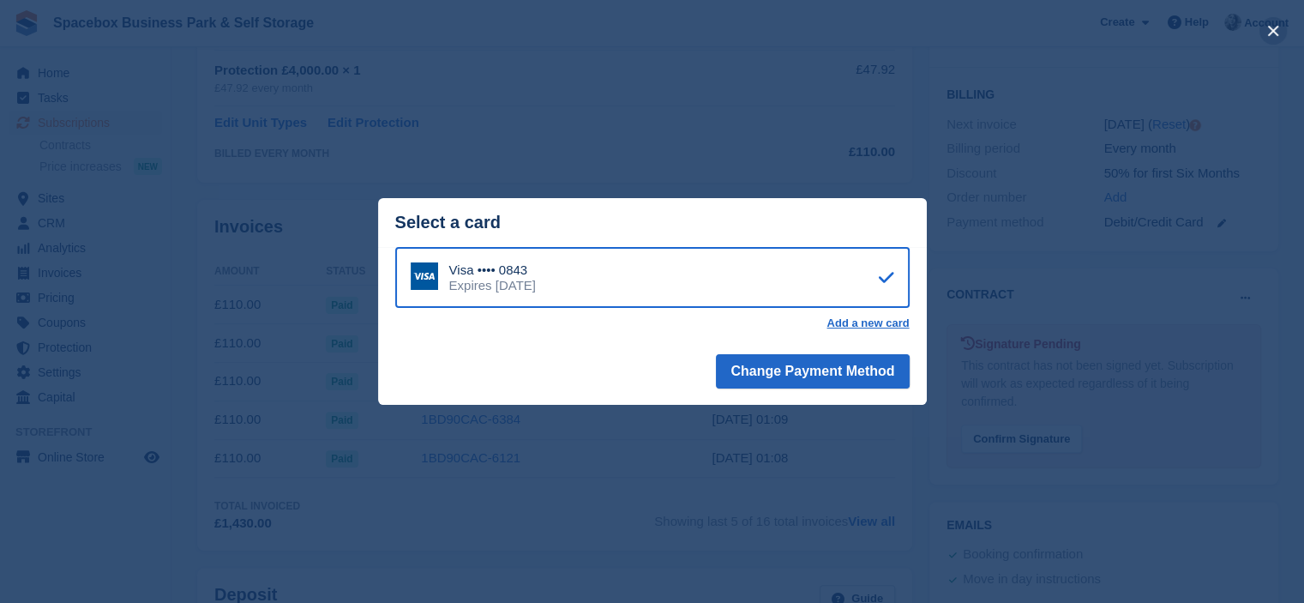
click at [1263, 34] on button "close" at bounding box center [1273, 30] width 27 height 27
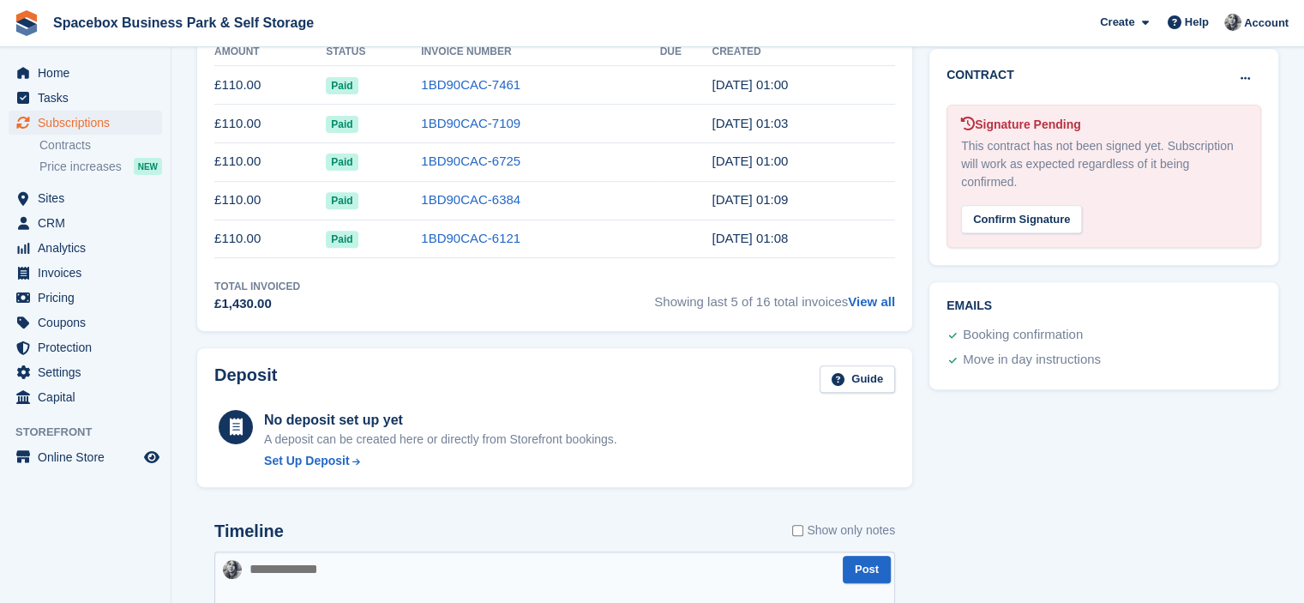
scroll to position [576, 0]
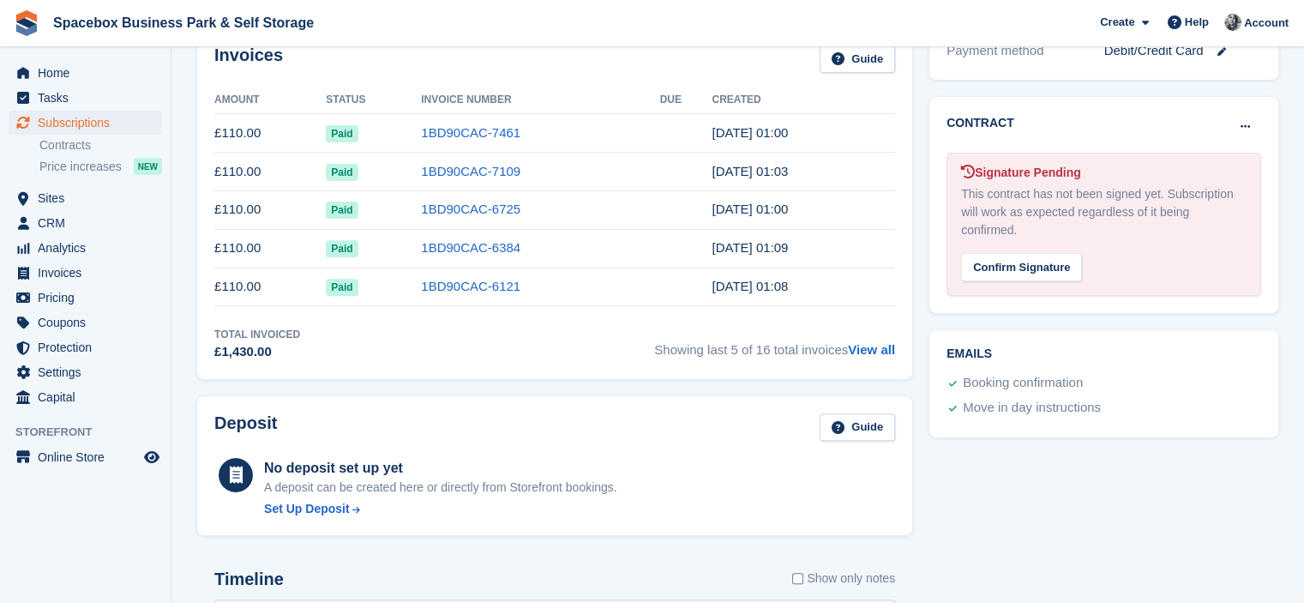
drag, startPoint x: 1015, startPoint y: 229, endPoint x: 949, endPoint y: 158, distance: 96.5
click at [949, 158] on div "Signature Pending This contract has not been signed yet. Subscription will work…" at bounding box center [1104, 224] width 315 height 143
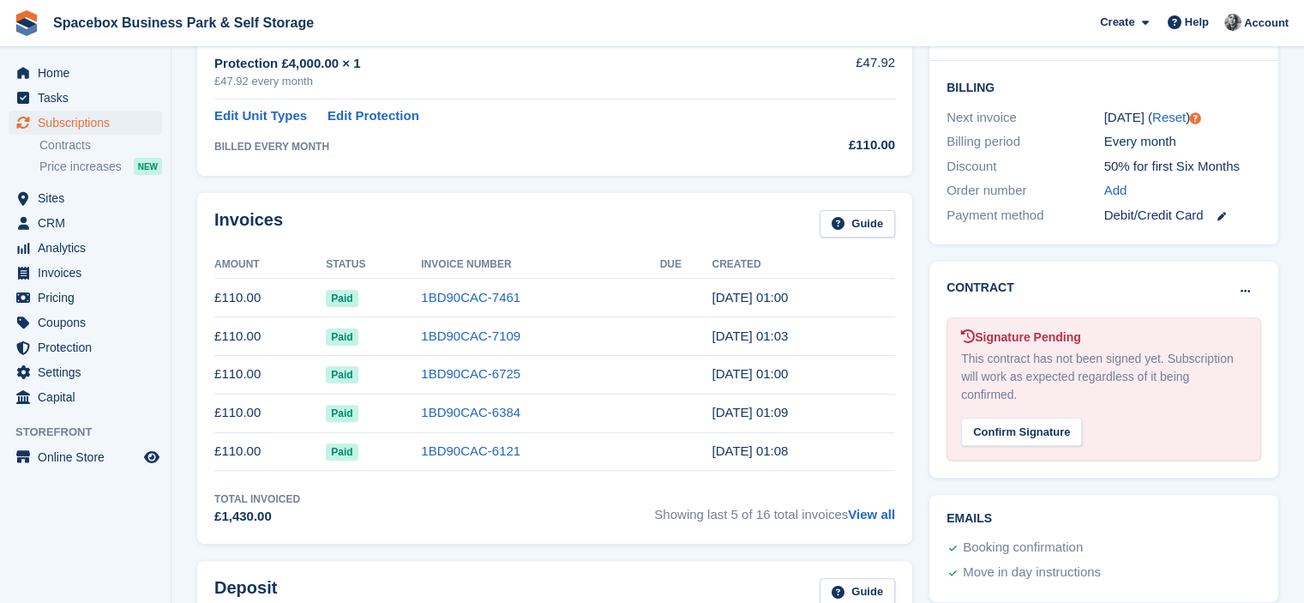
scroll to position [486, 0]
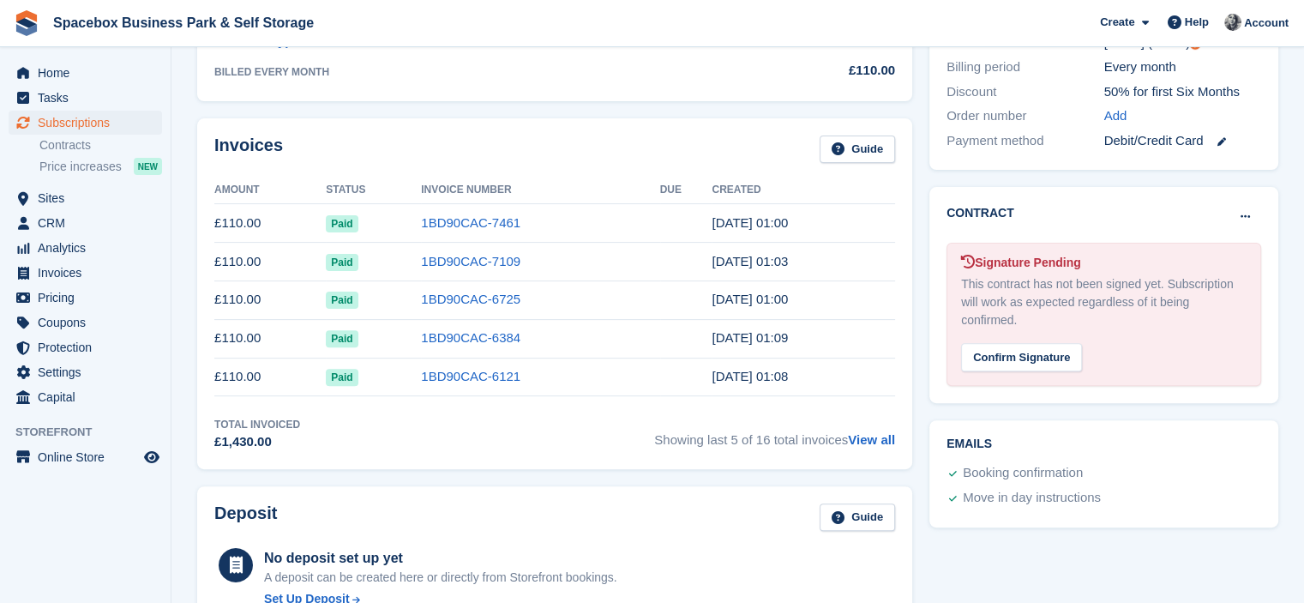
drag, startPoint x: 1021, startPoint y: 325, endPoint x: 967, endPoint y: 264, distance: 82.0
click at [967, 264] on div "Signature Pending This contract has not been signed yet. Subscription will work…" at bounding box center [1104, 314] width 315 height 143
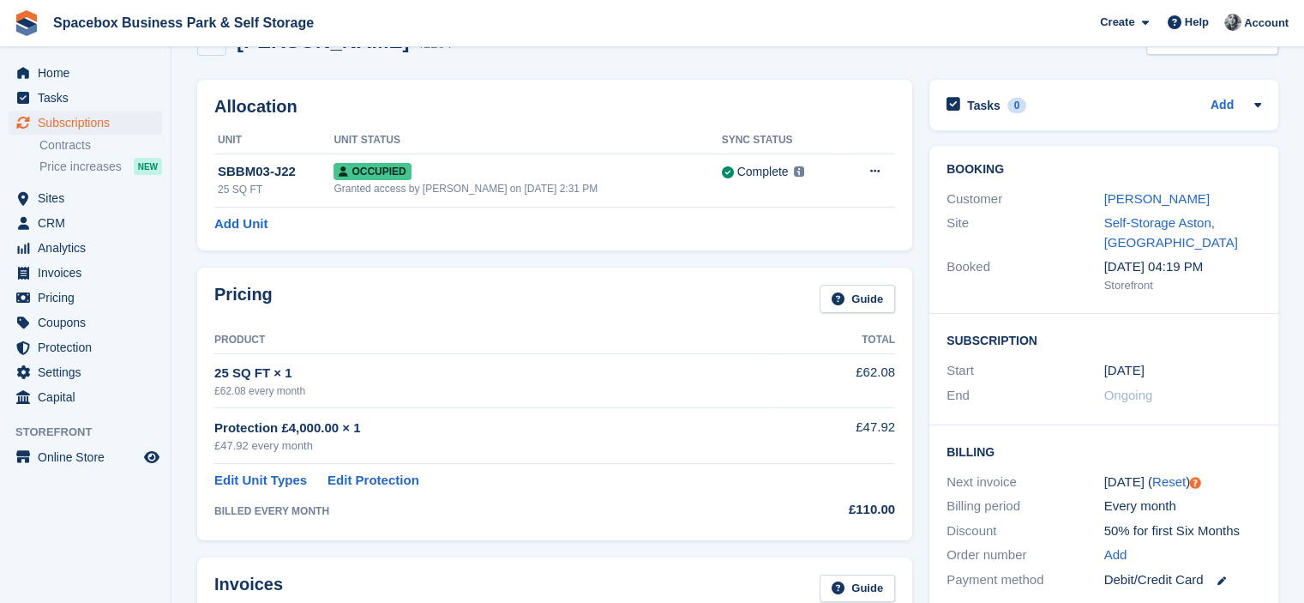
scroll to position [0, 0]
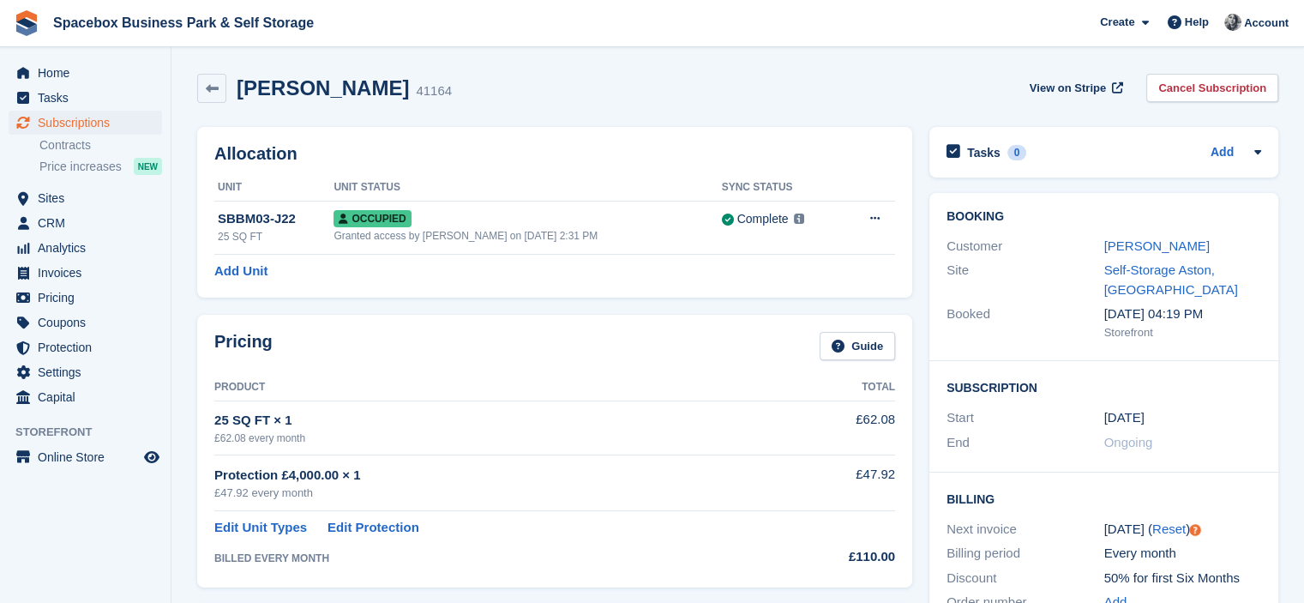
drag, startPoint x: 949, startPoint y: 247, endPoint x: 1217, endPoint y: 244, distance: 267.6
click at [1217, 244] on div "Customer Philippa Semper" at bounding box center [1104, 246] width 315 height 25
click at [693, 149] on h2 "Allocation" at bounding box center [554, 154] width 681 height 20
drag, startPoint x: 946, startPoint y: 245, endPoint x: 1215, endPoint y: 236, distance: 269.5
click at [1215, 236] on div "Customer Philippa Semper" at bounding box center [1104, 246] width 315 height 25
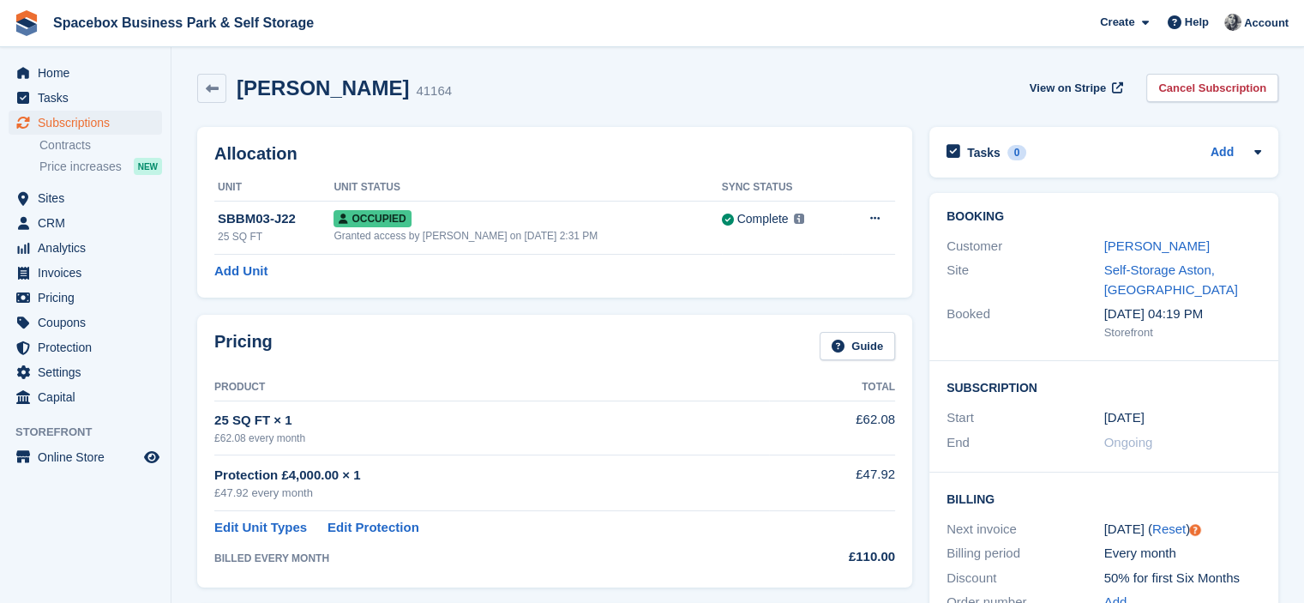
click at [1215, 237] on div "Philippa Semper" at bounding box center [1184, 247] width 158 height 20
click at [1167, 247] on link "Philippa Semper" at bounding box center [1157, 245] width 105 height 15
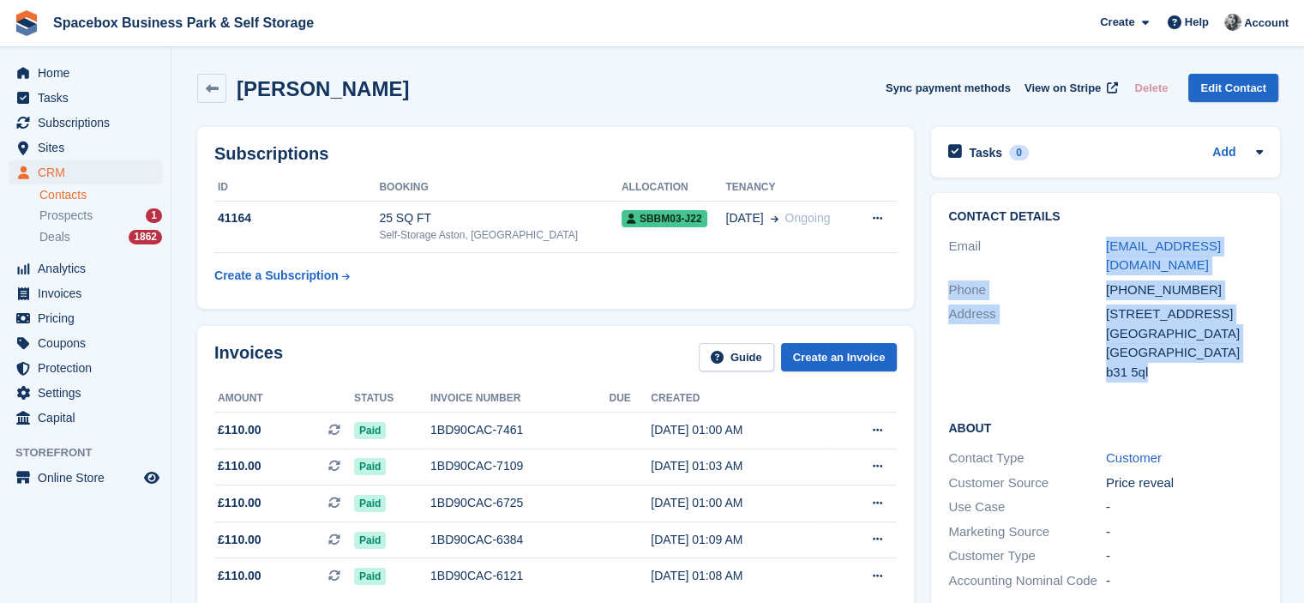
drag, startPoint x: 1202, startPoint y: 372, endPoint x: 1081, endPoint y: 236, distance: 182.8
click at [1081, 236] on div "Contact Details Email sothspell@googlemail.com Phone +447980986926 Address 136 …" at bounding box center [1105, 297] width 349 height 208
click at [1059, 237] on div "Email" at bounding box center [1028, 256] width 158 height 39
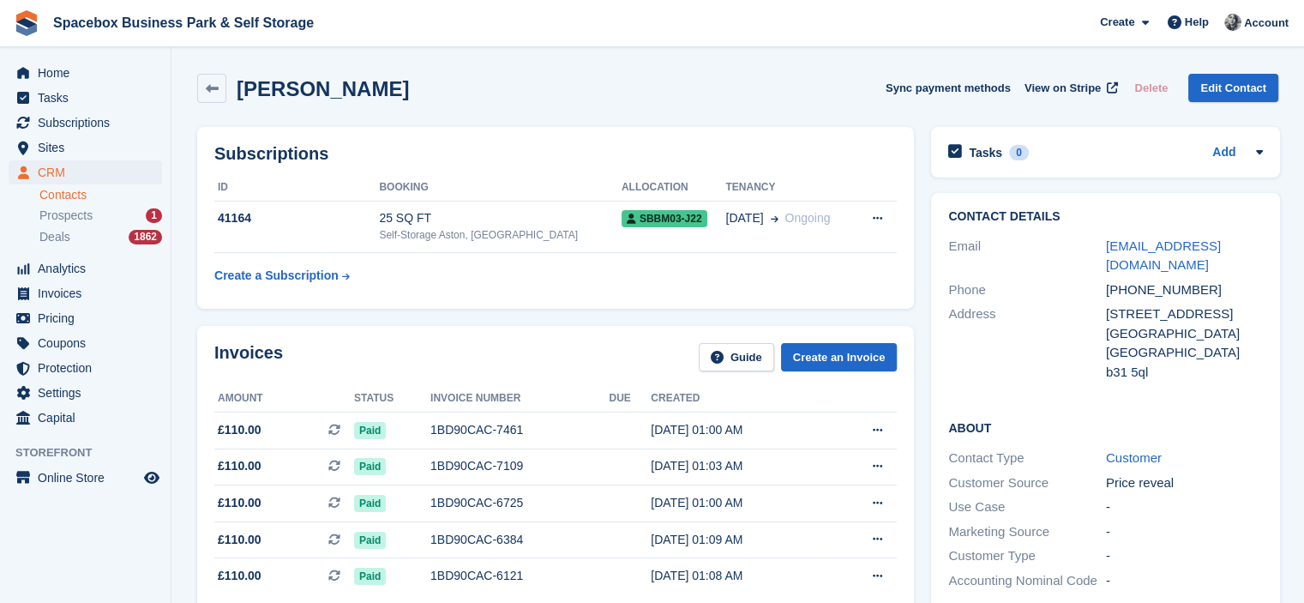
click at [463, 363] on div "Invoices Guide Create an Invoice" at bounding box center [555, 362] width 683 height 39
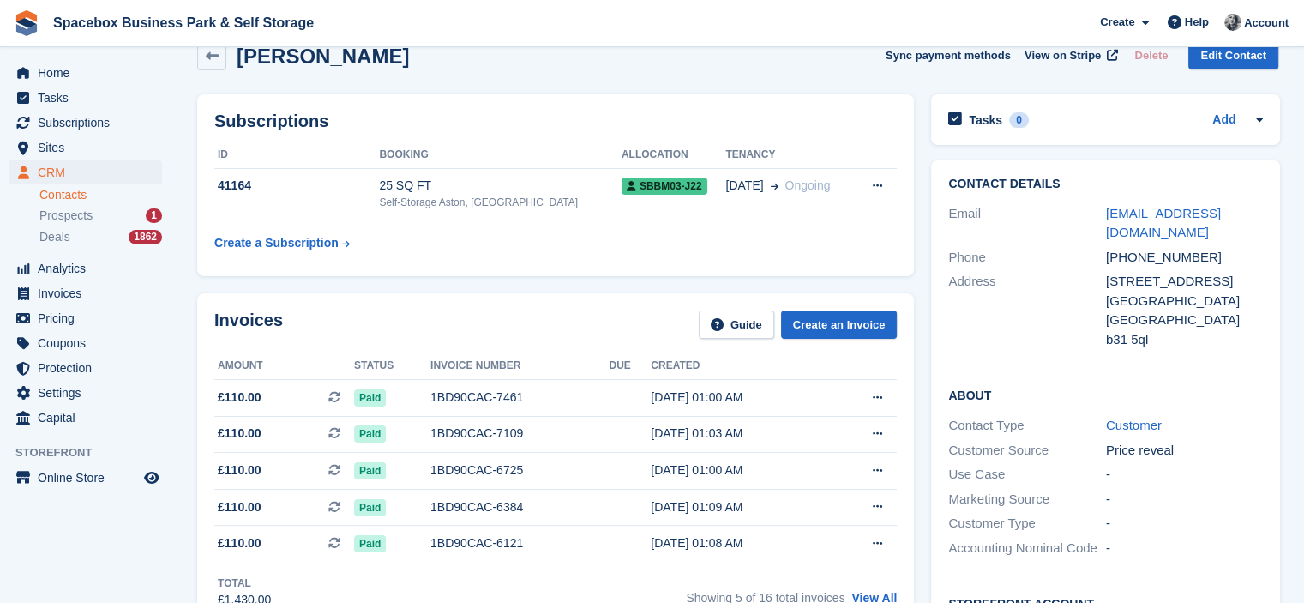
scroll to position [34, 0]
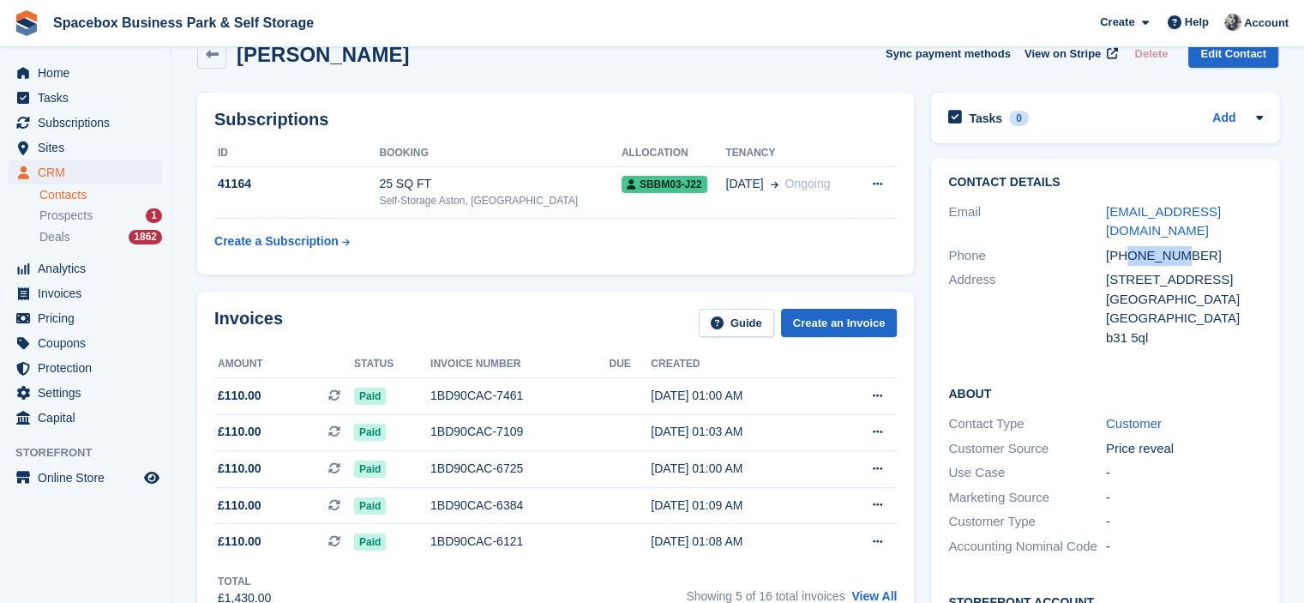
drag, startPoint x: 1172, startPoint y: 239, endPoint x: 1129, endPoint y: 244, distance: 43.2
click at [1129, 246] on div "+447980986926" at bounding box center [1185, 256] width 158 height 20
click at [1136, 290] on div "birmingham" at bounding box center [1185, 300] width 158 height 20
click at [1131, 309] on div "[GEOGRAPHIC_DATA]" at bounding box center [1185, 319] width 158 height 20
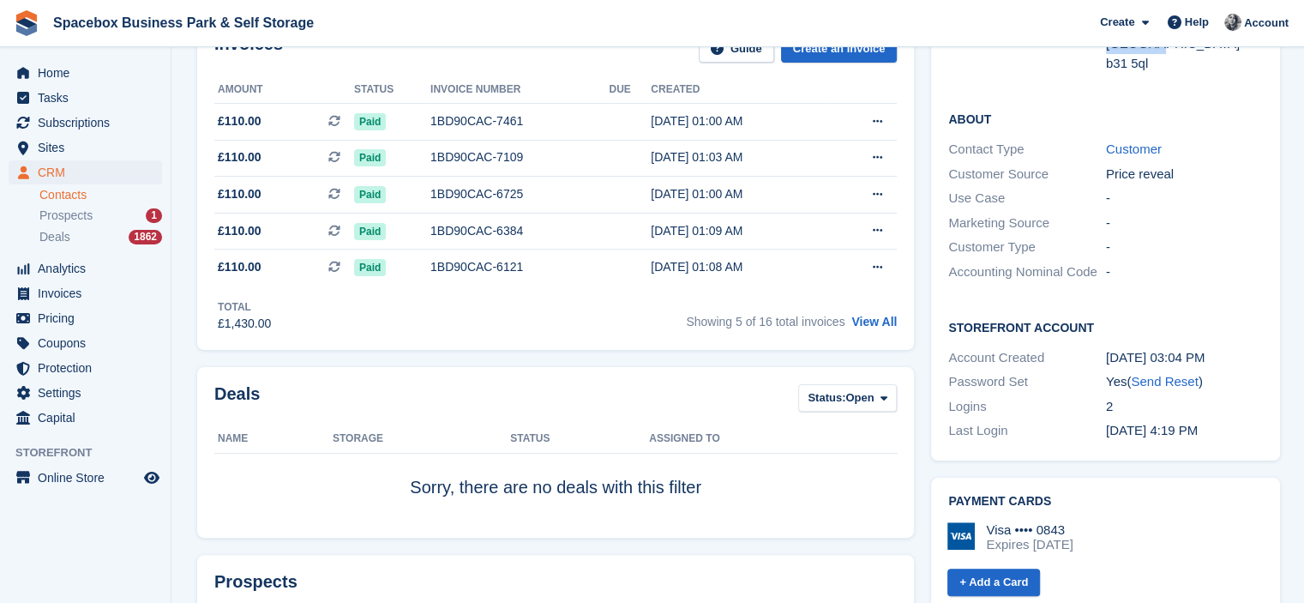
scroll to position [343, 0]
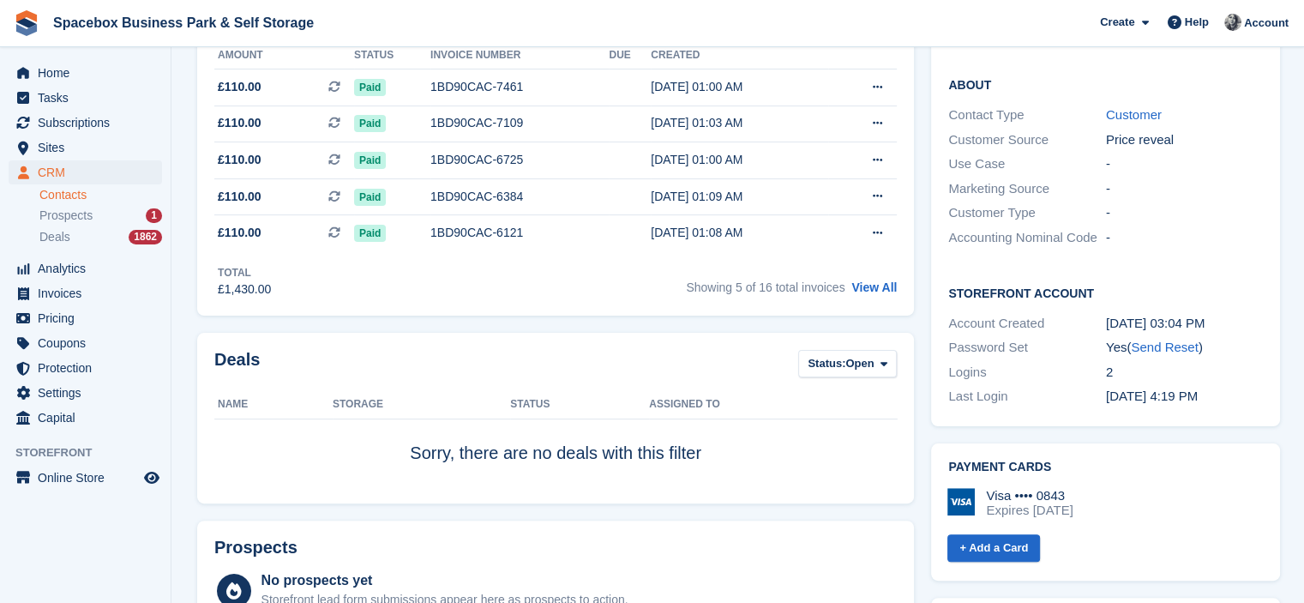
drag, startPoint x: 991, startPoint y: 479, endPoint x: 1094, endPoint y: 482, distance: 102.9
click at [1073, 488] on div "Visa •••• 0843 Expires February 2027" at bounding box center [1029, 503] width 87 height 31
click at [1073, 503] on div "Expires February 2027" at bounding box center [1029, 510] width 87 height 15
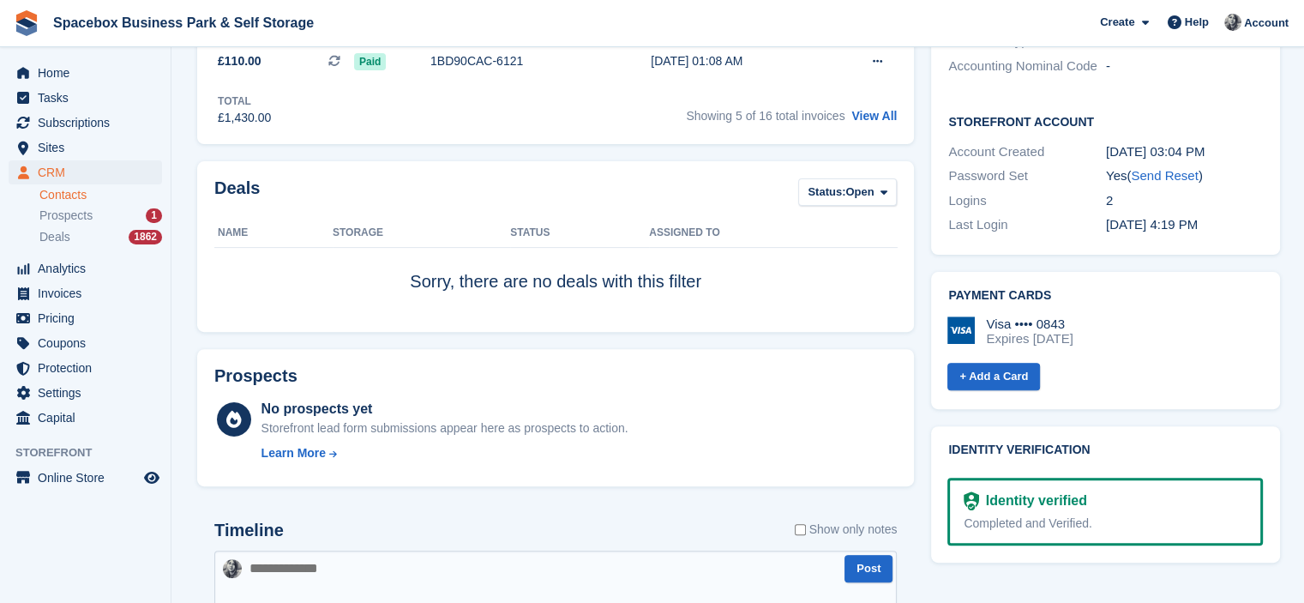
scroll to position [0, 0]
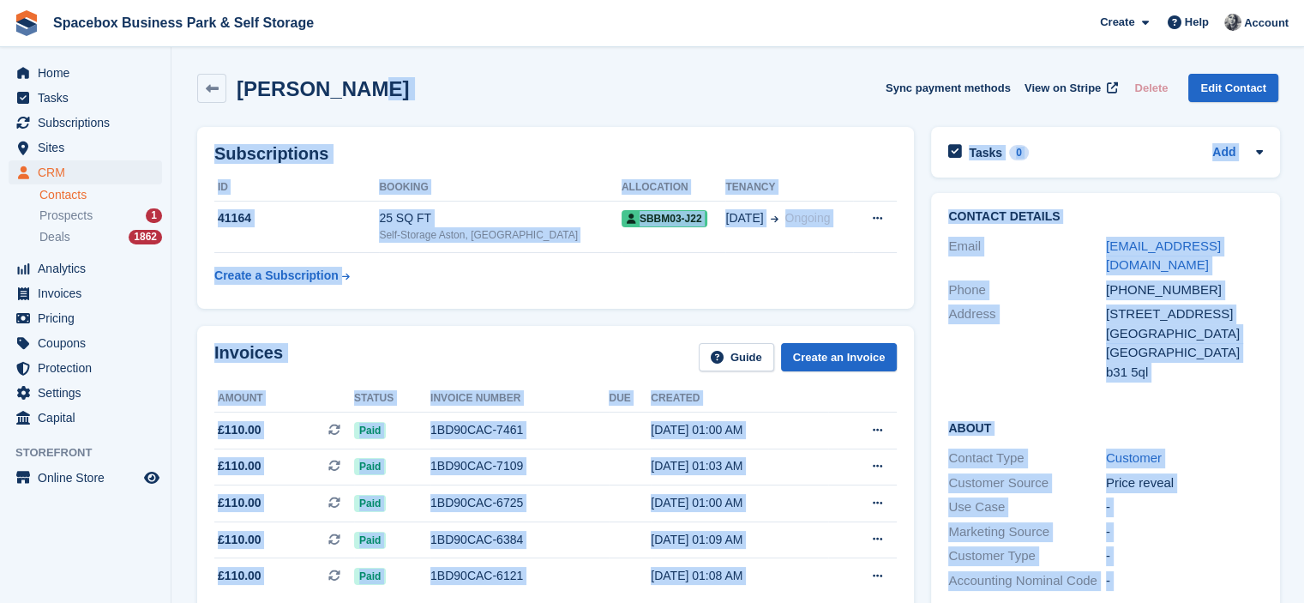
drag, startPoint x: 939, startPoint y: 431, endPoint x: 344, endPoint y: -104, distance: 800.4
click at [344, 0] on html "Spacebox Business Park & Self Storage Create Subscription Invoice Contact Deal …" at bounding box center [652, 301] width 1304 height 603
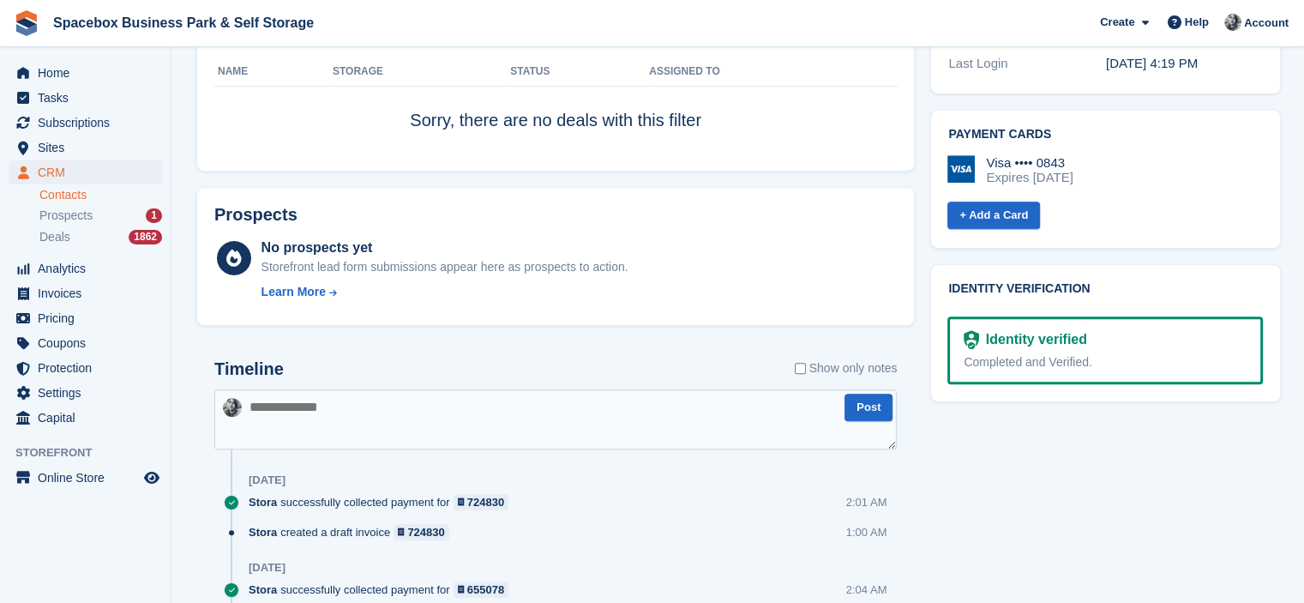
scroll to position [858, 0]
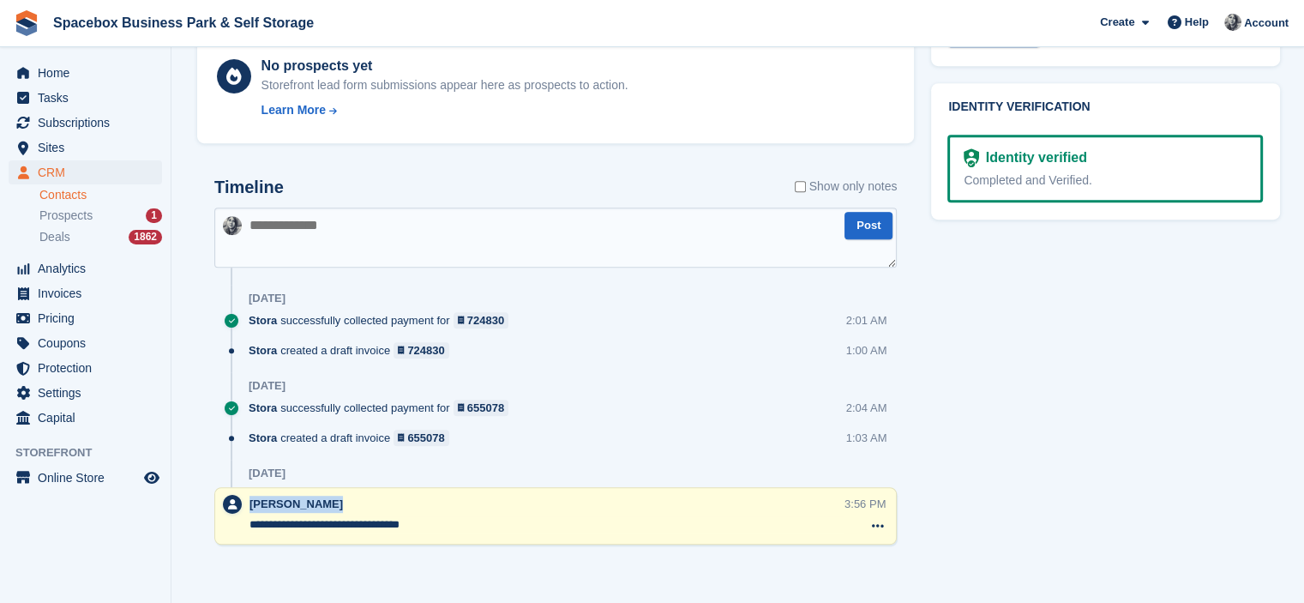
drag, startPoint x: 233, startPoint y: 539, endPoint x: 447, endPoint y: 531, distance: 213.7
click at [447, 531] on div "**********" at bounding box center [555, 515] width 683 height 57
click at [456, 215] on textarea at bounding box center [555, 238] width 683 height 60
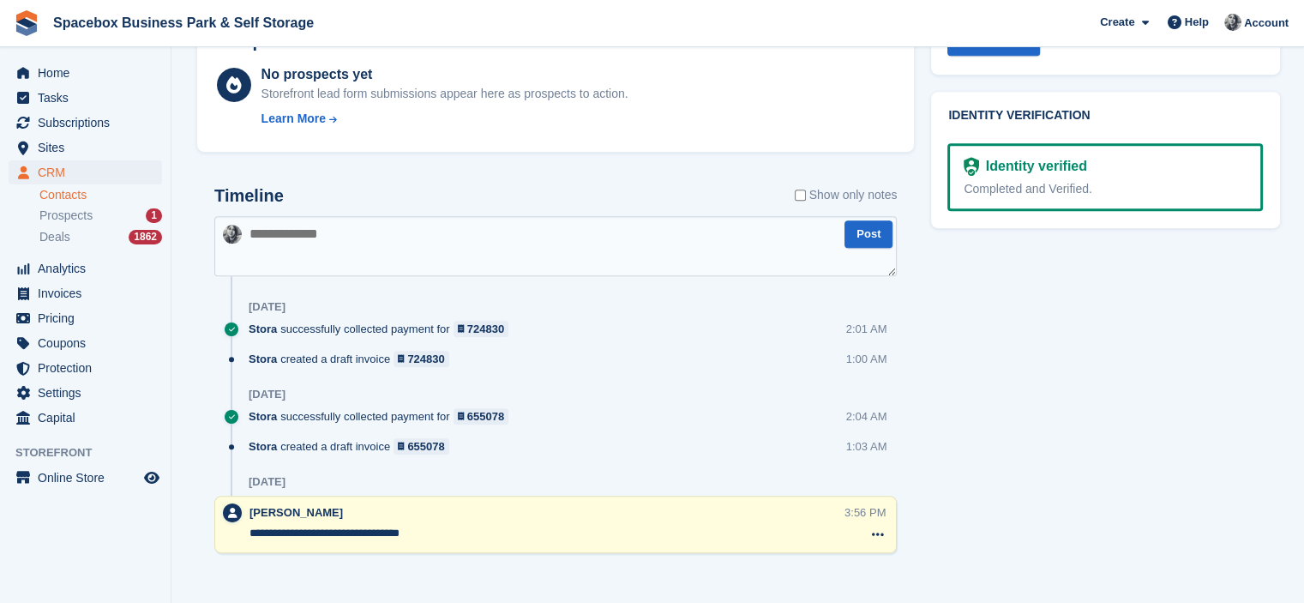
scroll to position [860, 0]
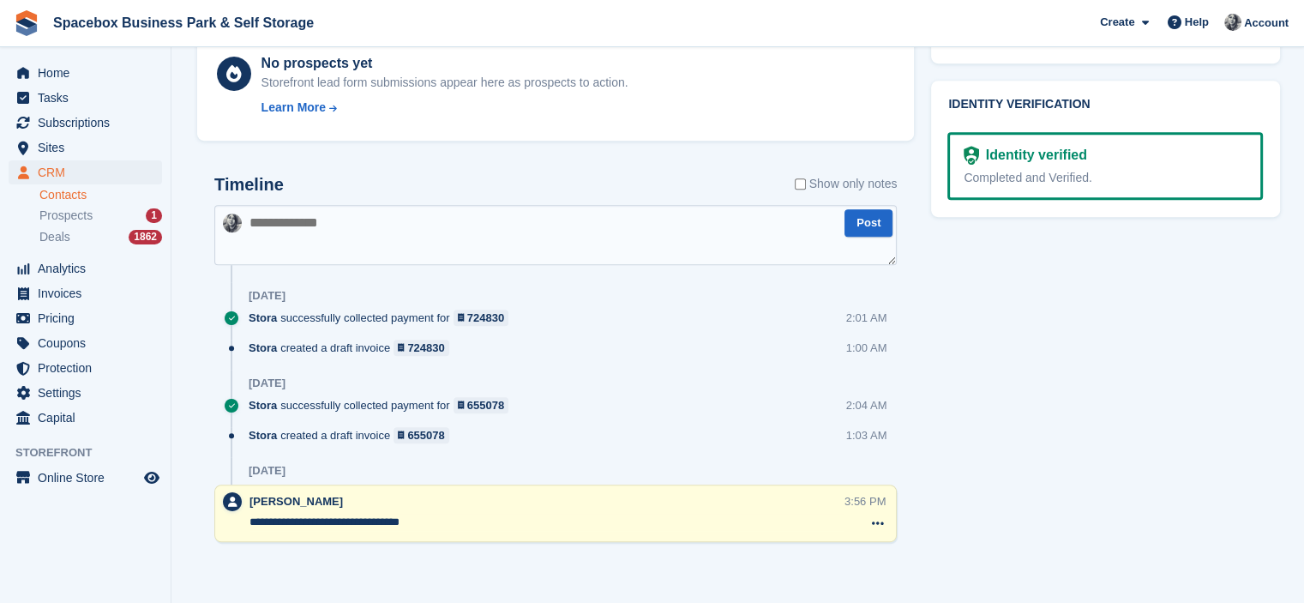
click at [542, 252] on textarea at bounding box center [555, 235] width 683 height 60
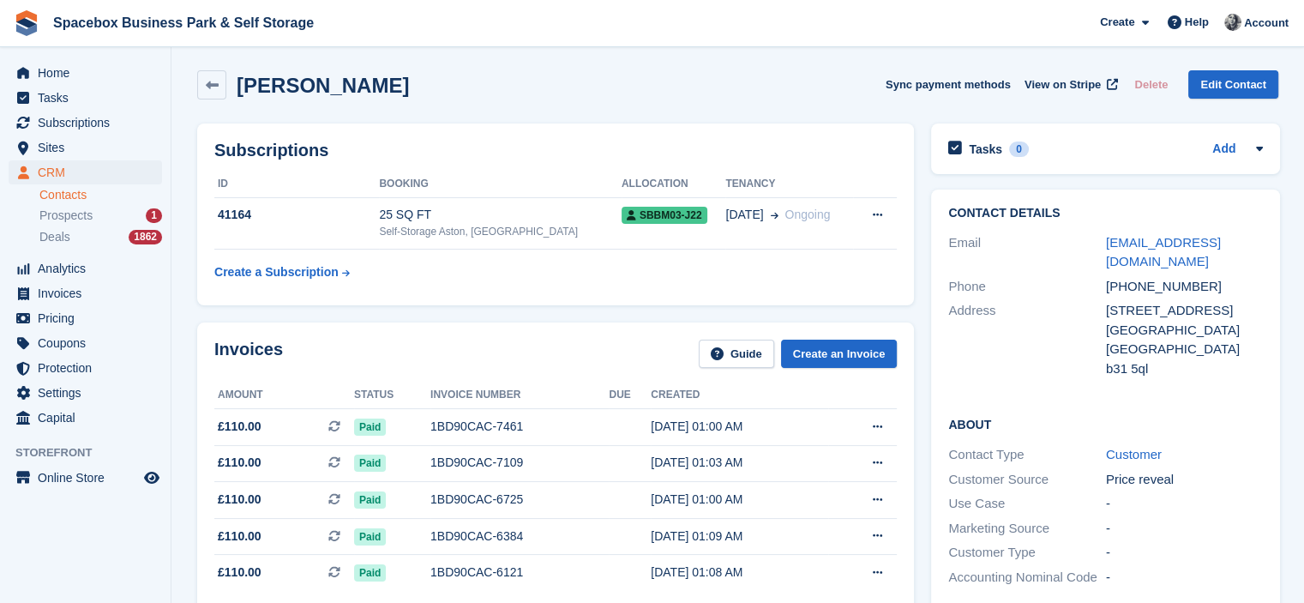
scroll to position [0, 0]
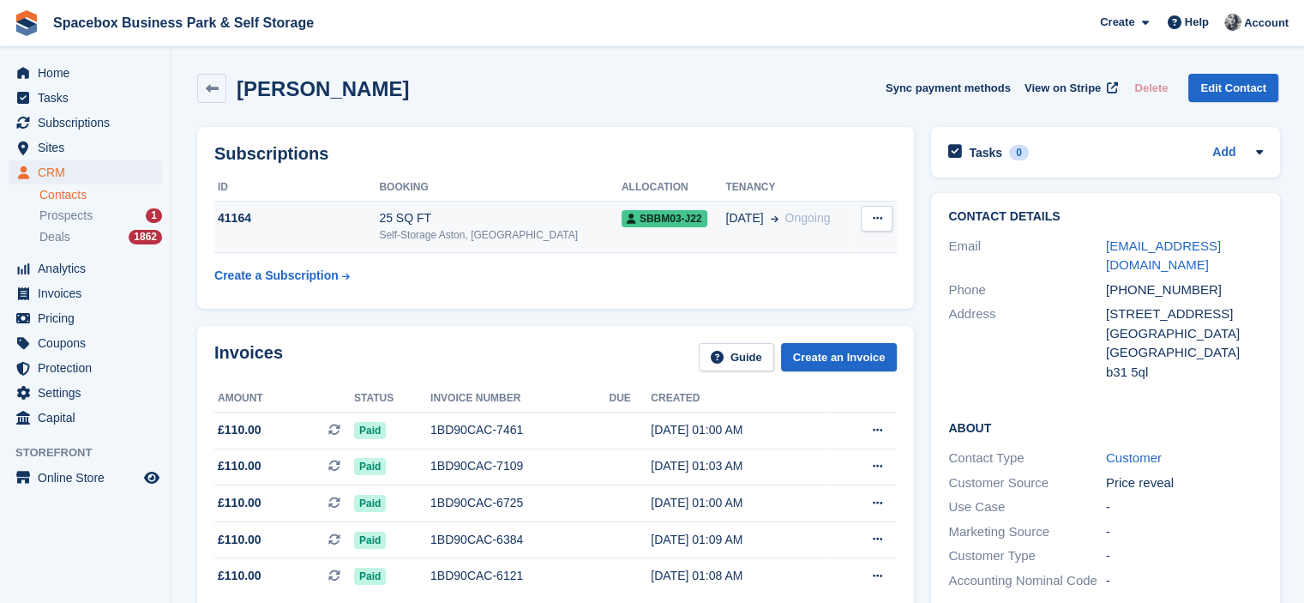
click at [569, 228] on div "Self-Storage Aston, [GEOGRAPHIC_DATA]" at bounding box center [500, 234] width 243 height 15
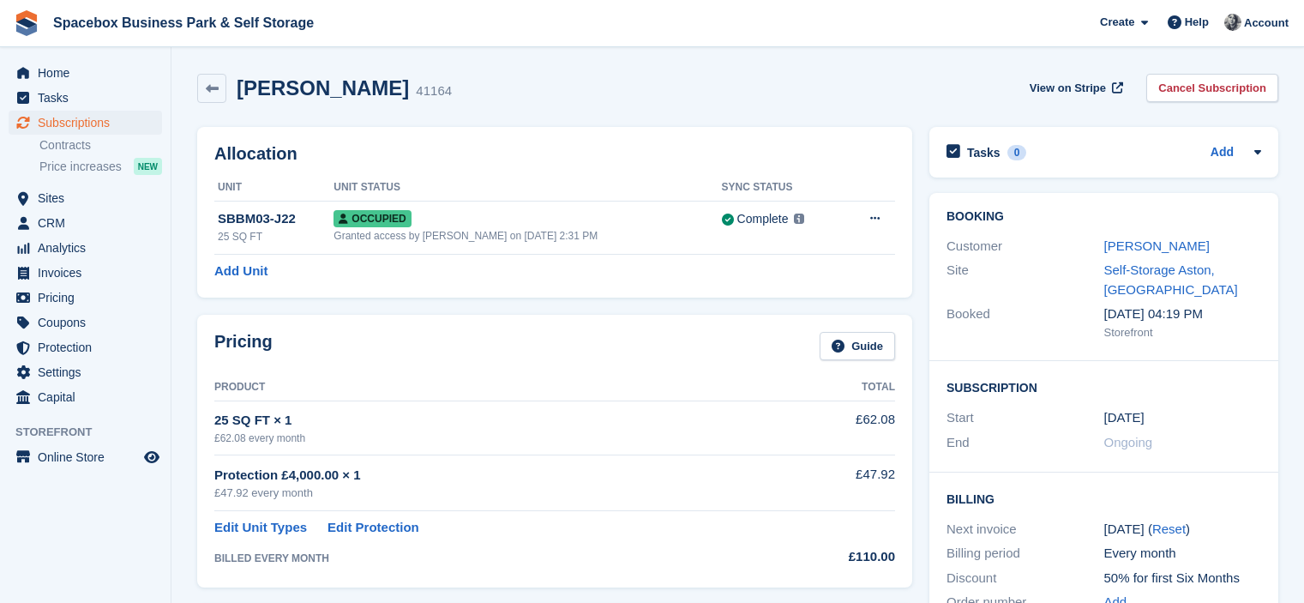
scroll to position [882, 0]
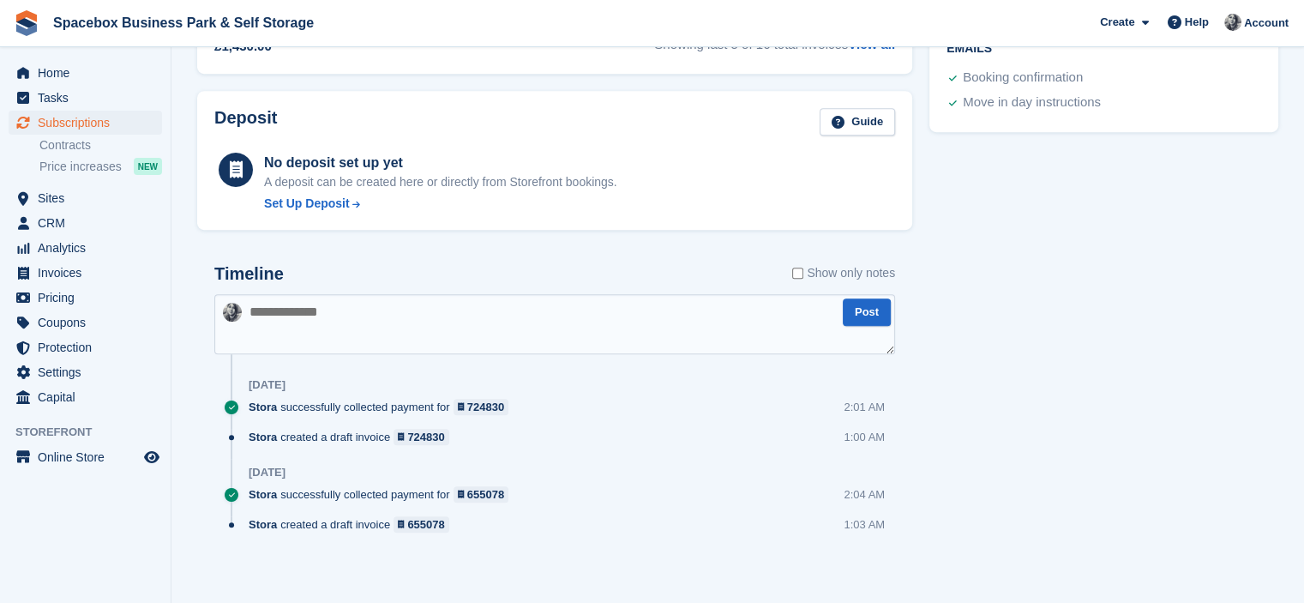
click at [561, 307] on textarea at bounding box center [554, 324] width 681 height 60
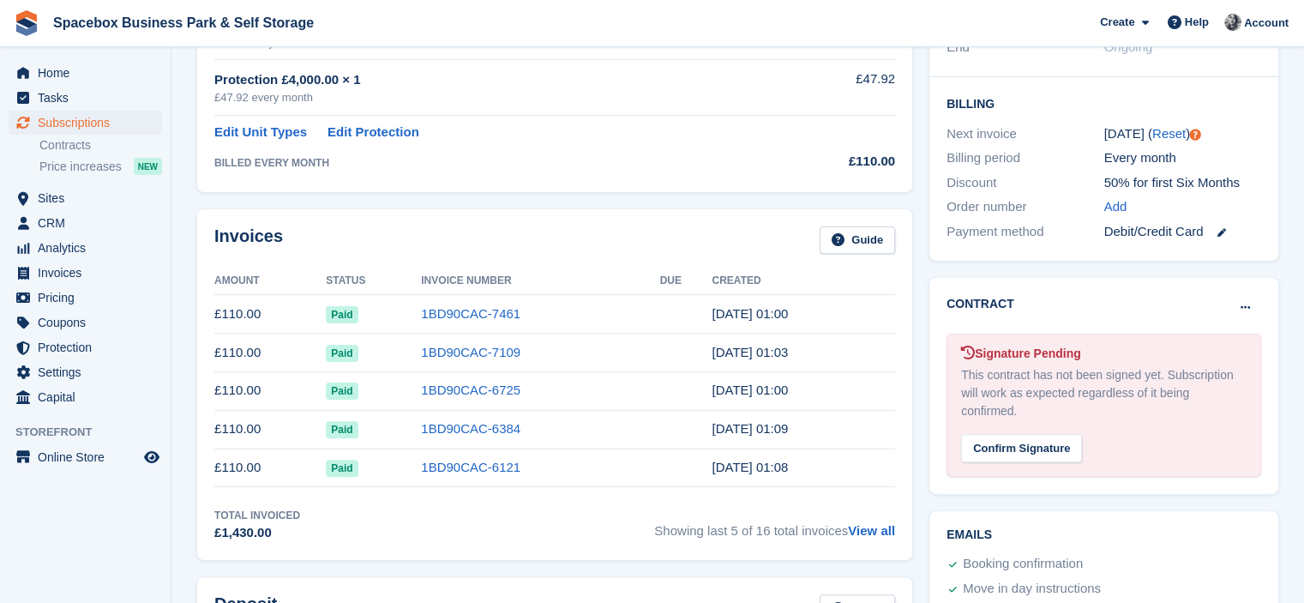
scroll to position [0, 0]
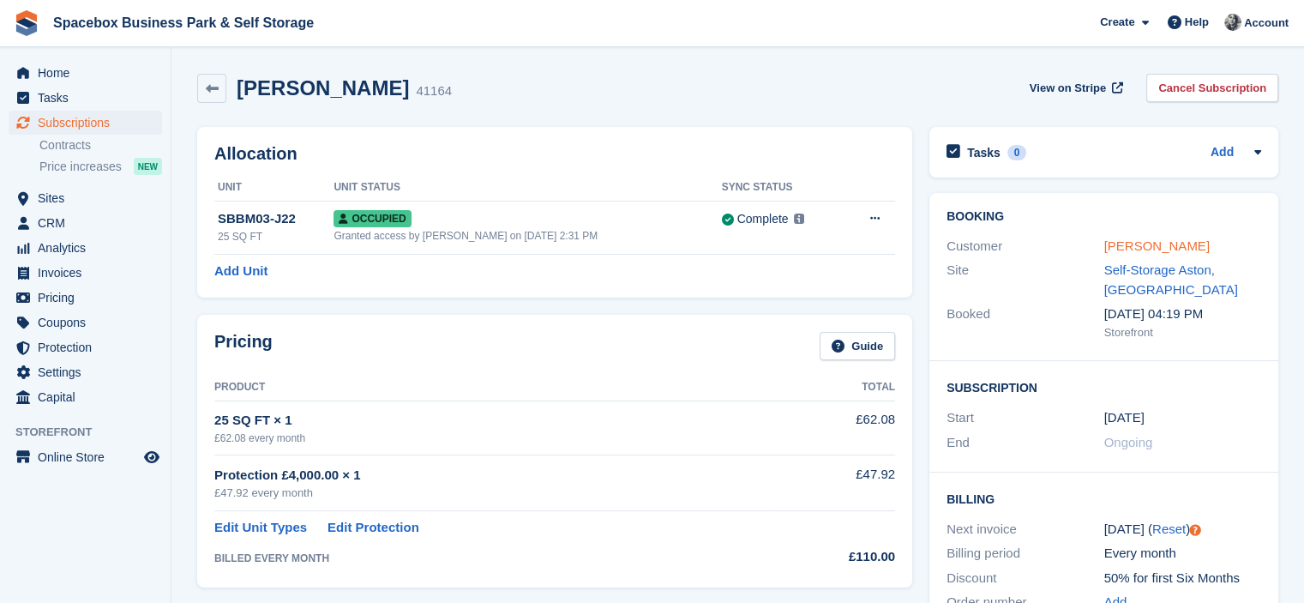
click at [1148, 244] on link "[PERSON_NAME]" at bounding box center [1157, 245] width 105 height 15
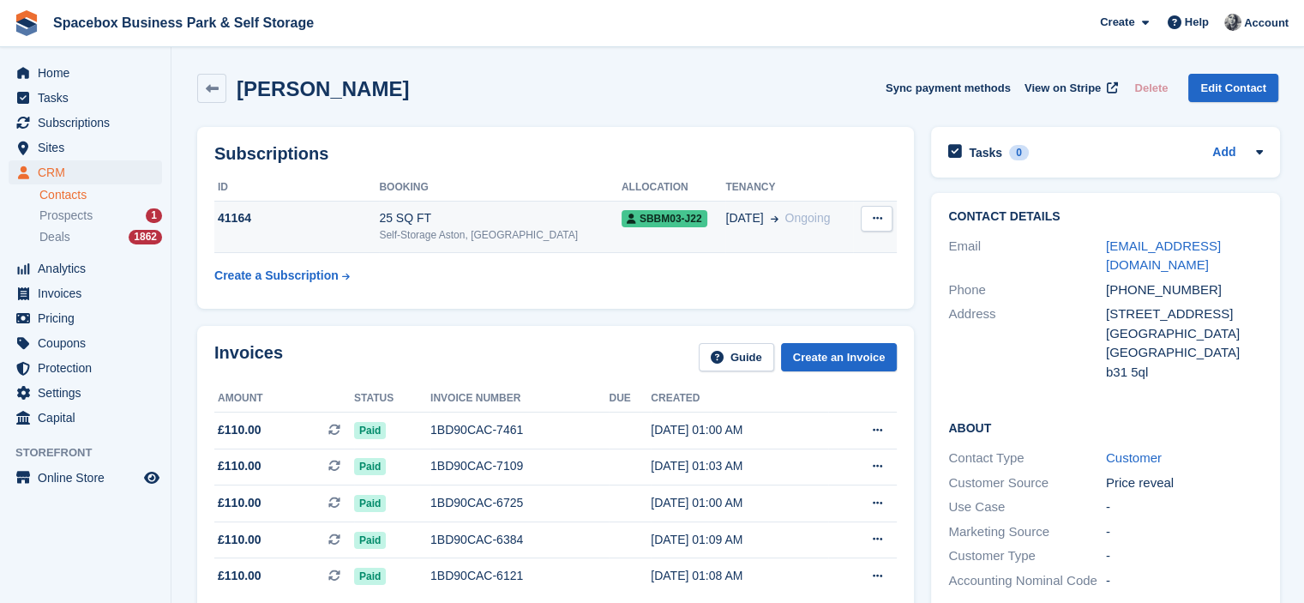
click at [500, 209] on div "25 SQ FT" at bounding box center [500, 218] width 243 height 18
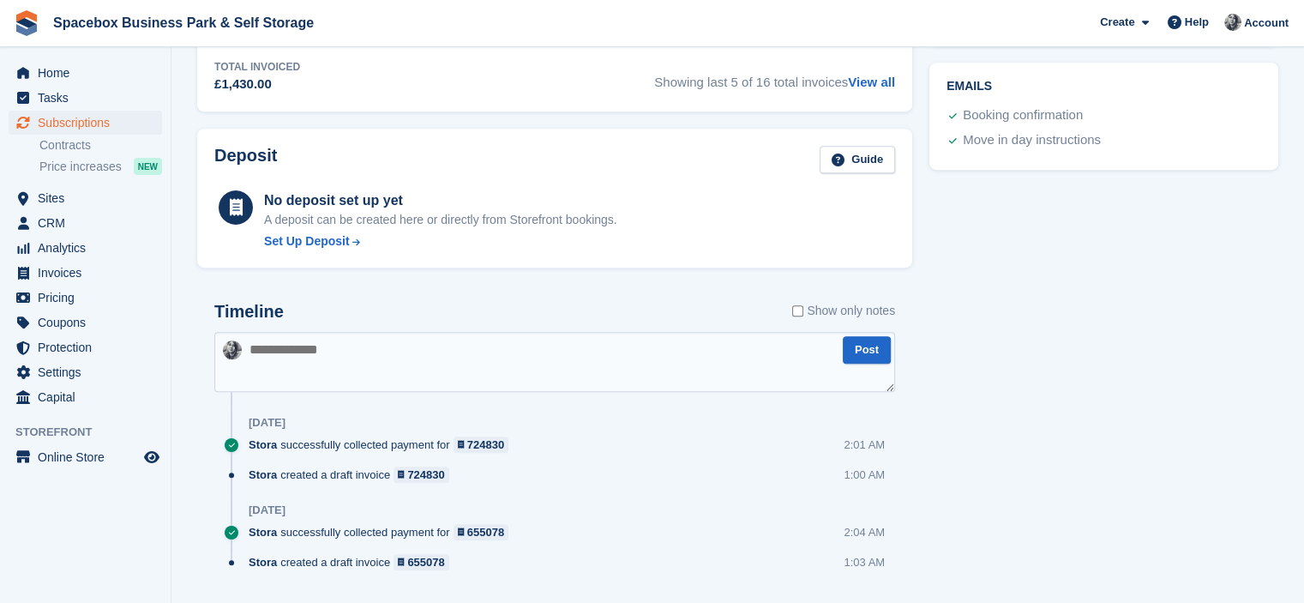
scroll to position [882, 0]
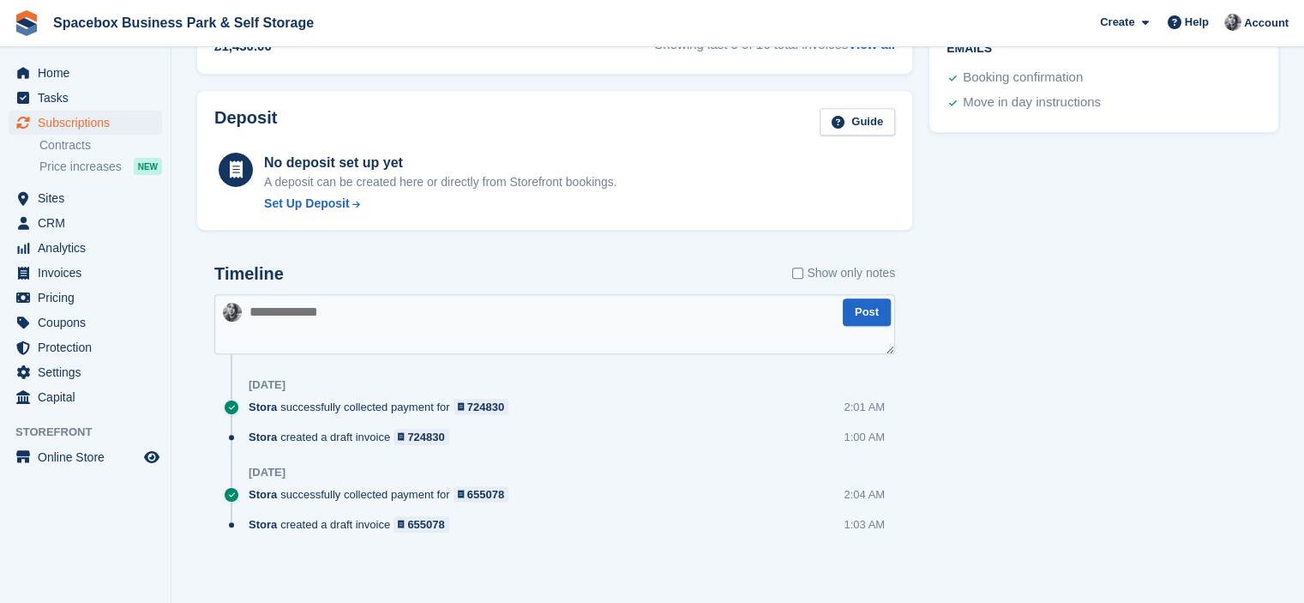
click at [499, 334] on textarea at bounding box center [554, 324] width 681 height 60
click at [126, 130] on span "Subscriptions" at bounding box center [89, 123] width 103 height 24
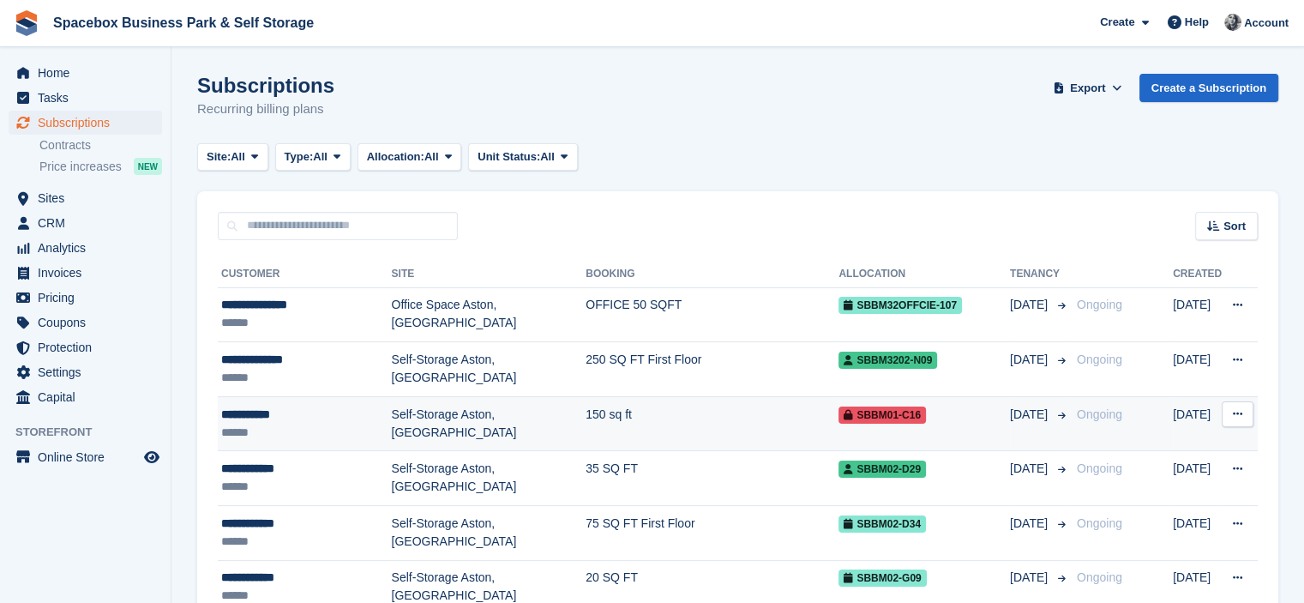
click at [381, 402] on td "**********" at bounding box center [305, 423] width 174 height 55
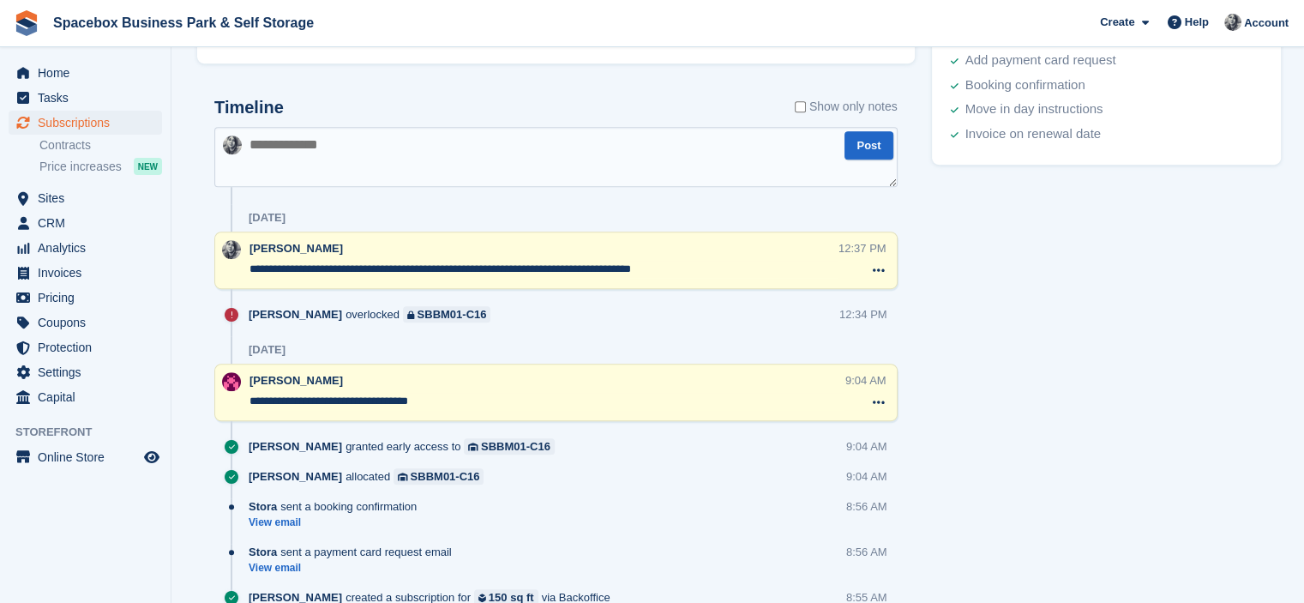
scroll to position [973, 0]
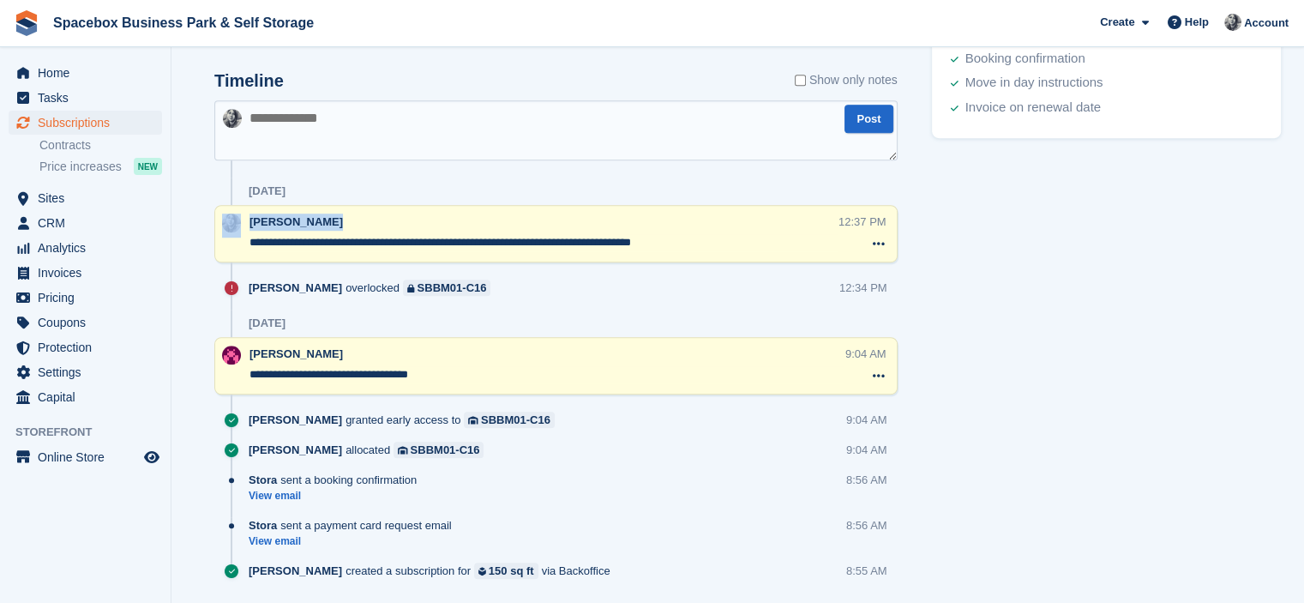
drag, startPoint x: 248, startPoint y: 239, endPoint x: 376, endPoint y: 245, distance: 127.9
click at [376, 245] on div "**********" at bounding box center [556, 233] width 684 height 57
click at [359, 246] on textarea "**********" at bounding box center [544, 242] width 589 height 17
drag, startPoint x: 359, startPoint y: 246, endPoint x: 515, endPoint y: 255, distance: 155.5
click at [515, 255] on div "**********" at bounding box center [556, 233] width 684 height 57
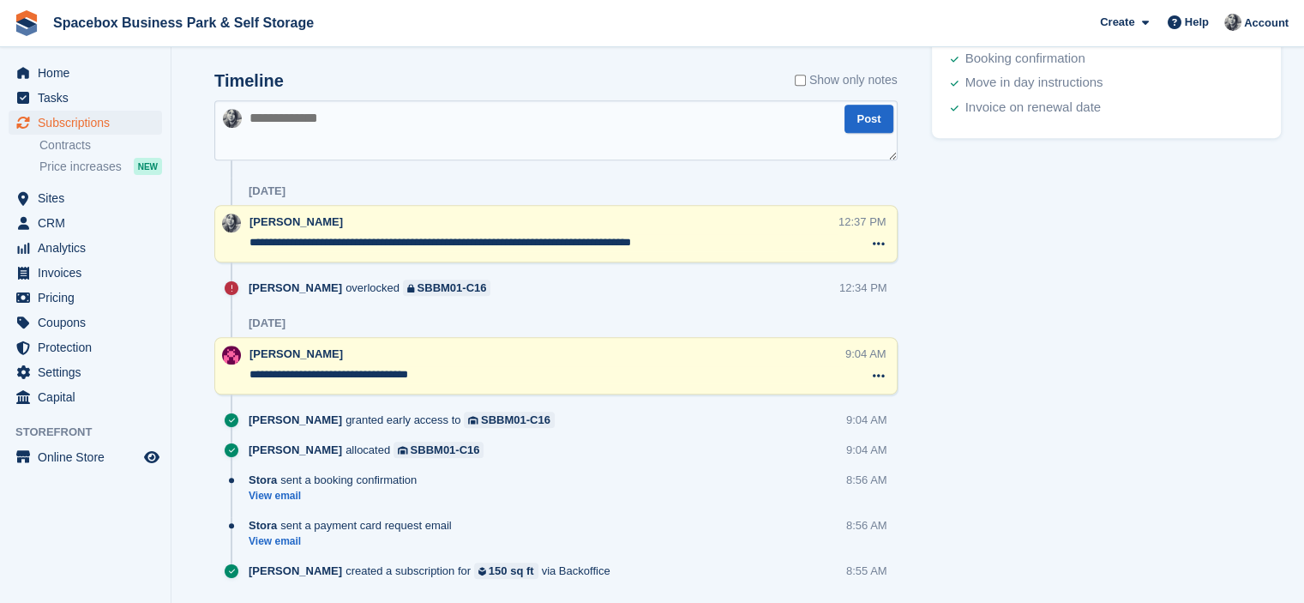
click at [513, 243] on textarea "**********" at bounding box center [544, 242] width 589 height 17
type textarea "**********"
click at [546, 291] on div "[PERSON_NAME] overlocked SBBM01-C16 12:34 PM" at bounding box center [573, 295] width 649 height 30
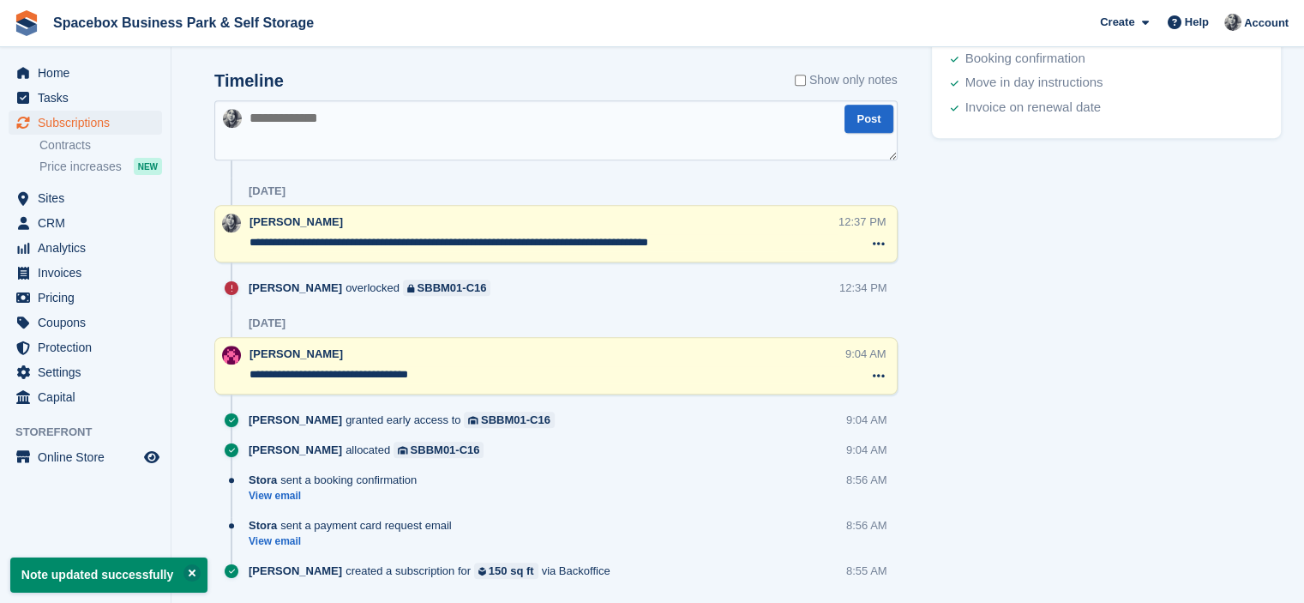
drag, startPoint x: 726, startPoint y: 250, endPoint x: 557, endPoint y: 241, distance: 170.0
click at [557, 241] on div "**********" at bounding box center [544, 234] width 589 height 41
click at [566, 286] on div "[PERSON_NAME] overlocked SBBM01-C16 12:34 PM" at bounding box center [573, 295] width 649 height 30
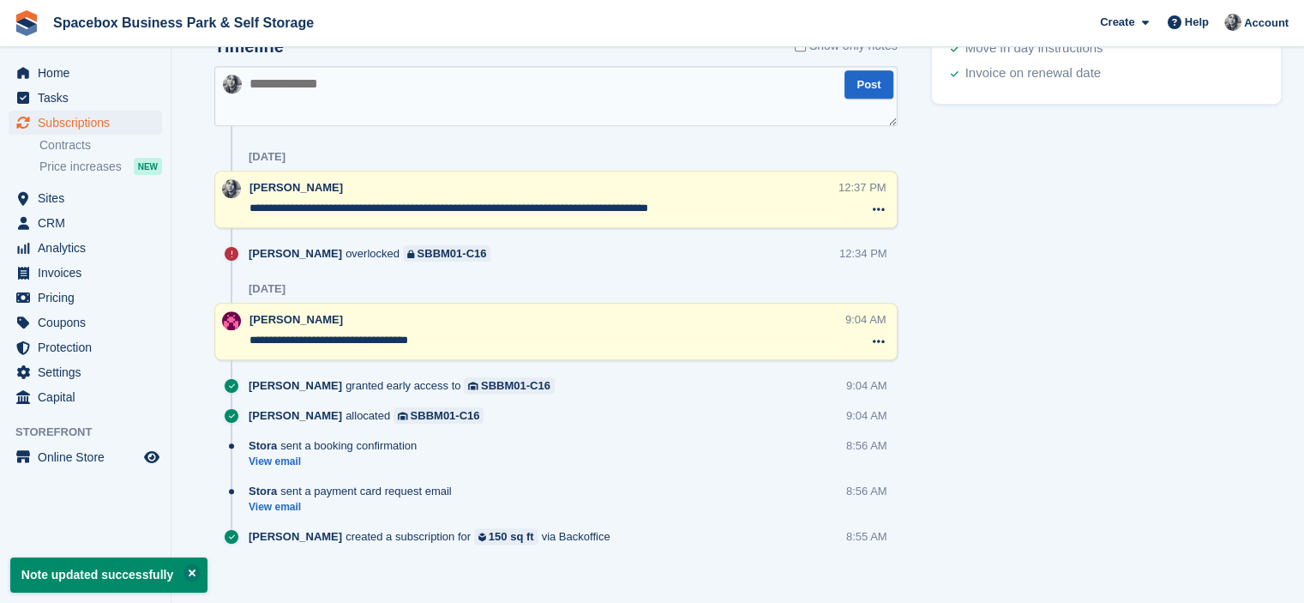
scroll to position [1019, 0]
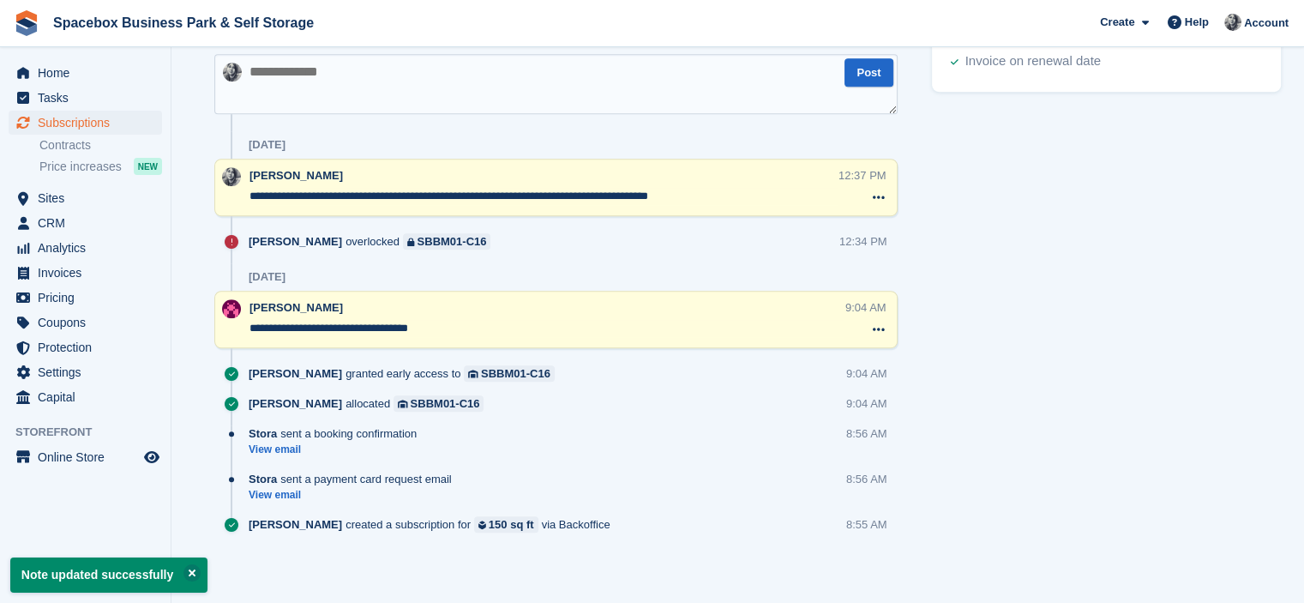
drag, startPoint x: 456, startPoint y: 328, endPoint x: 254, endPoint y: 332, distance: 202.4
click at [254, 332] on textarea "**********" at bounding box center [547, 328] width 594 height 17
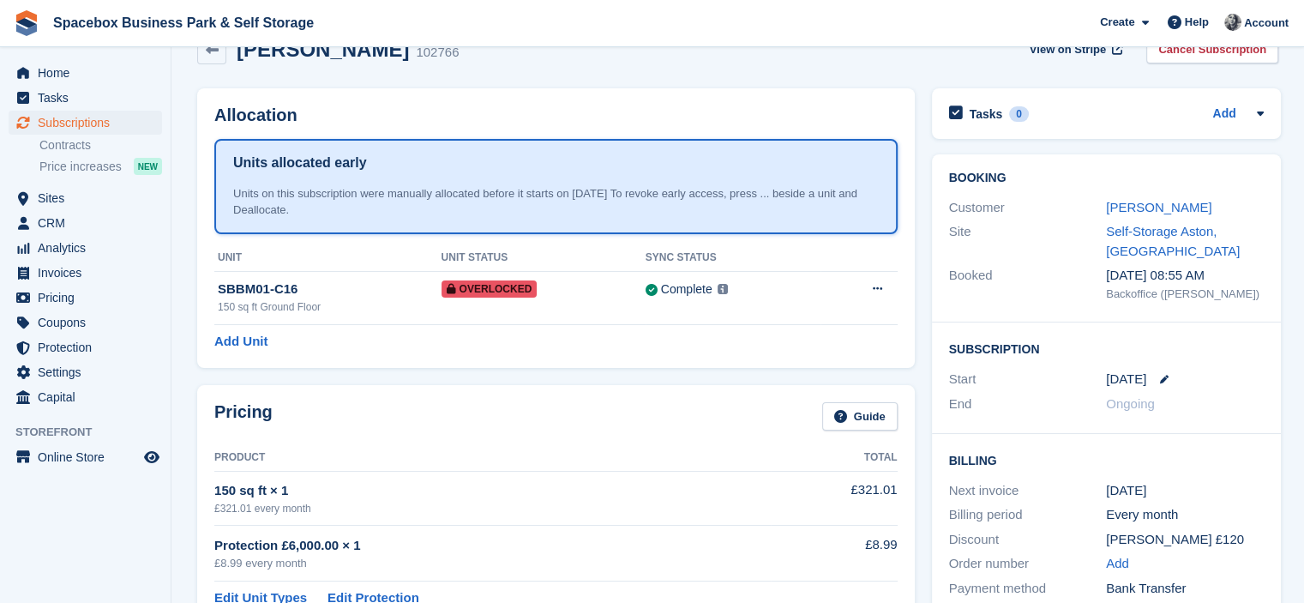
scroll to position [0, 0]
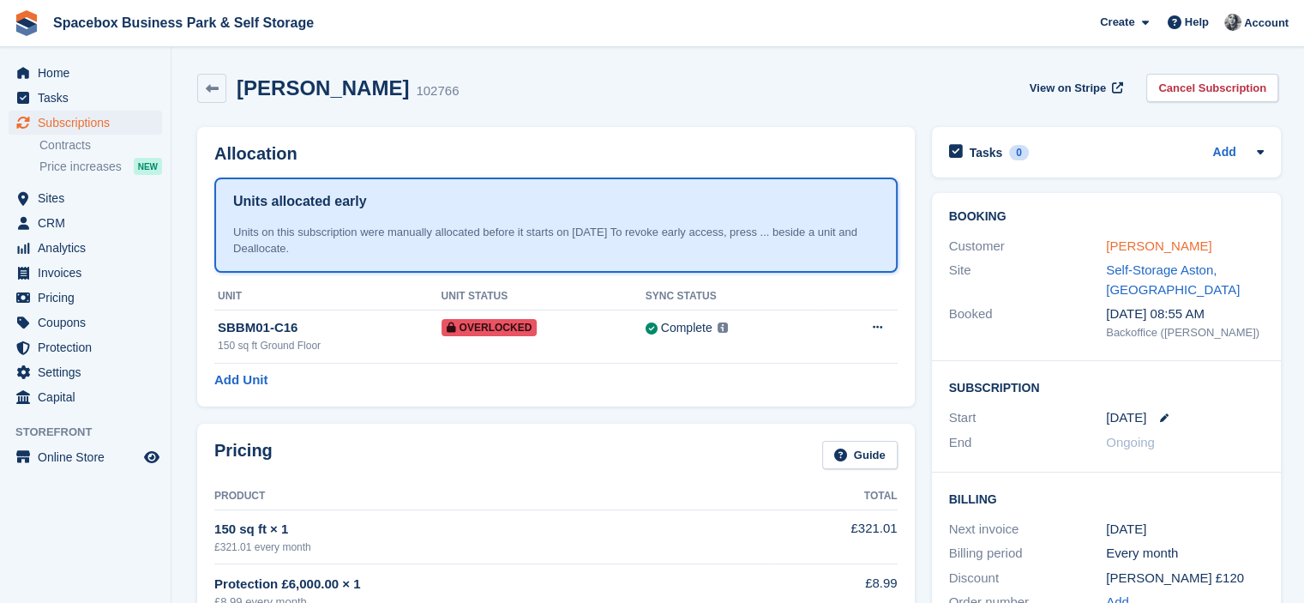
click at [1129, 245] on link "[PERSON_NAME]" at bounding box center [1158, 245] width 105 height 15
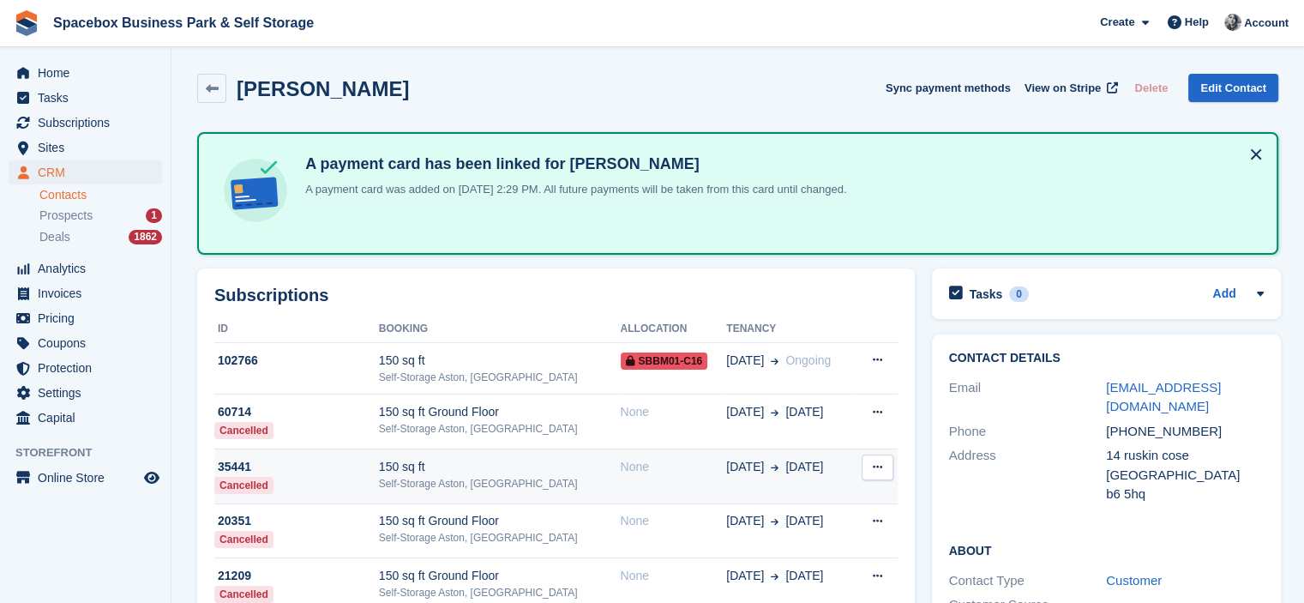
click at [542, 459] on div "150 sq ft" at bounding box center [500, 467] width 242 height 18
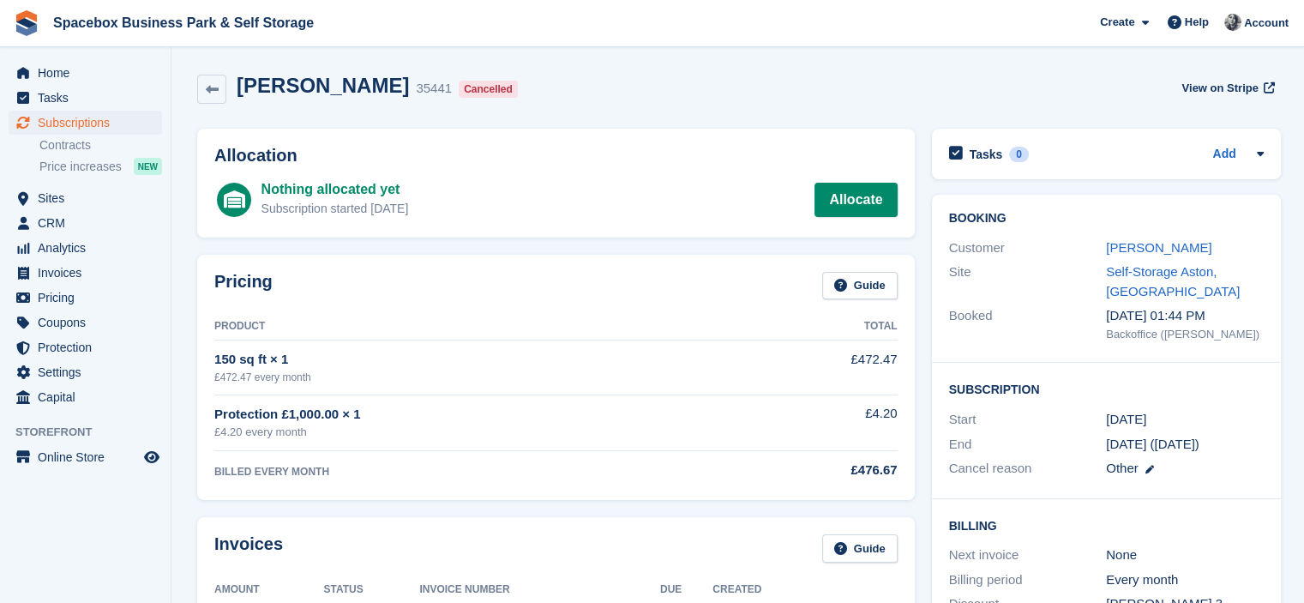
click at [531, 109] on div "[PERSON_NAME] 35441 Cancelled View on Stripe" at bounding box center [738, 92] width 1099 height 55
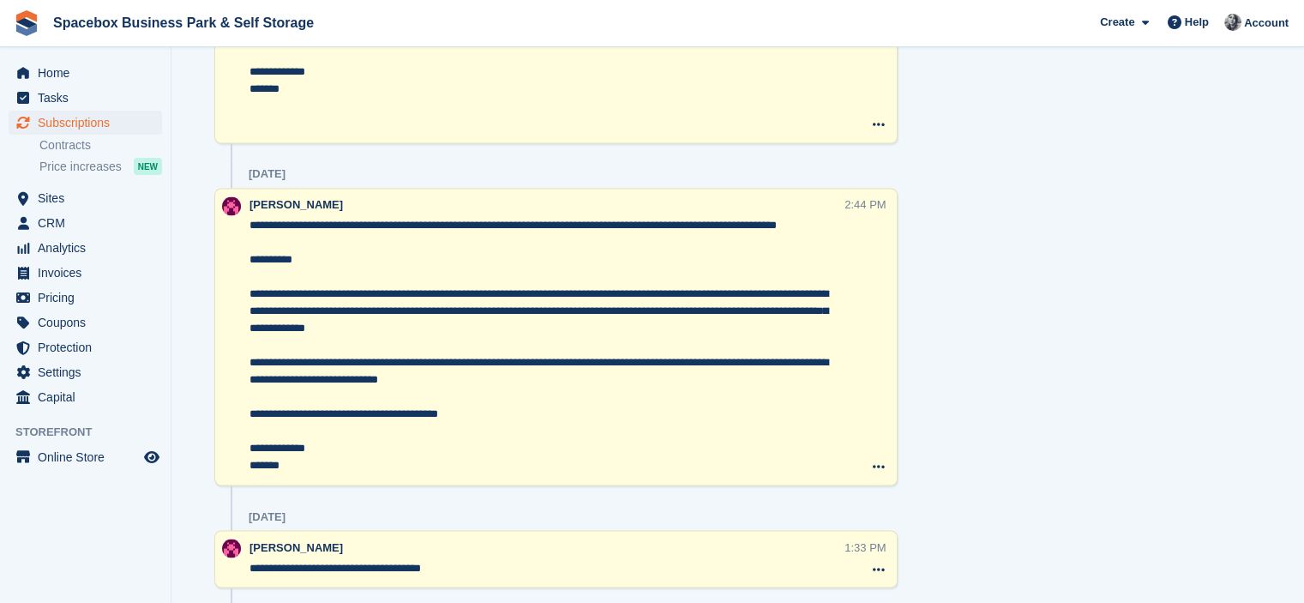
scroll to position [2710, 0]
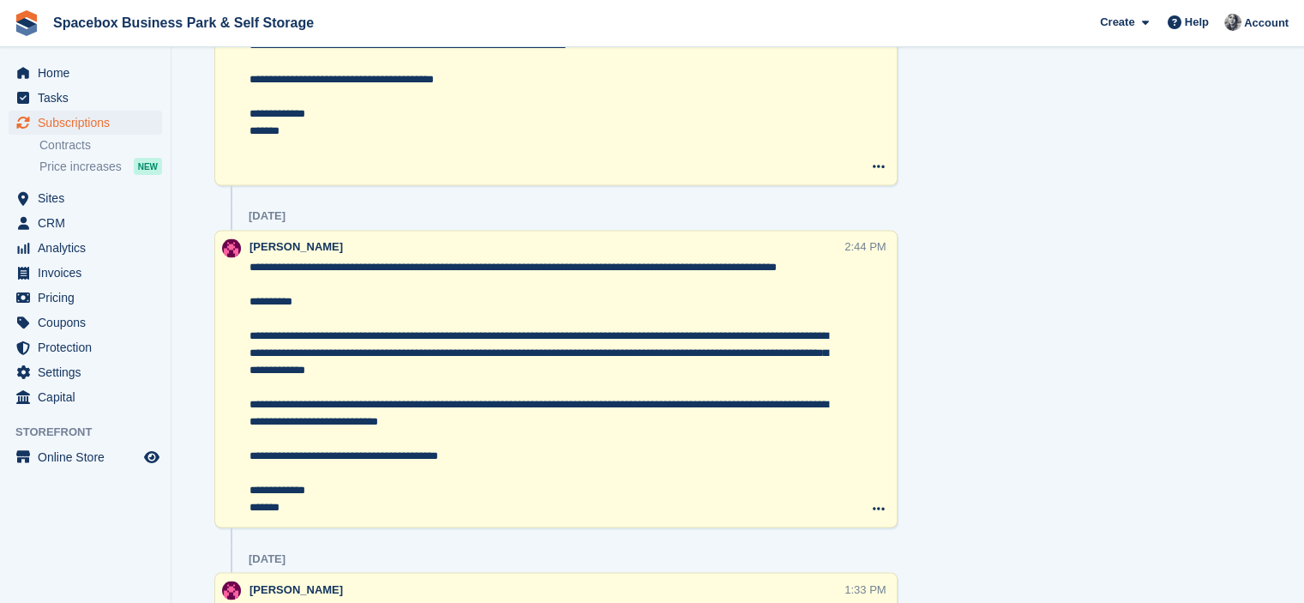
drag, startPoint x: 330, startPoint y: 493, endPoint x: 264, endPoint y: 280, distance: 222.7
click at [264, 280] on textarea "**********" at bounding box center [547, 387] width 595 height 257
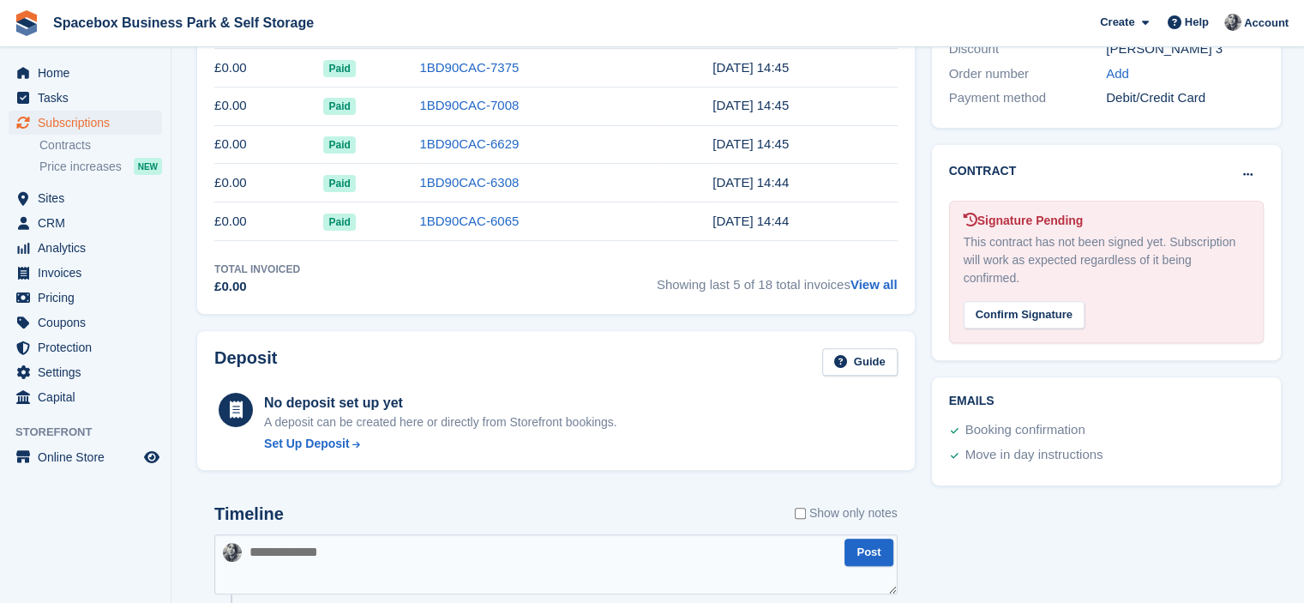
scroll to position [0, 0]
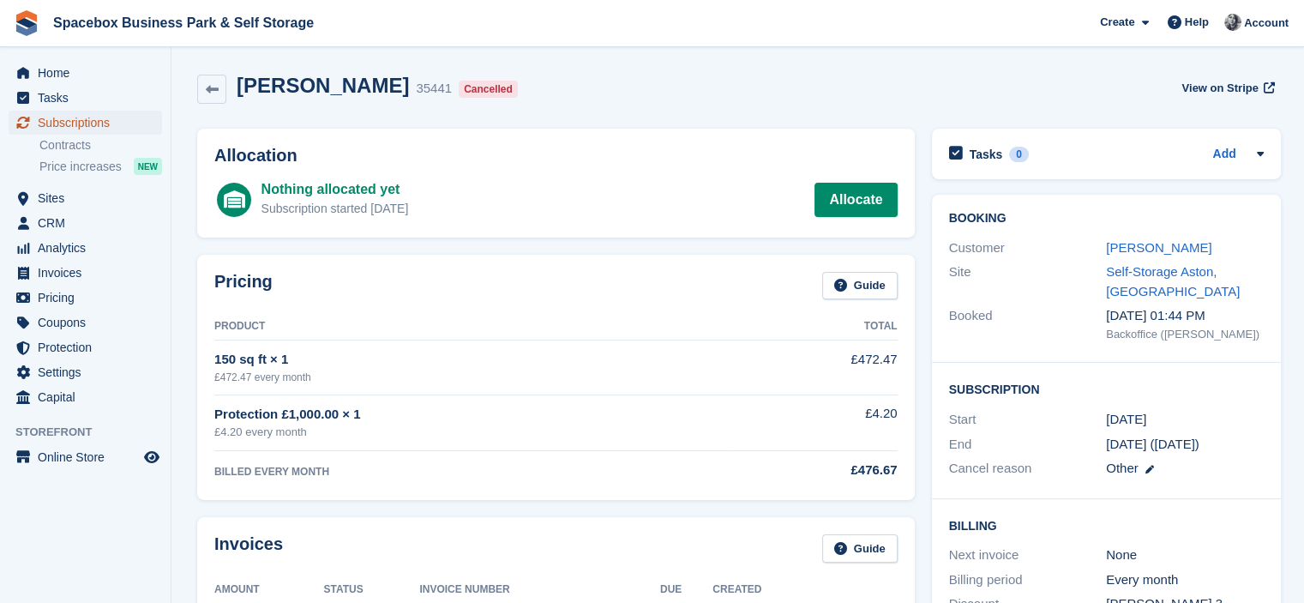
click at [78, 125] on span "Subscriptions" at bounding box center [89, 123] width 103 height 24
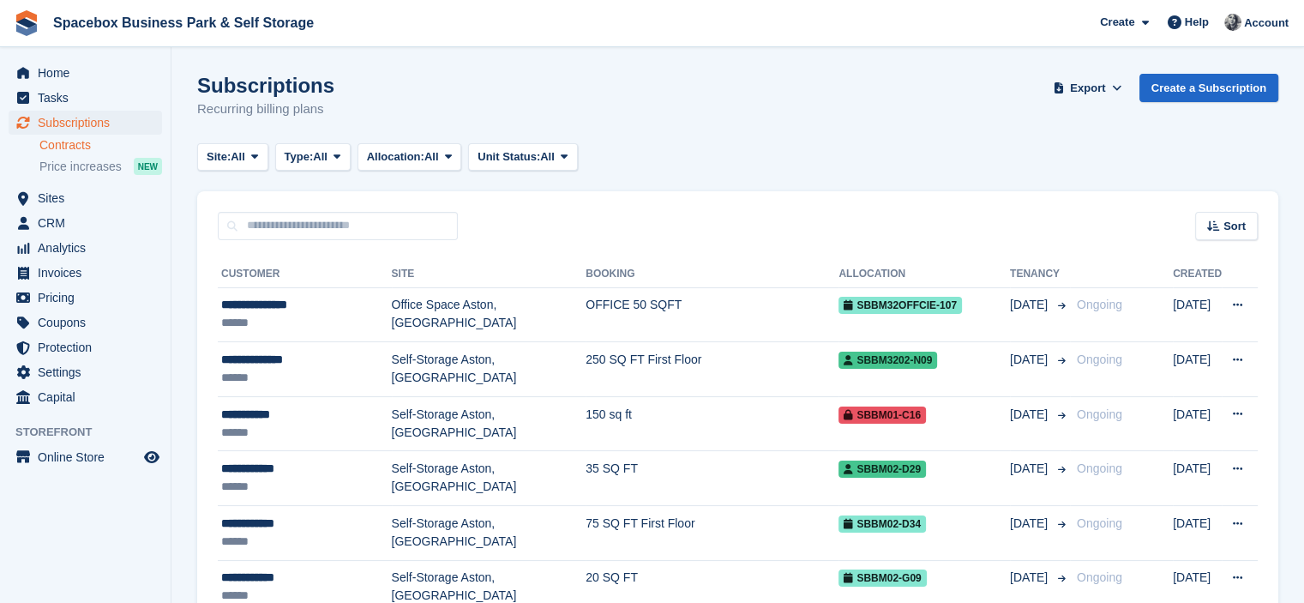
click at [81, 142] on link "Contracts" at bounding box center [100, 145] width 123 height 16
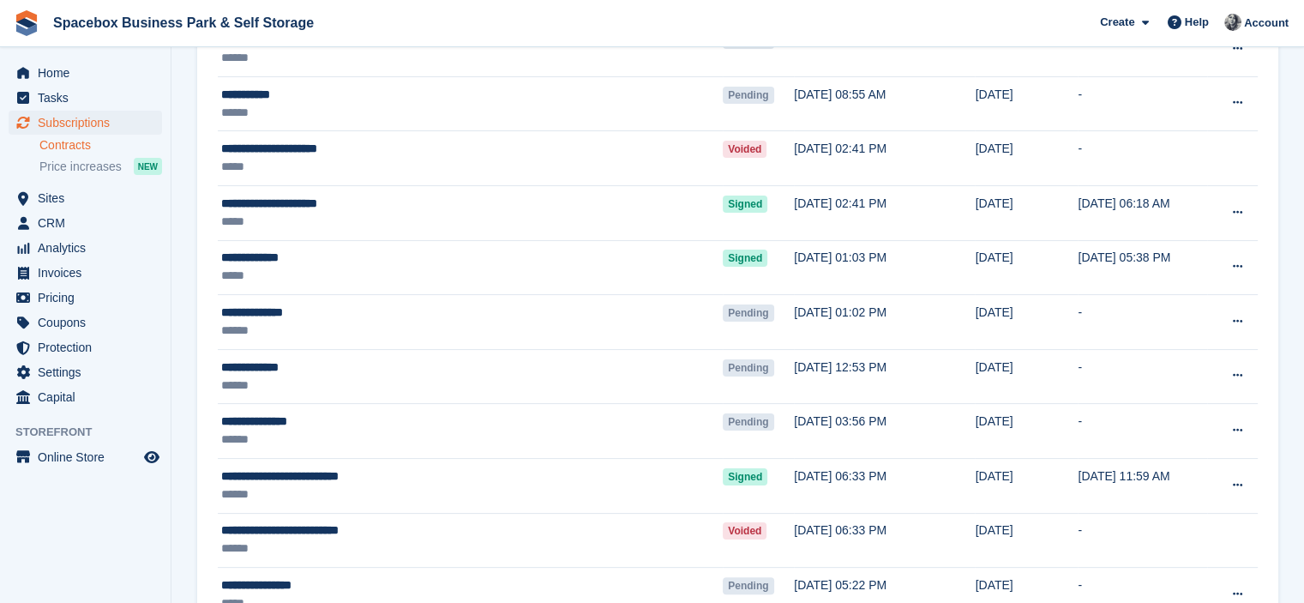
scroll to position [240, 0]
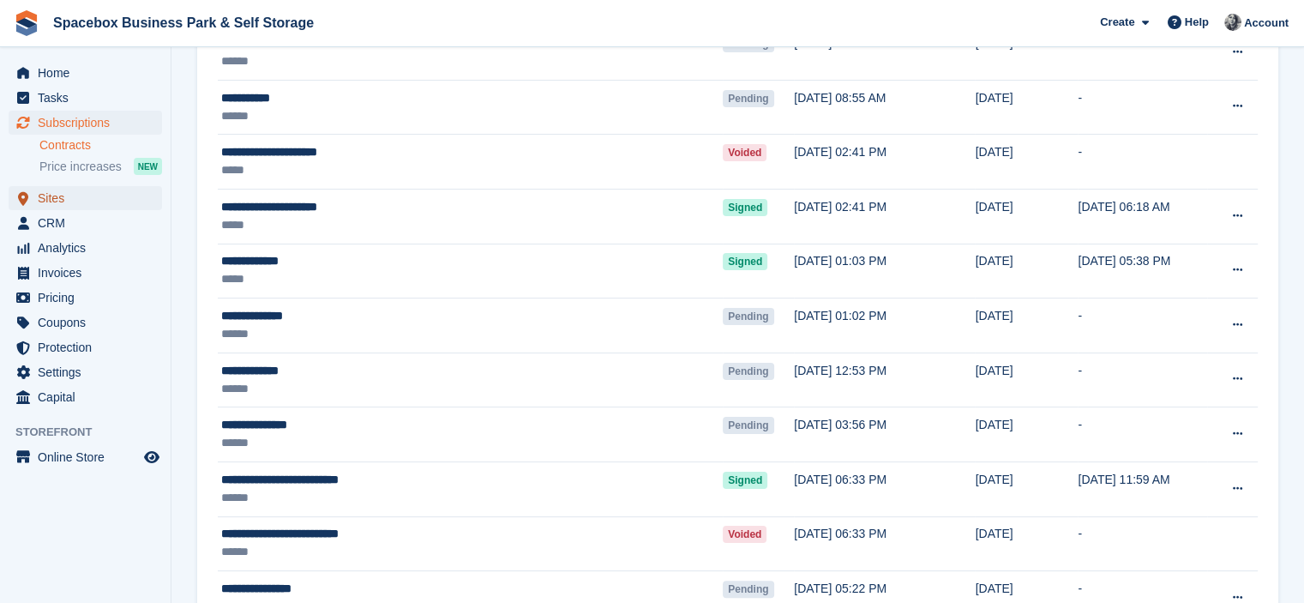
click at [55, 190] on span "Sites" at bounding box center [89, 198] width 103 height 24
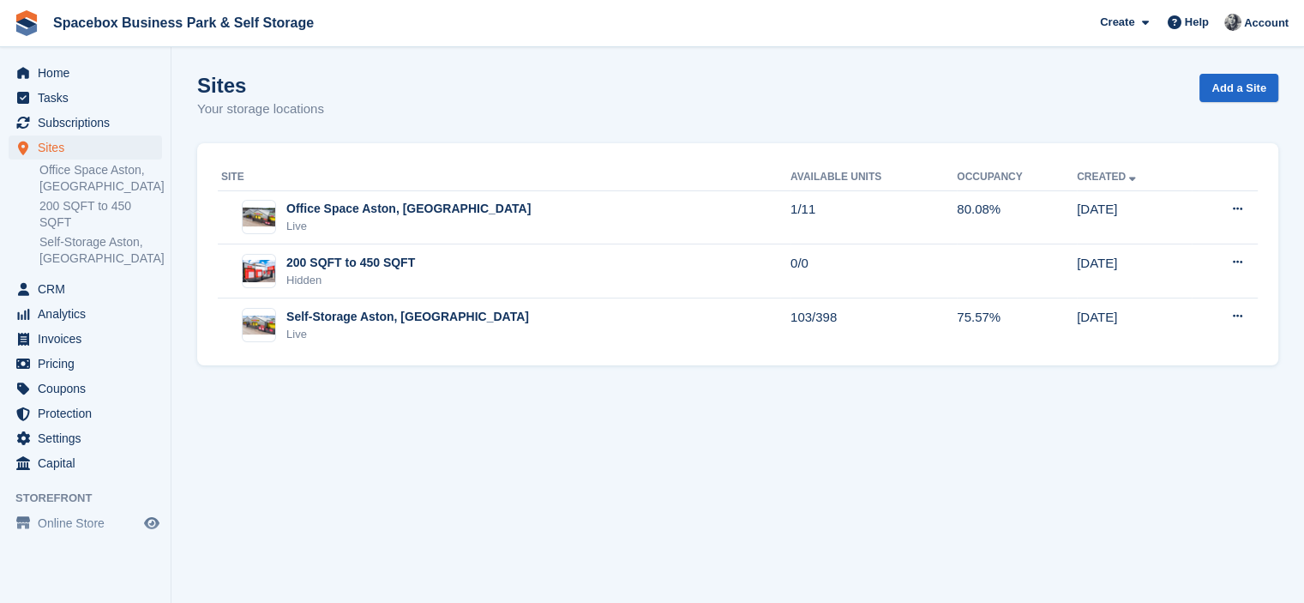
click at [341, 366] on section "Sites Your storage locations Add a Site Site Available Units Occupancy Created …" at bounding box center [738, 301] width 1133 height 603
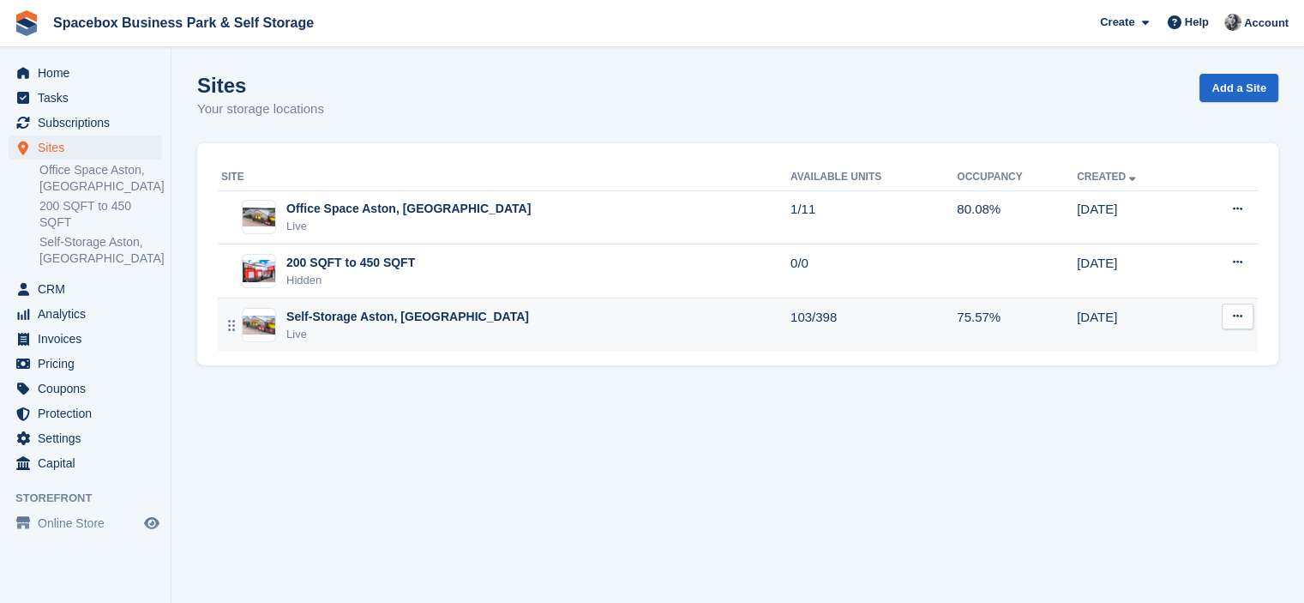
click at [353, 311] on div "Self-Storage Aston, [GEOGRAPHIC_DATA]" at bounding box center [407, 317] width 243 height 18
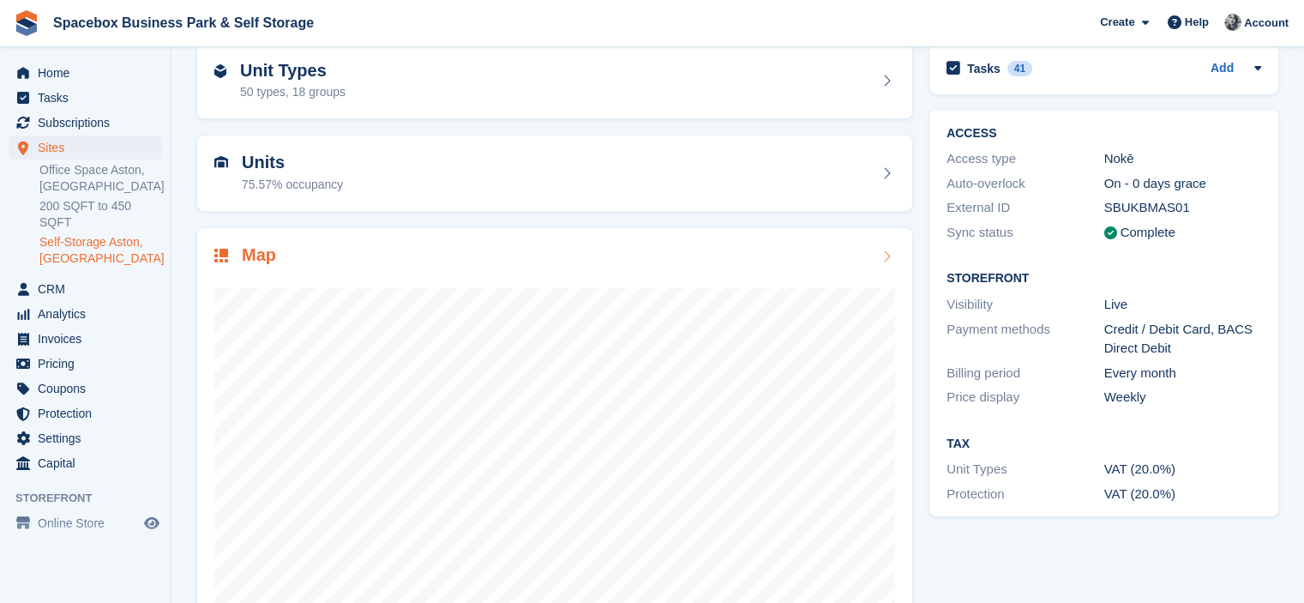
scroll to position [128, 0]
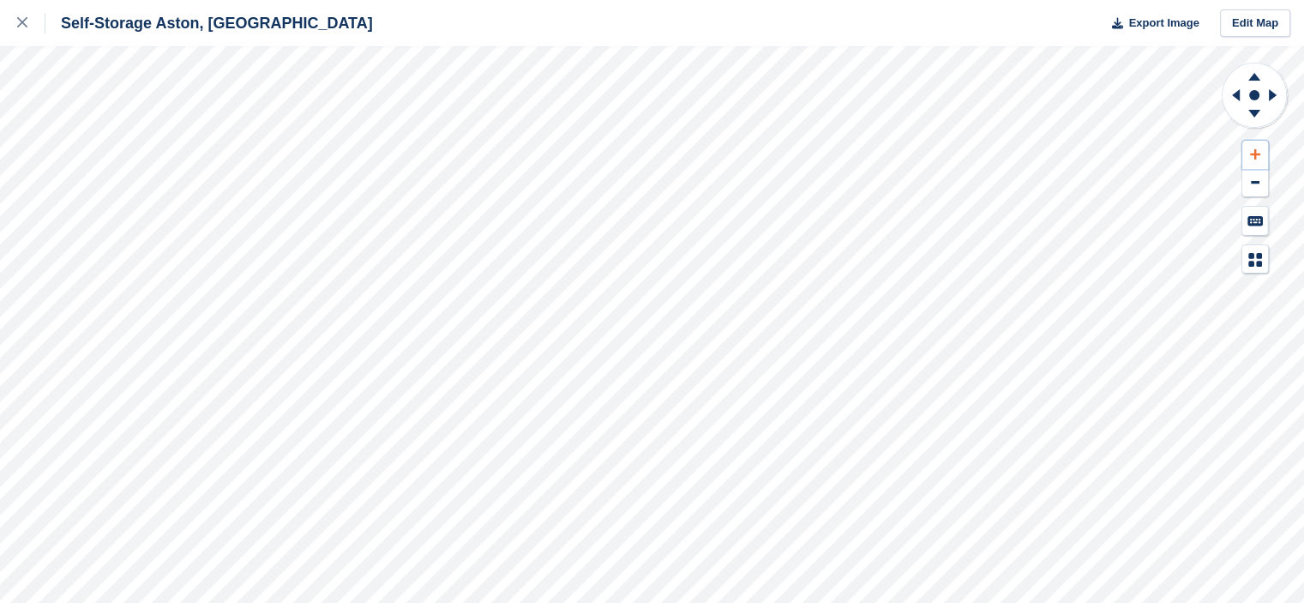
click at [1255, 157] on icon at bounding box center [1255, 154] width 10 height 10
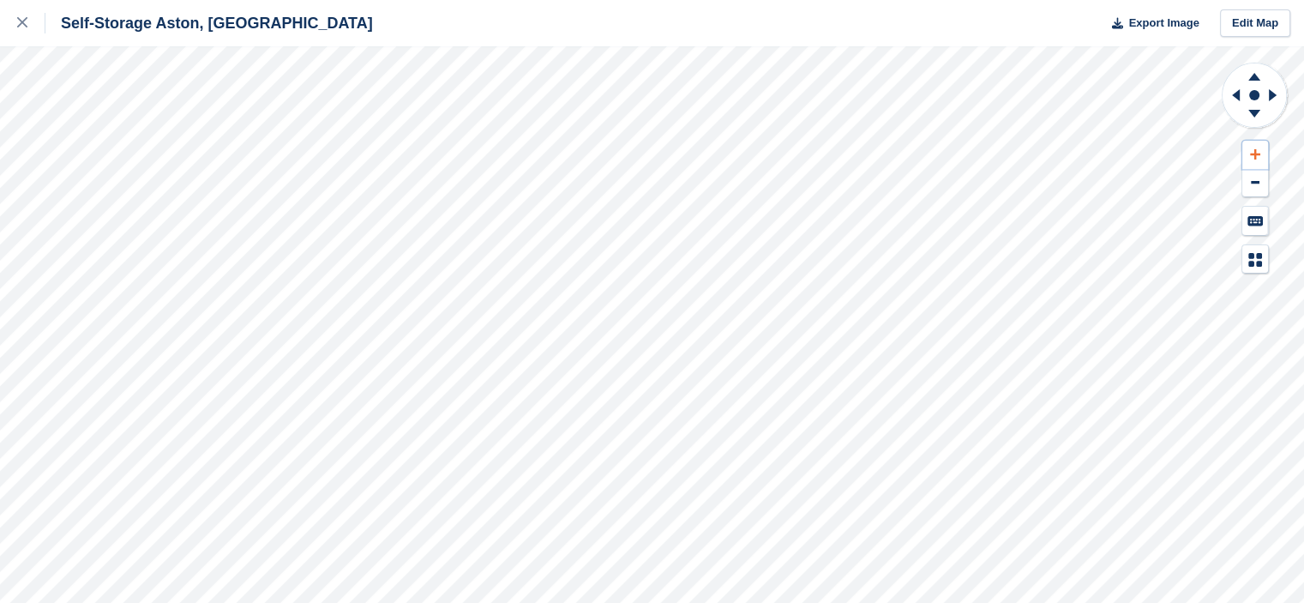
click at [1255, 157] on icon at bounding box center [1255, 154] width 10 height 10
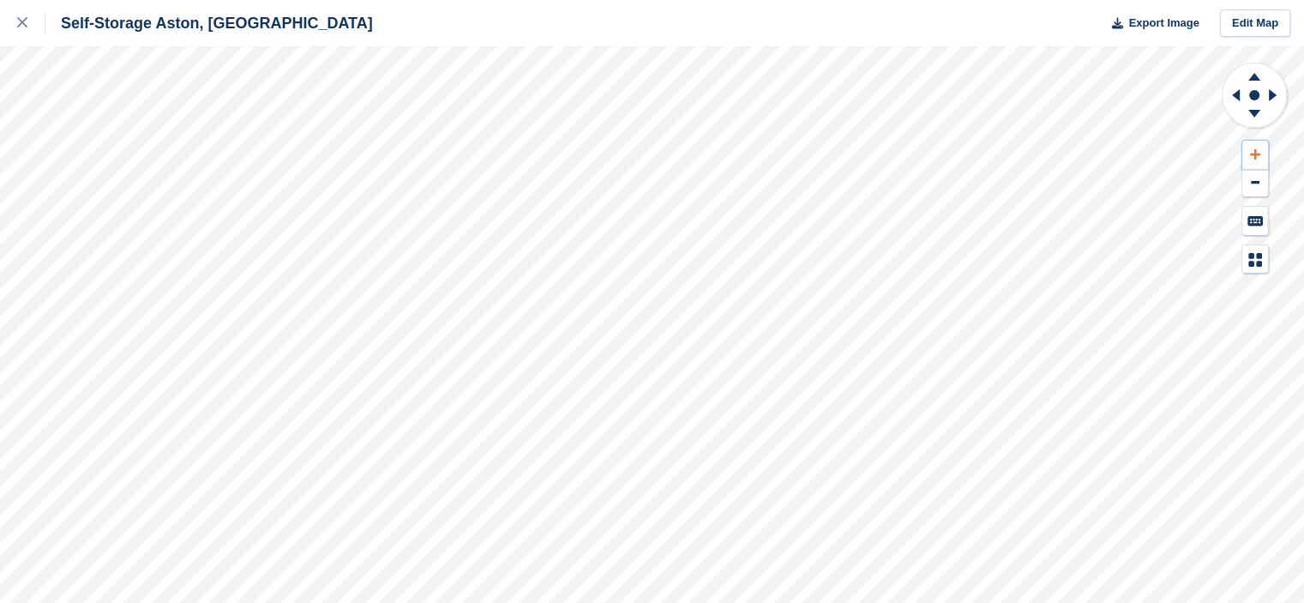
click at [1255, 157] on icon at bounding box center [1255, 154] width 10 height 10
click at [1243, 92] on icon at bounding box center [1233, 95] width 21 height 45
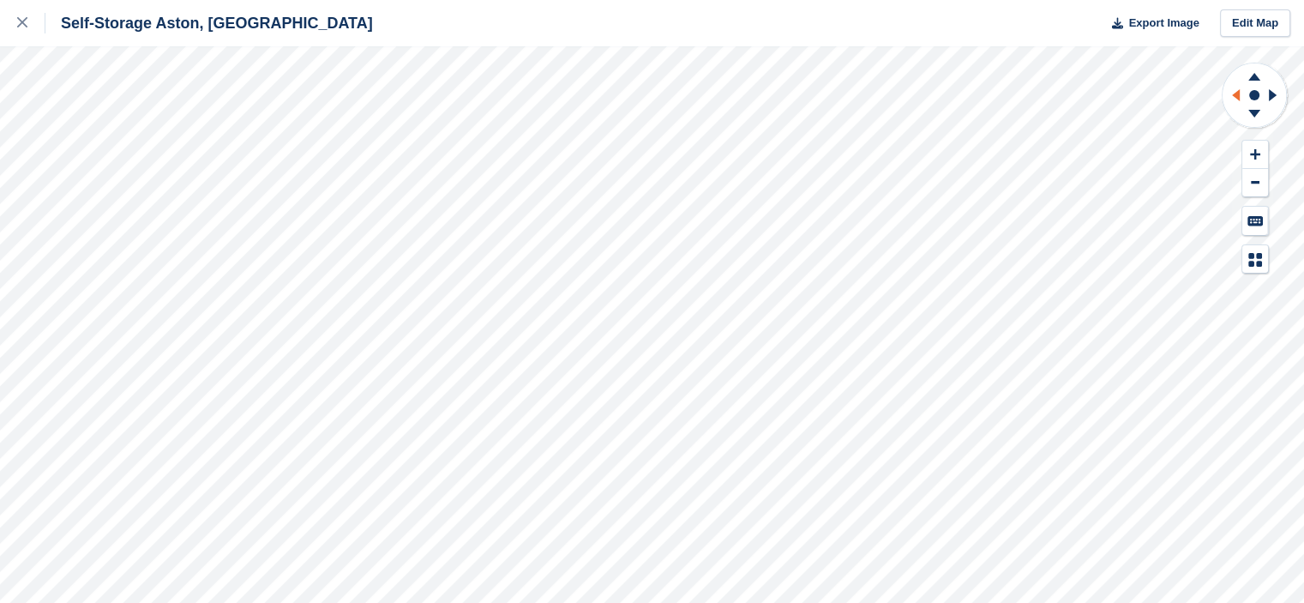
click at [1243, 92] on icon at bounding box center [1233, 95] width 21 height 45
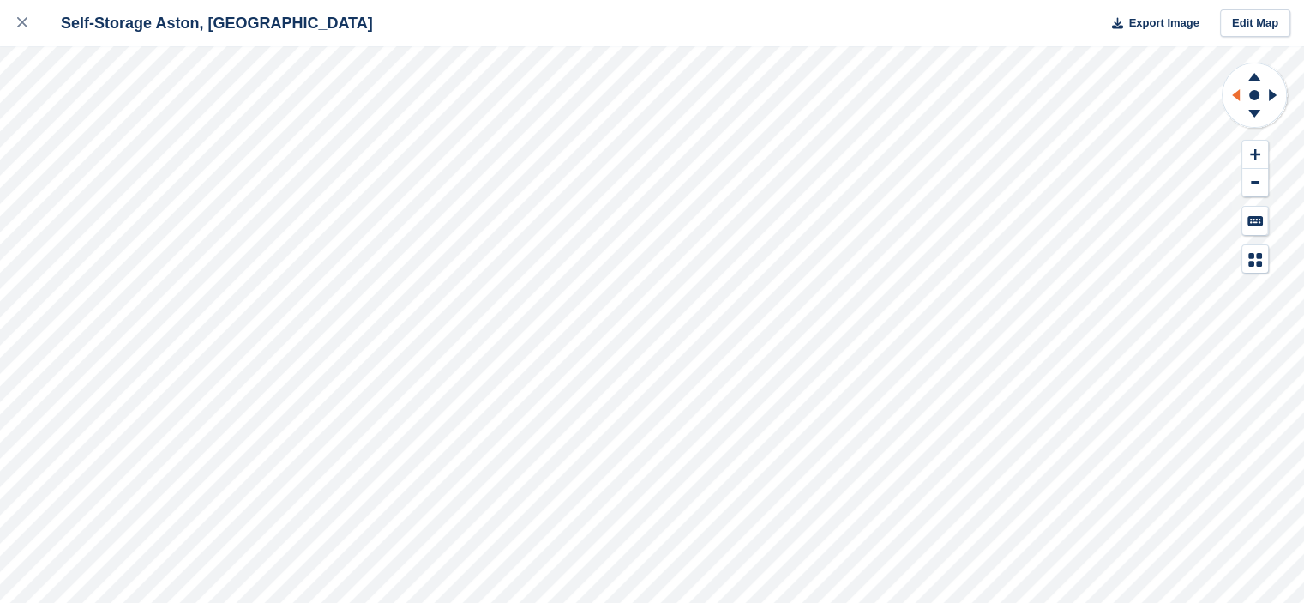
click at [1243, 92] on icon at bounding box center [1233, 95] width 21 height 45
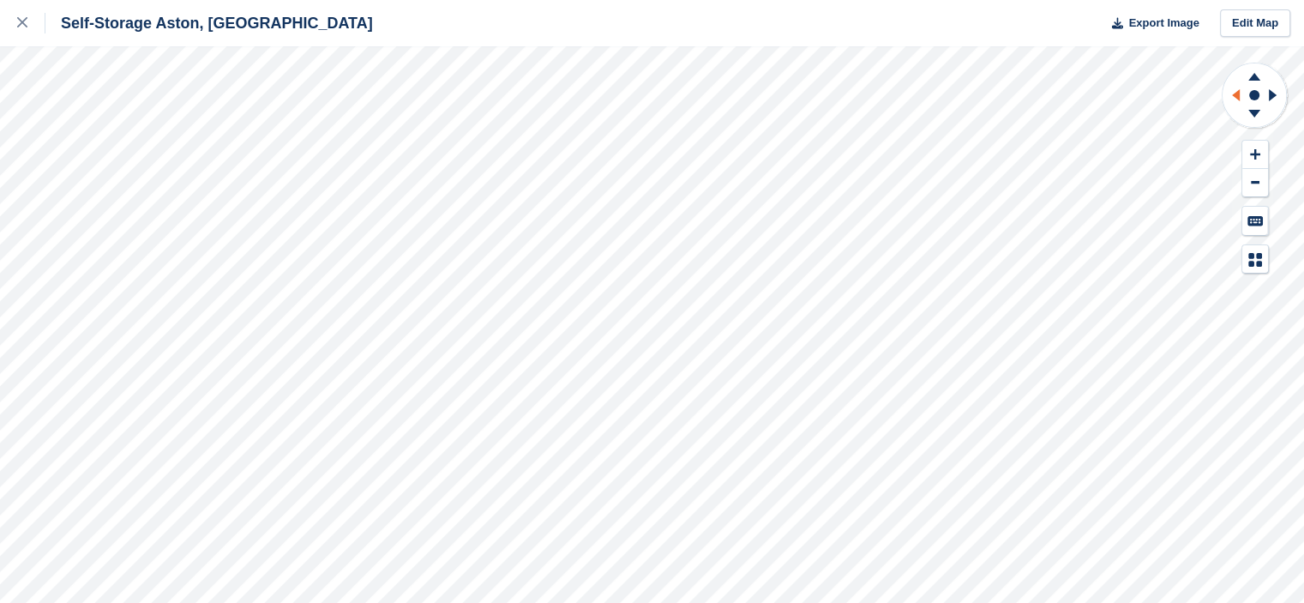
click at [1243, 92] on icon at bounding box center [1233, 95] width 21 height 45
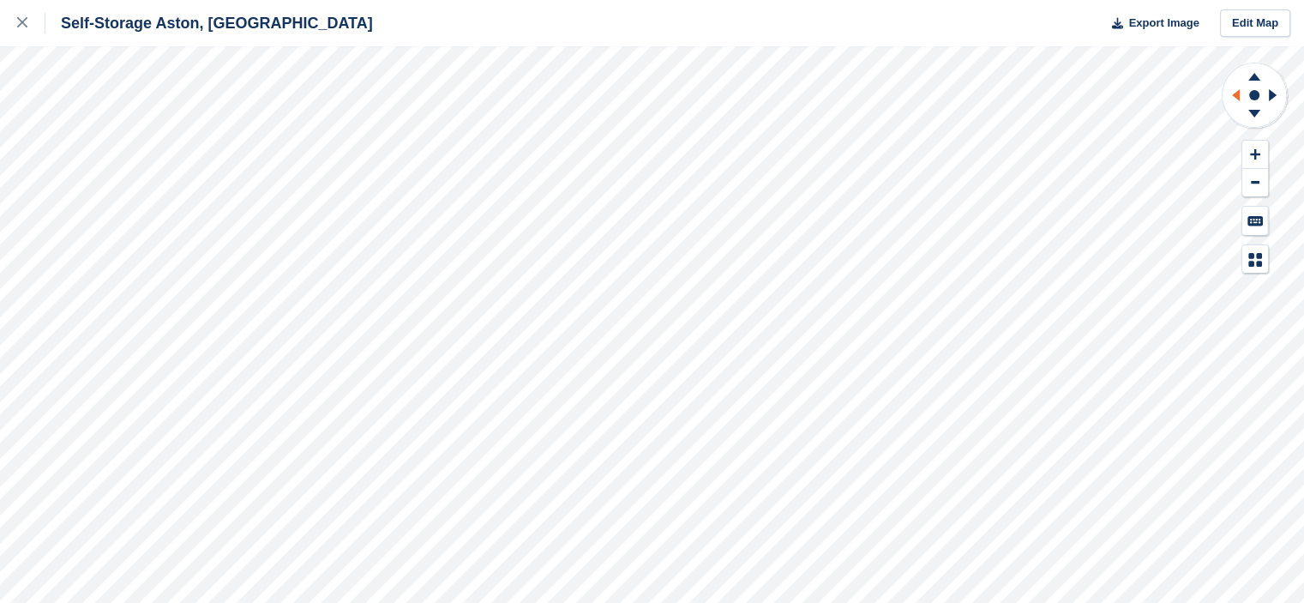
click at [1240, 92] on icon at bounding box center [1233, 95] width 21 height 45
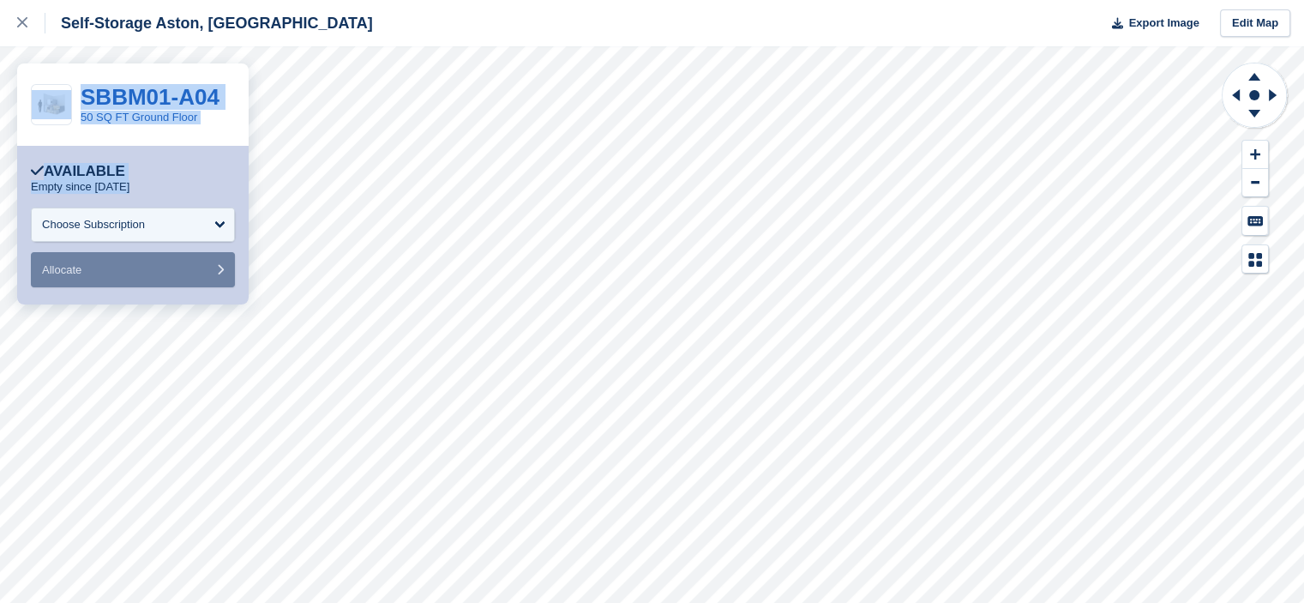
click at [11, 183] on div "**********" at bounding box center [652, 301] width 1304 height 603
click at [87, 163] on div "Available" at bounding box center [78, 171] width 94 height 17
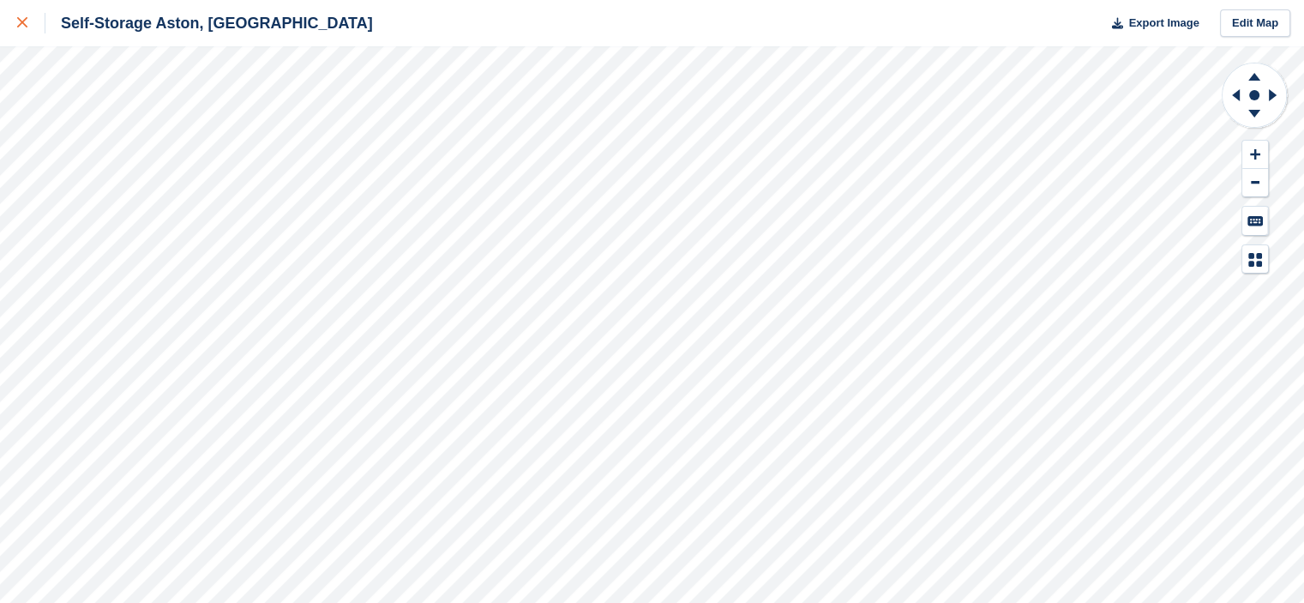
click at [26, 26] on icon at bounding box center [22, 22] width 10 height 10
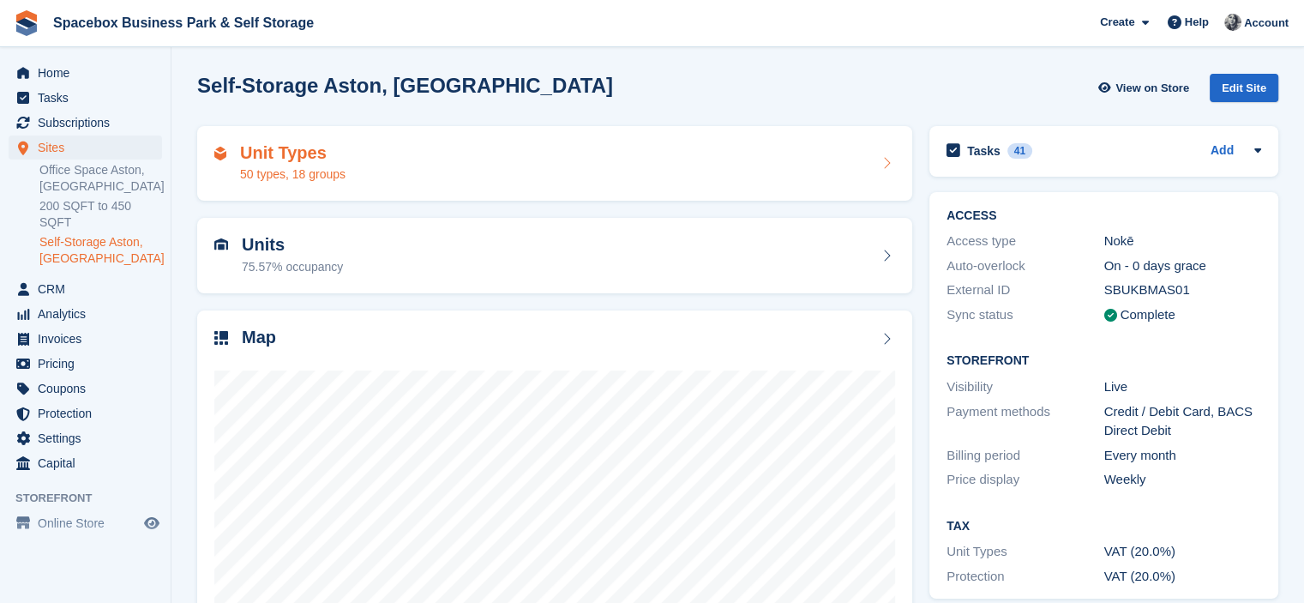
click at [484, 160] on div "Unit Types 50 types, 18 groups" at bounding box center [554, 163] width 681 height 41
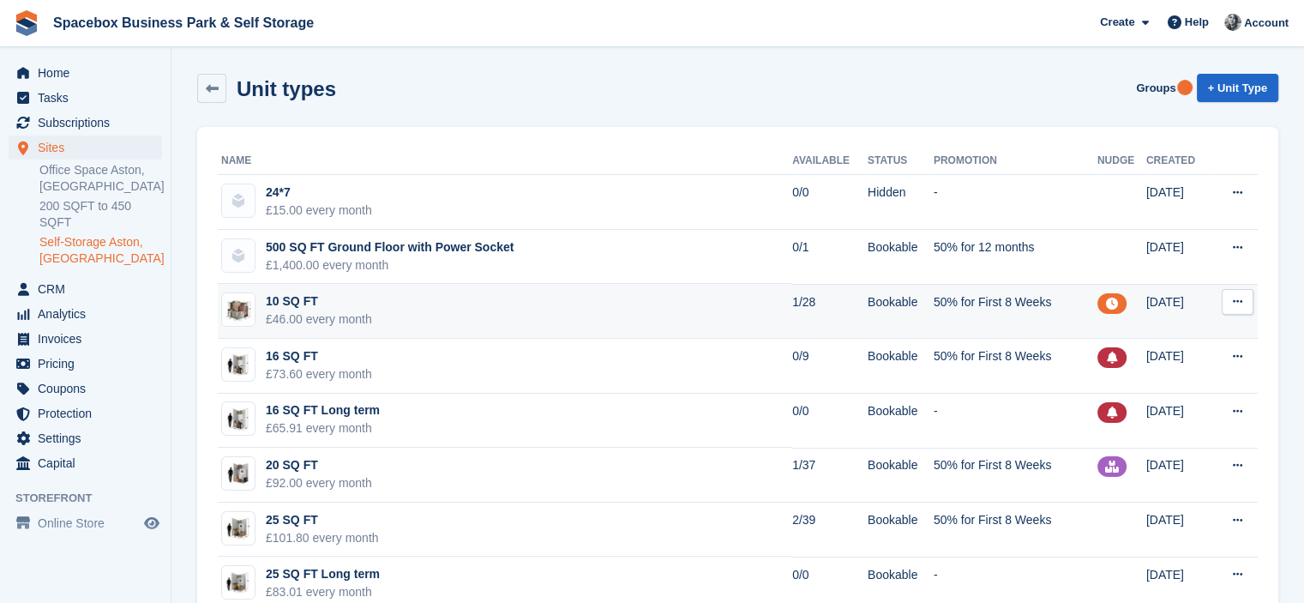
click at [414, 311] on td "10 SQ FT £46.00 every month" at bounding box center [505, 311] width 575 height 55
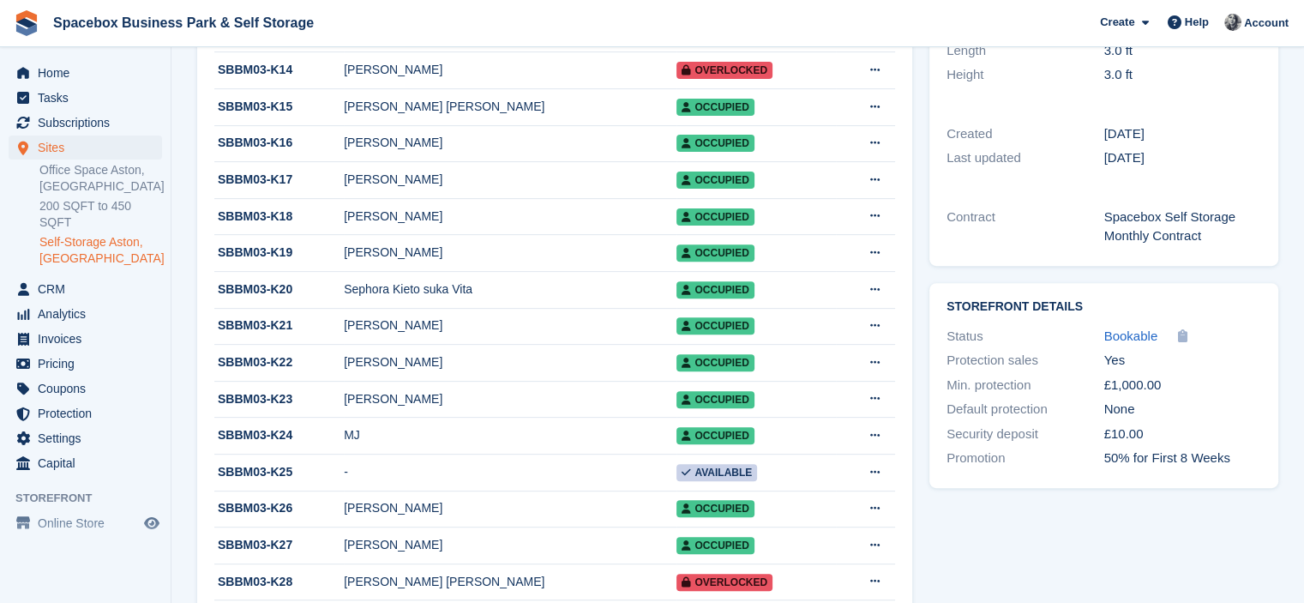
scroll to position [583, 0]
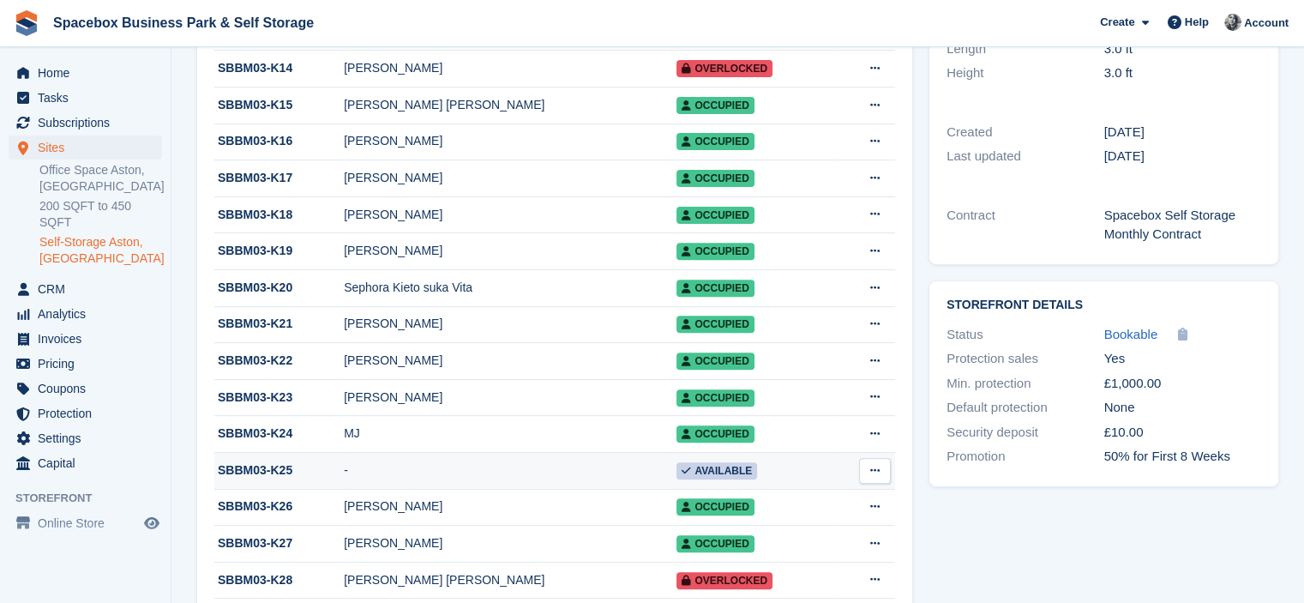
drag, startPoint x: 751, startPoint y: 479, endPoint x: 633, endPoint y: 483, distance: 118.4
click at [633, 483] on tr "SBBM03-K25 - Available Edit unit Delete unit" at bounding box center [554, 470] width 681 height 37
click at [961, 515] on div "Low availability Unit Type details Nudge Yes Description 3ft High locker, 12 sm…" at bounding box center [1104, 555] width 366 height 2041
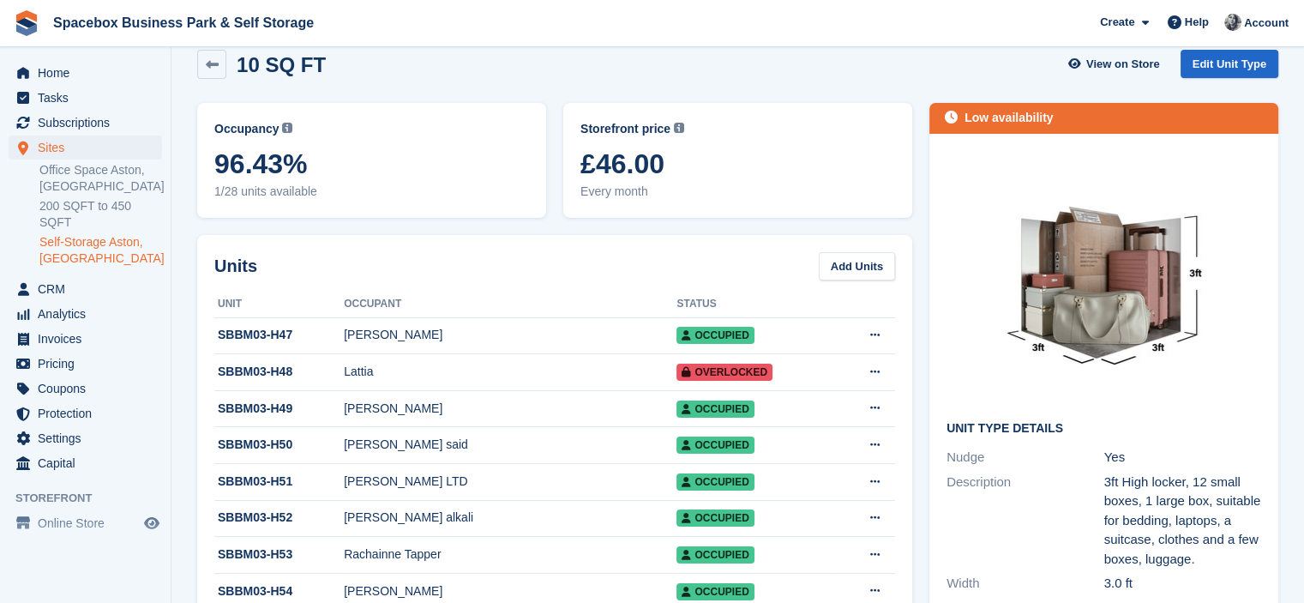
scroll to position [0, 0]
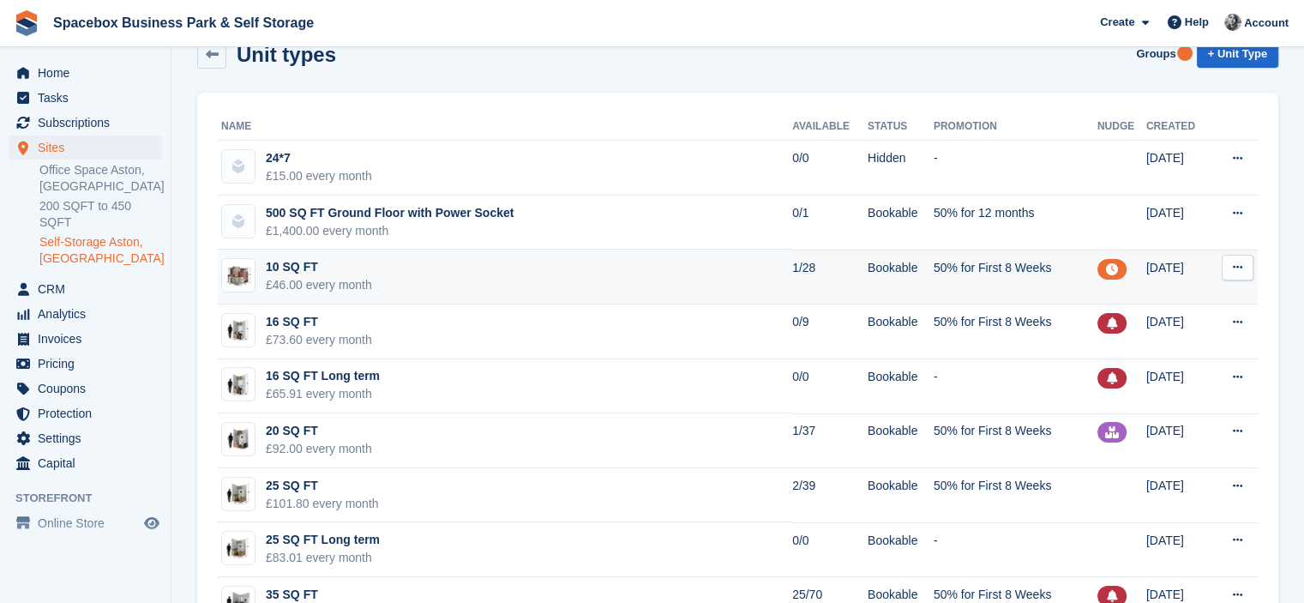
scroll to position [69, 0]
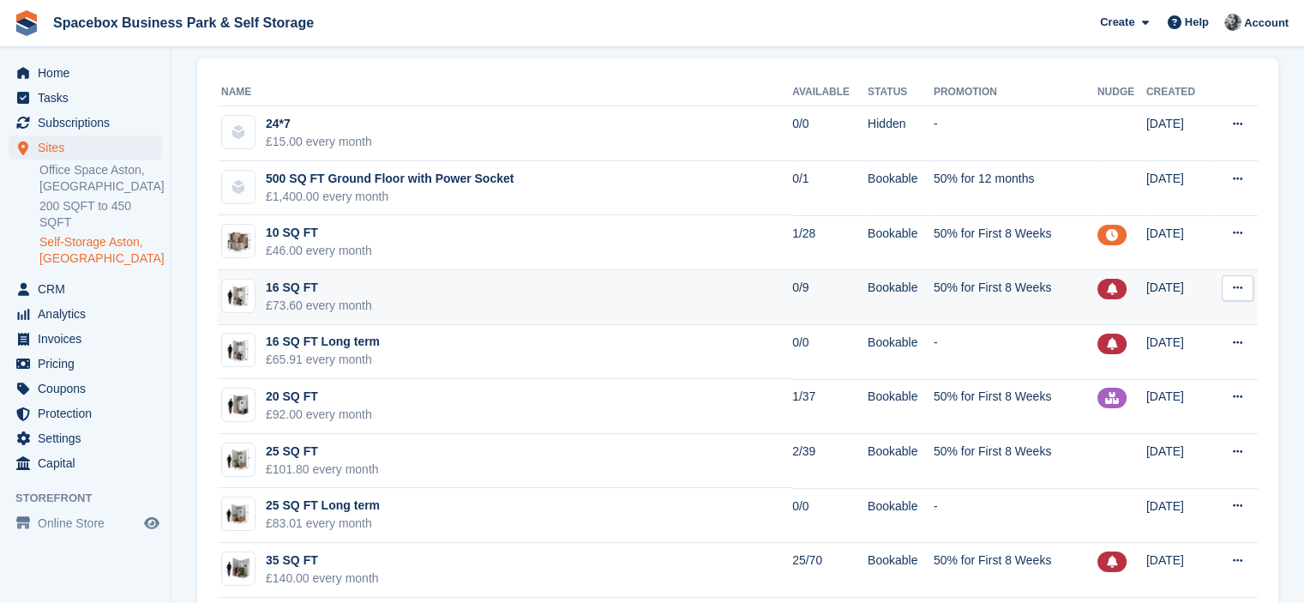
click at [708, 293] on td "16 SQ FT £73.60 every month" at bounding box center [505, 297] width 575 height 55
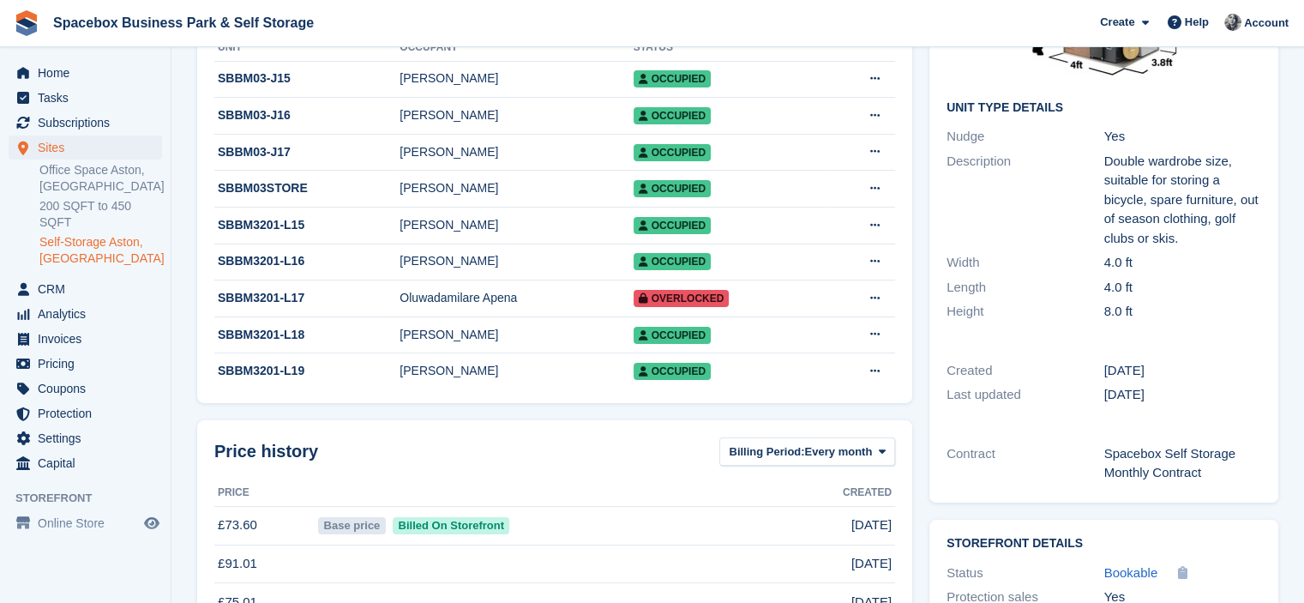
scroll to position [246, 0]
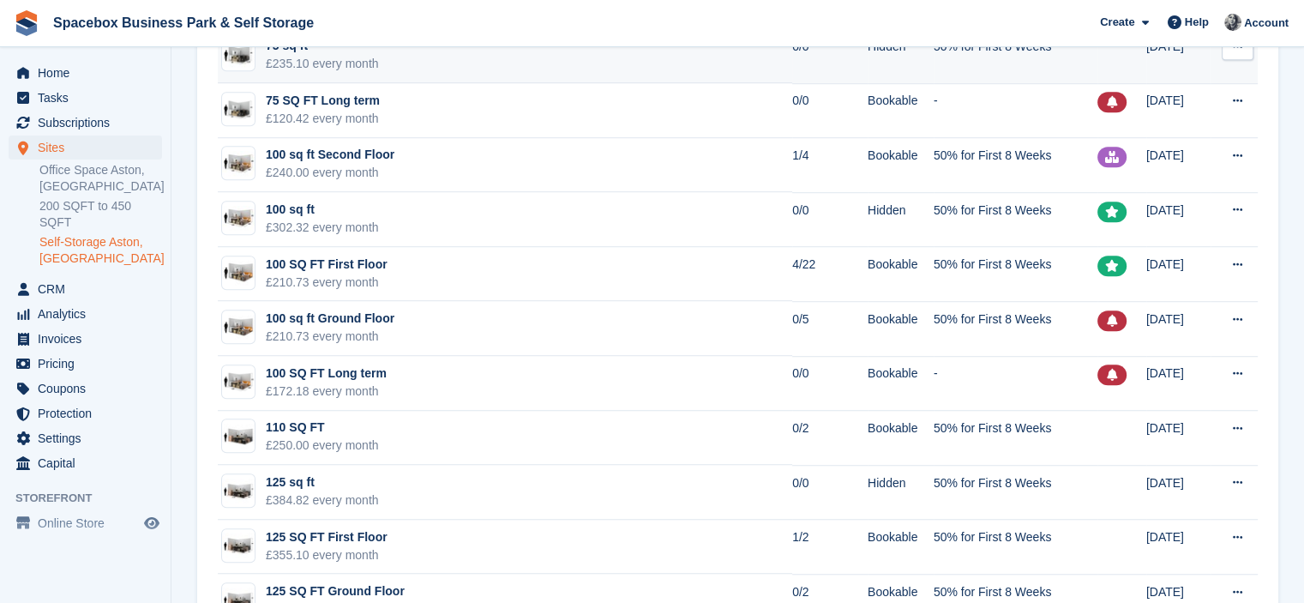
scroll to position [1235, 0]
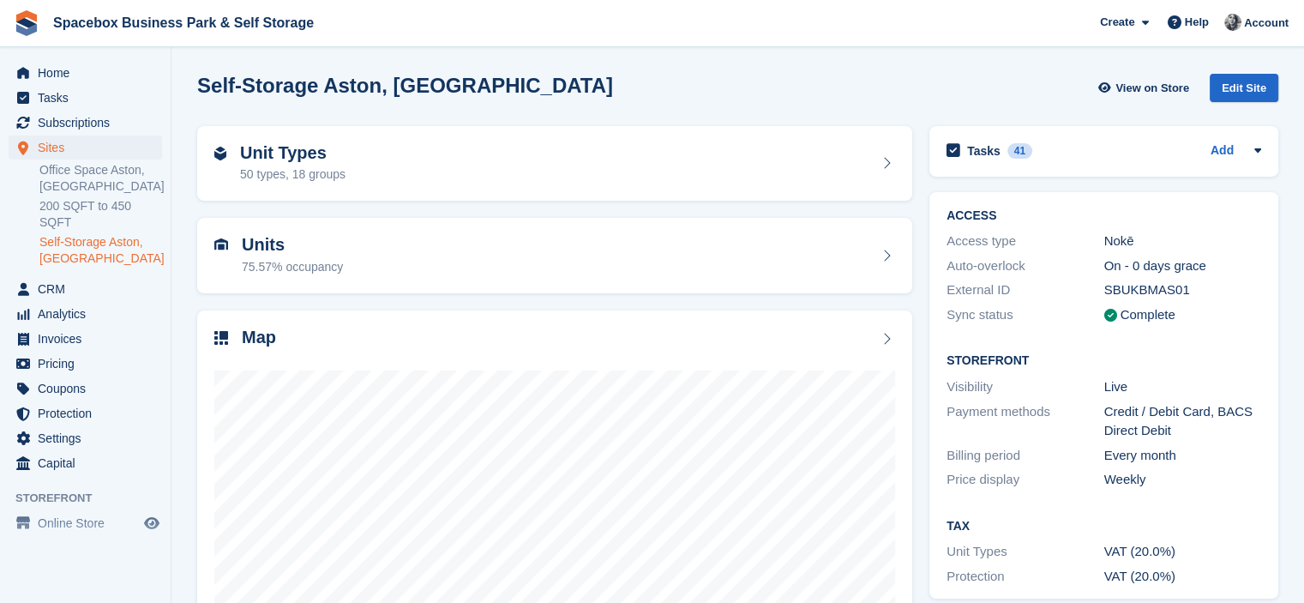
click at [369, 257] on div "Units 75.57% occupancy" at bounding box center [554, 255] width 681 height 41
click at [314, 258] on div "75.57% occupancy" at bounding box center [292, 267] width 101 height 18
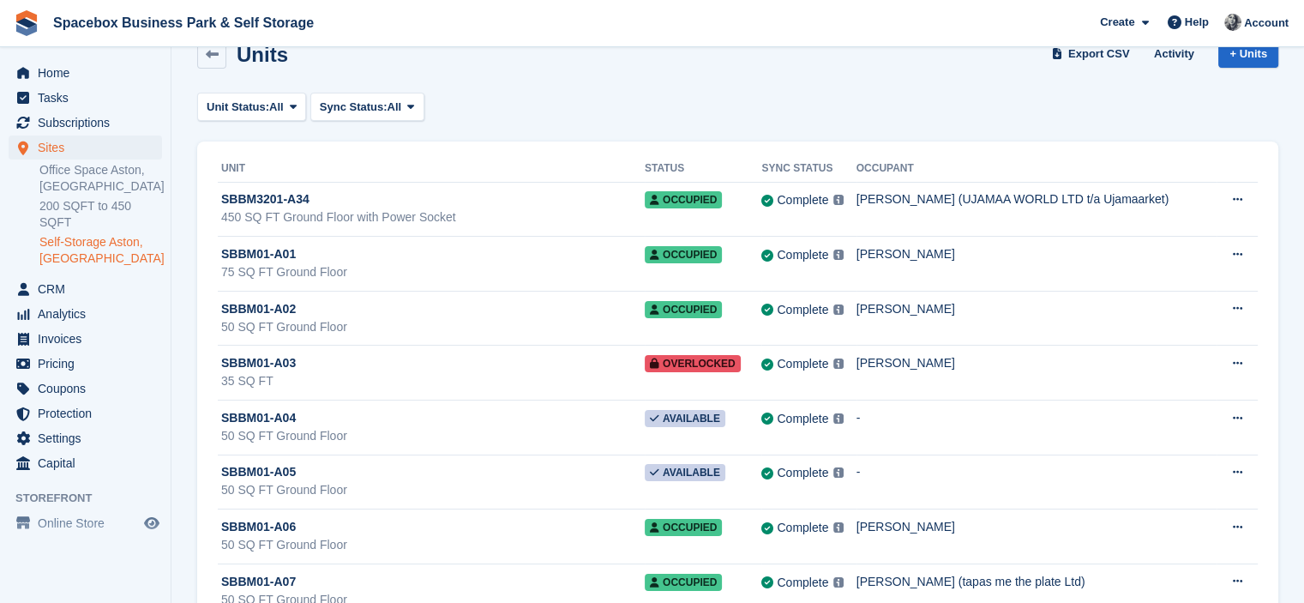
scroll to position [34, 0]
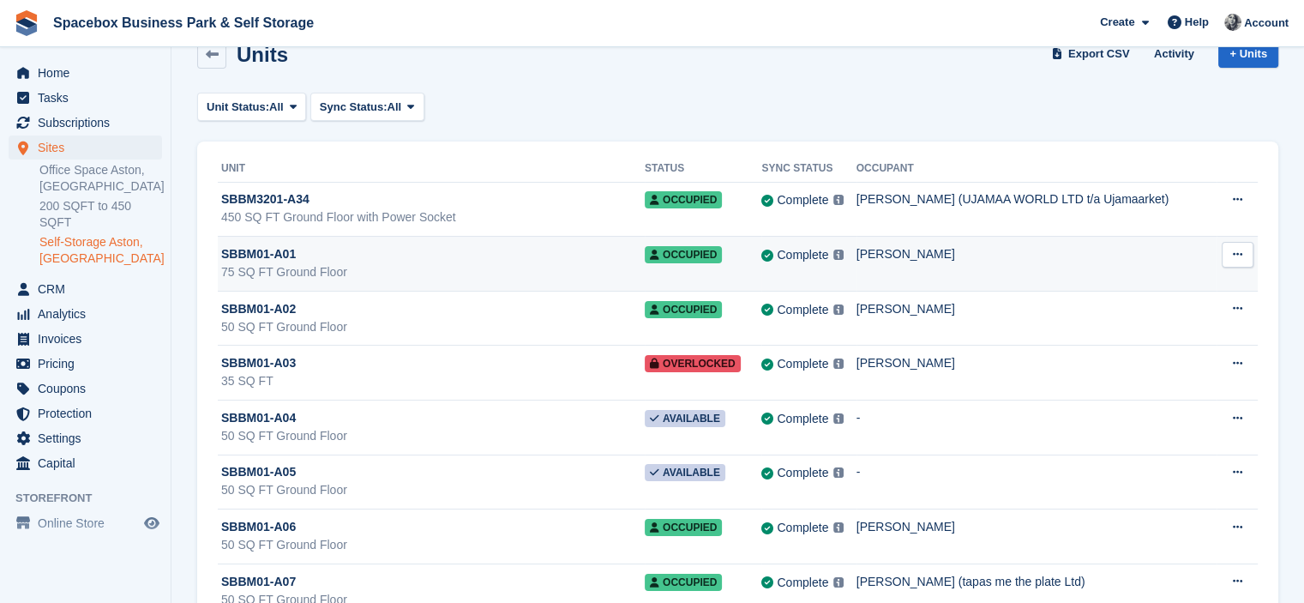
click at [590, 80] on div "Units Export CSV Activity + Units" at bounding box center [738, 57] width 1099 height 53
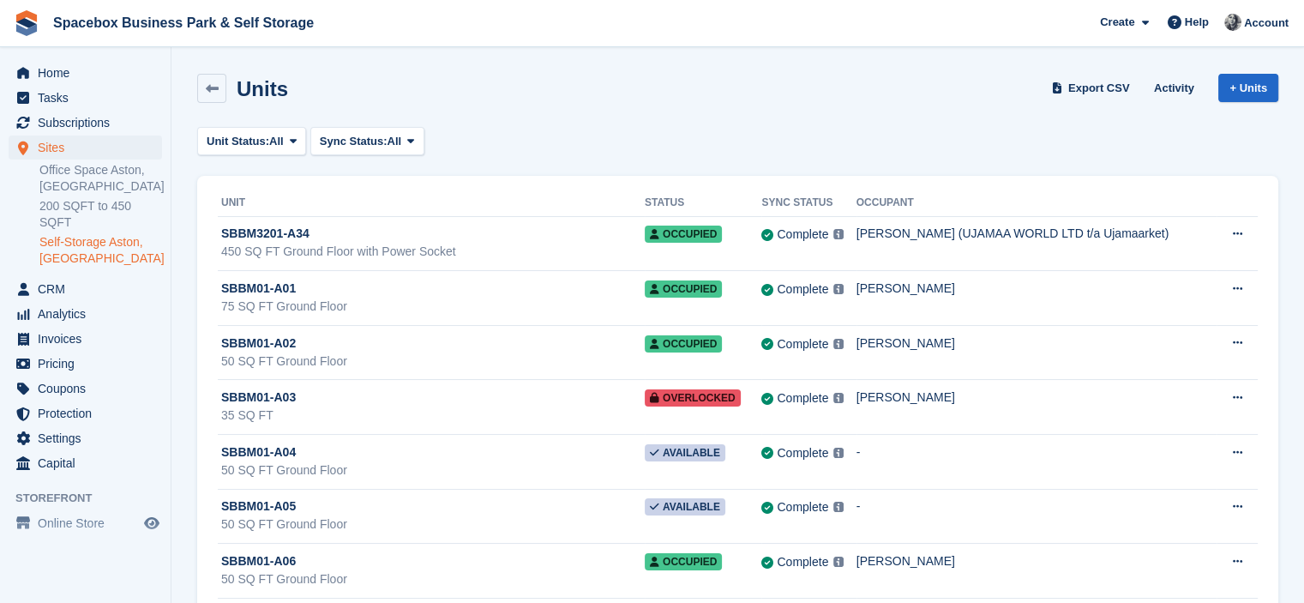
scroll to position [16112, 0]
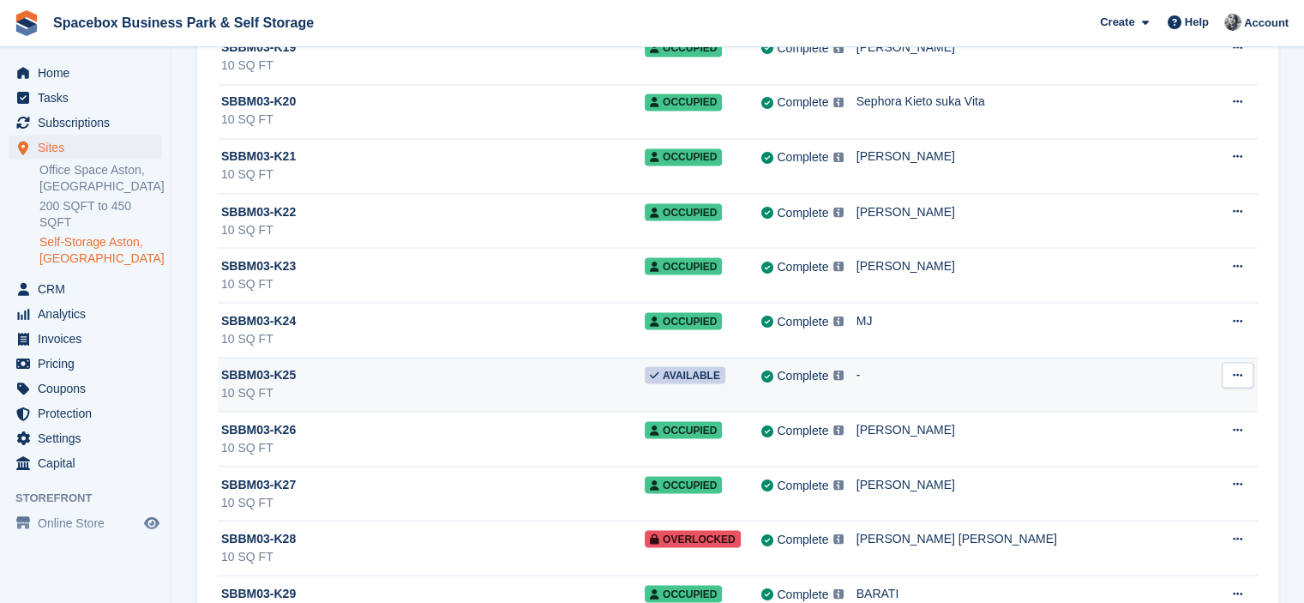
click at [1225, 362] on button at bounding box center [1238, 375] width 32 height 26
click at [1129, 419] on p "Unit activity" at bounding box center [1171, 430] width 149 height 22
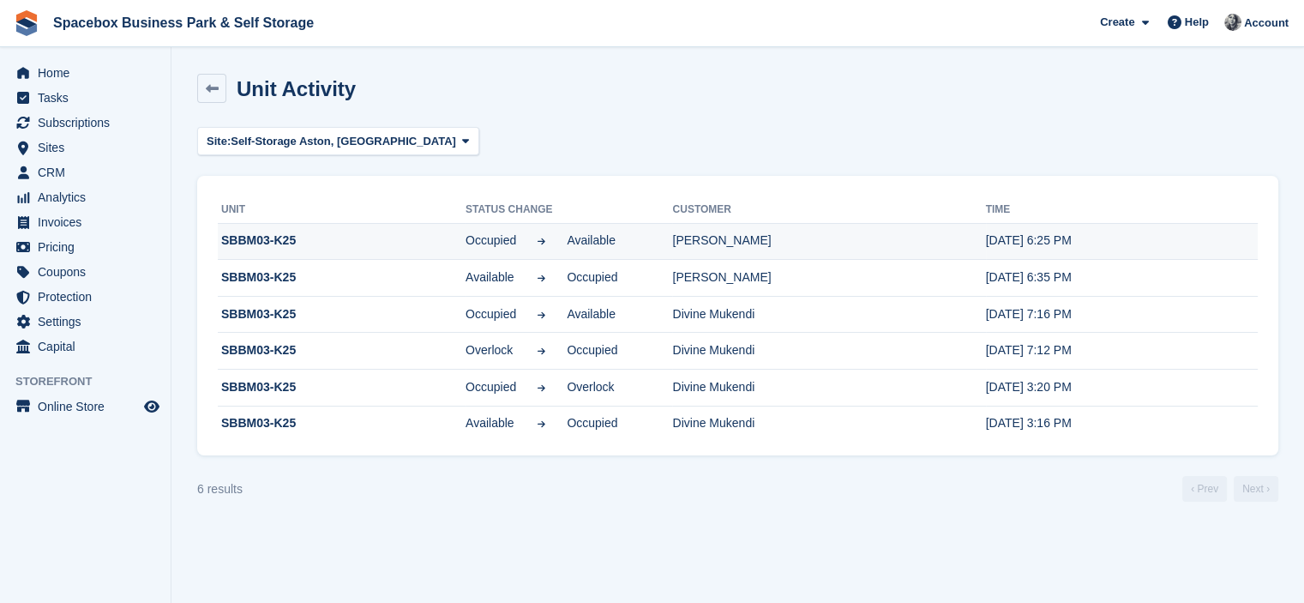
drag, startPoint x: 955, startPoint y: 246, endPoint x: 1053, endPoint y: 244, distance: 97.8
click at [1053, 244] on tr "SBBM03-K25 Occupied Available Ramakrishnan Dhanuish 10 Aug, 6:25 PM" at bounding box center [738, 241] width 1040 height 37
drag, startPoint x: 419, startPoint y: 244, endPoint x: 559, endPoint y: 248, distance: 140.7
click at [559, 248] on div "Occupied Available" at bounding box center [569, 241] width 207 height 18
drag, startPoint x: 621, startPoint y: 243, endPoint x: 1099, endPoint y: 243, distance: 477.7
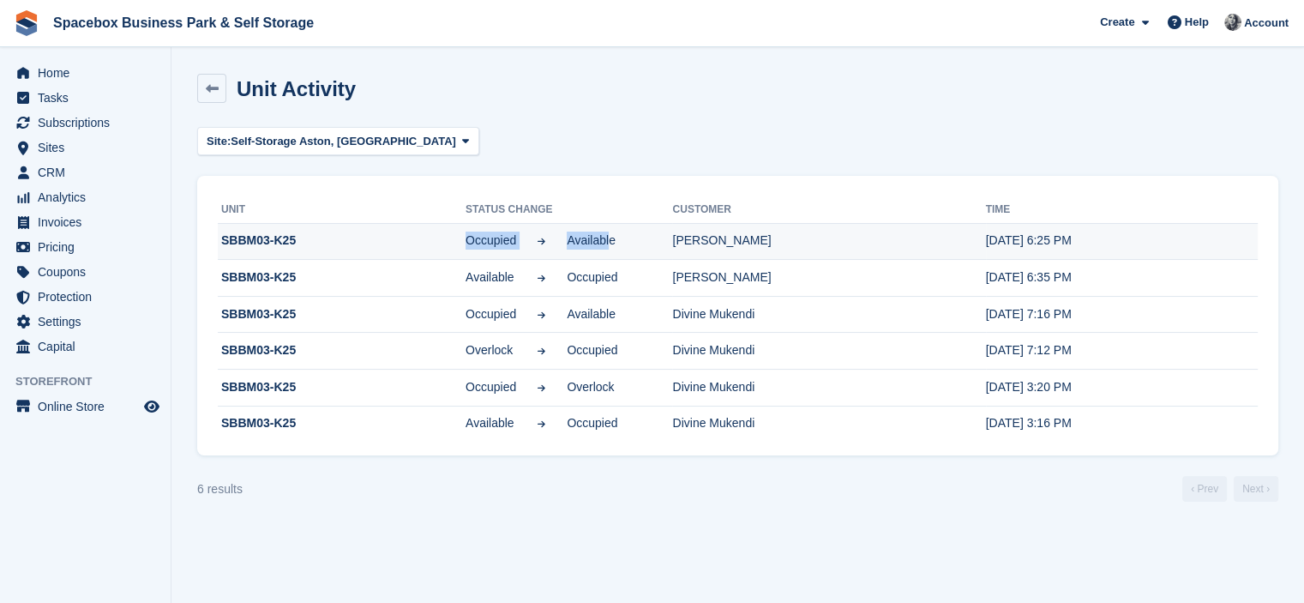
click at [1099, 243] on tr "SBBM03-K25 Occupied Available Ramakrishnan Dhanuish 10 Aug, 6:25 PM" at bounding box center [738, 241] width 1040 height 37
click at [986, 238] on time "10 Aug, 6:25 PM" at bounding box center [1029, 240] width 86 height 14
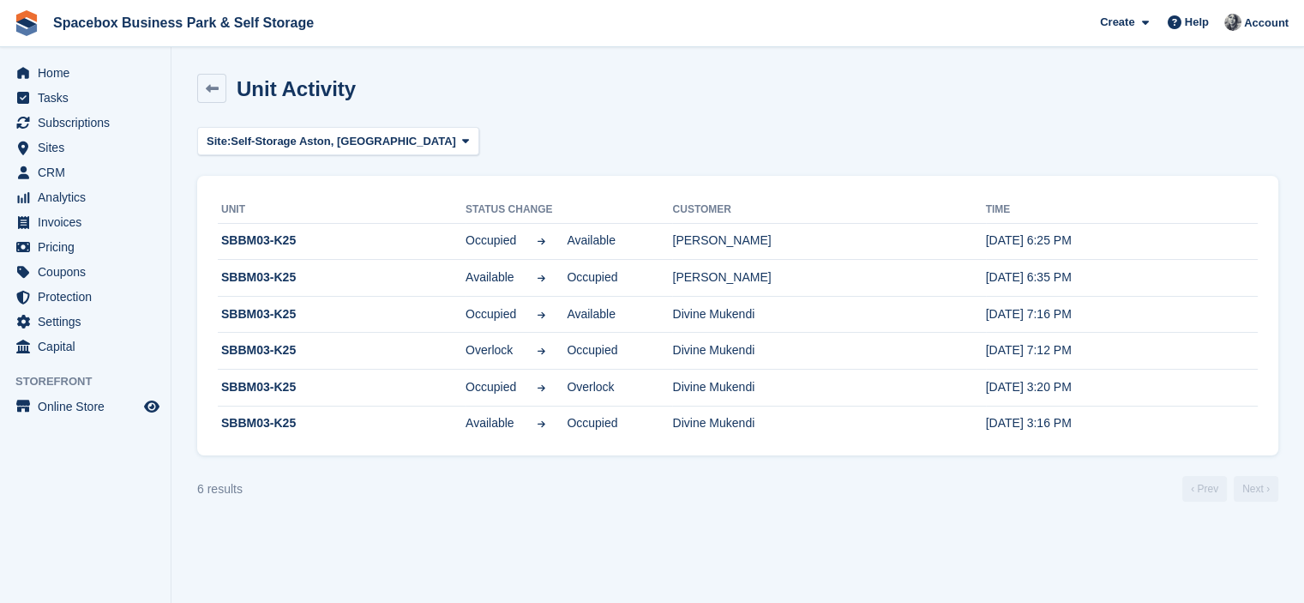
drag, startPoint x: 1057, startPoint y: 248, endPoint x: 748, endPoint y: 174, distance: 317.4
click at [748, 174] on section "Unit Activity Site: Self-Storage Aston, Birmingham All Office Space Aston, Birm…" at bounding box center [738, 301] width 1133 height 603
click at [598, 176] on div "Unit Status change Customer Time SBBM03-K25 Occupied Available Ramakrishnan Dha…" at bounding box center [737, 316] width 1081 height 280
drag, startPoint x: 943, startPoint y: 235, endPoint x: 1160, endPoint y: 237, distance: 216.1
click at [1160, 237] on tr "SBBM03-K25 Occupied Available Ramakrishnan Dhanuish 10 Aug, 6:25 PM" at bounding box center [738, 241] width 1040 height 37
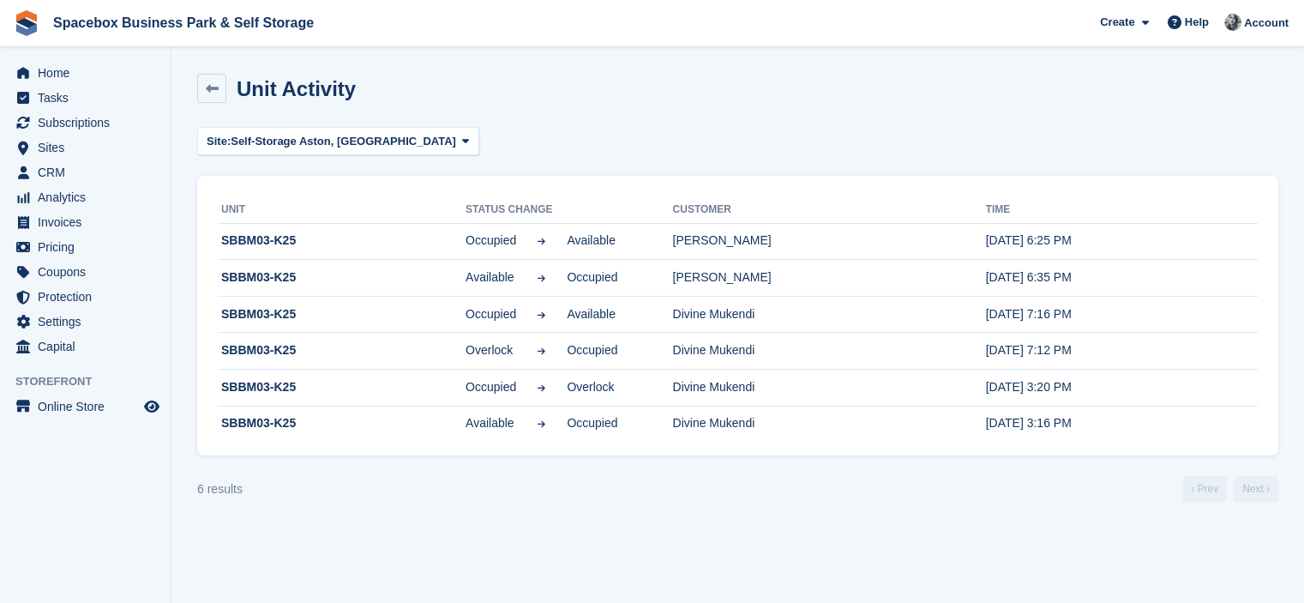
click at [1018, 163] on section "Unit Activity Site: Self-Storage Aston, Birmingham All Office Space Aston, Birm…" at bounding box center [738, 301] width 1133 height 603
drag, startPoint x: 979, startPoint y: 239, endPoint x: 953, endPoint y: 241, distance: 26.6
click at [953, 241] on tr "SBBM03-K25 Occupied Available Ramakrishnan Dhanuish 10 Aug, 6:25 PM" at bounding box center [738, 241] width 1040 height 37
drag, startPoint x: 519, startPoint y: 248, endPoint x: 1075, endPoint y: 249, distance: 555.7
click at [1075, 249] on tr "SBBM03-K25 Occupied Available Ramakrishnan Dhanuish 10 Aug, 6:25 PM" at bounding box center [738, 241] width 1040 height 37
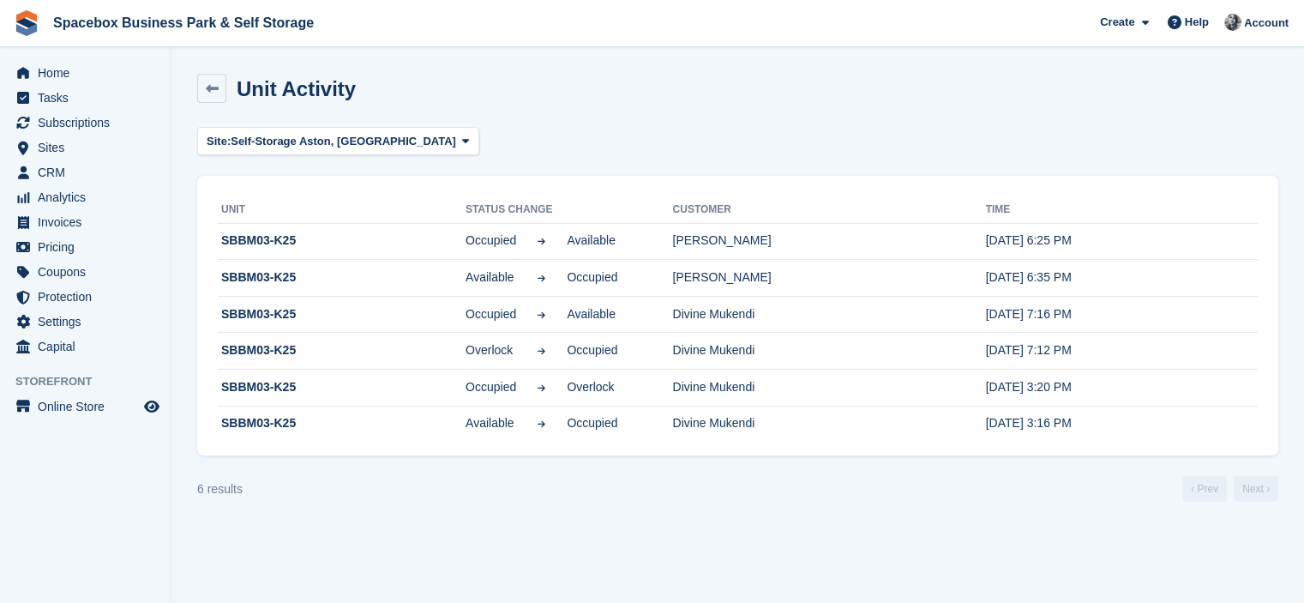
click at [1011, 130] on div "Site: Self-Storage Aston, Birmingham All Office Space Aston, Birmingham 200 SQF…" at bounding box center [737, 141] width 1081 height 28
click at [80, 174] on span "CRM" at bounding box center [89, 172] width 103 height 24
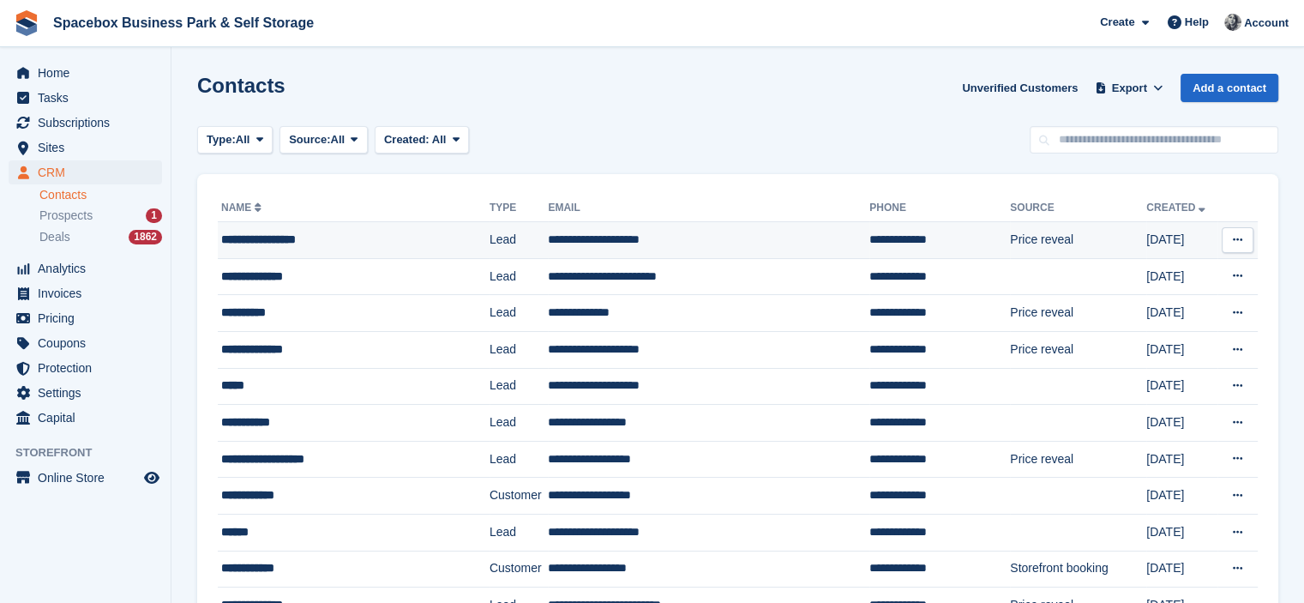
click at [253, 240] on div "**********" at bounding box center [340, 240] width 238 height 18
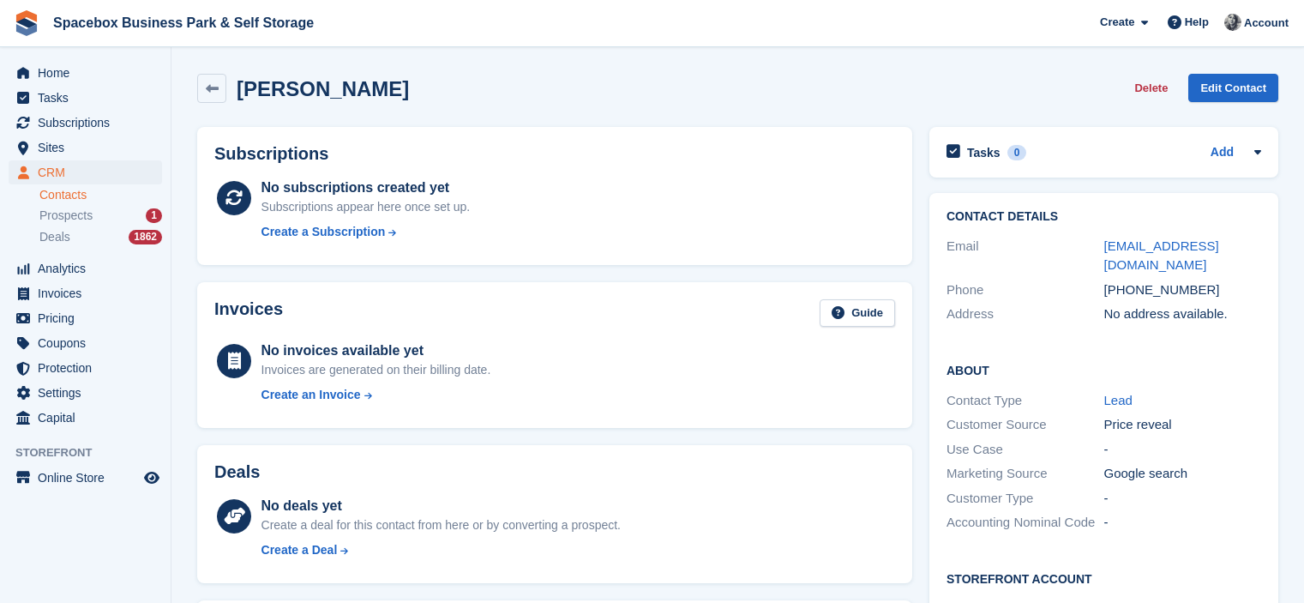
scroll to position [486, 0]
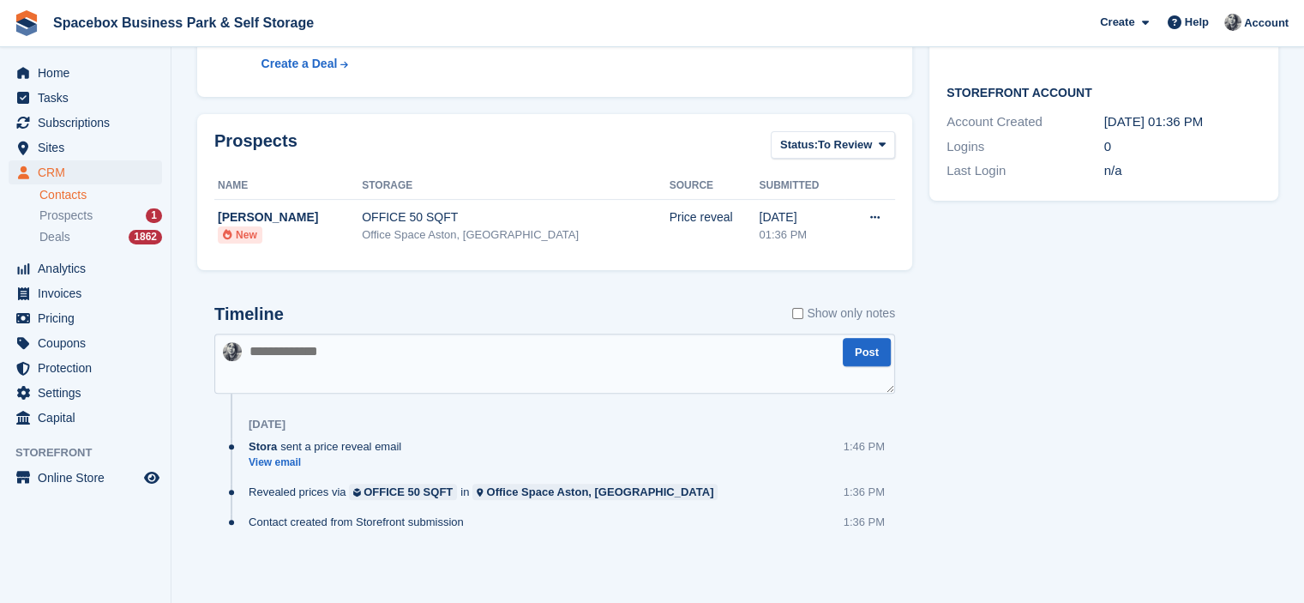
click at [552, 393] on textarea at bounding box center [554, 364] width 681 height 60
type textarea "**********"
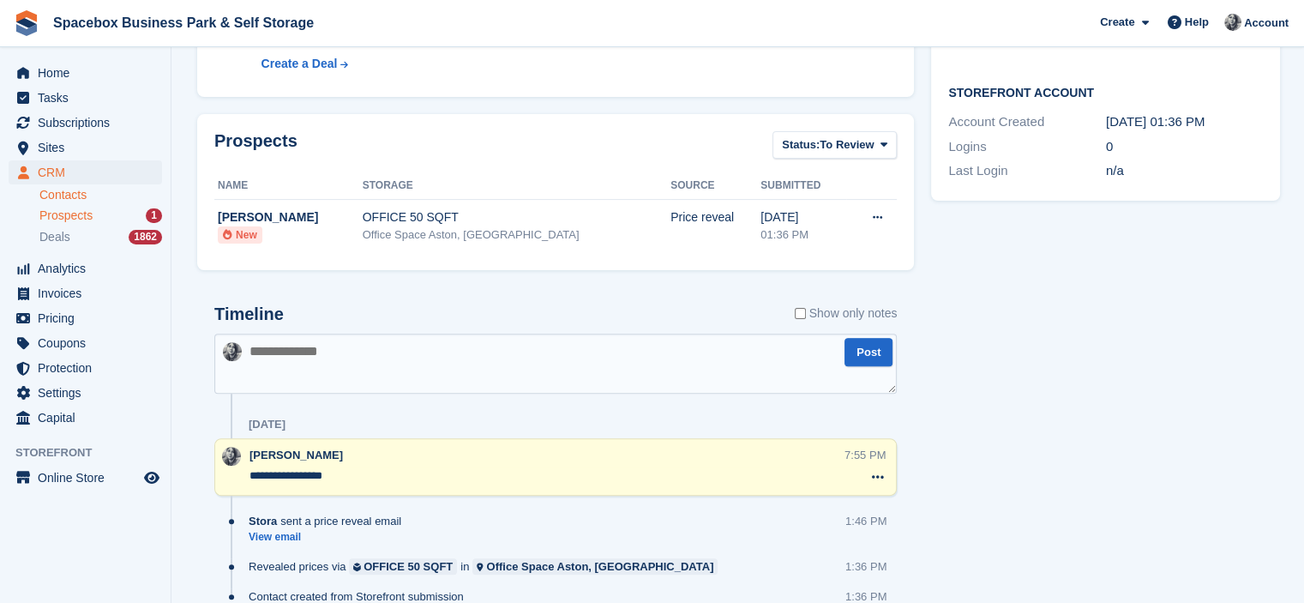
click at [90, 217] on span "Prospects" at bounding box center [65, 216] width 53 height 16
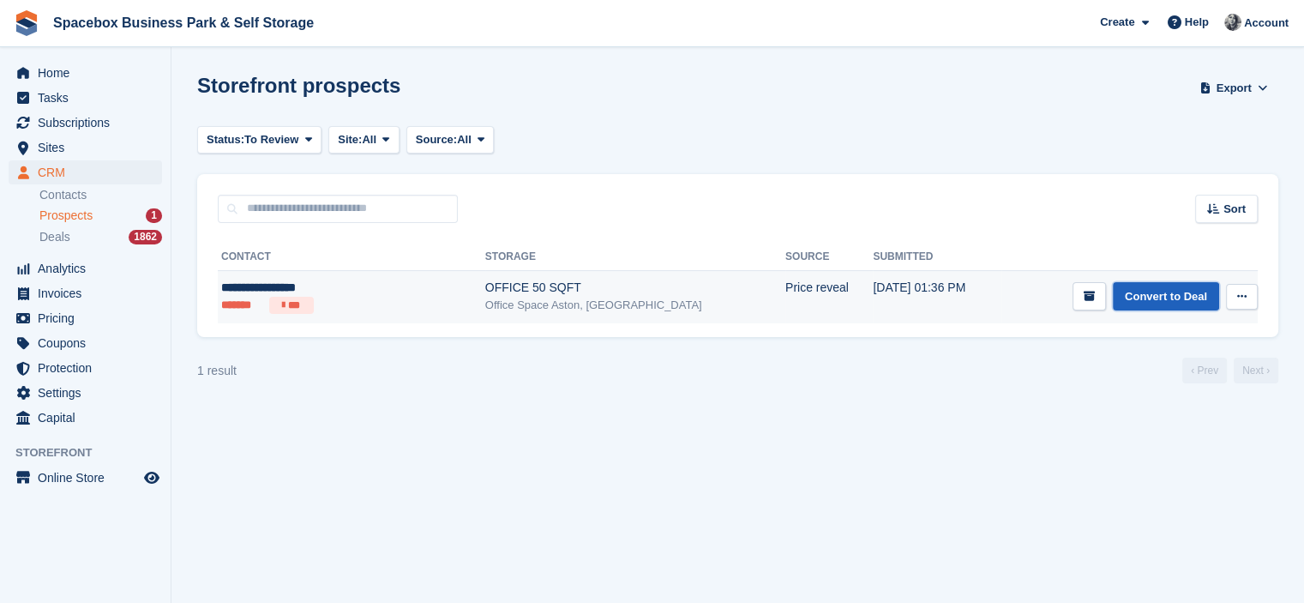
click at [1180, 299] on link "Convert to Deal" at bounding box center [1166, 296] width 106 height 28
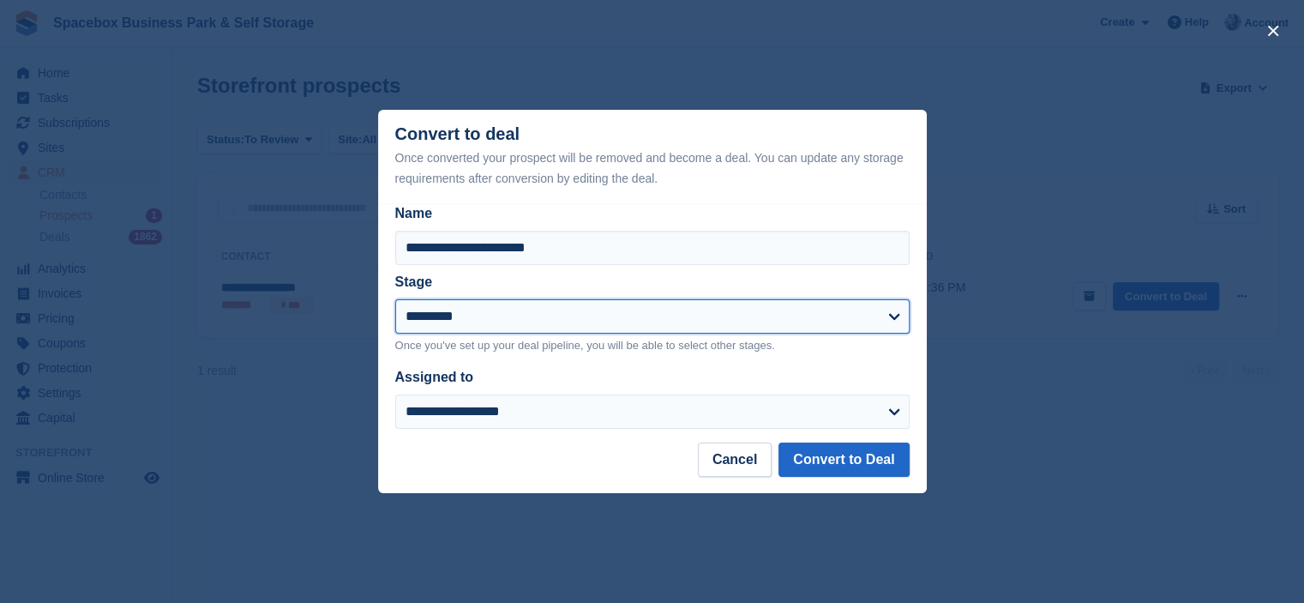
click at [629, 308] on select "**********" at bounding box center [652, 316] width 515 height 34
select select "****"
click at [395, 300] on select "**********" at bounding box center [652, 316] width 515 height 34
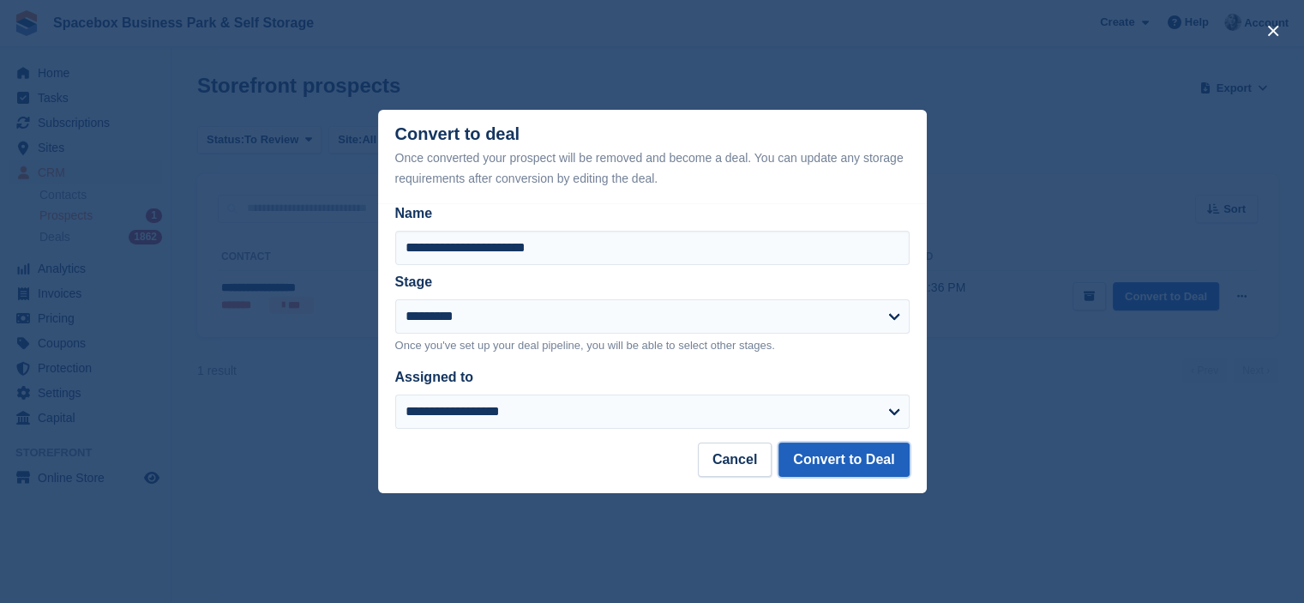
click at [820, 463] on button "Convert to Deal" at bounding box center [844, 460] width 130 height 34
